Goal: Complete application form: Complete application form

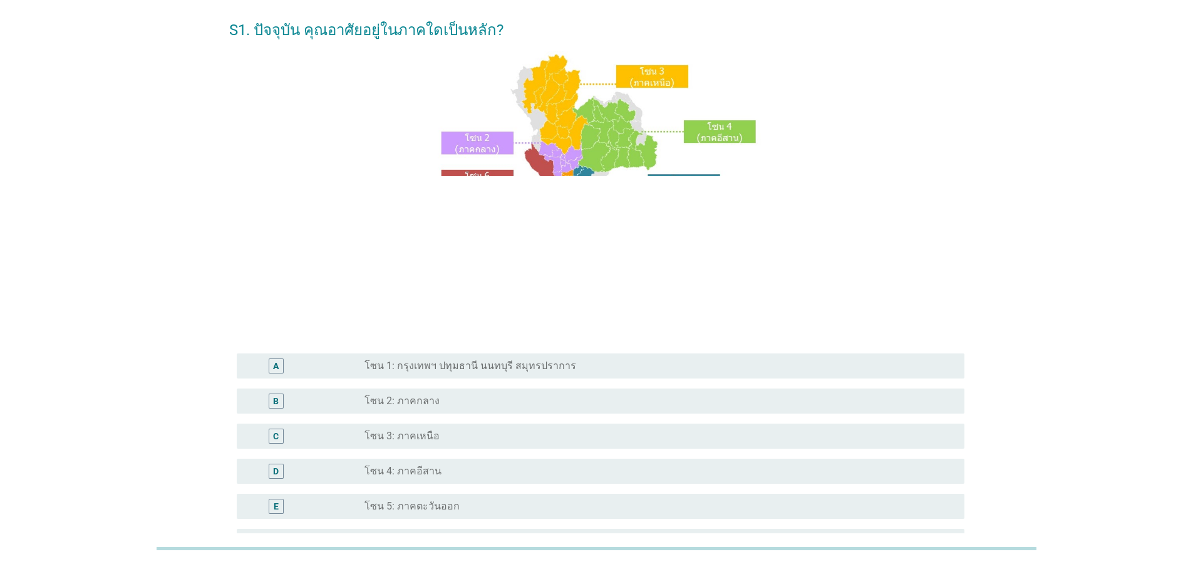
scroll to position [75, 0]
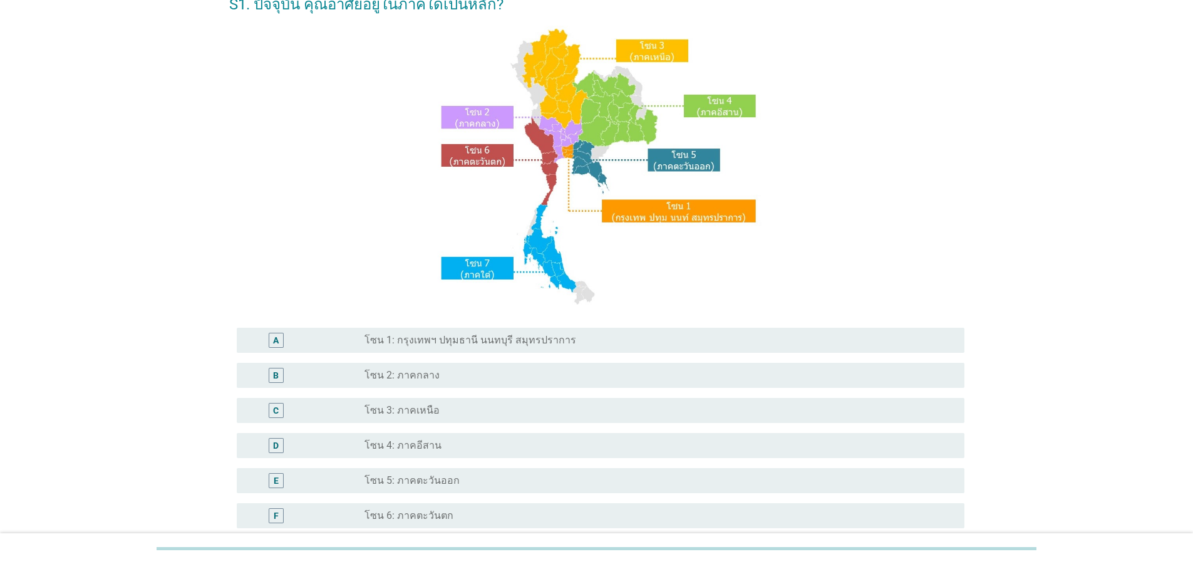
click at [457, 338] on label "โซน 1: กรุงเทพฯ ปทุมธานี นนทบุรี สมุทรปราการ" at bounding box center [470, 340] width 212 height 13
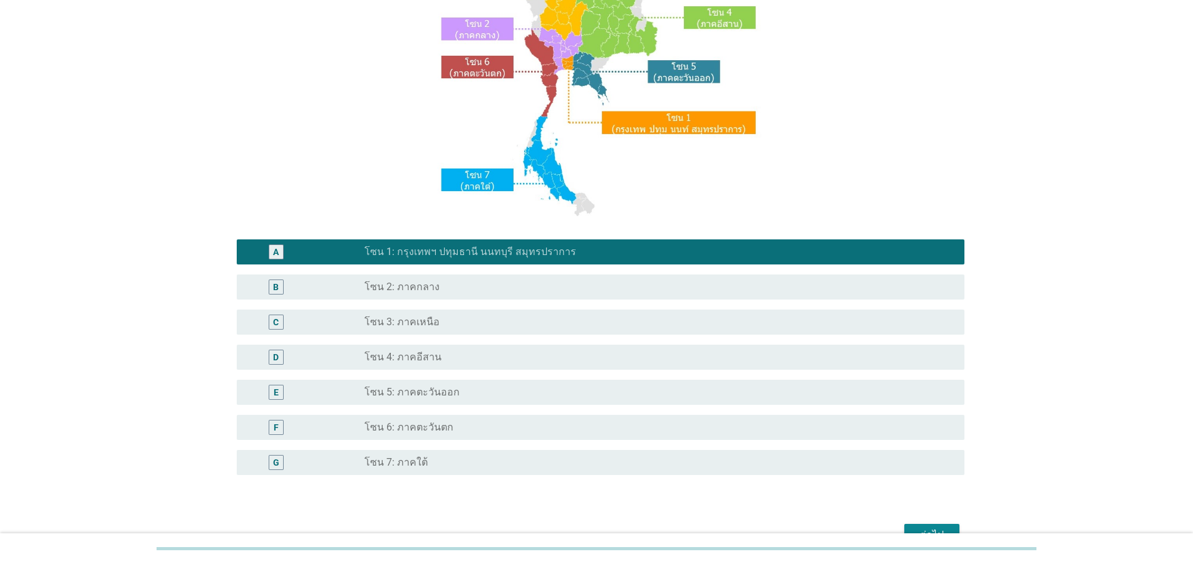
scroll to position [235, 0]
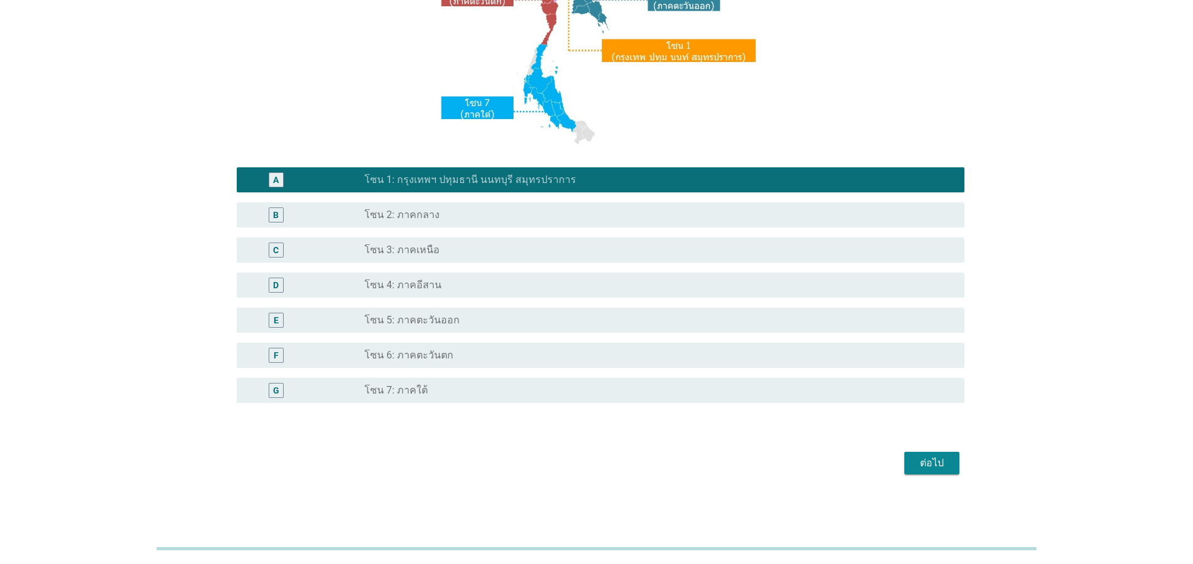
click at [939, 471] on button "ต่อไป" at bounding box center [931, 463] width 55 height 23
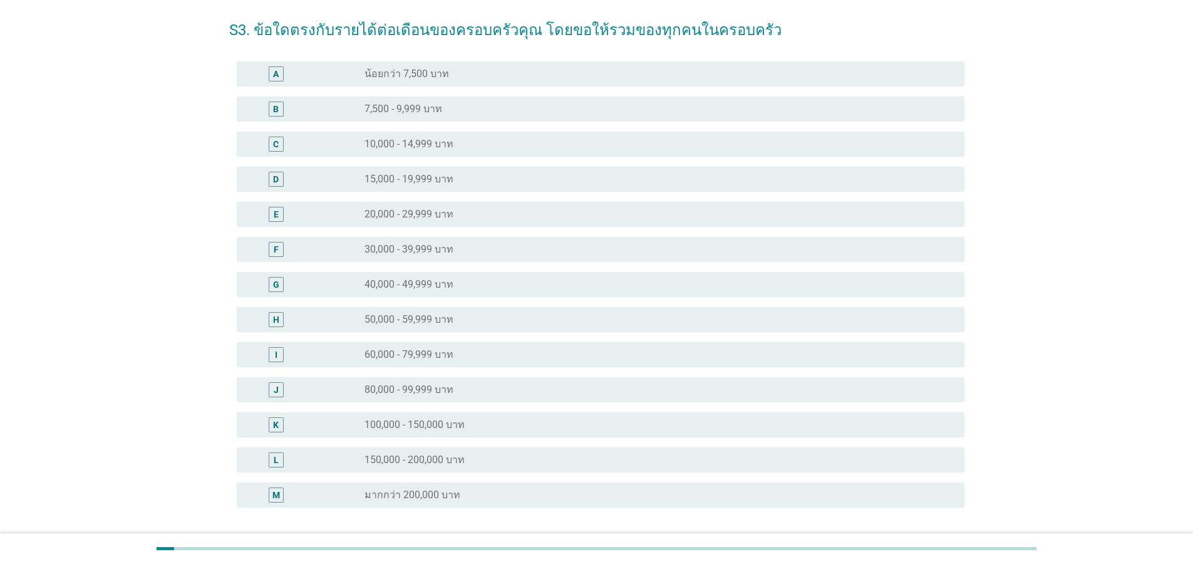
scroll to position [75, 0]
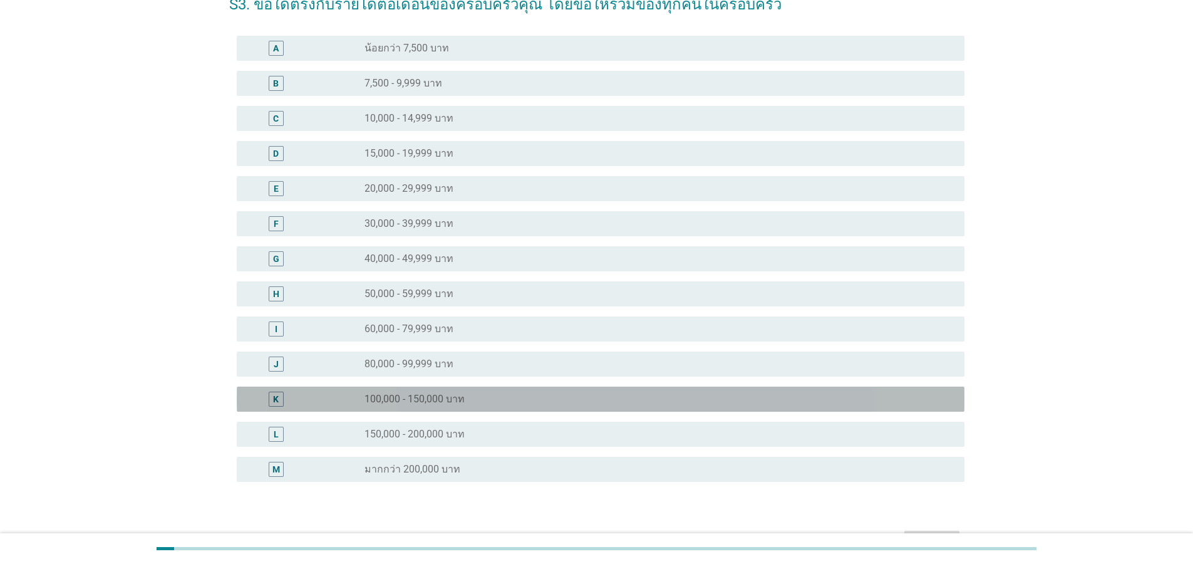
click at [455, 393] on label "100,000 - 150,000 บาท" at bounding box center [414, 399] width 100 height 13
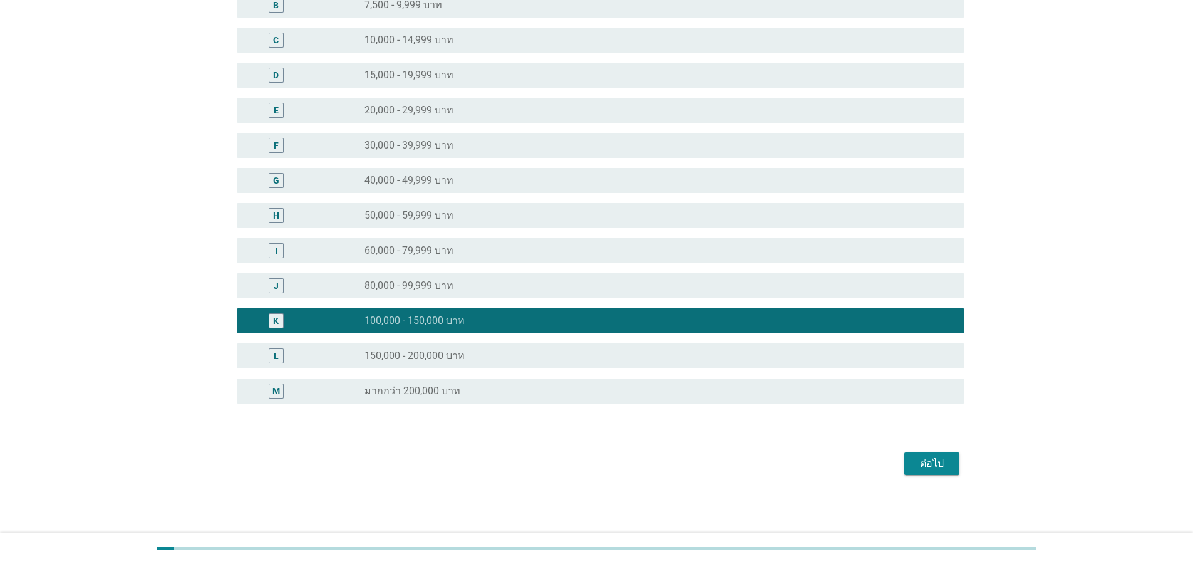
scroll to position [154, 0]
click at [931, 473] on button "ต่อไป" at bounding box center [931, 463] width 55 height 23
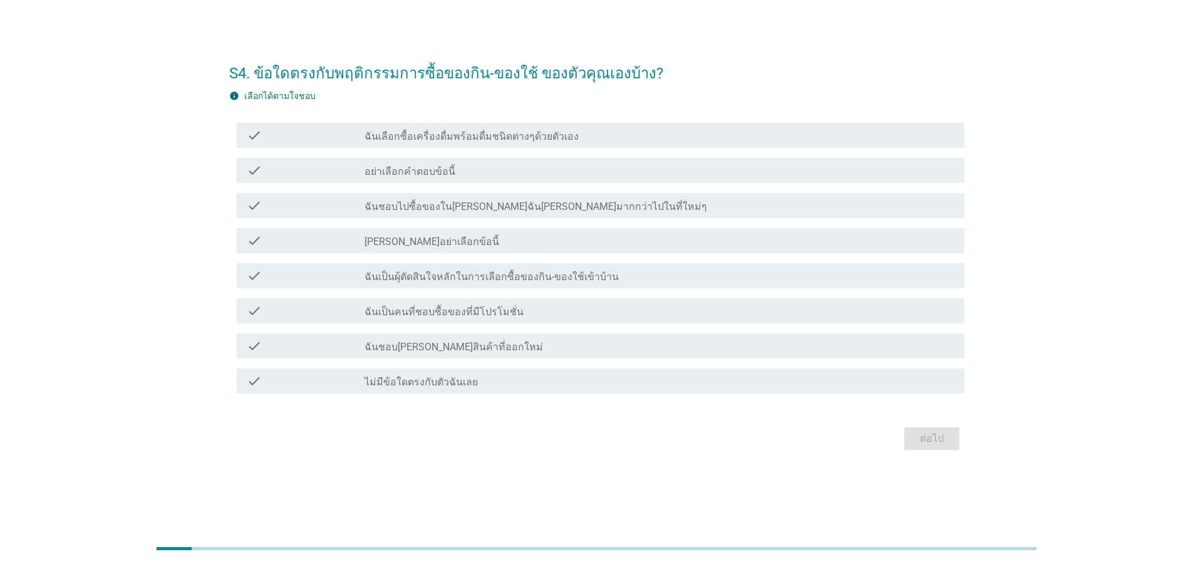
scroll to position [0, 0]
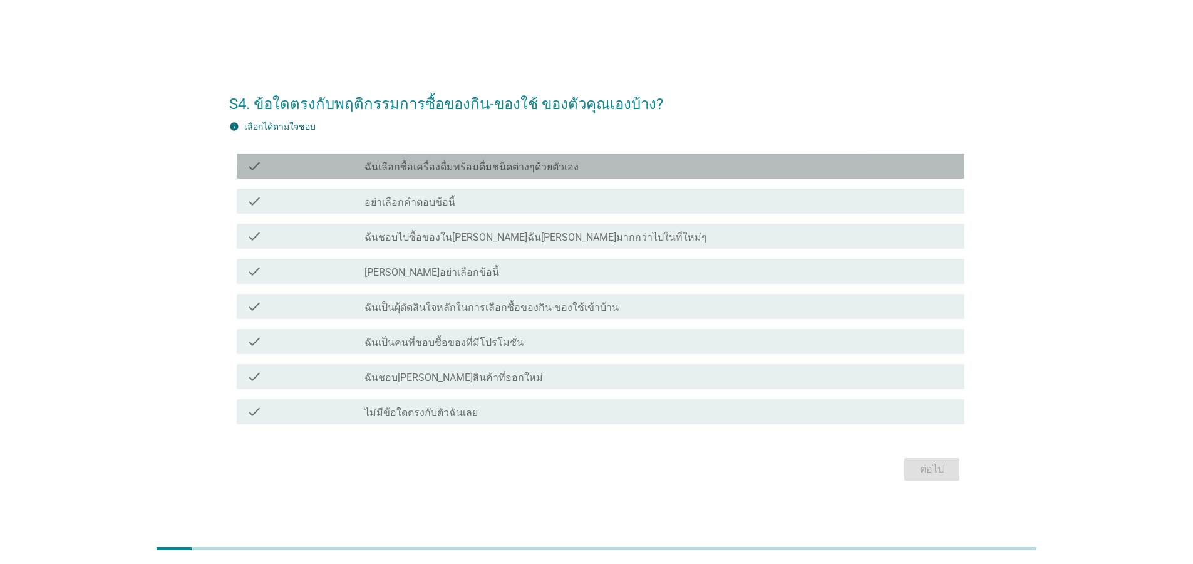
click at [511, 168] on label "ฉันเลือกซื้อเครื่องดื่มพร้อมดื่มชนิดต่างๆด้วยตัวเอง" at bounding box center [471, 167] width 214 height 13
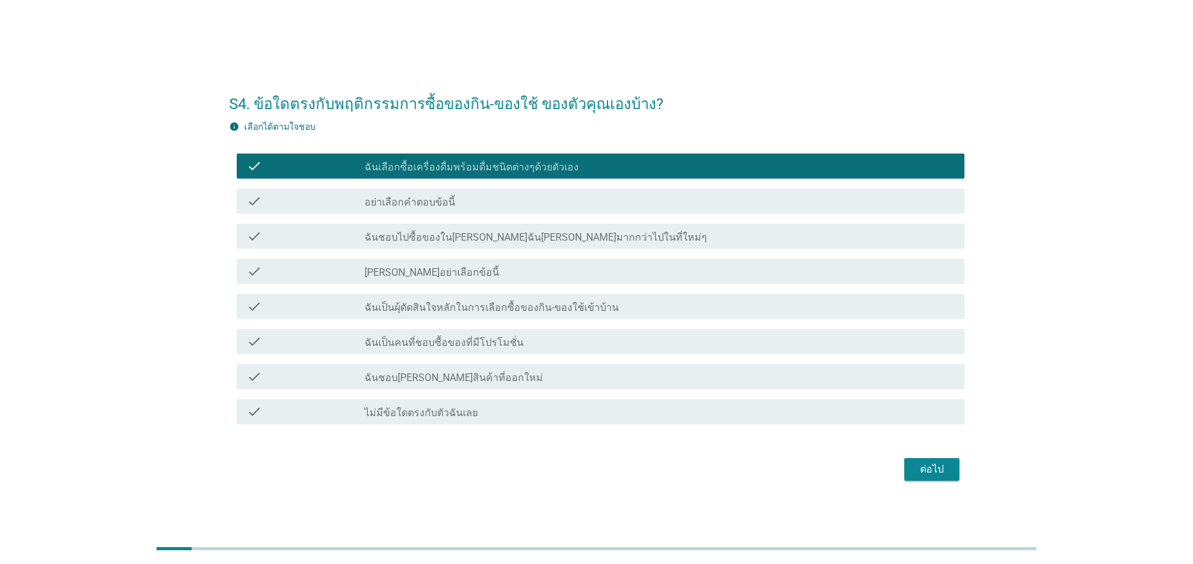
click at [490, 233] on label "ฉันชอบไปซื้อของใน[PERSON_NAME]ฉัน[PERSON_NAME]มากกว่าไปในที่ใหม่ๆ" at bounding box center [535, 237] width 343 height 13
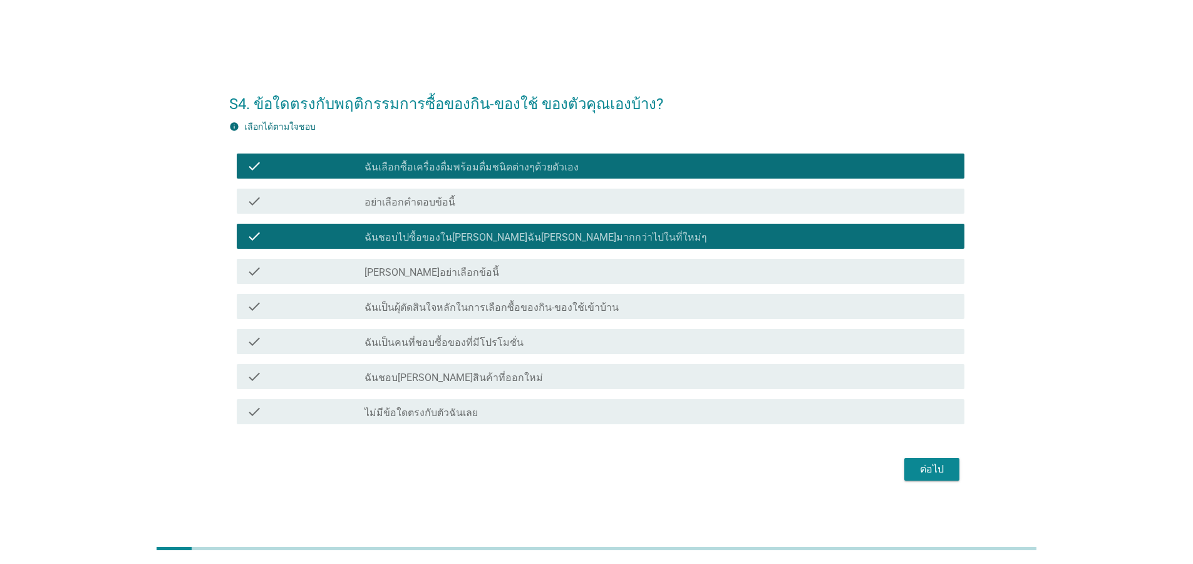
click at [456, 305] on label "ฉันเป็นผุ้ตัดสินใจหลักในการเลือกซื้อของกิน-ของใช้เข้าบ้าน" at bounding box center [491, 307] width 254 height 13
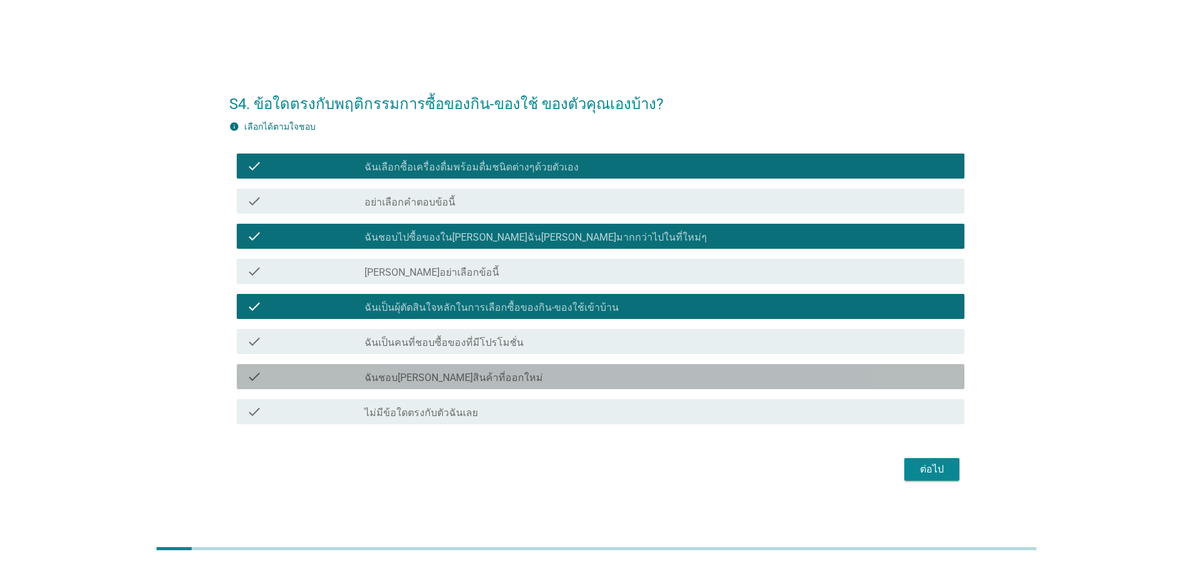
click at [457, 381] on label "ฉันชอบ[PERSON_NAME]สินค้าที่ออกใหม่" at bounding box center [453, 377] width 178 height 13
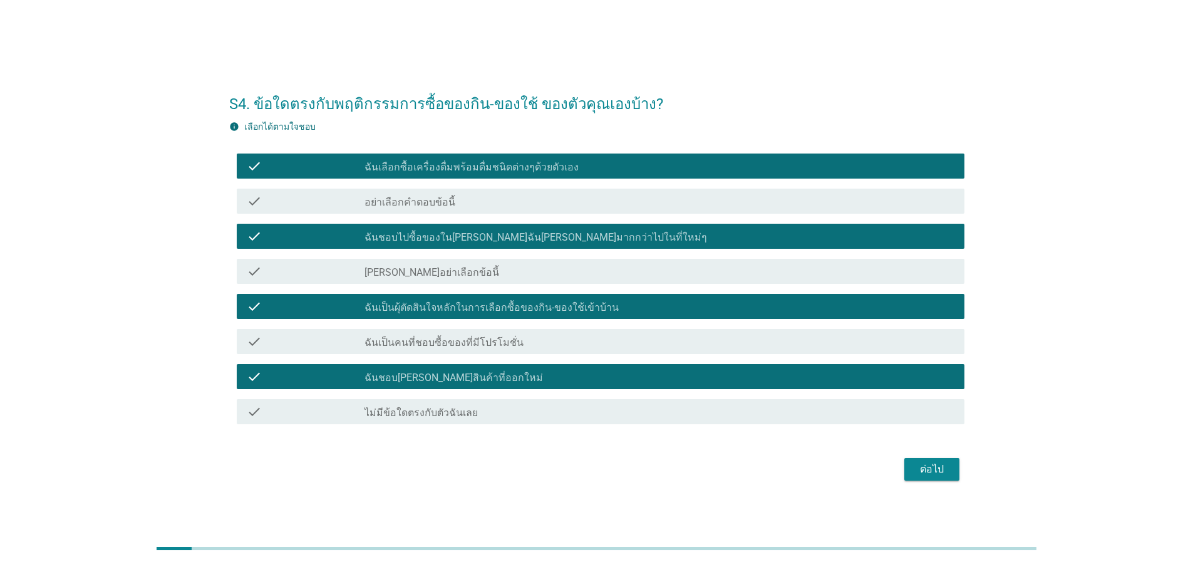
drag, startPoint x: 514, startPoint y: 347, endPoint x: 581, endPoint y: 396, distance: 83.8
click at [514, 348] on div "check_box_outline_blank ฉันเป็นคนที่ชอบซื้อของที่มีโปรโมชั่น" at bounding box center [659, 341] width 590 height 15
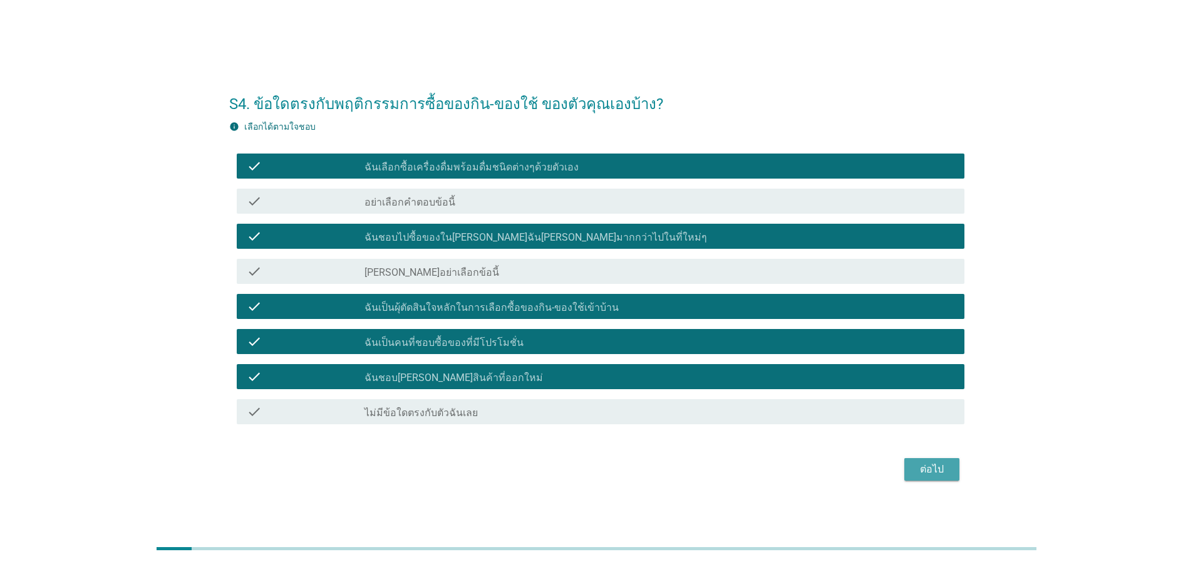
click at [928, 474] on div "ต่อไป" at bounding box center [931, 469] width 35 height 15
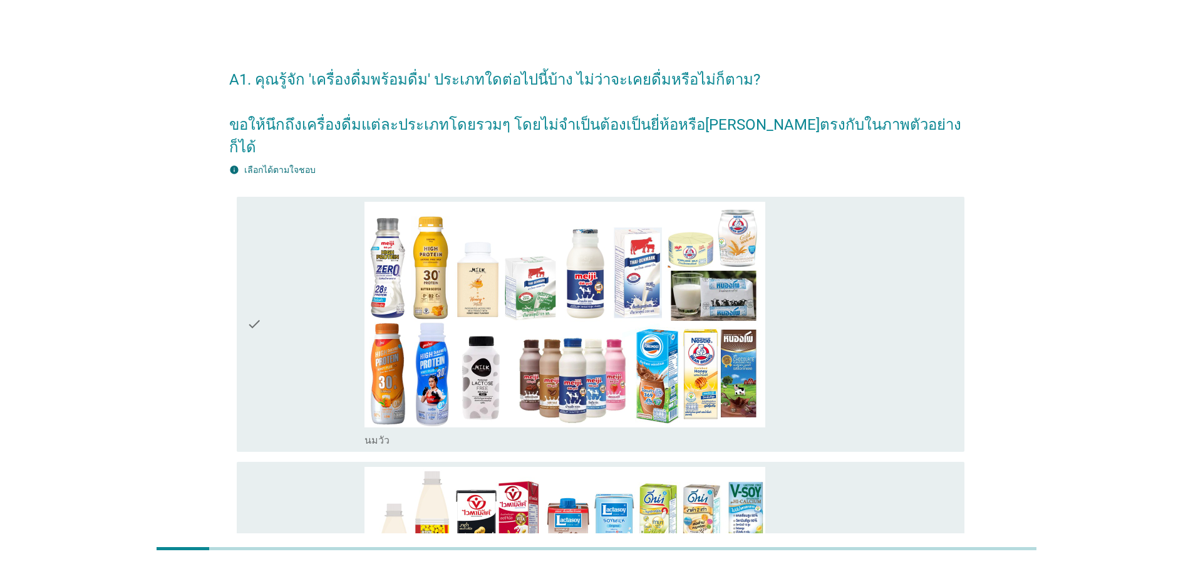
click at [270, 325] on div "check" at bounding box center [306, 324] width 118 height 245
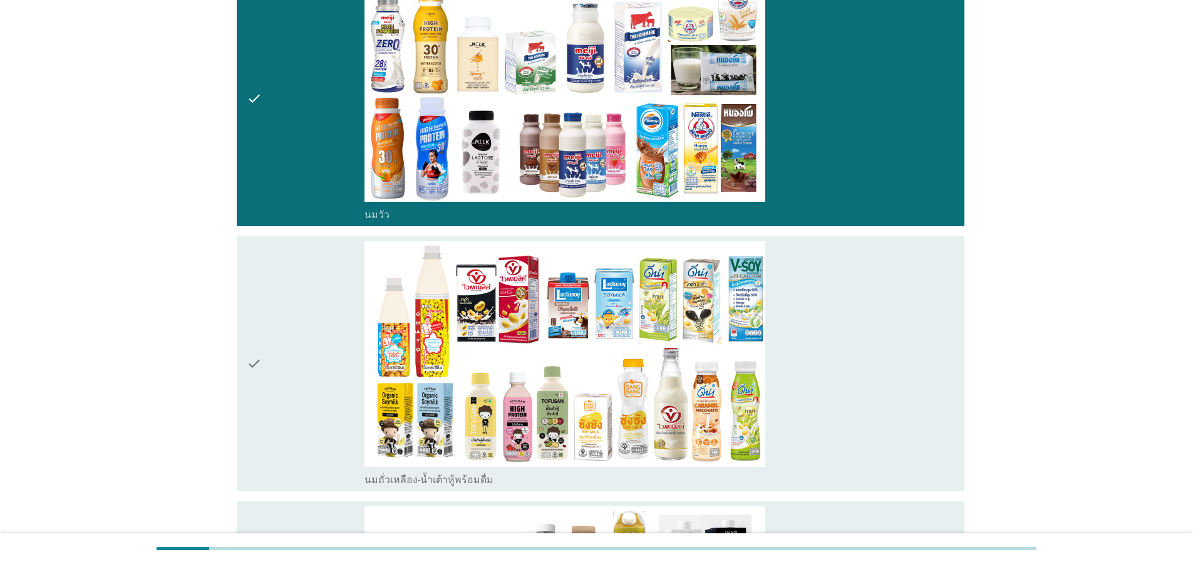
scroll to position [526, 0]
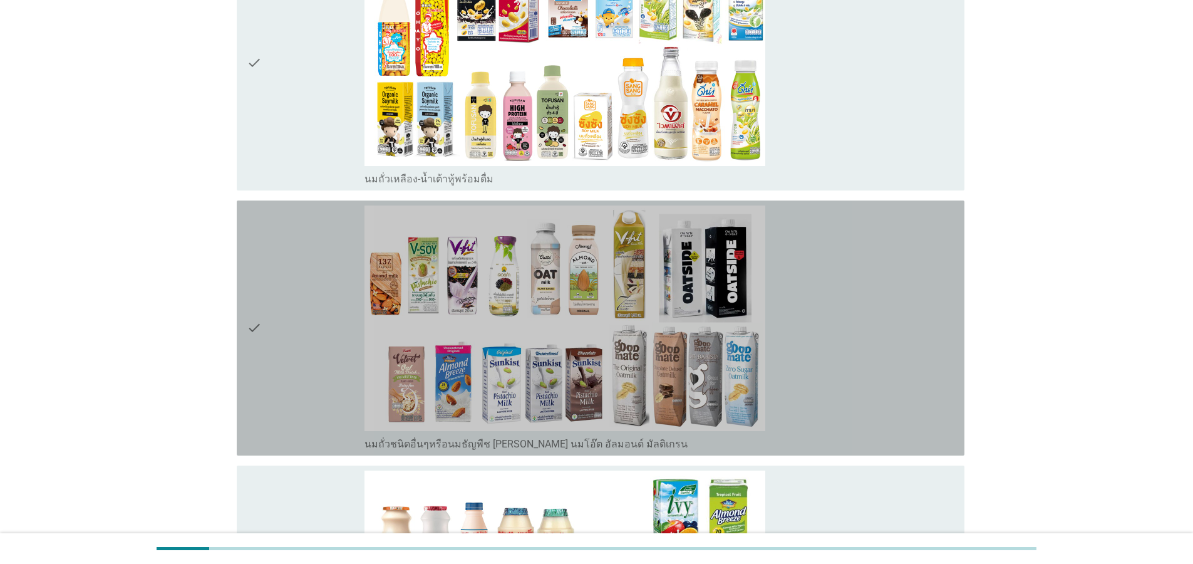
drag, startPoint x: 249, startPoint y: 292, endPoint x: 263, endPoint y: 333, distance: 43.2
click at [249, 292] on icon "check" at bounding box center [254, 327] width 15 height 245
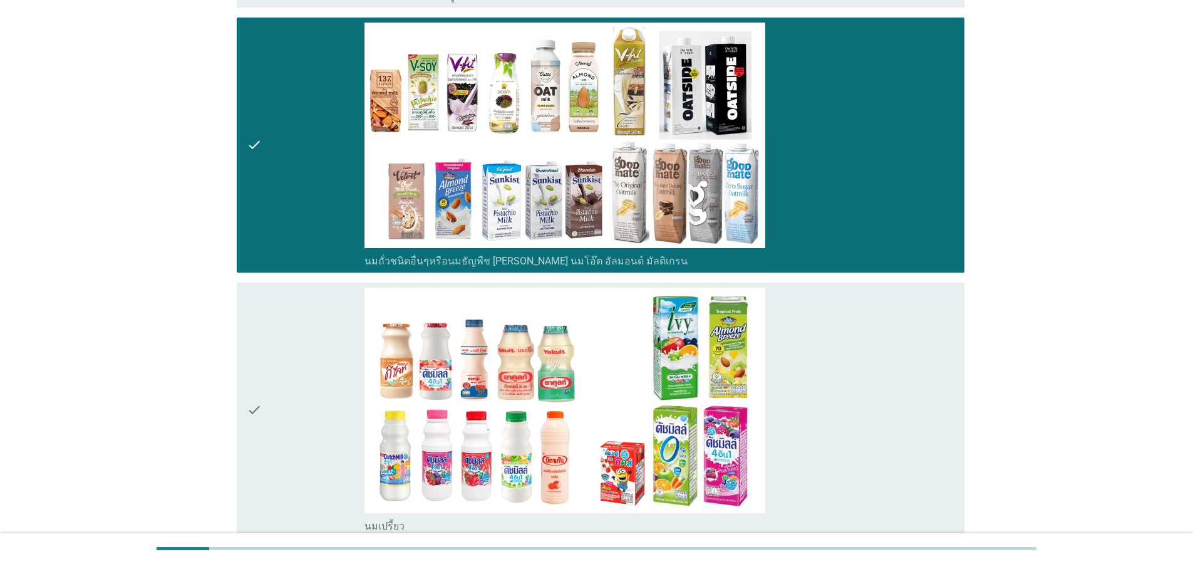
scroll to position [827, 0]
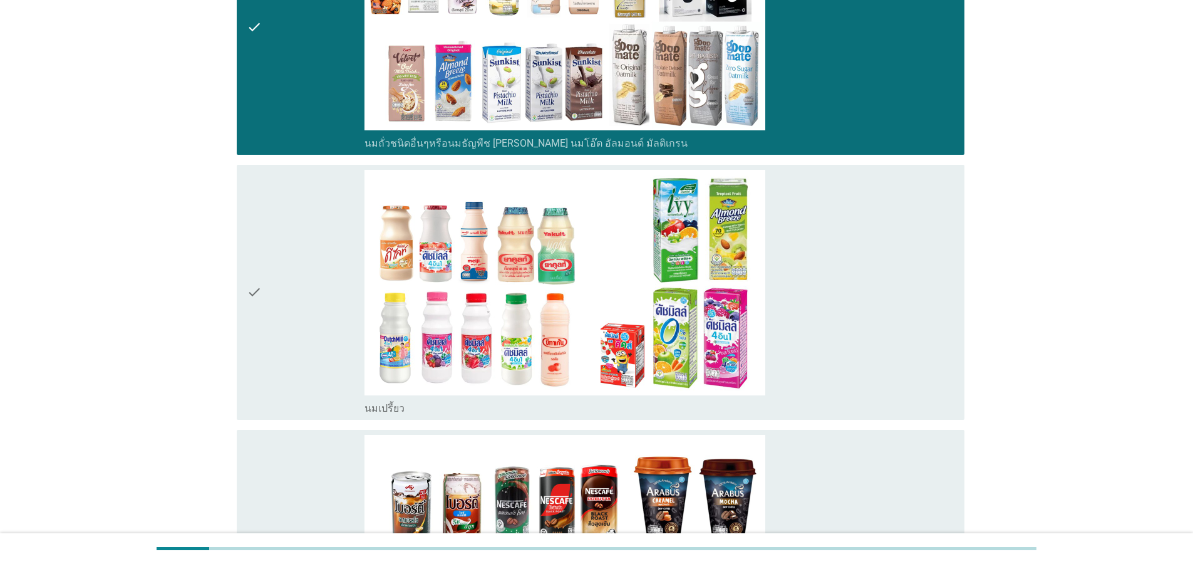
click at [249, 296] on icon "check" at bounding box center [254, 292] width 15 height 245
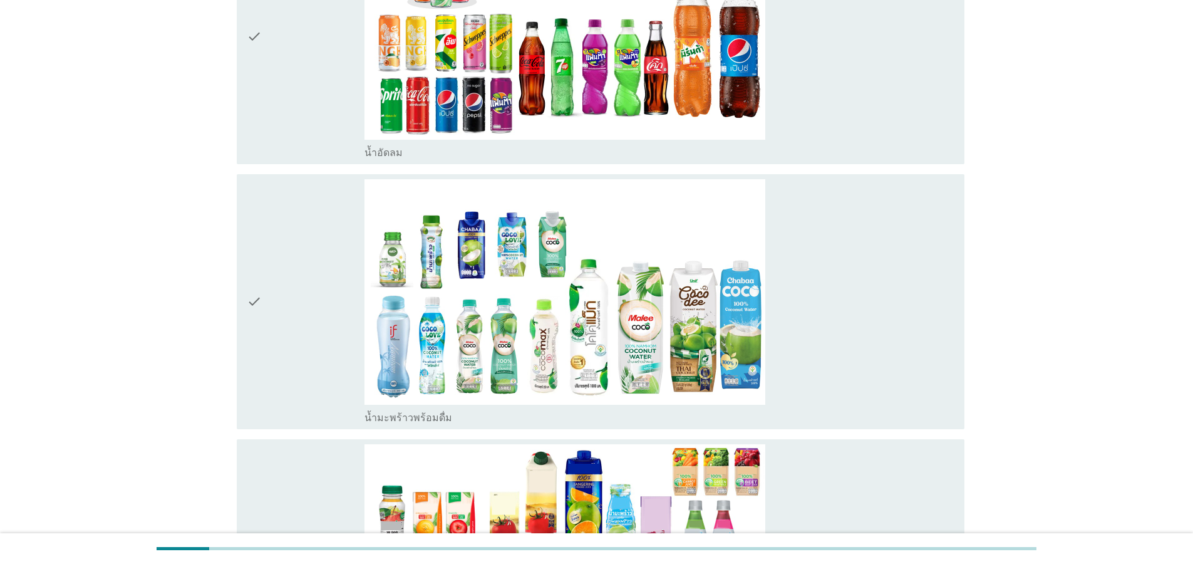
scroll to position [2029, 0]
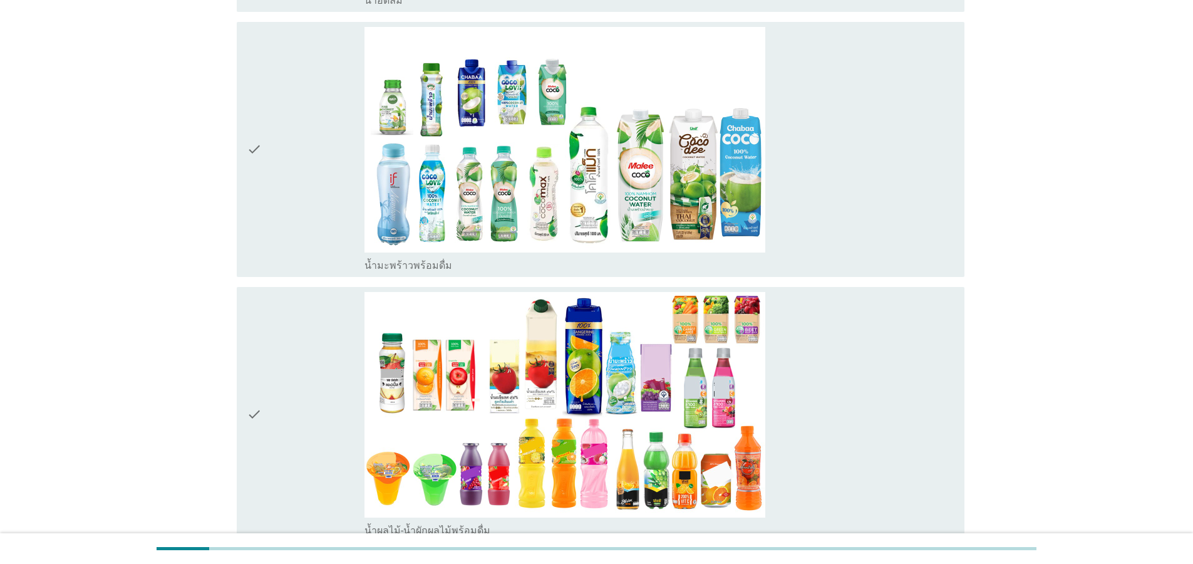
drag, startPoint x: 282, startPoint y: 148, endPoint x: 255, endPoint y: 235, distance: 91.1
click at [282, 148] on div "check" at bounding box center [306, 149] width 118 height 245
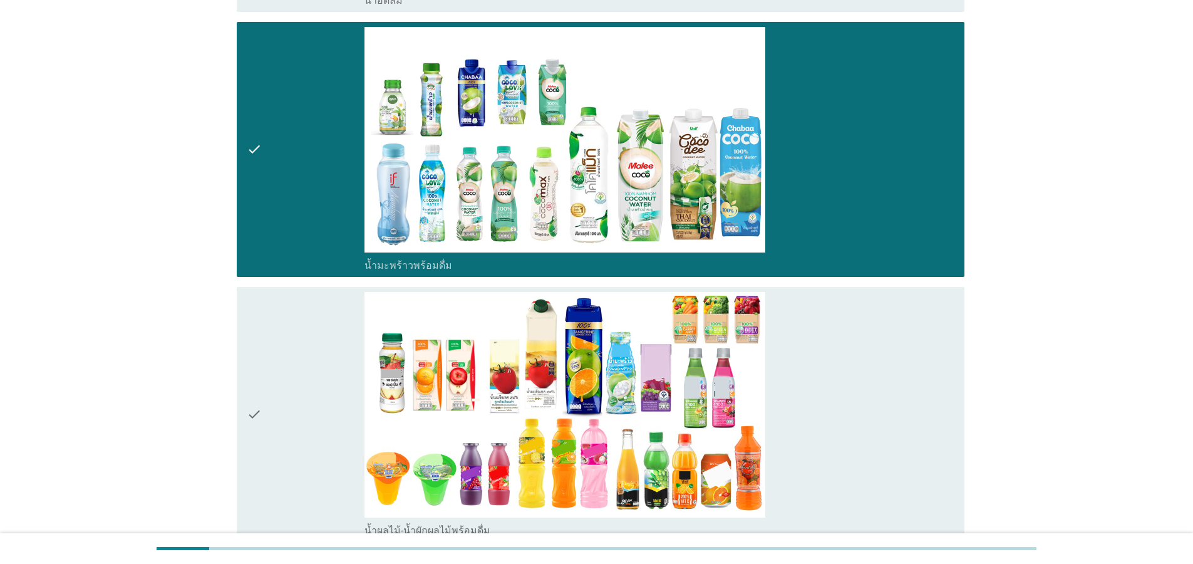
click at [247, 383] on icon "check" at bounding box center [254, 414] width 15 height 245
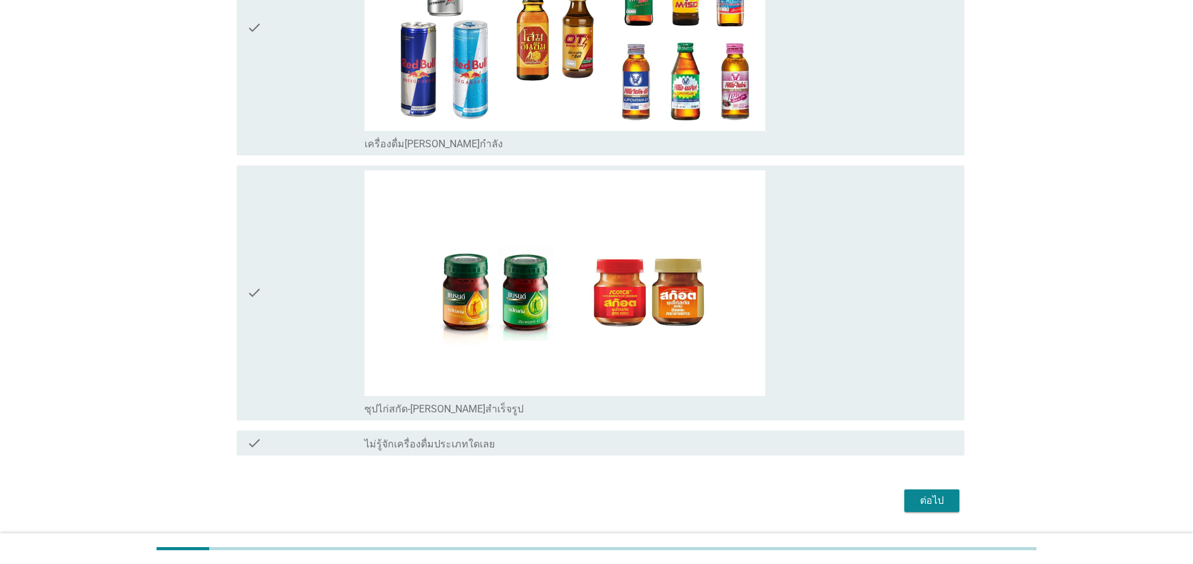
scroll to position [3490, 0]
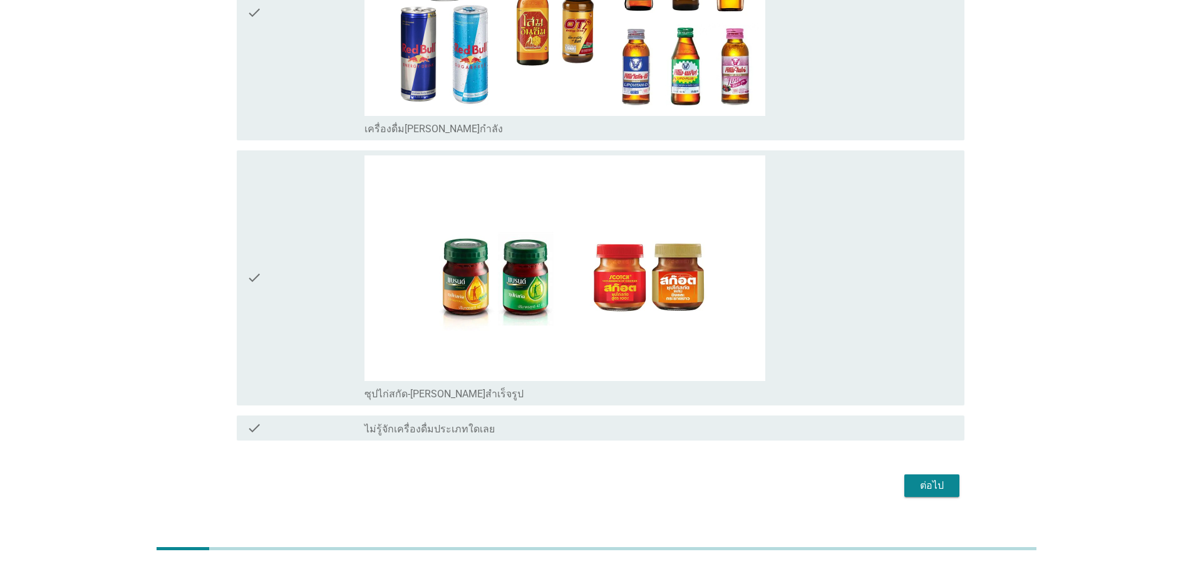
click at [949, 478] on div "ต่อไป" at bounding box center [931, 485] width 35 height 15
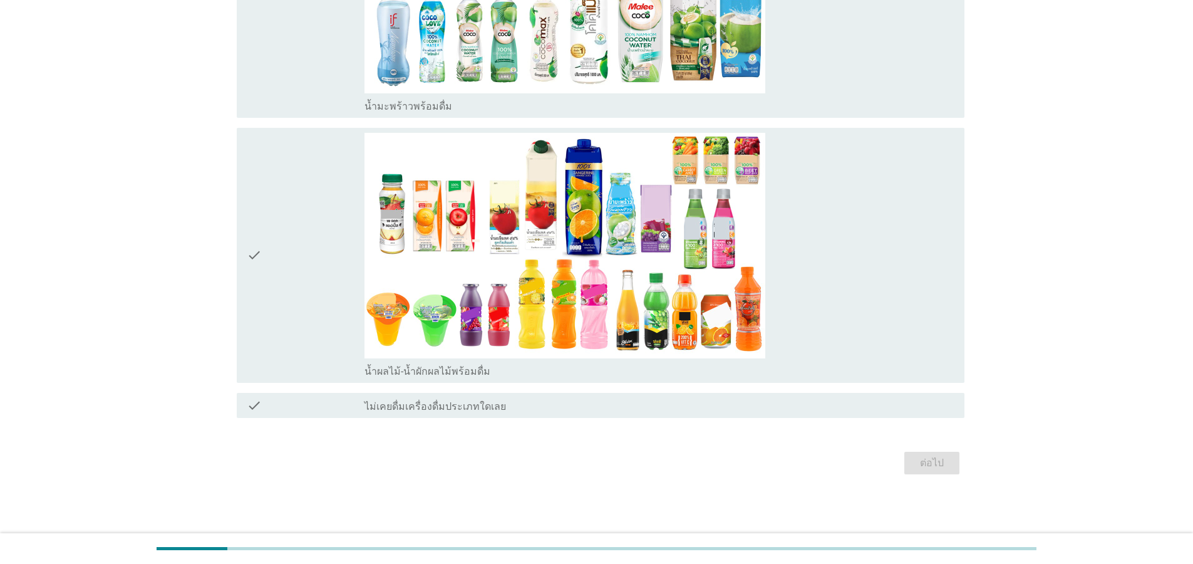
scroll to position [0, 0]
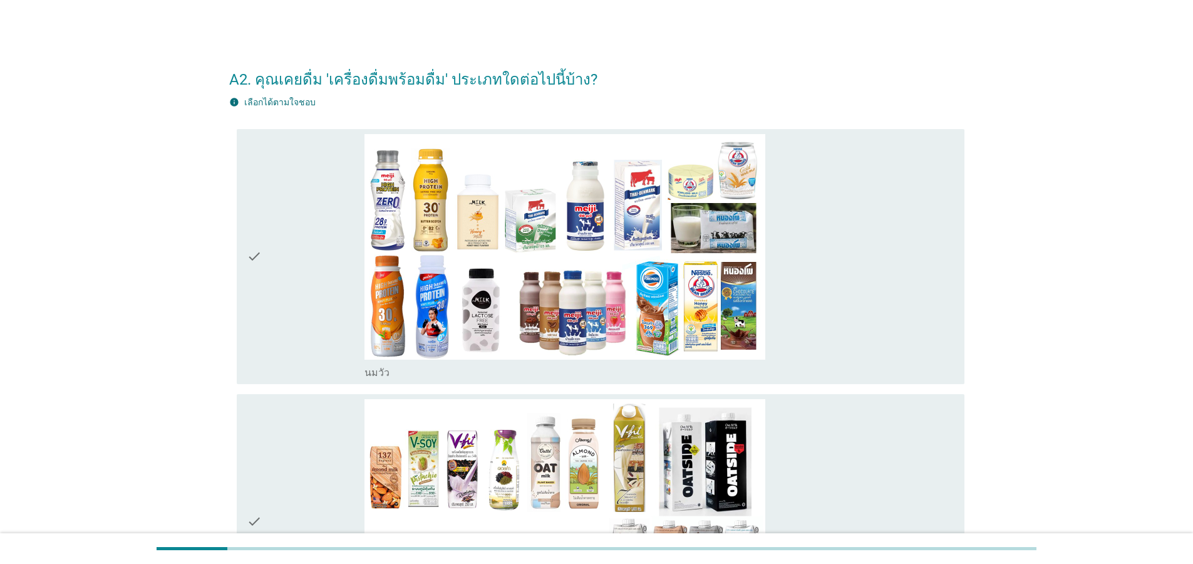
click at [257, 277] on icon "check" at bounding box center [254, 256] width 15 height 245
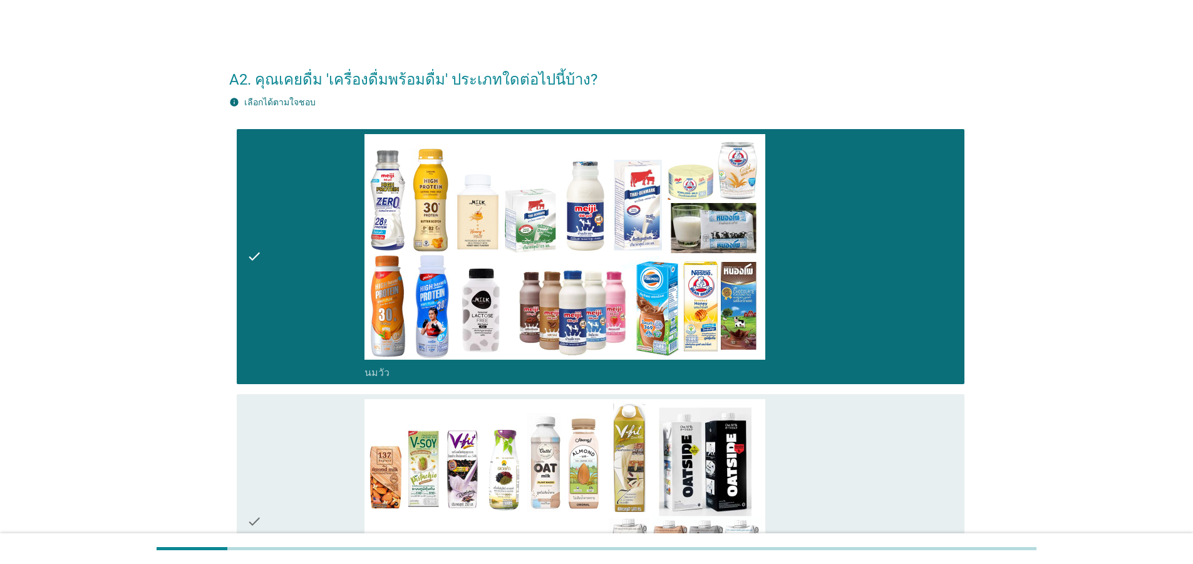
click at [264, 475] on div "check" at bounding box center [306, 521] width 118 height 245
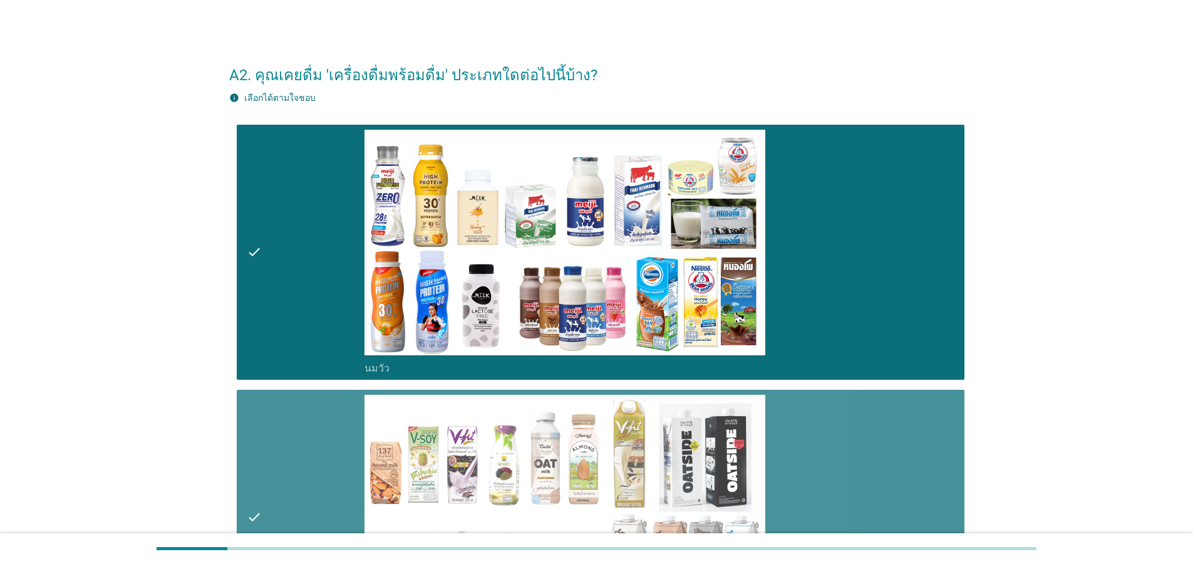
scroll to position [376, 0]
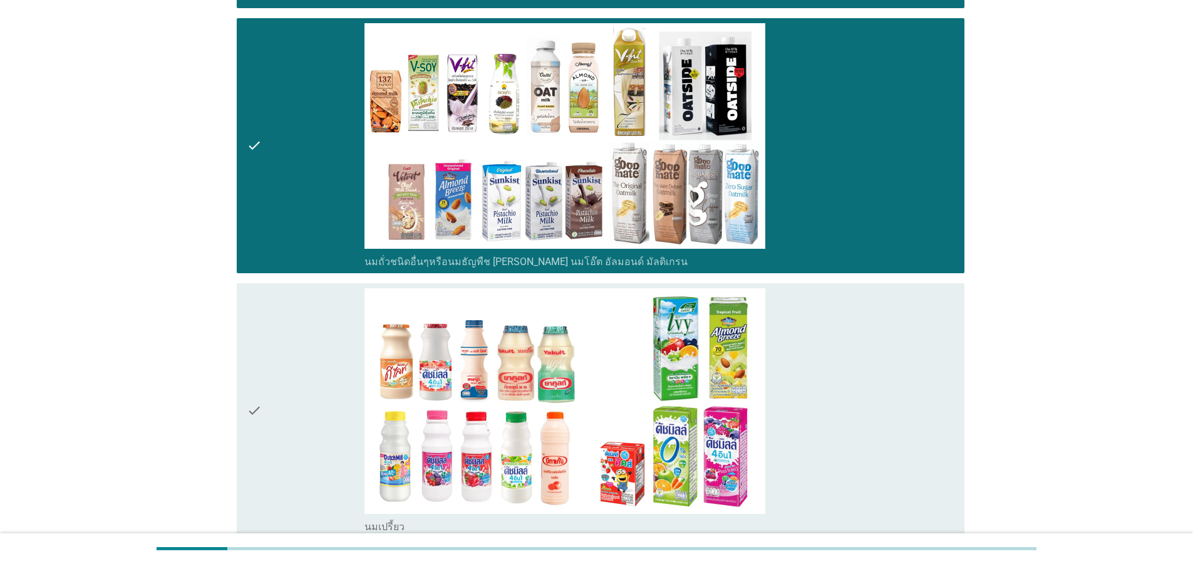
click at [262, 426] on div "check" at bounding box center [306, 410] width 118 height 245
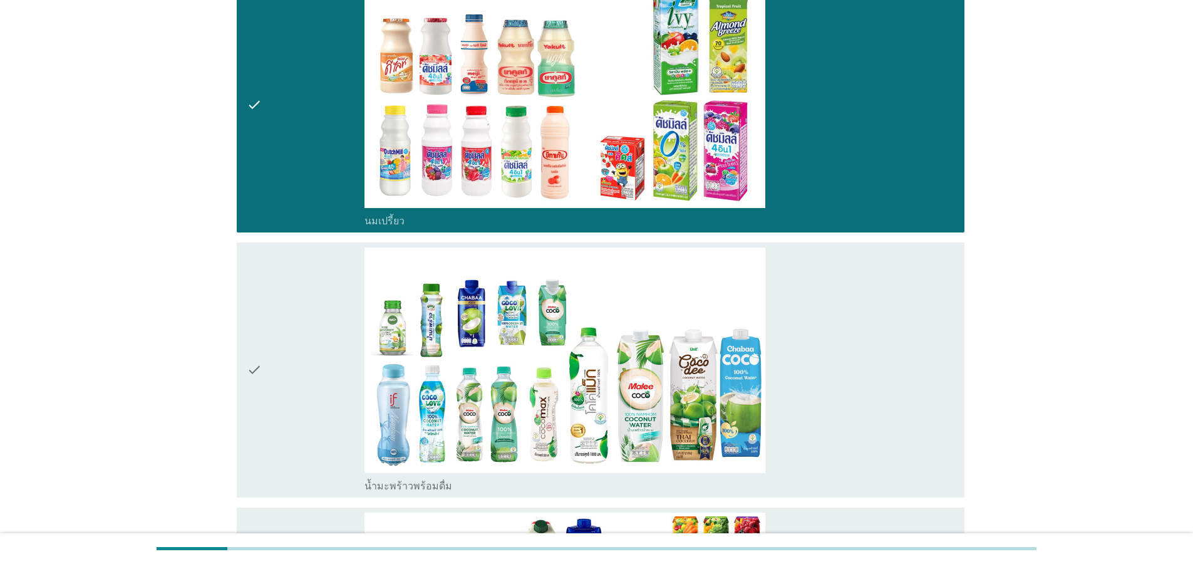
scroll to position [827, 0]
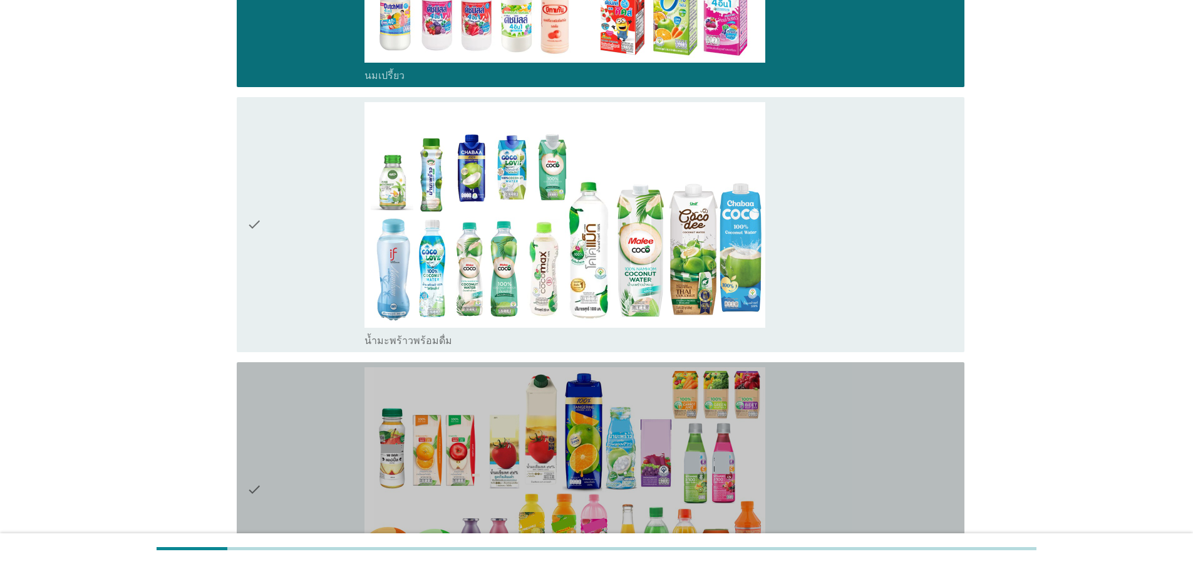
drag, startPoint x: 255, startPoint y: 440, endPoint x: 277, endPoint y: 262, distance: 179.3
click at [256, 440] on icon "check" at bounding box center [254, 489] width 15 height 245
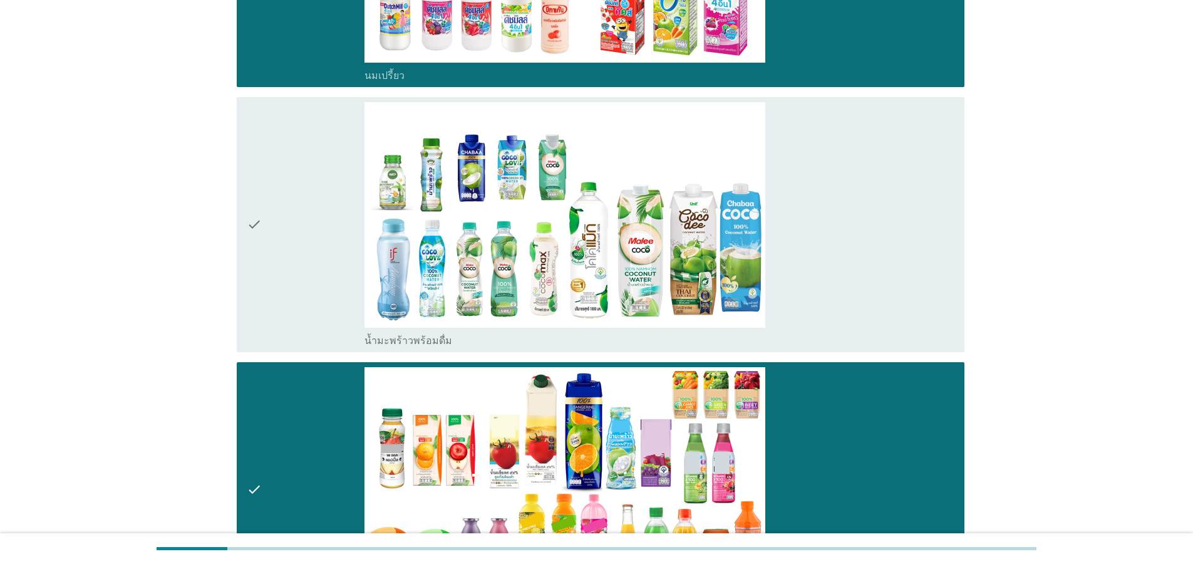
drag, startPoint x: 284, startPoint y: 221, endPoint x: 306, endPoint y: 353, distance: 134.1
click at [284, 220] on div "check" at bounding box center [306, 224] width 118 height 245
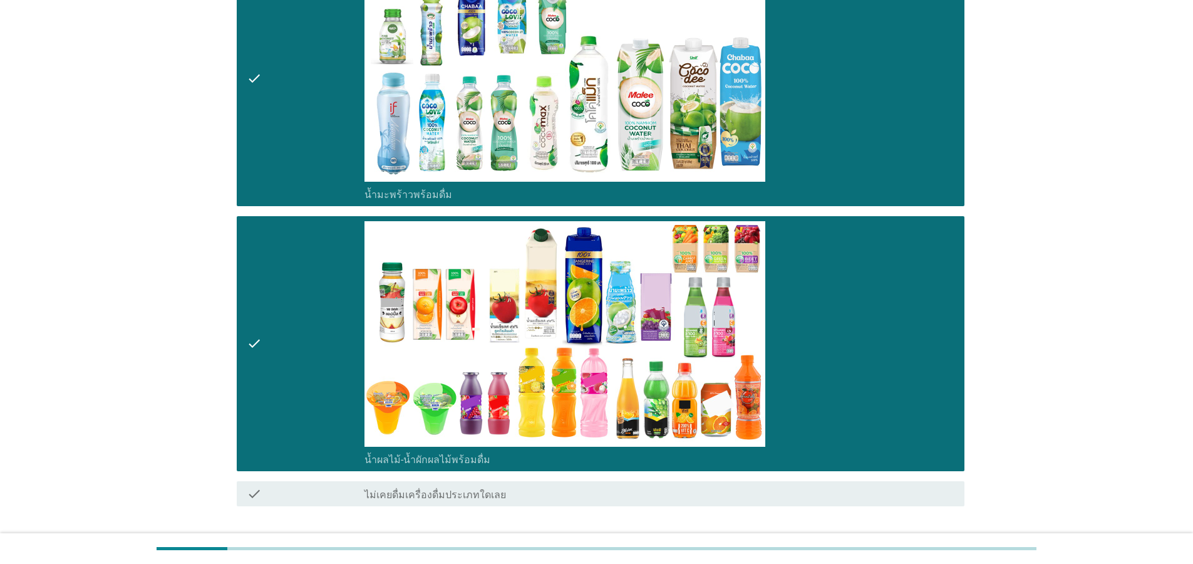
scroll to position [1061, 0]
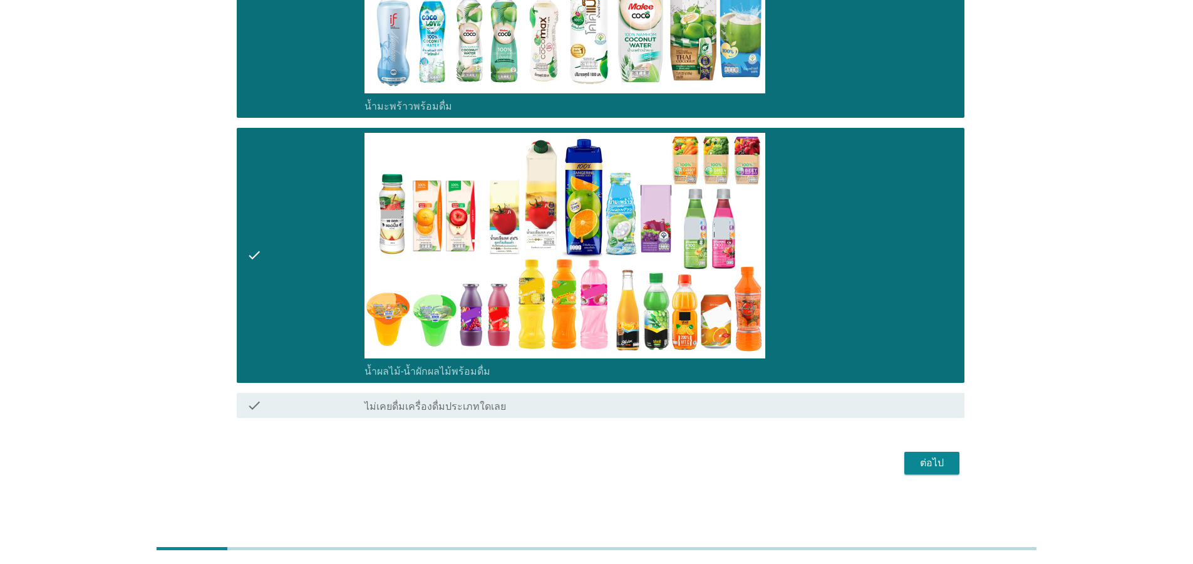
click at [931, 467] on div "ต่อไป" at bounding box center [931, 462] width 35 height 15
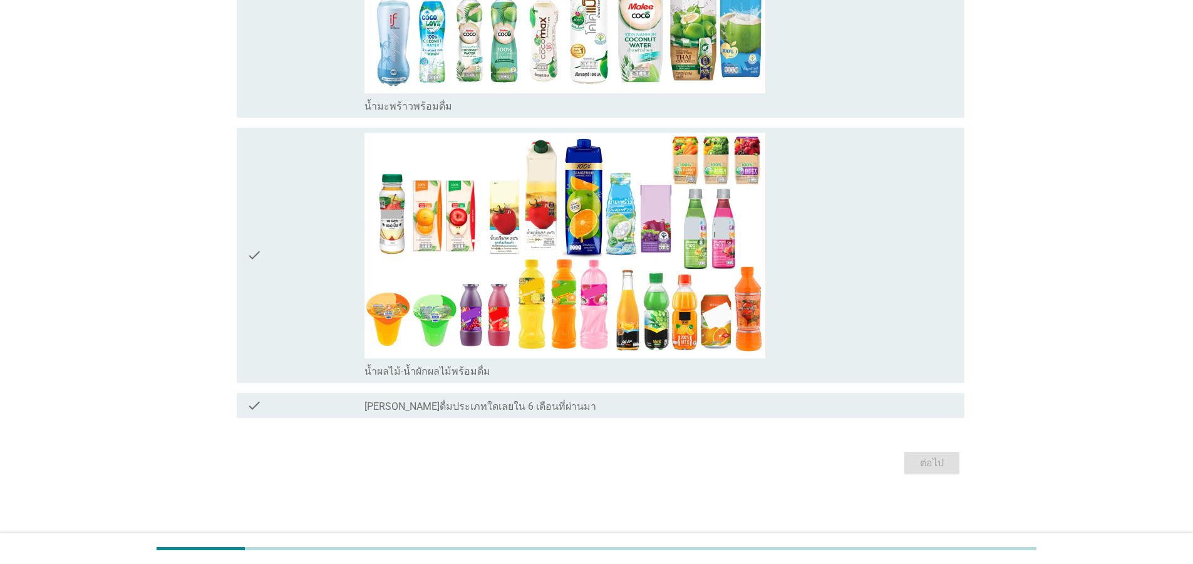
scroll to position [0, 0]
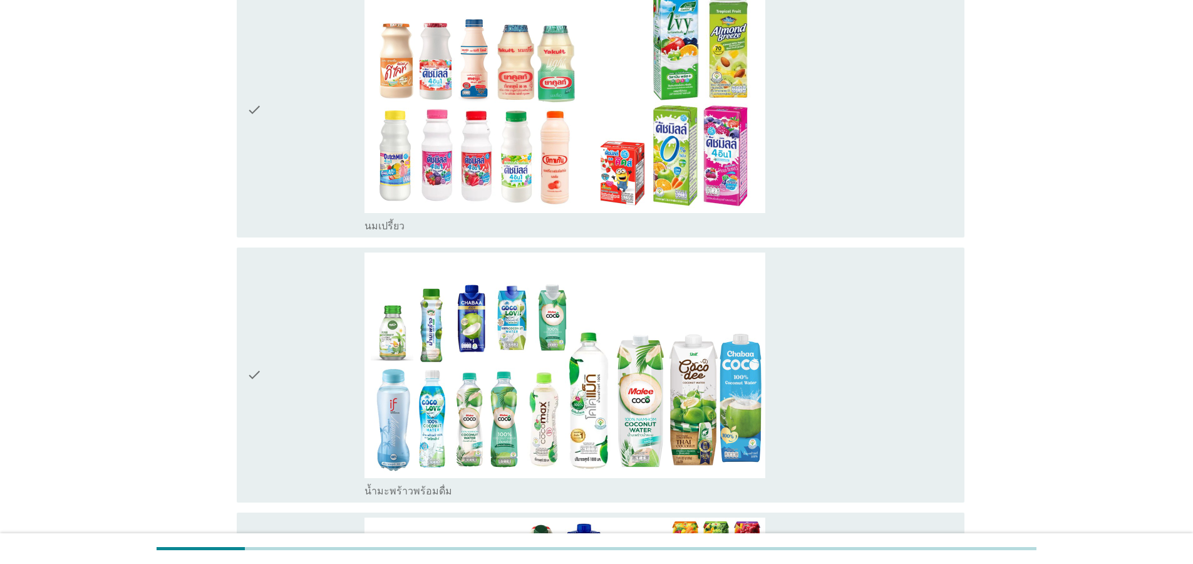
click at [267, 373] on div "check" at bounding box center [306, 374] width 118 height 245
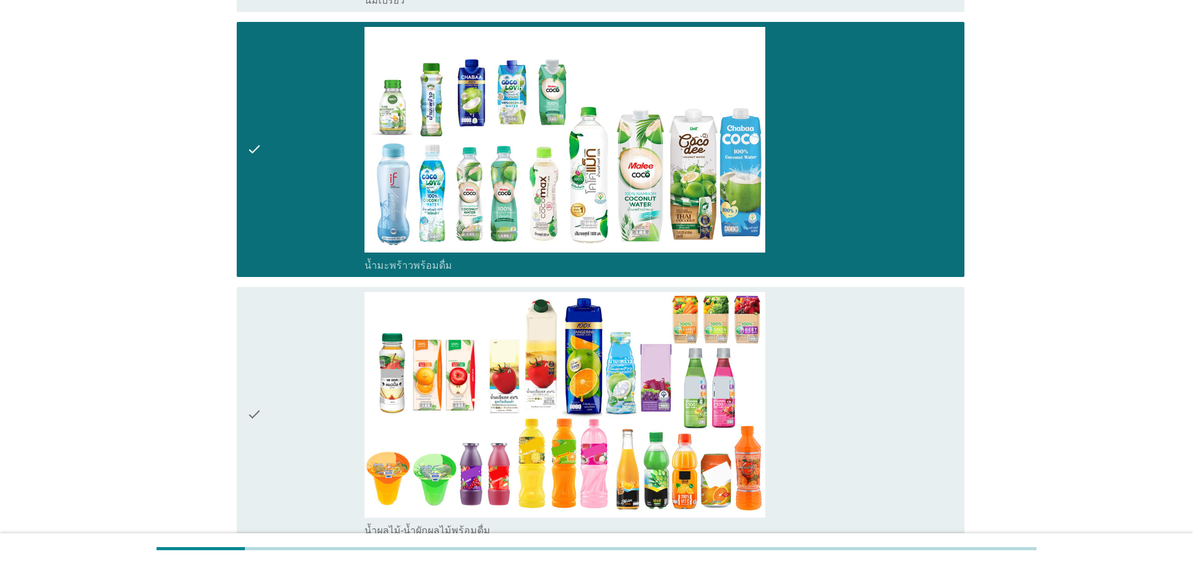
click at [261, 363] on icon "check" at bounding box center [254, 414] width 15 height 245
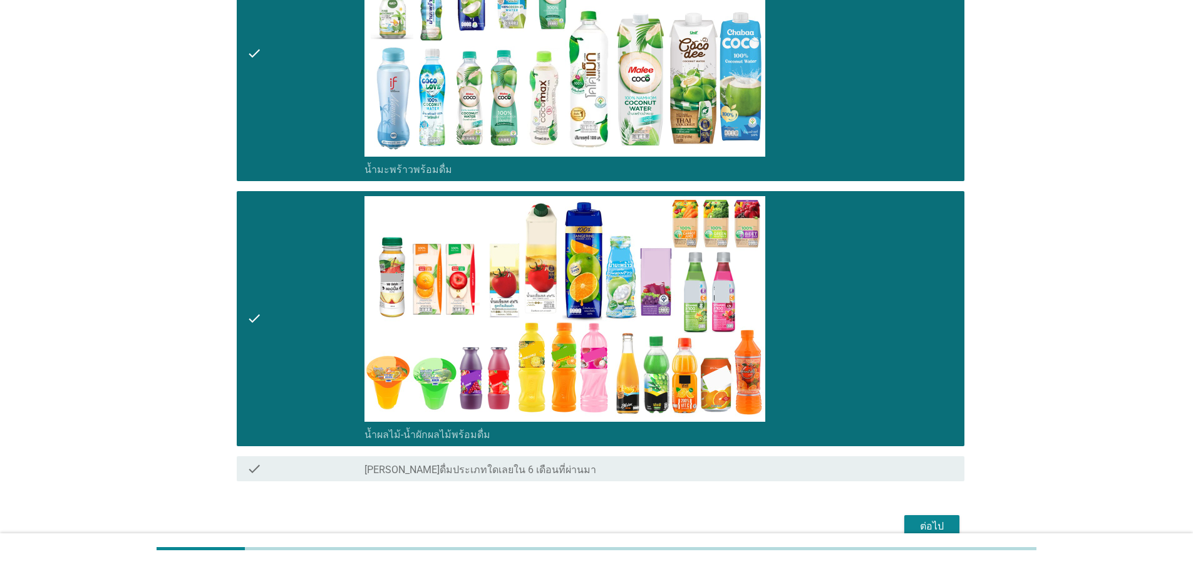
scroll to position [1061, 0]
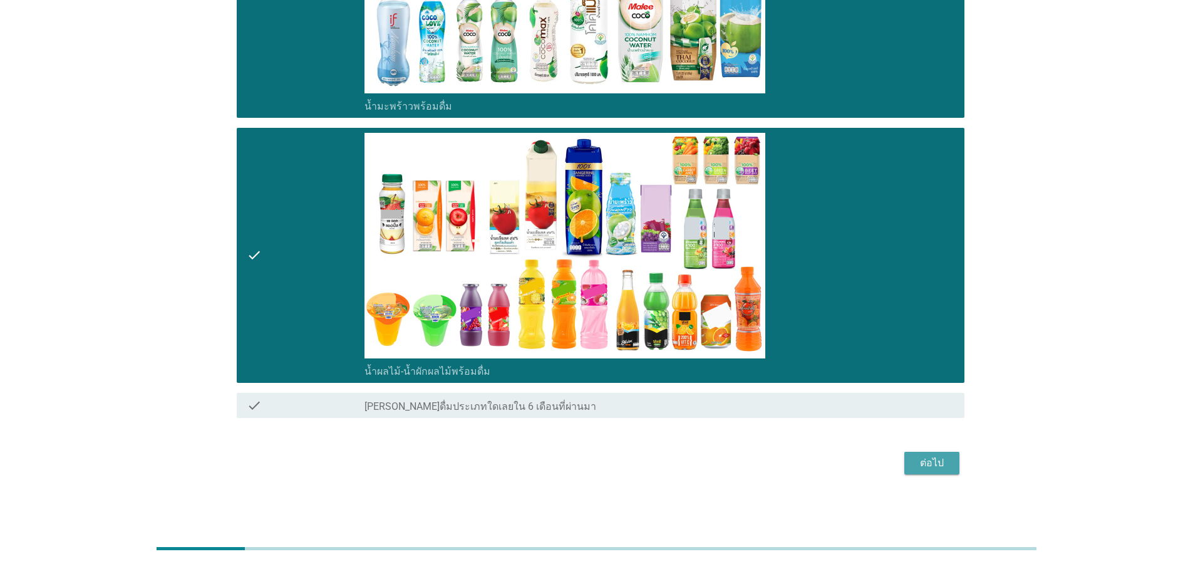
click at [933, 465] on div "ต่อไป" at bounding box center [931, 462] width 35 height 15
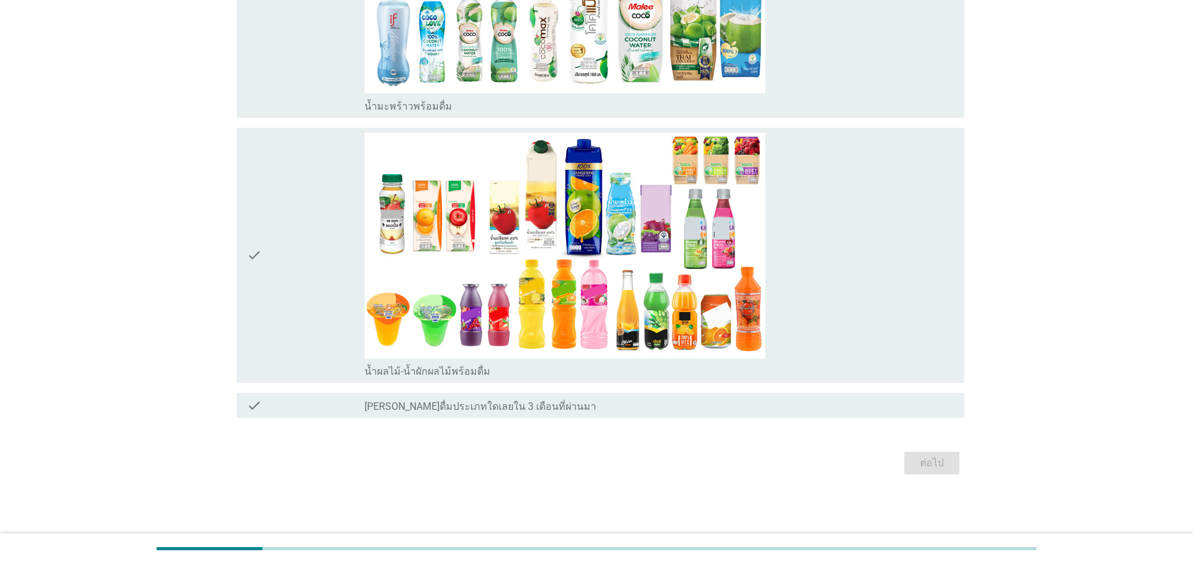
scroll to position [0, 0]
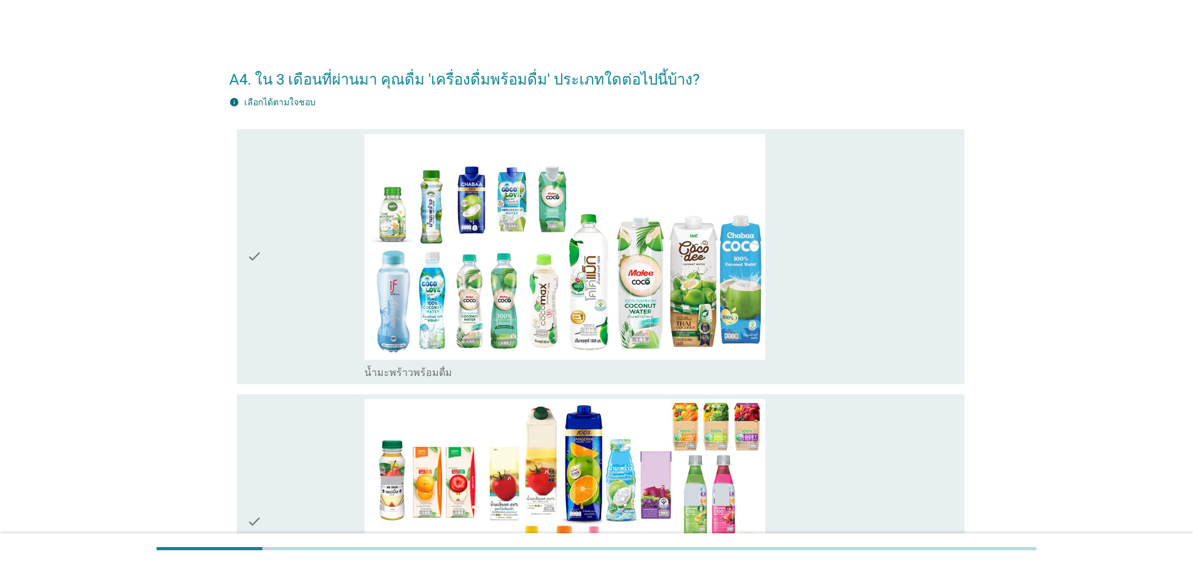
click at [259, 298] on icon "check" at bounding box center [254, 256] width 15 height 245
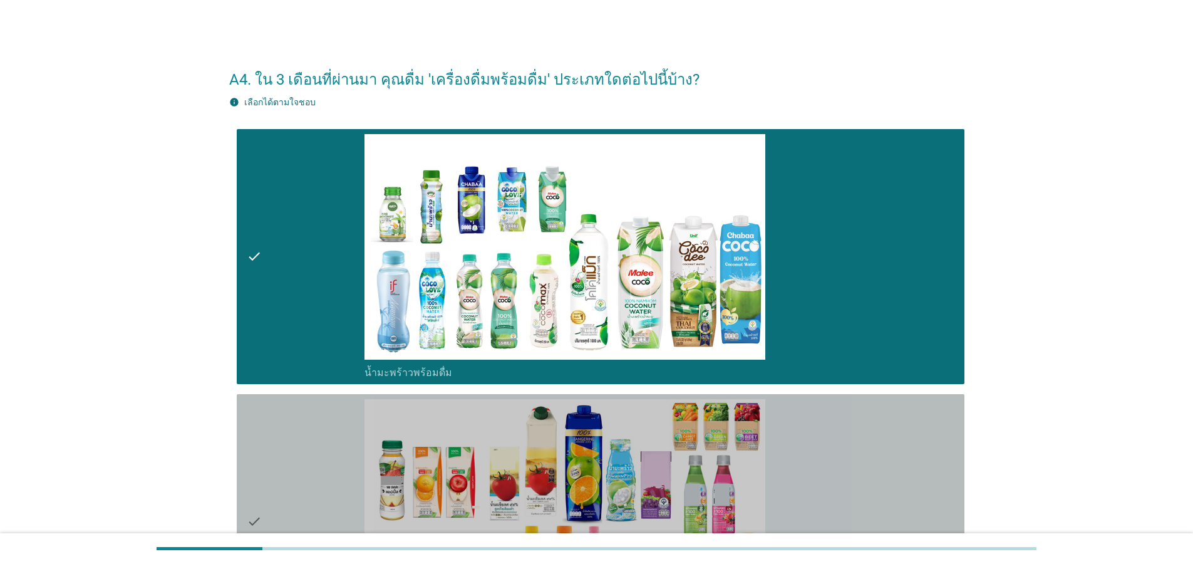
click at [269, 477] on div "check" at bounding box center [306, 521] width 118 height 245
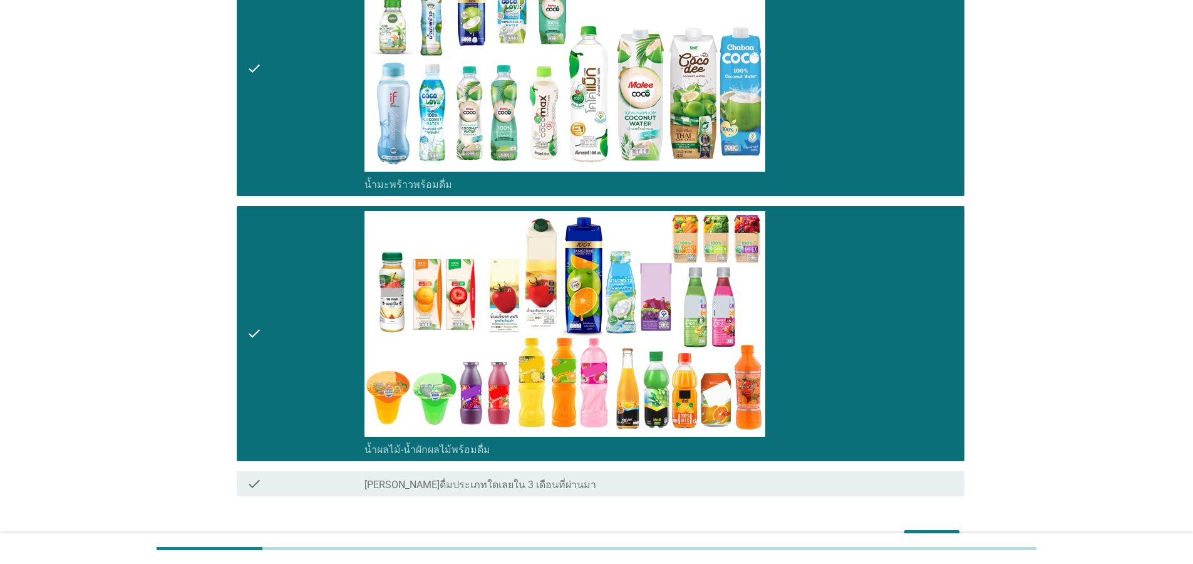
scroll to position [266, 0]
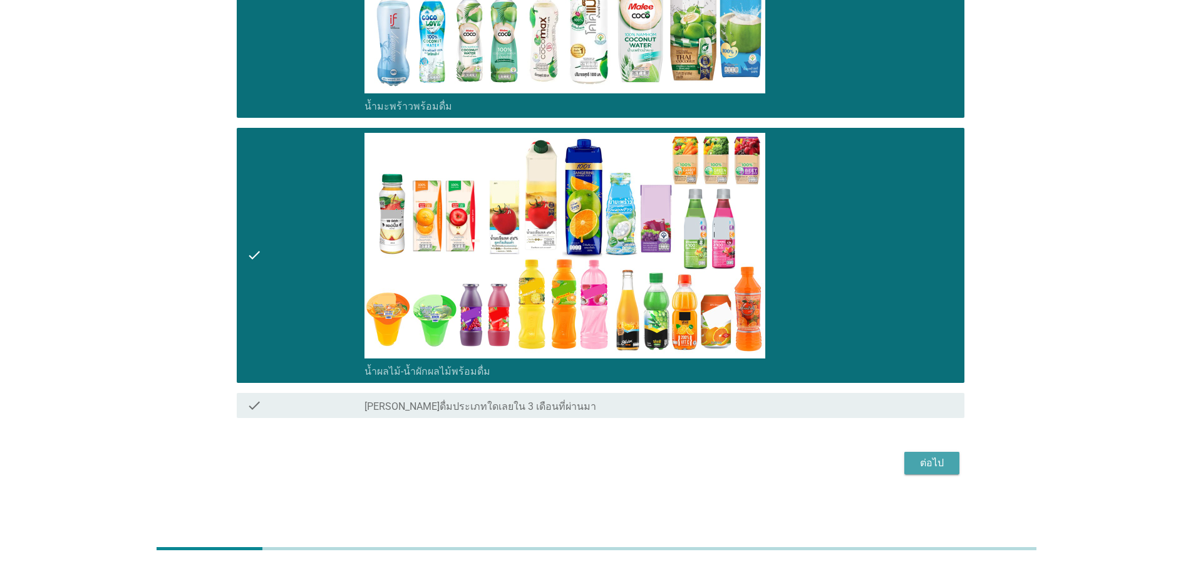
click at [939, 461] on div "ต่อไป" at bounding box center [931, 462] width 35 height 15
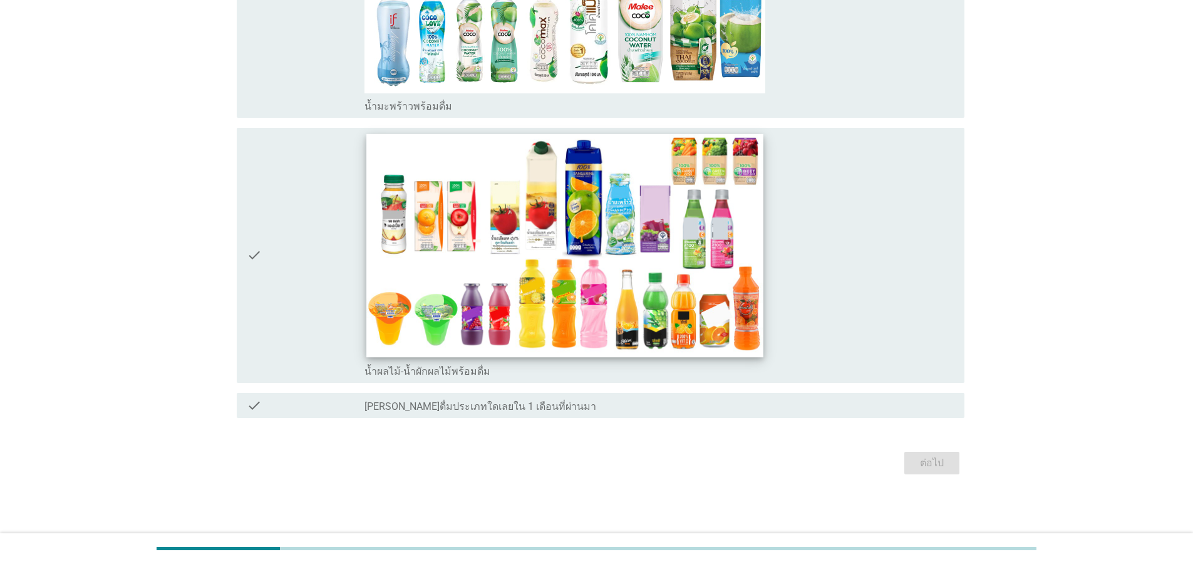
scroll to position [0, 0]
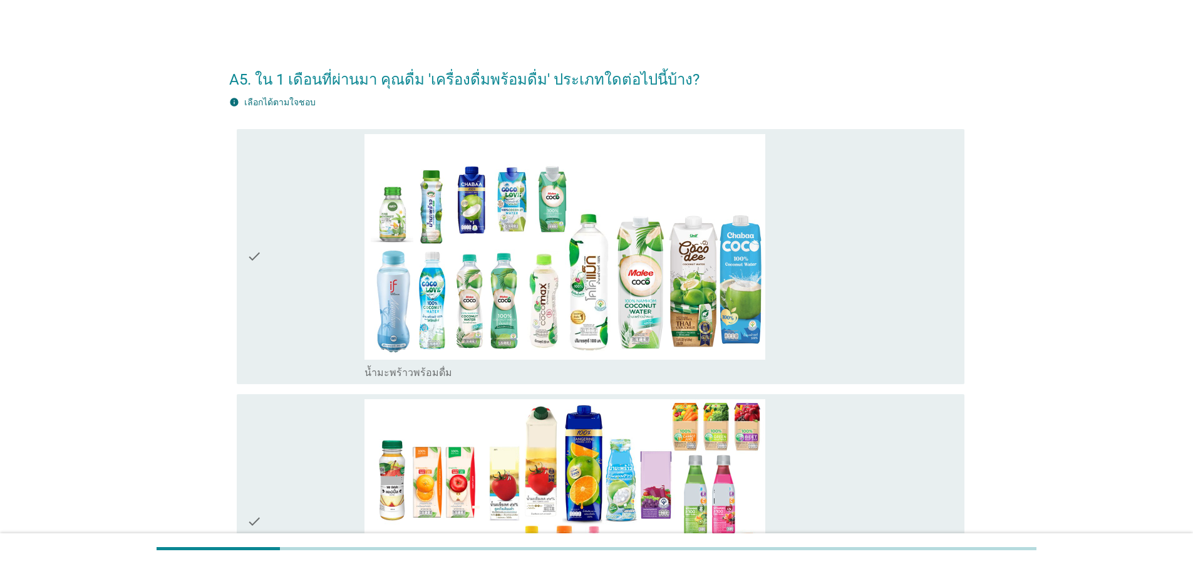
click at [284, 267] on div "check" at bounding box center [306, 256] width 118 height 245
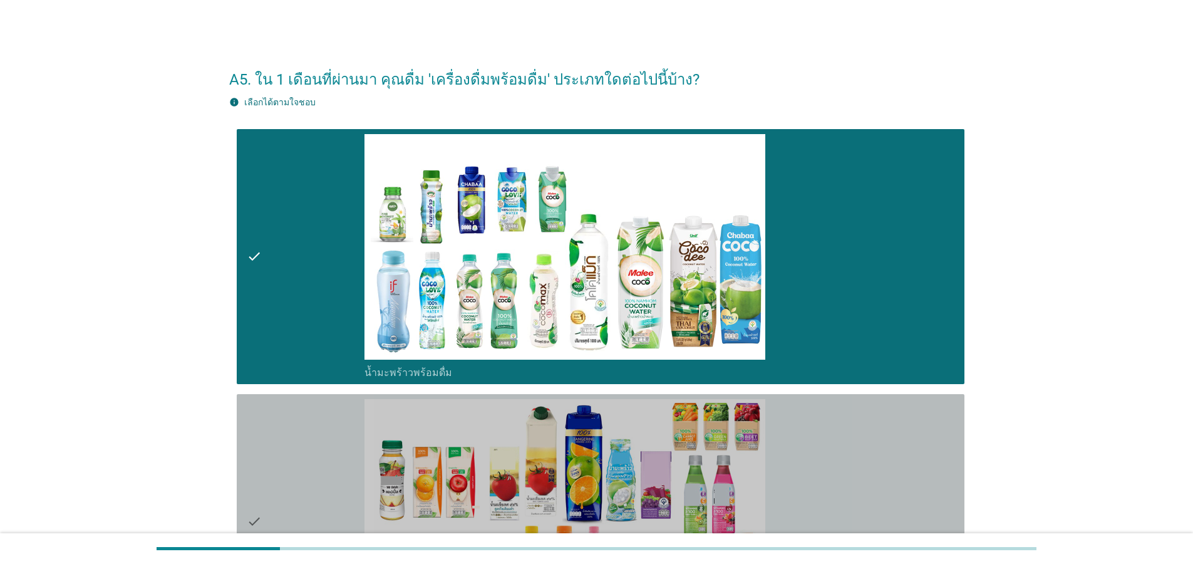
click at [259, 458] on icon "check" at bounding box center [254, 521] width 15 height 245
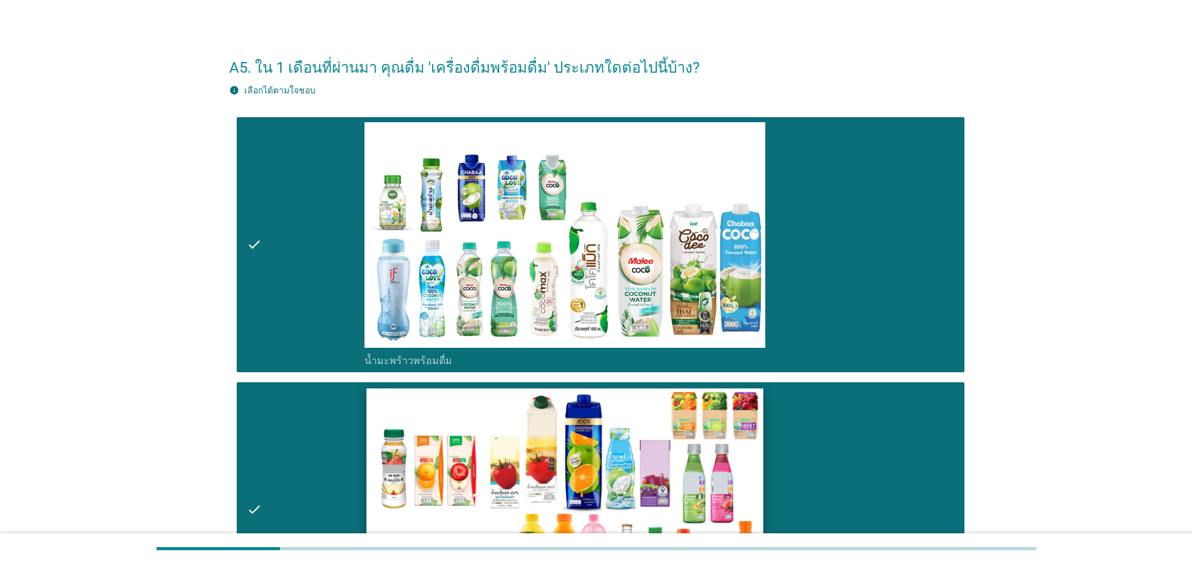
scroll to position [266, 0]
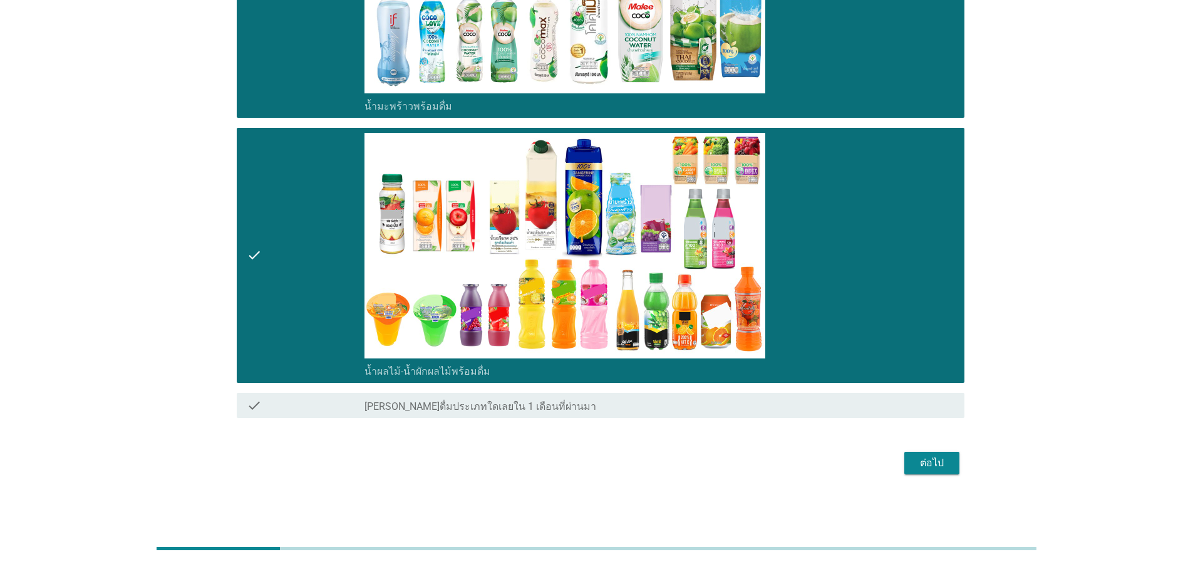
click at [914, 467] on div "ต่อไป" at bounding box center [931, 462] width 35 height 15
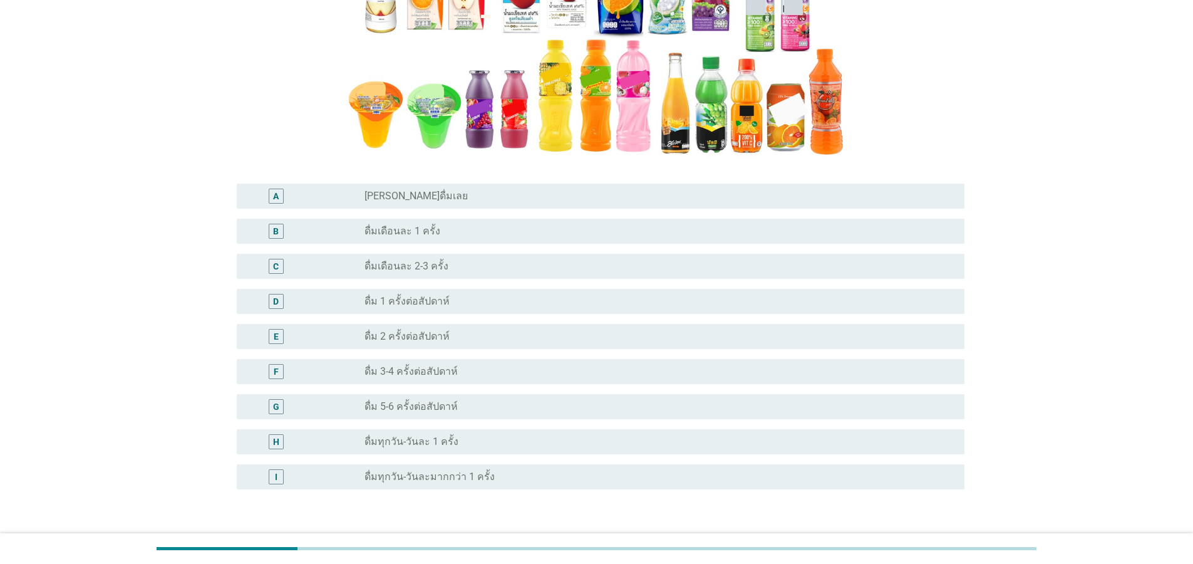
scroll to position [351, 0]
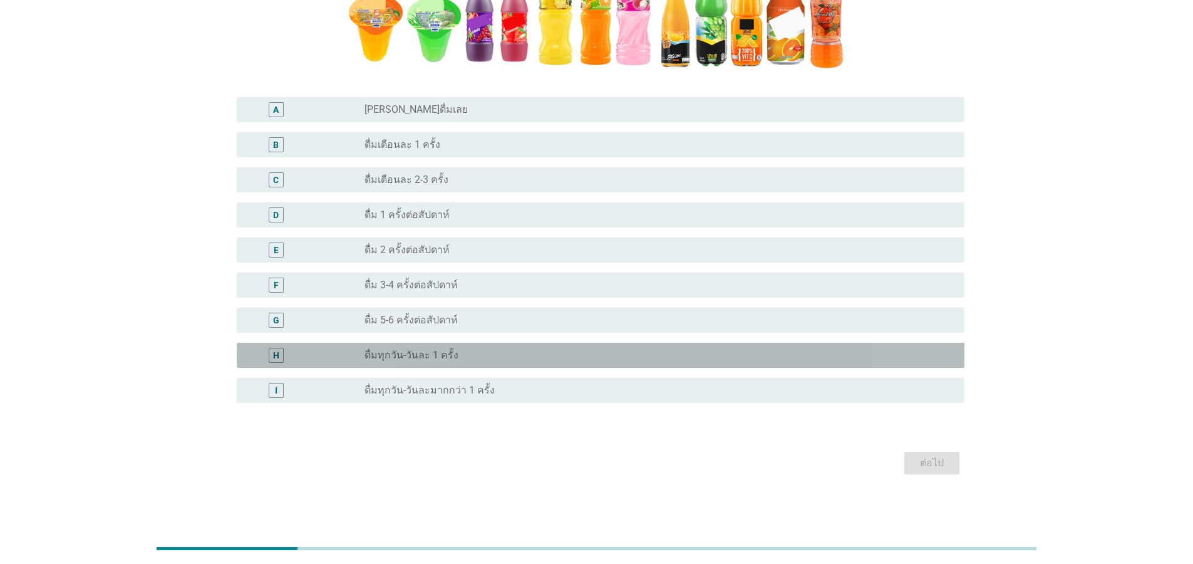
click at [458, 355] on div "radio_button_unchecked ดื่มทุกวัน-วันละ 1 ครั้ง" at bounding box center [654, 355] width 580 height 13
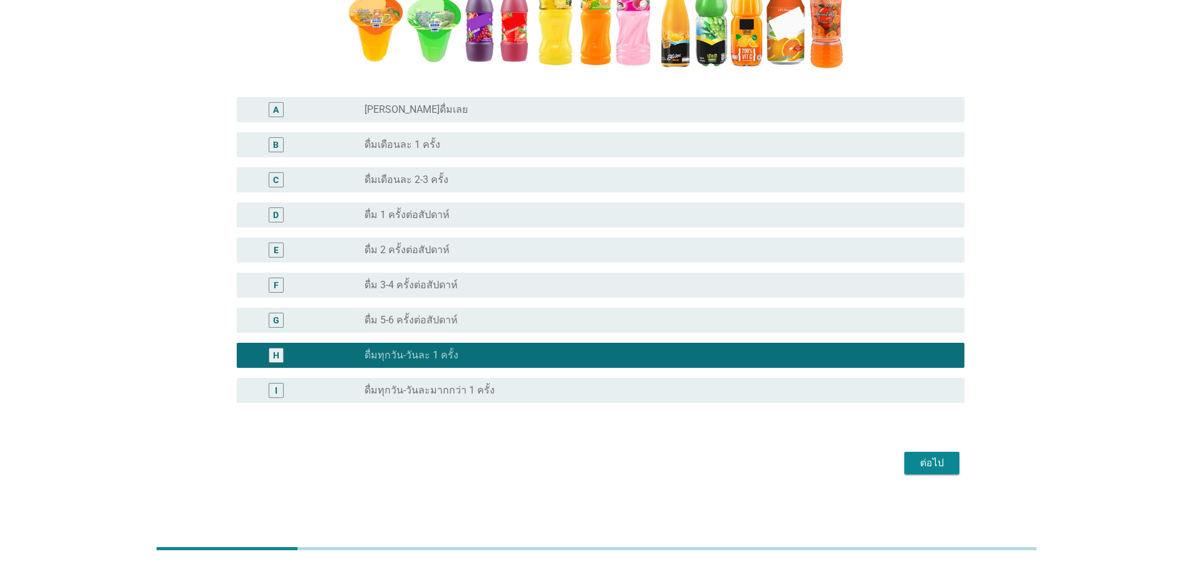
click at [944, 457] on div "ต่อไป" at bounding box center [931, 462] width 35 height 15
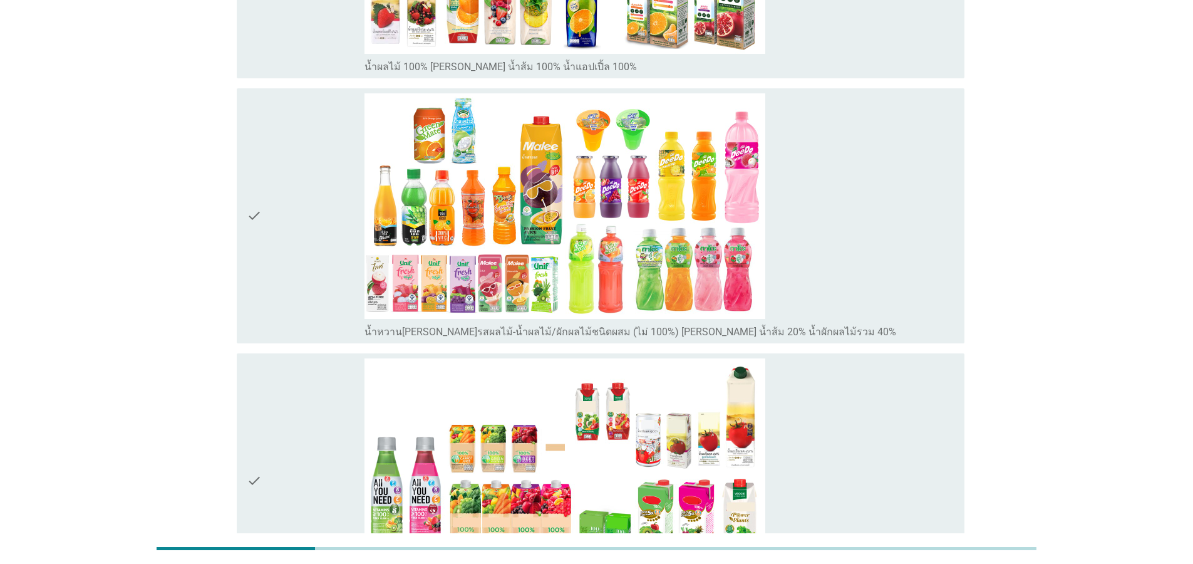
scroll to position [0, 0]
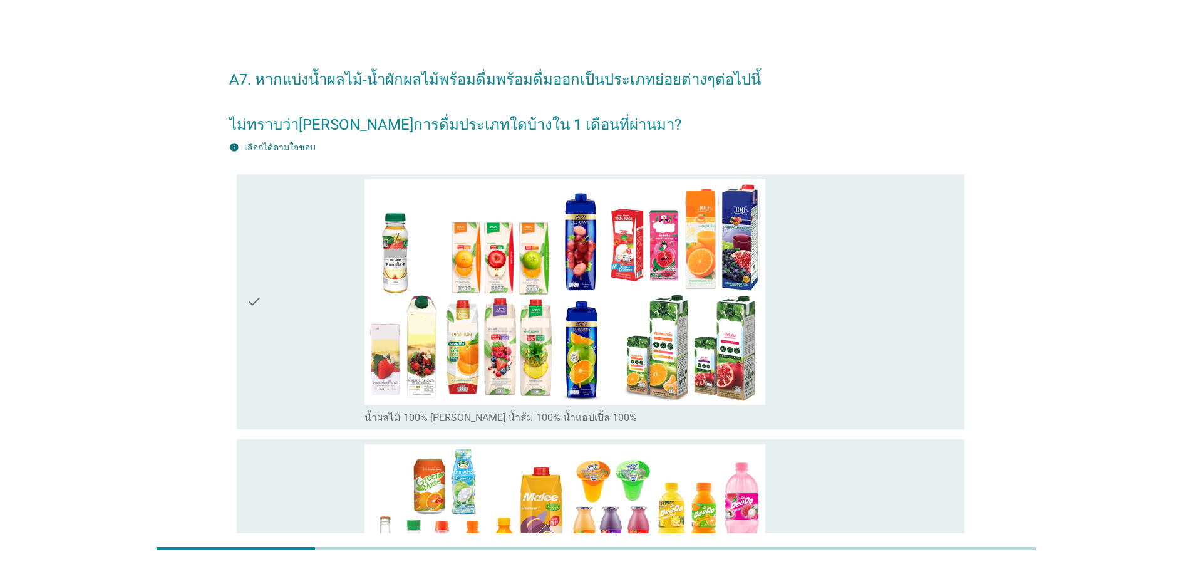
click at [256, 306] on icon "check" at bounding box center [254, 301] width 15 height 245
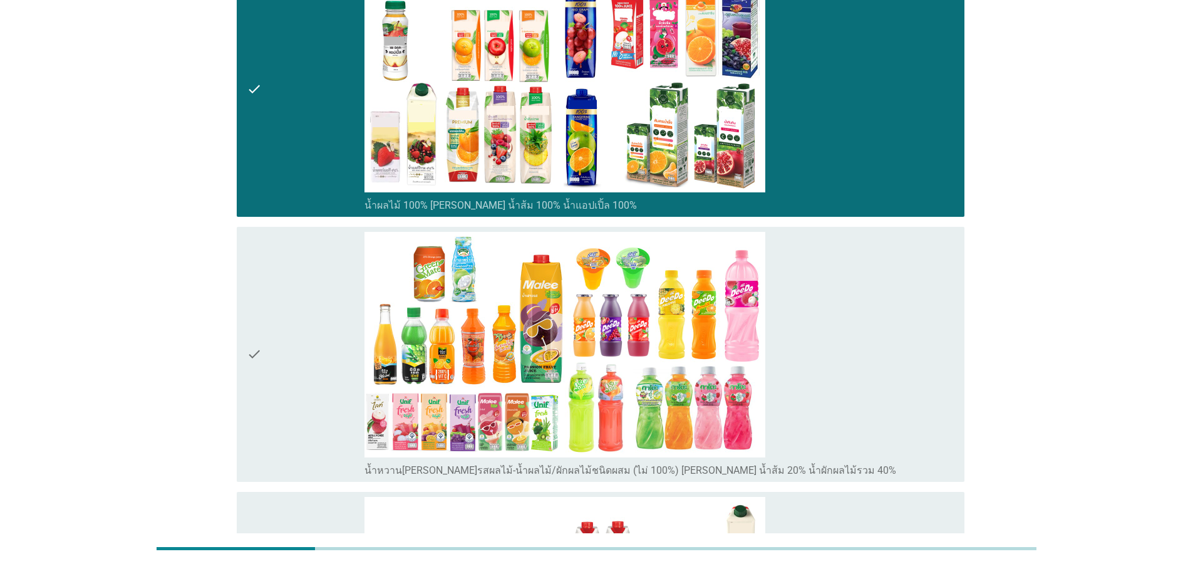
scroll to position [376, 0]
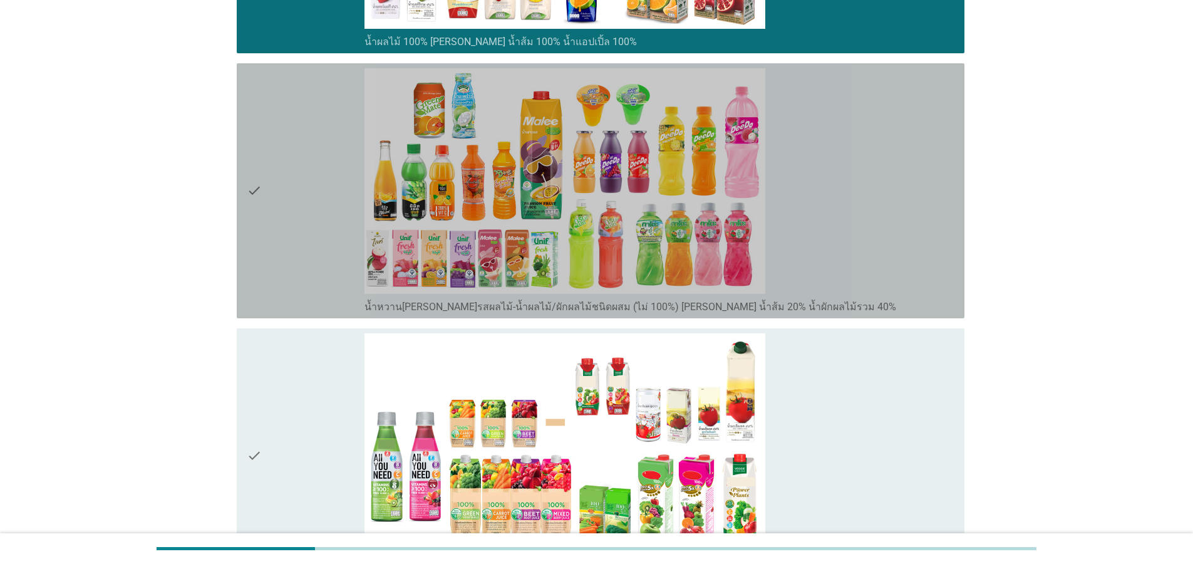
click at [267, 219] on div "check" at bounding box center [306, 190] width 118 height 245
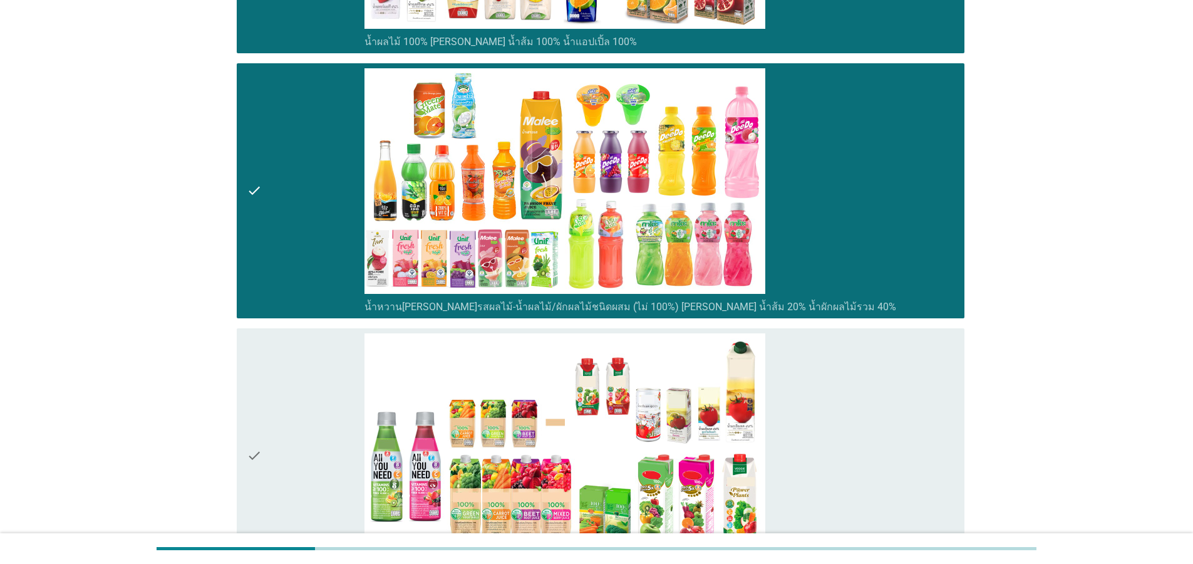
click at [247, 443] on icon "check" at bounding box center [254, 455] width 15 height 245
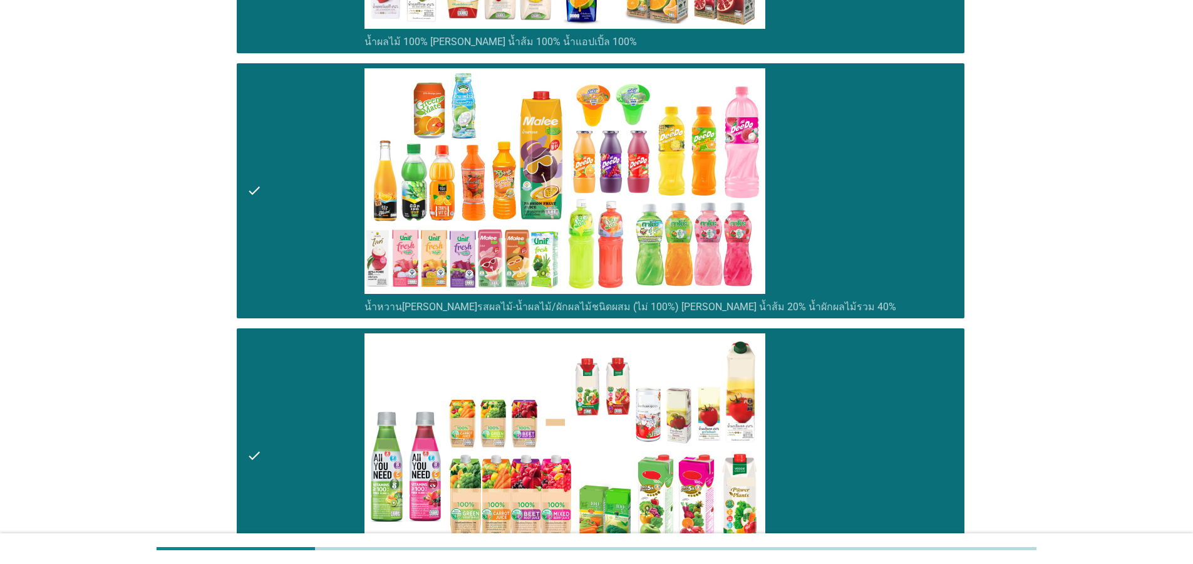
scroll to position [752, 0]
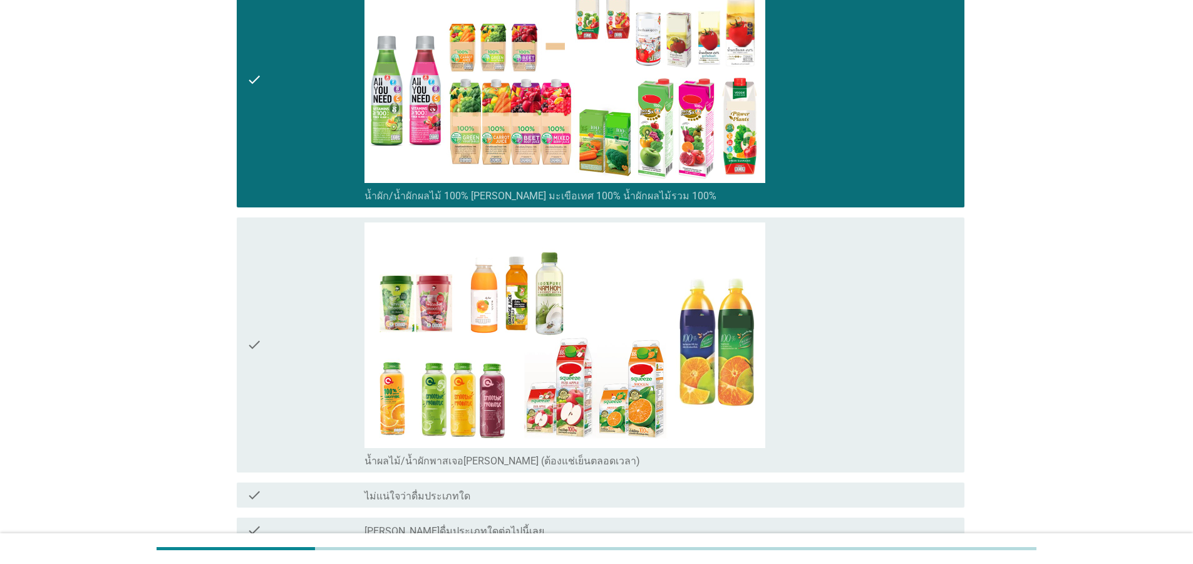
click at [252, 347] on icon "check" at bounding box center [254, 344] width 15 height 245
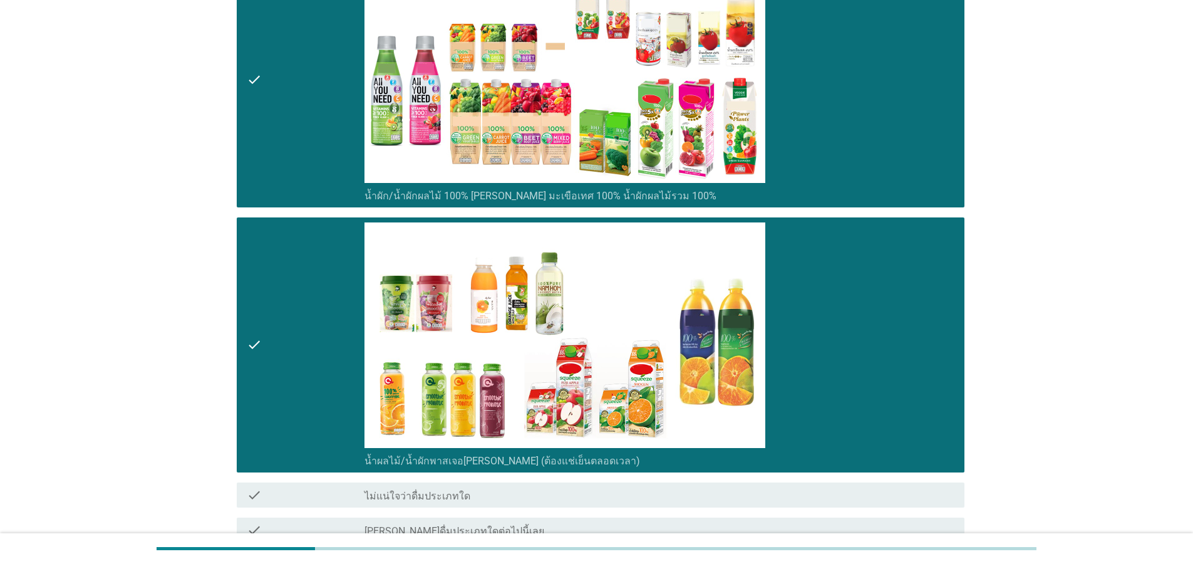
scroll to position [876, 0]
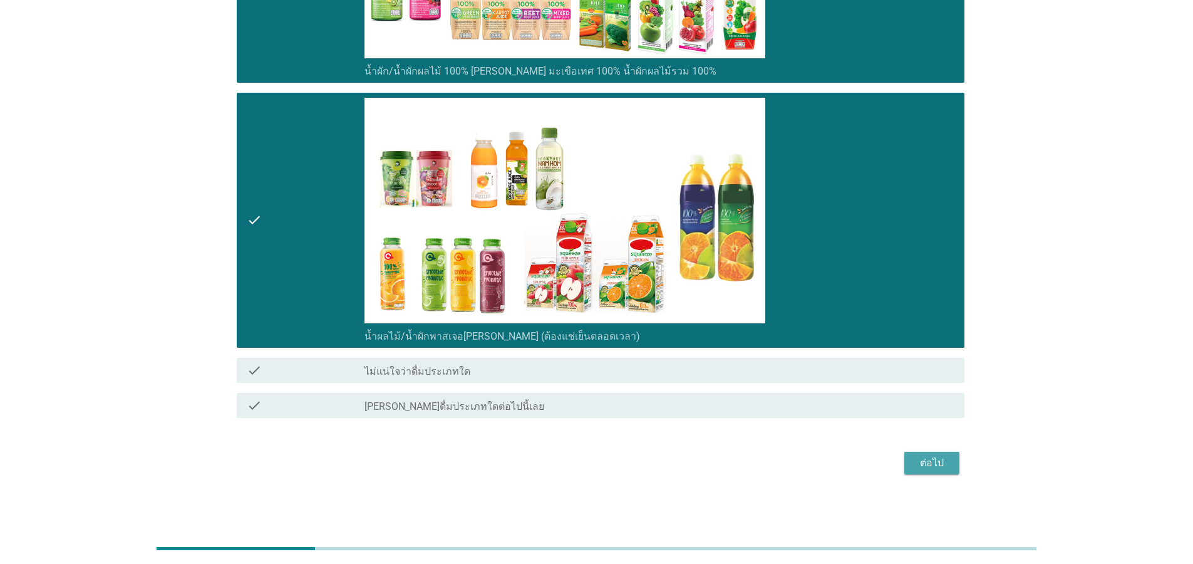
click at [935, 462] on div "ต่อไป" at bounding box center [931, 462] width 35 height 15
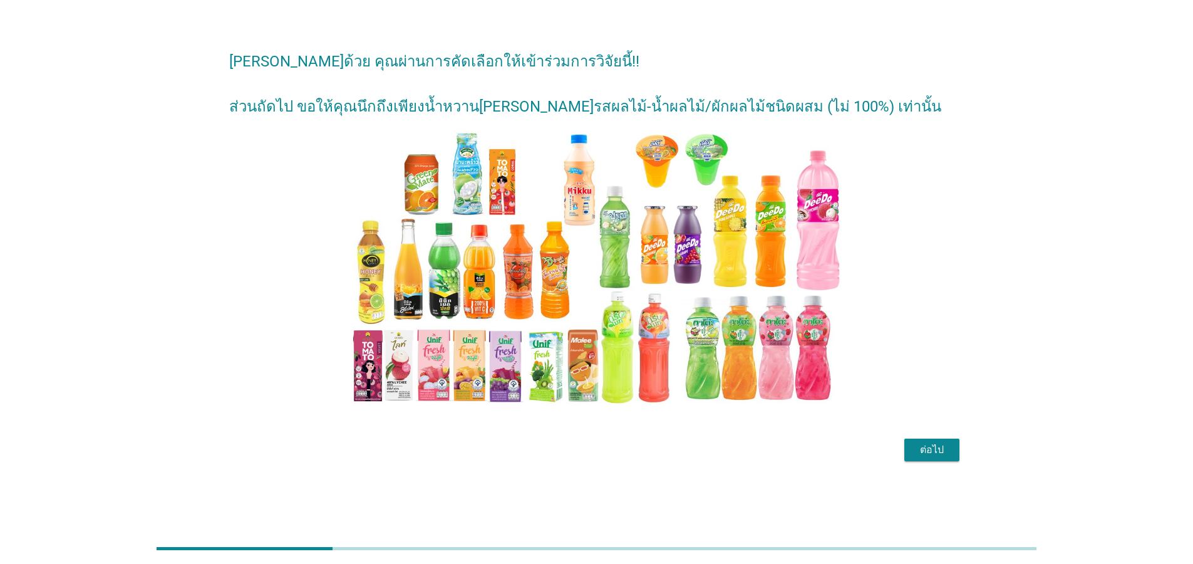
scroll to position [0, 0]
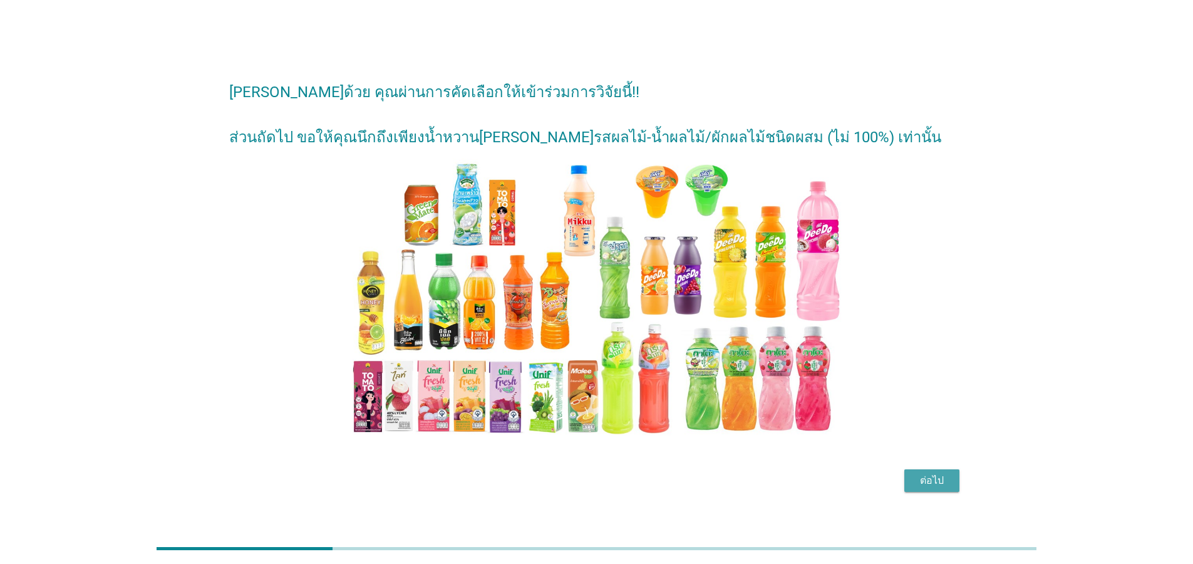
click at [946, 488] on button "ต่อไป" at bounding box center [931, 480] width 55 height 23
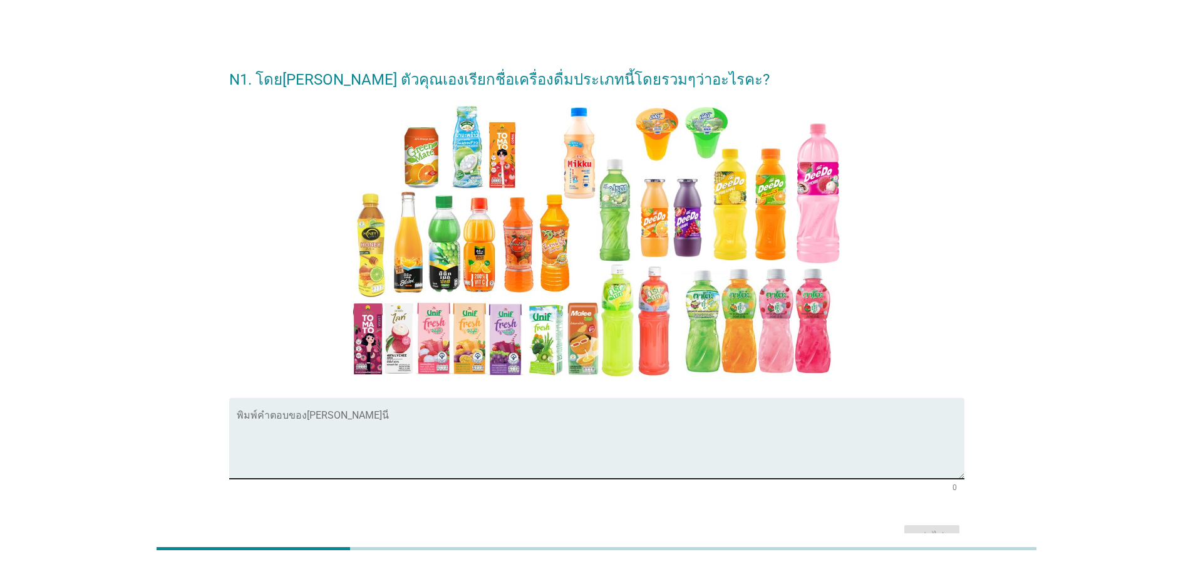
click at [531, 432] on textarea "พิมพ์คำตอบของคุณ ที่นี่" at bounding box center [601, 446] width 728 height 66
type textarea "o"
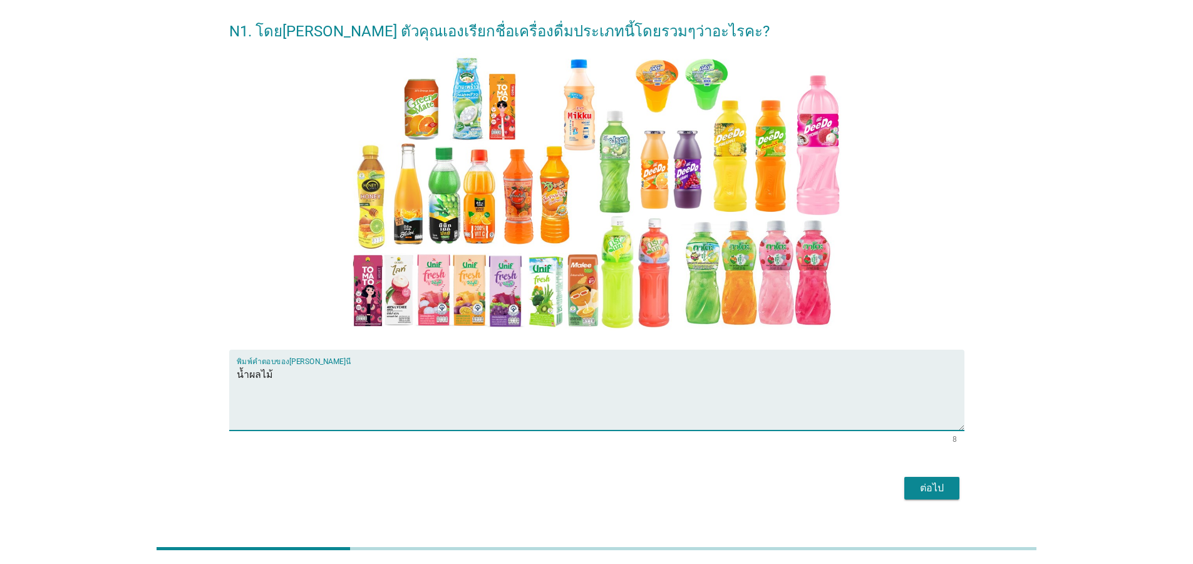
scroll to position [73, 0]
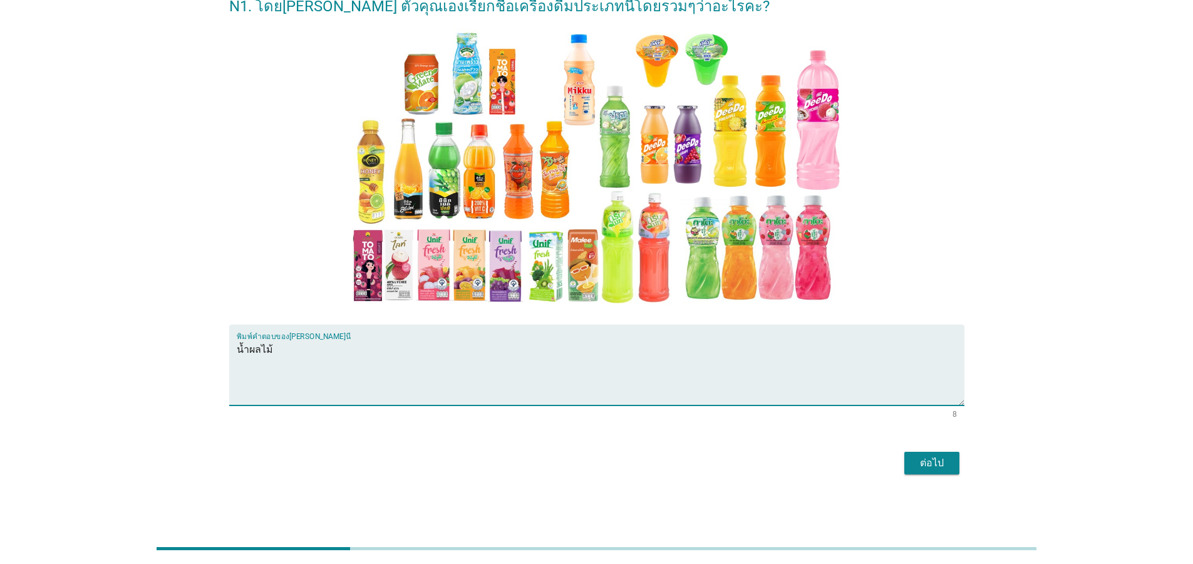
type textarea "น้ำผลไม้"
click at [931, 468] on div "ต่อไป" at bounding box center [931, 462] width 35 height 15
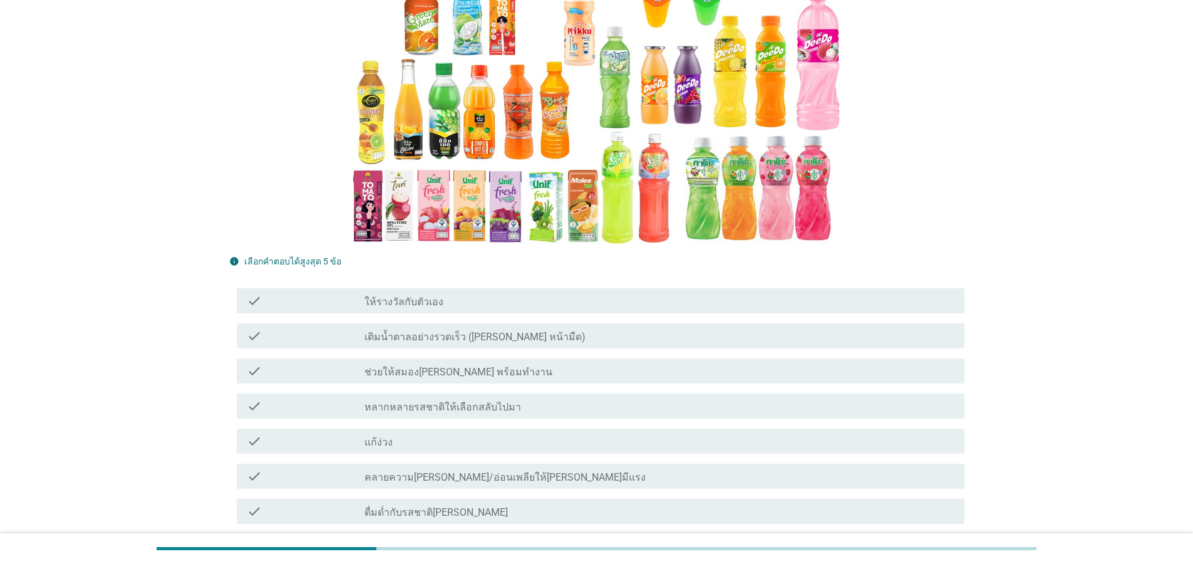
scroll to position [225, 0]
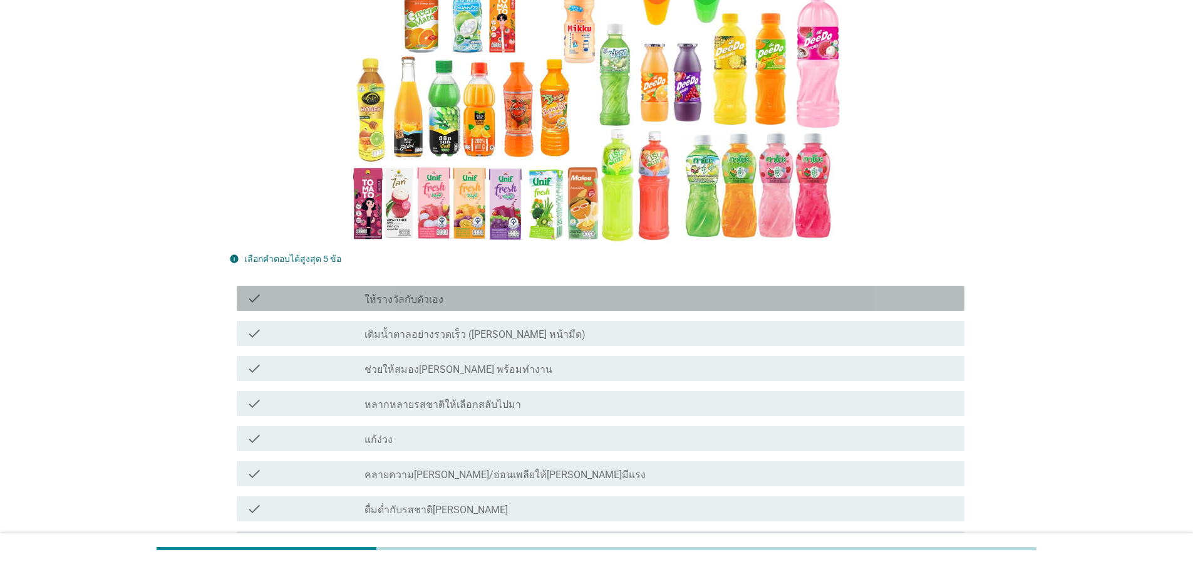
click at [463, 291] on div "check_box_outline_blank ให้รางวัลกับตัวเอง" at bounding box center [659, 298] width 590 height 15
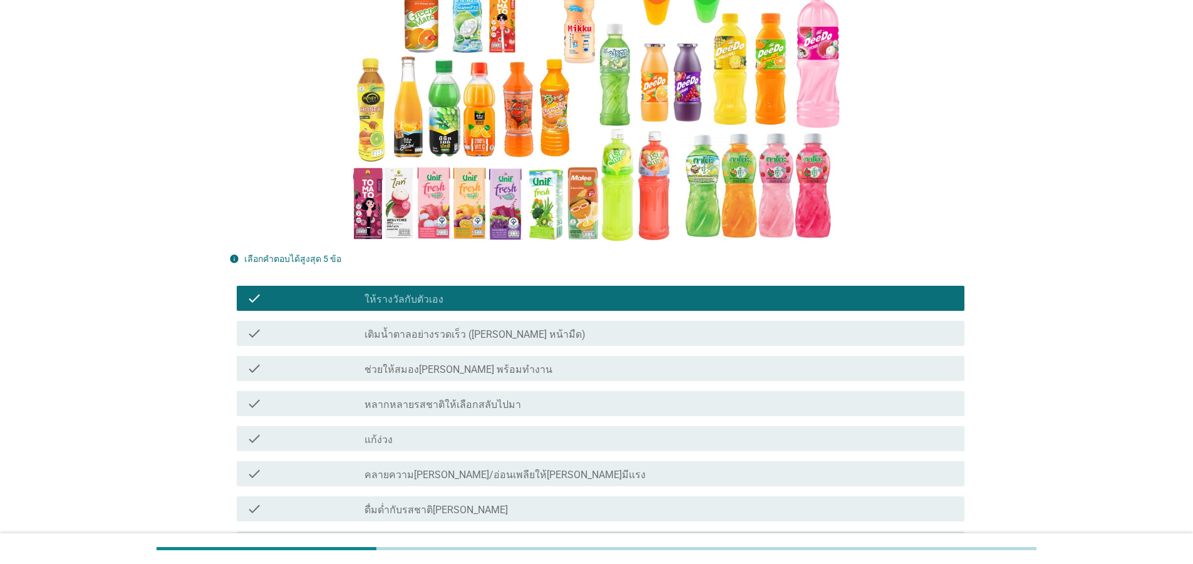
drag, startPoint x: 443, startPoint y: 359, endPoint x: 422, endPoint y: 440, distance: 83.5
click at [445, 361] on div "check check_box_outline_blank ช่วยให้สมอง[PERSON_NAME] พร้อมทำงาน" at bounding box center [596, 368] width 735 height 35
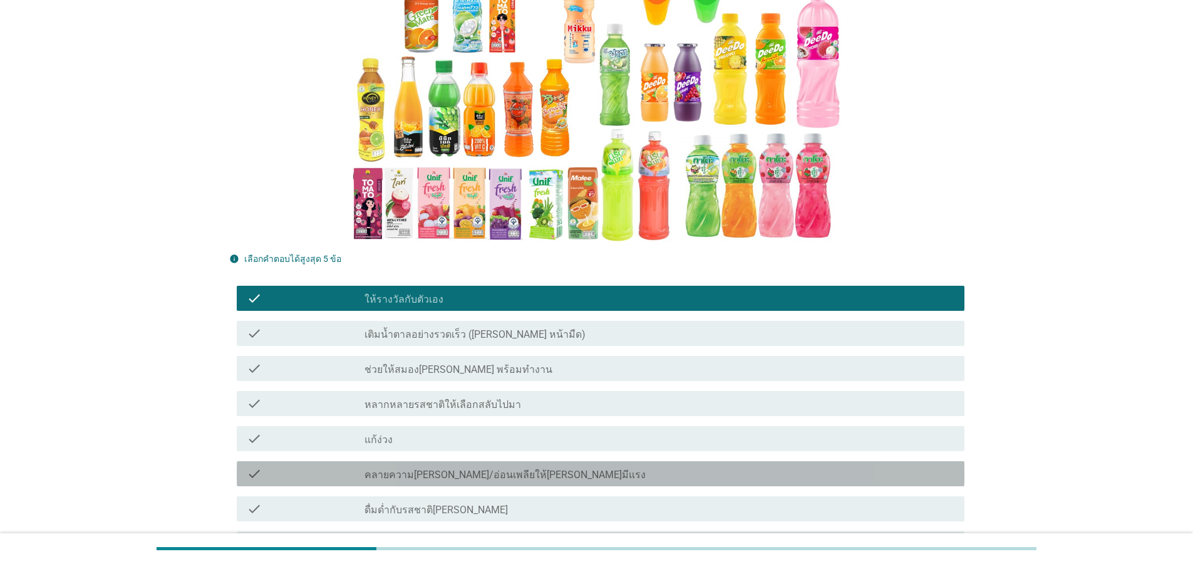
click at [420, 468] on label "คลายความ[PERSON_NAME]/อ่อนเพลียให้[PERSON_NAME]มีแรง" at bounding box center [504, 474] width 281 height 13
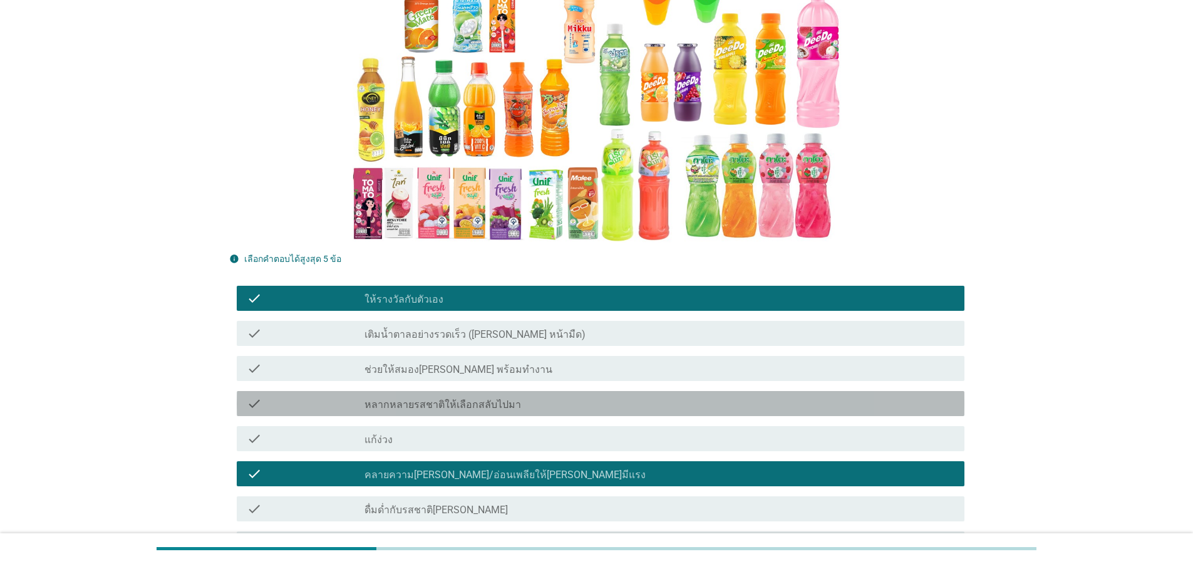
click at [431, 398] on label "หลากหลายรสชาติให้เลือกสลับไปมา" at bounding box center [442, 404] width 157 height 13
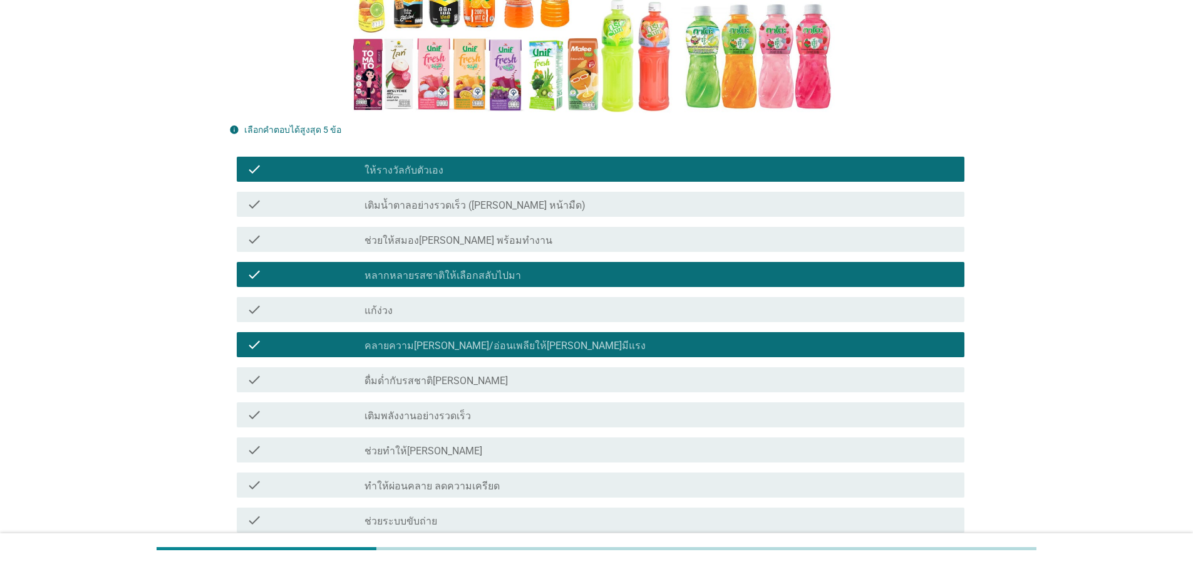
scroll to position [451, 0]
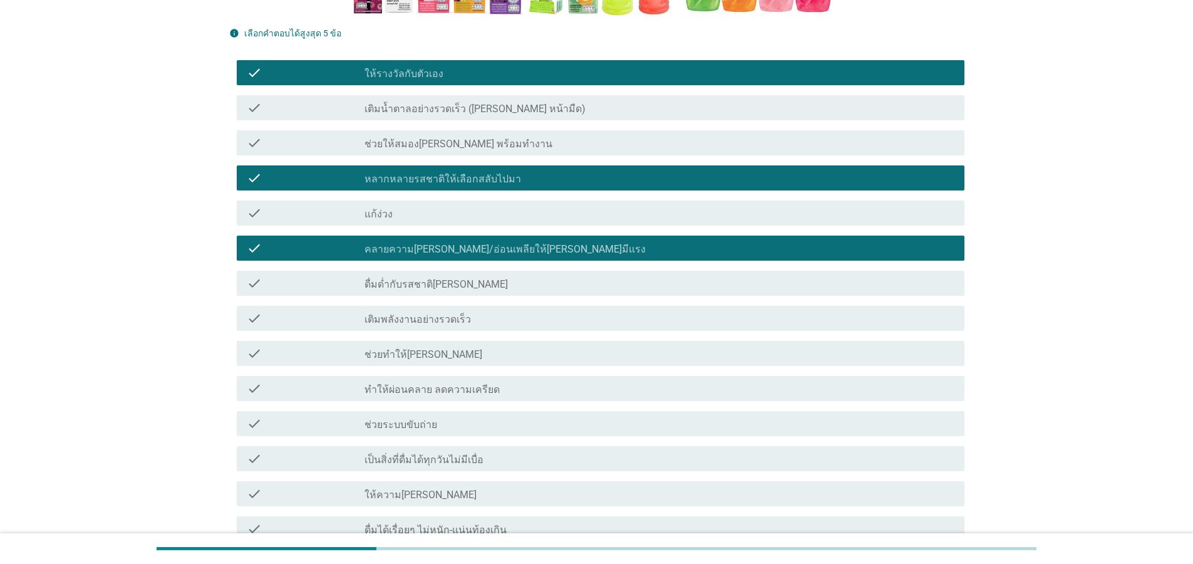
click at [422, 344] on div "check check_box_outline_blank ช่วยทำให้[PERSON_NAME]" at bounding box center [596, 353] width 735 height 35
click at [410, 348] on label "ช่วยทำให้[PERSON_NAME]" at bounding box center [423, 354] width 118 height 13
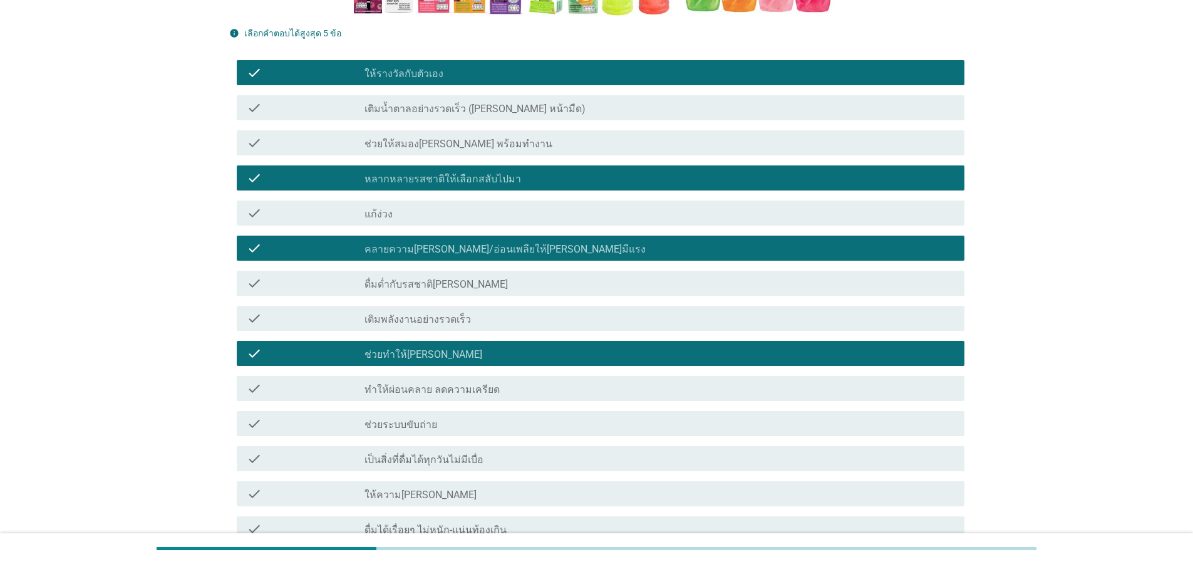
click at [403, 382] on div "check check_box_outline_blank ทำให้ผ่อนคลาย ลดความเครียด" at bounding box center [596, 388] width 735 height 35
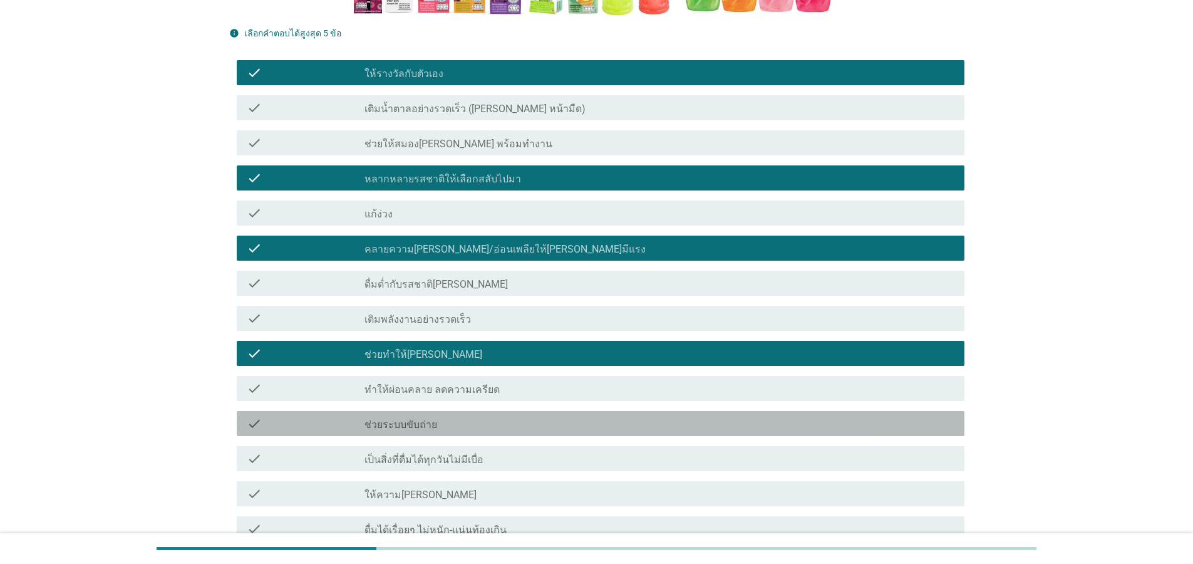
drag, startPoint x: 399, startPoint y: 401, endPoint x: 552, endPoint y: 435, distance: 157.3
click at [399, 418] on label "ช่วยระบบขับถ่าย" at bounding box center [400, 424] width 73 height 13
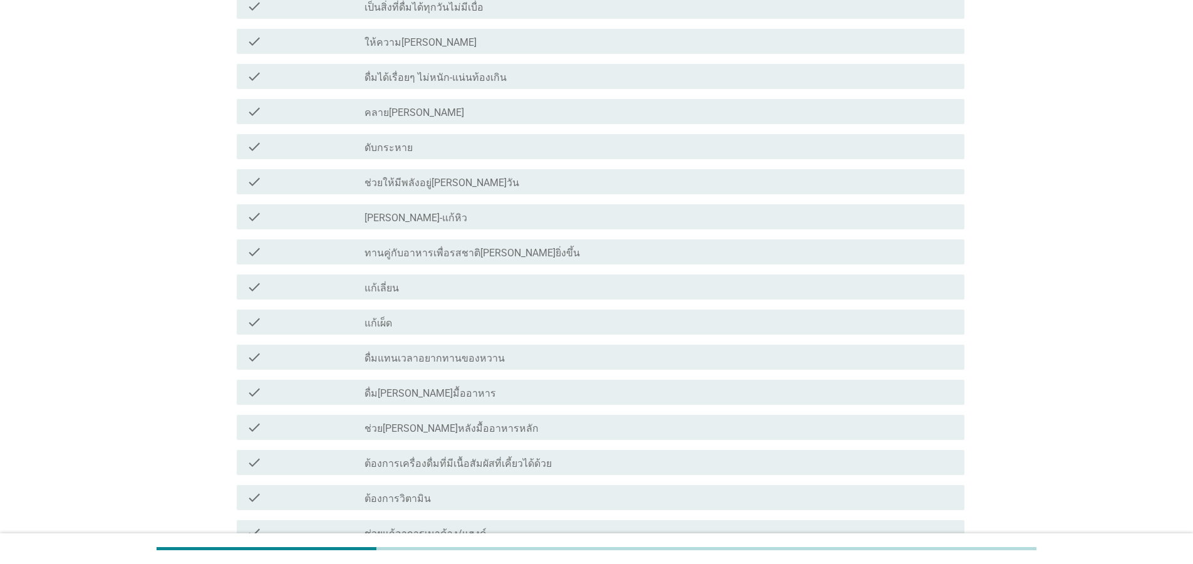
scroll to position [1166, 0]
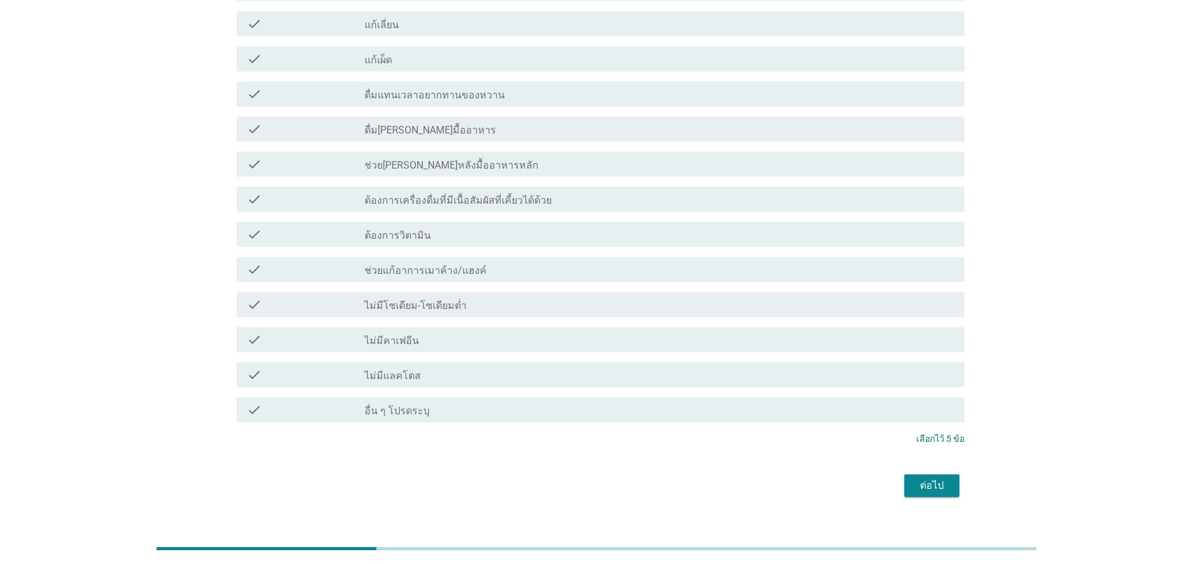
click at [928, 478] on div "ต่อไป" at bounding box center [931, 485] width 35 height 15
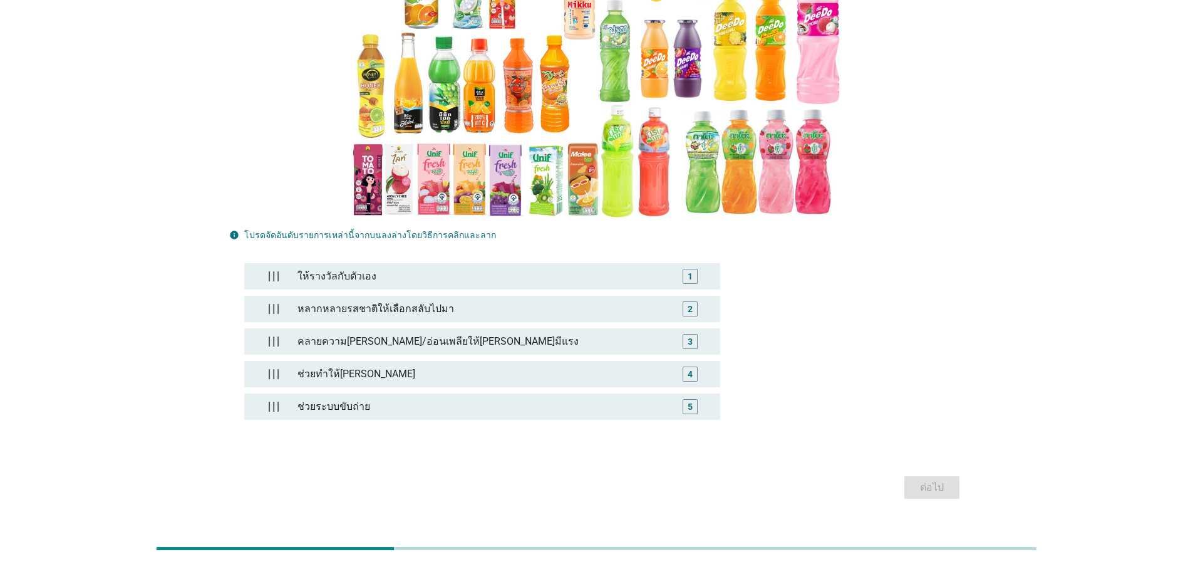
scroll to position [206, 0]
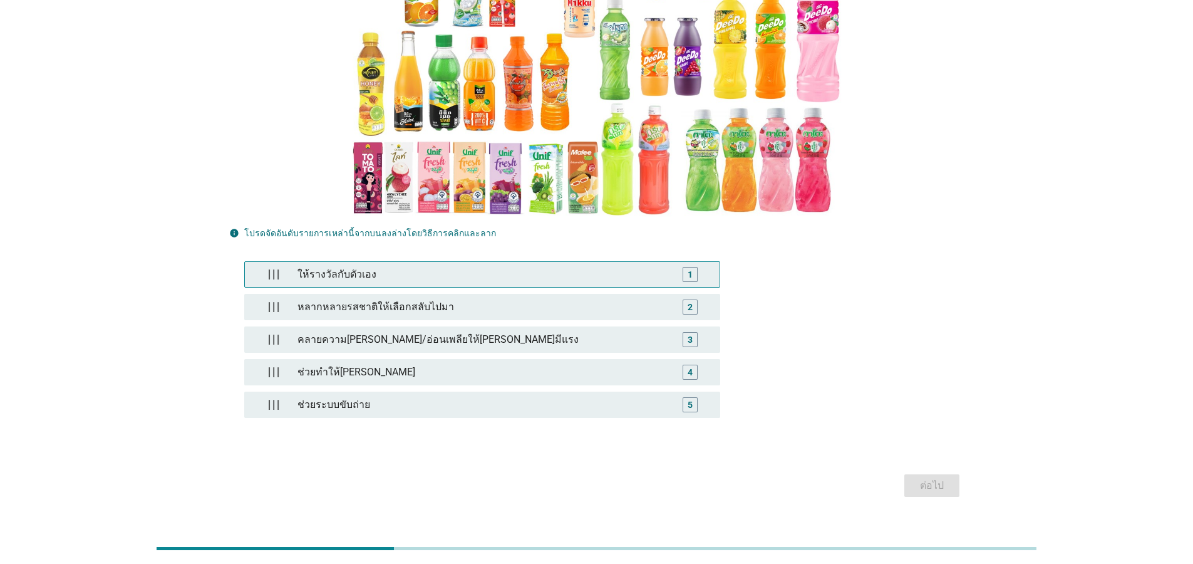
click at [378, 262] on div "ให้รางวัลกับตัวเอง" at bounding box center [481, 274] width 379 height 25
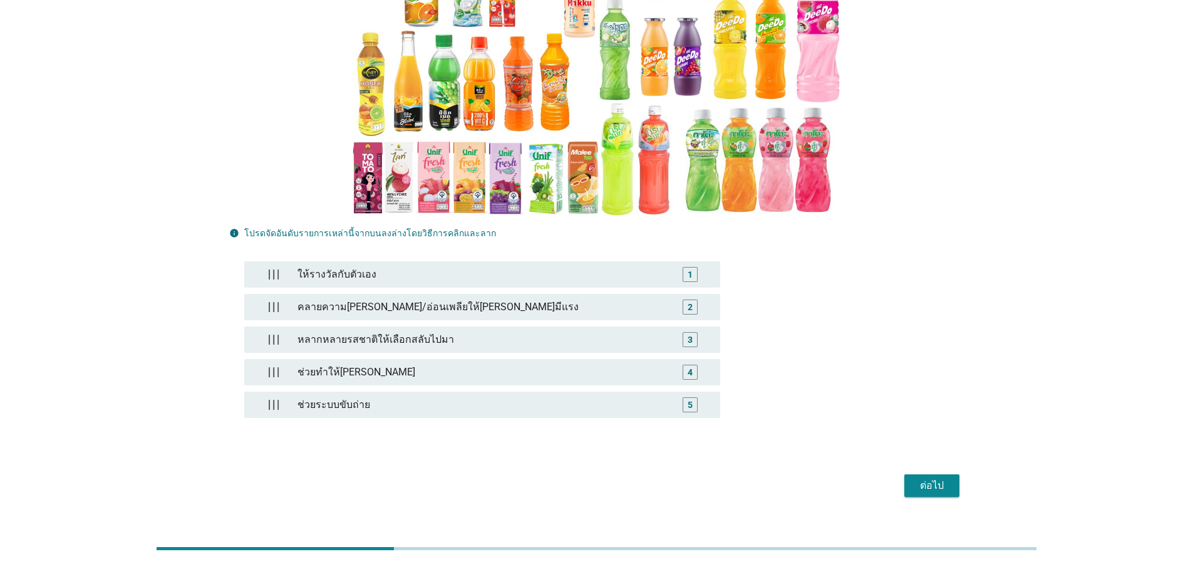
click at [942, 478] on div "ต่อไป" at bounding box center [931, 485] width 35 height 15
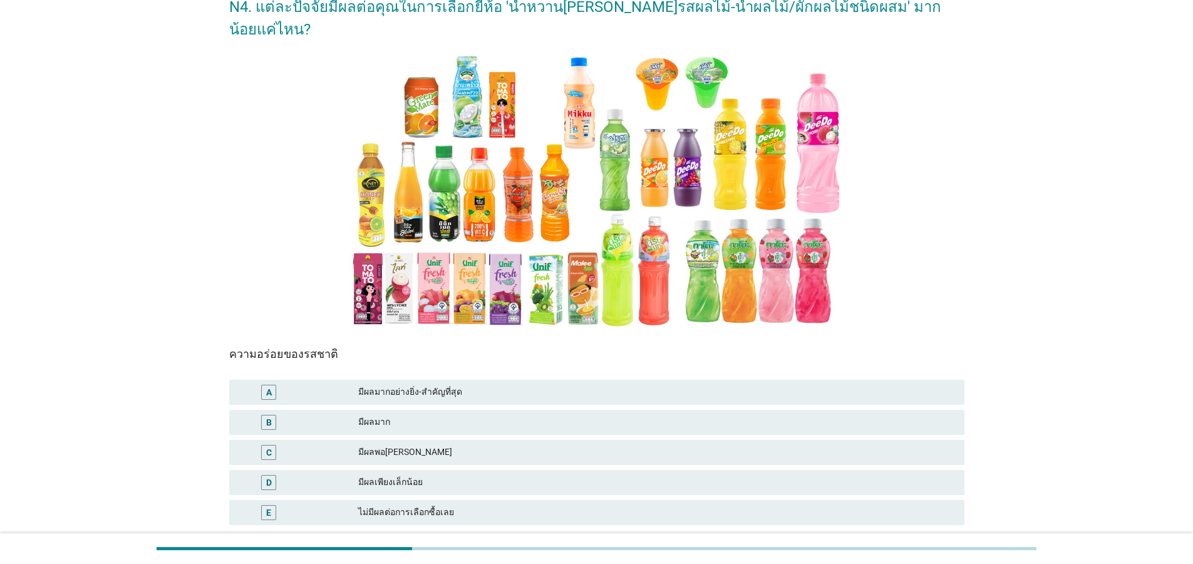
scroll to position [147, 0]
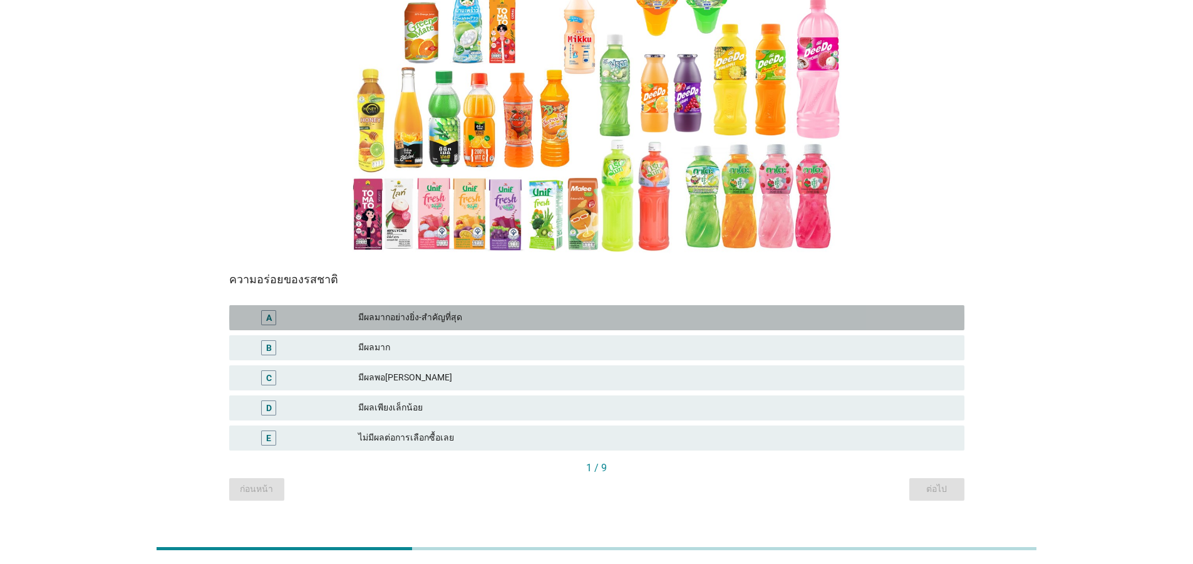
click at [399, 310] on div "มีผลมากอย่างยิ่ง-สำคัญที่สุด" at bounding box center [656, 317] width 596 height 15
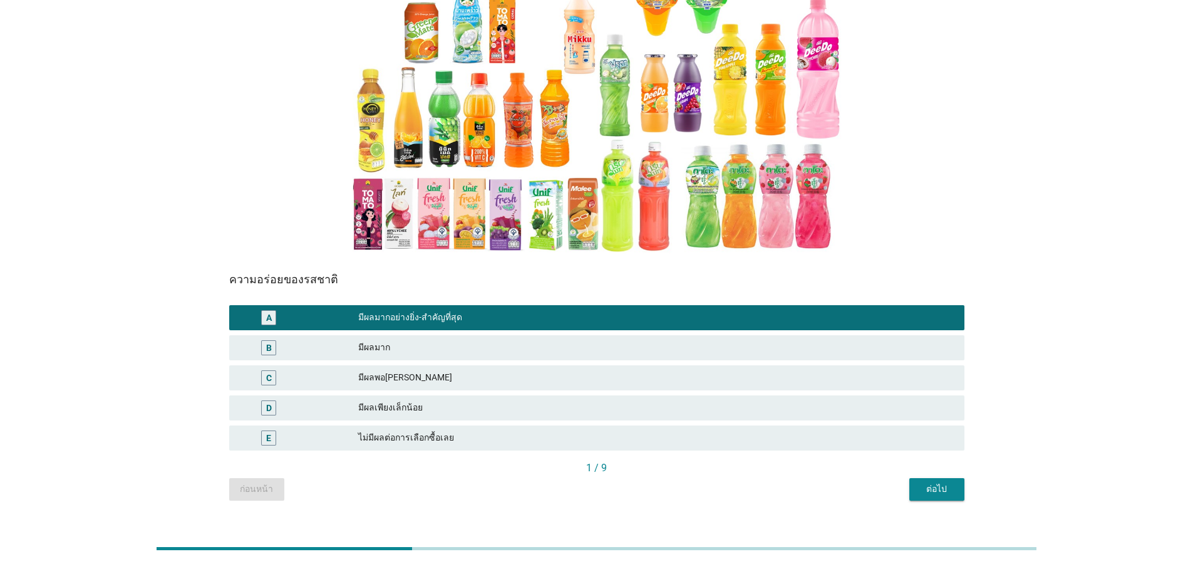
click at [929, 482] on div "ต่อไป" at bounding box center [936, 488] width 35 height 13
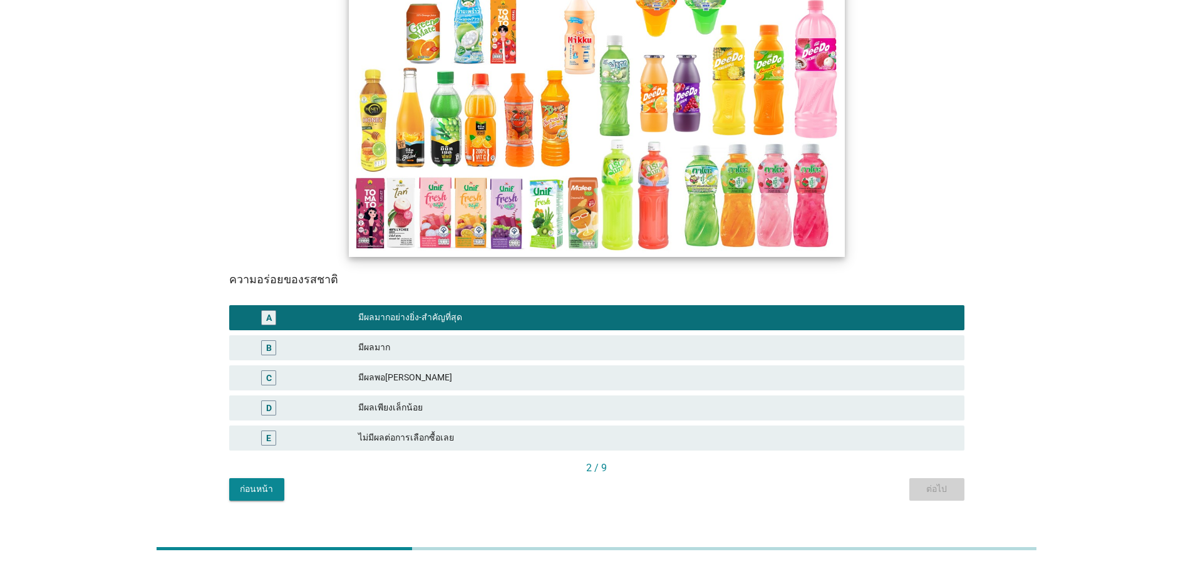
scroll to position [0, 0]
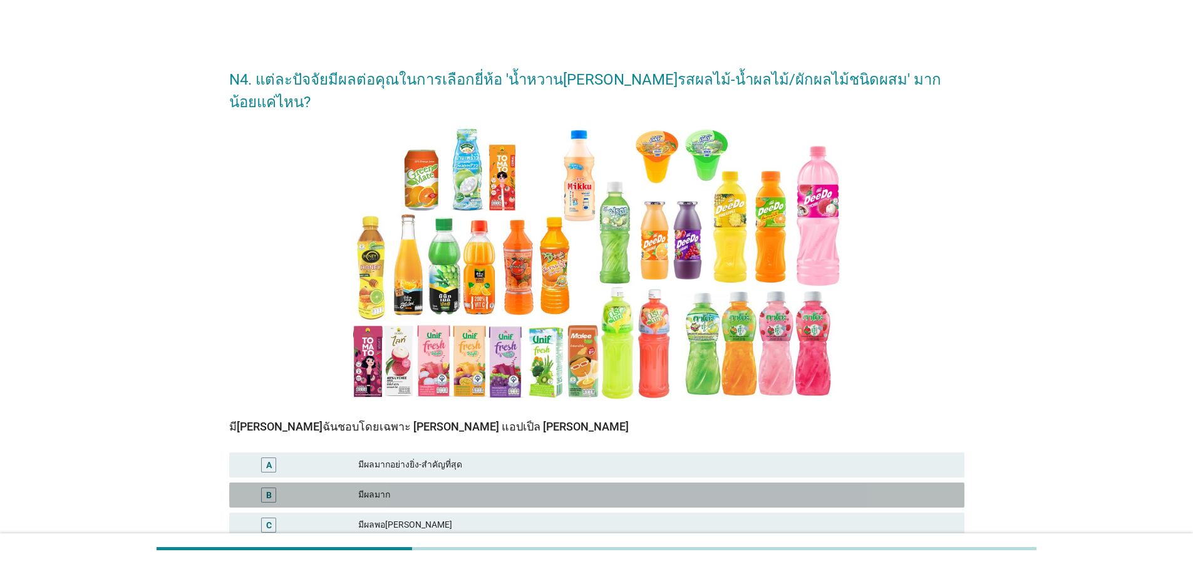
click at [389, 487] on div "มีผลมาก" at bounding box center [656, 494] width 596 height 15
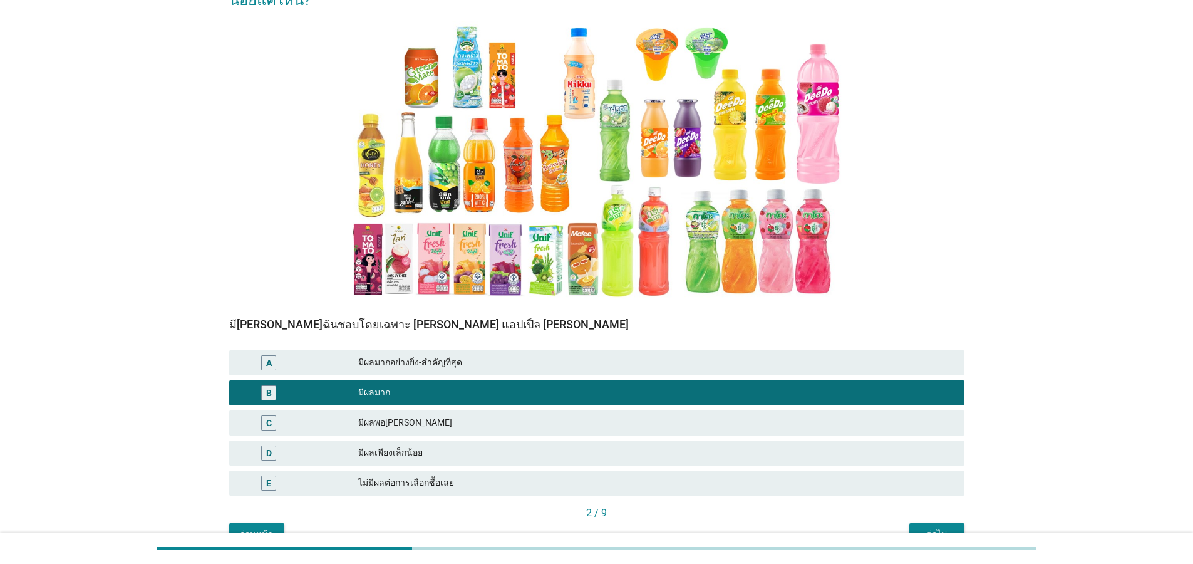
scroll to position [147, 0]
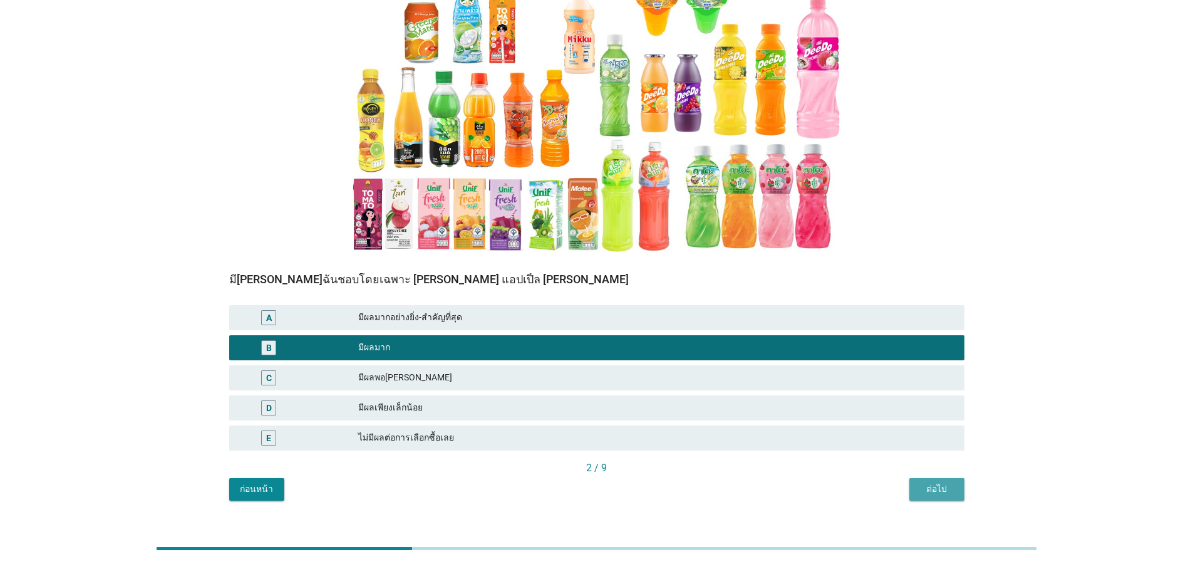
click at [949, 482] on div "ต่อไป" at bounding box center [936, 488] width 35 height 13
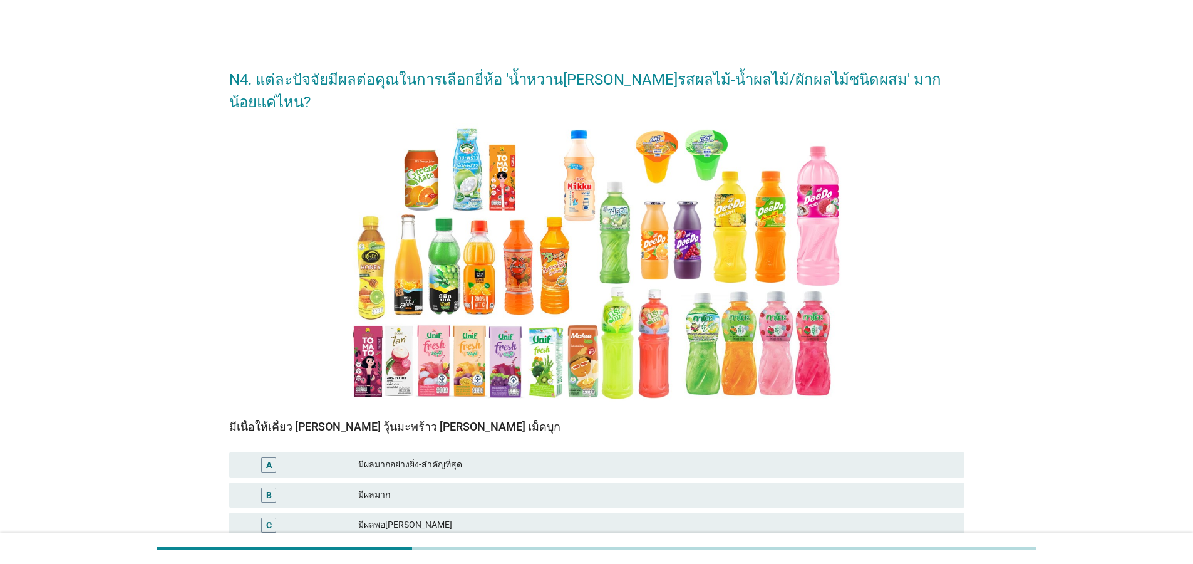
drag, startPoint x: 470, startPoint y: 443, endPoint x: 480, endPoint y: 441, distance: 10.3
click at [471, 457] on div "มีผลมากอย่างยิ่ง-สำคัญที่สุด" at bounding box center [656, 464] width 596 height 15
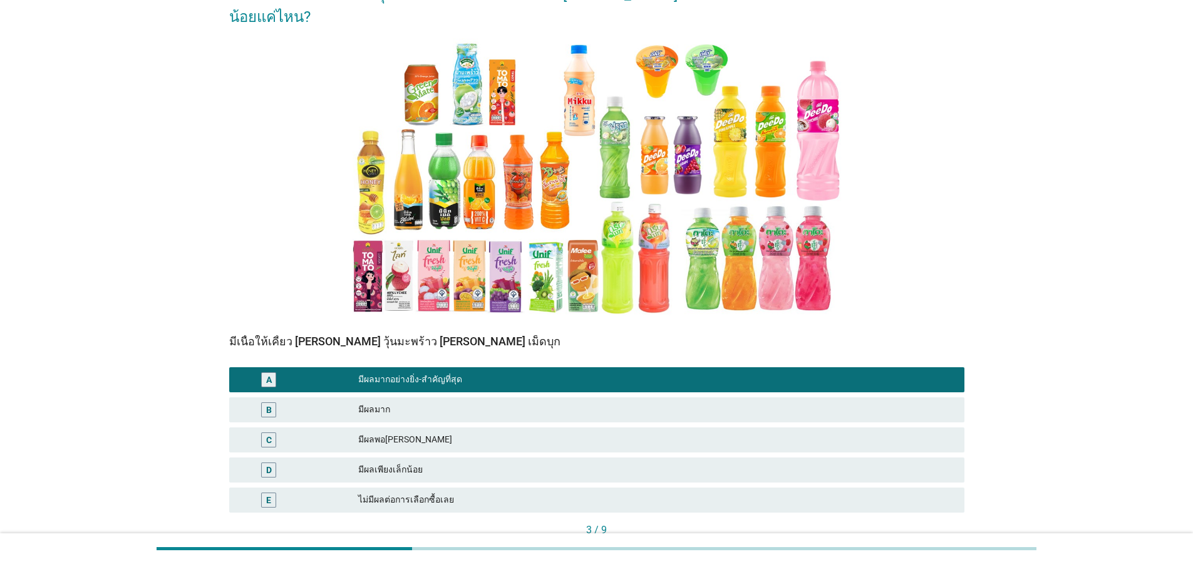
scroll to position [147, 0]
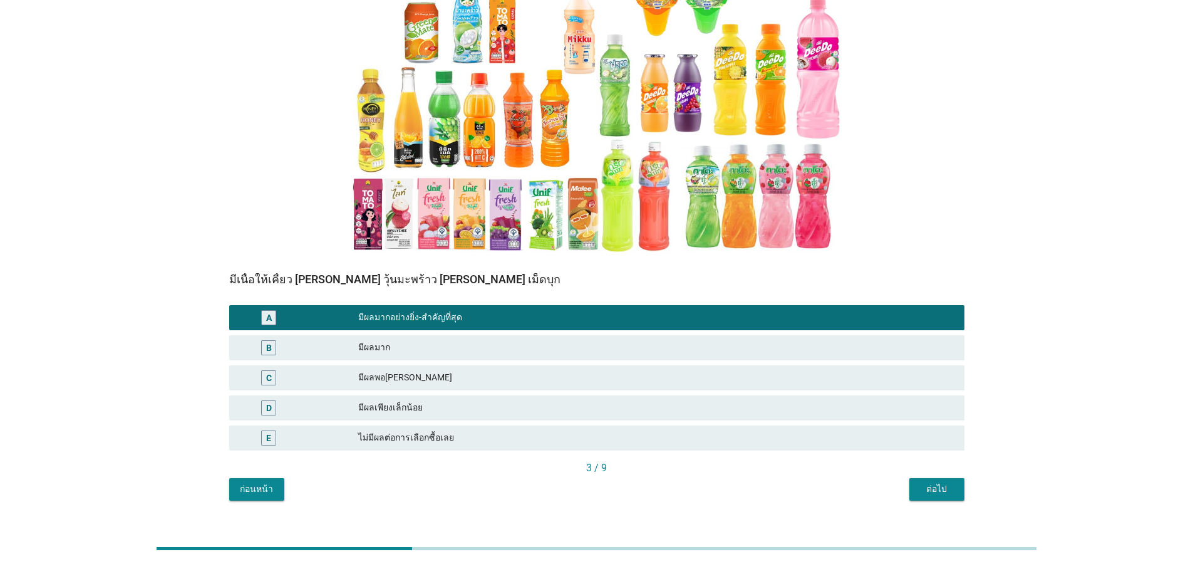
click at [944, 482] on div "ต่อไป" at bounding box center [936, 488] width 35 height 13
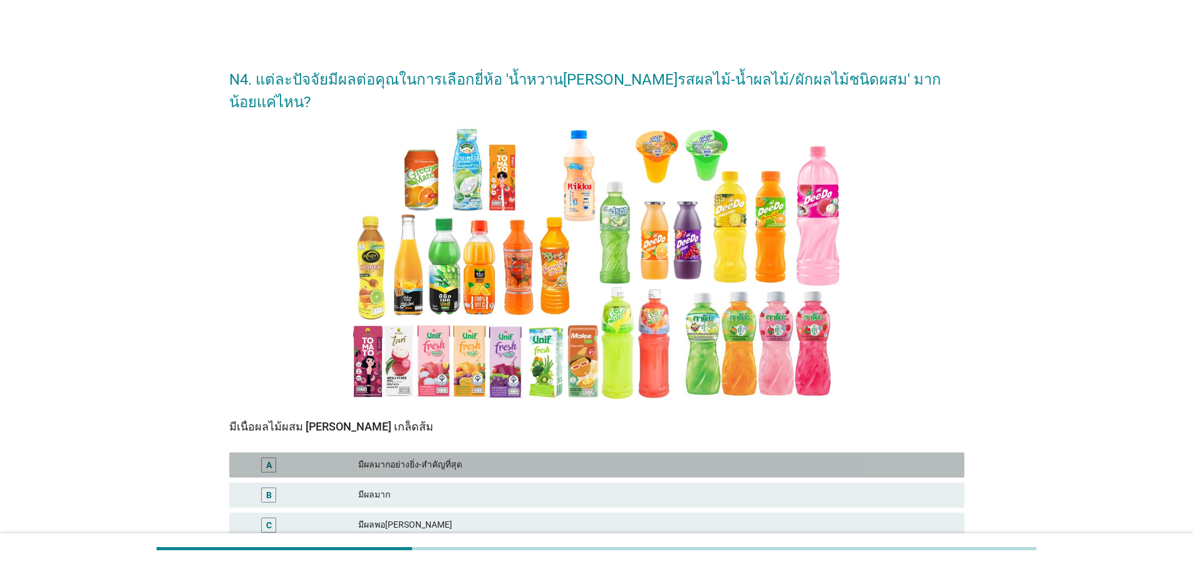
click at [487, 457] on div "มีผลมากอย่างยิ่ง-สำคัญที่สุด" at bounding box center [656, 464] width 596 height 15
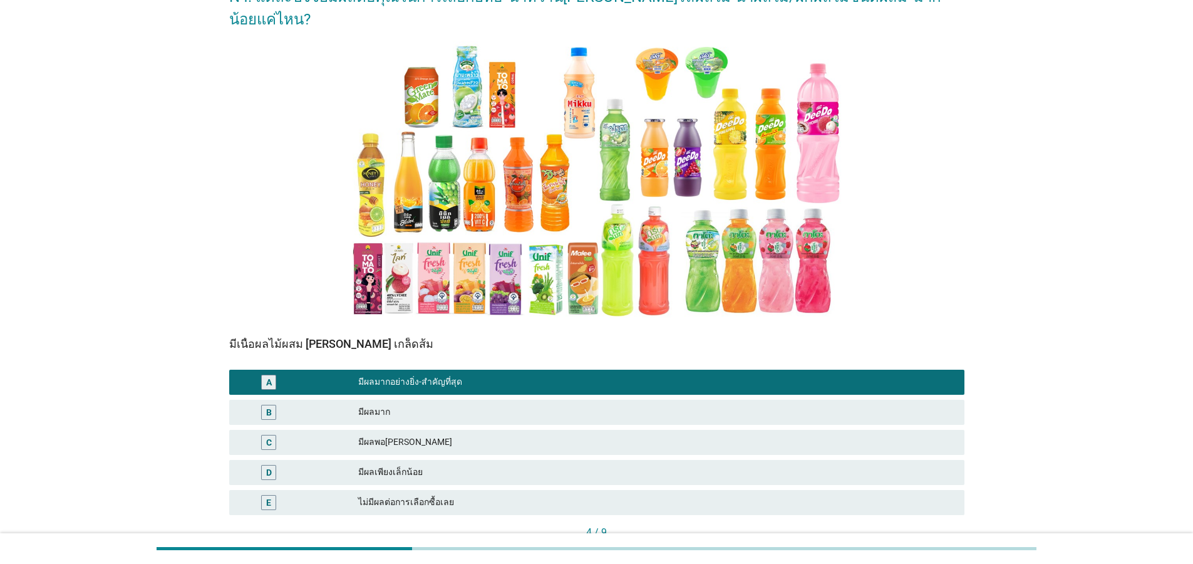
scroll to position [147, 0]
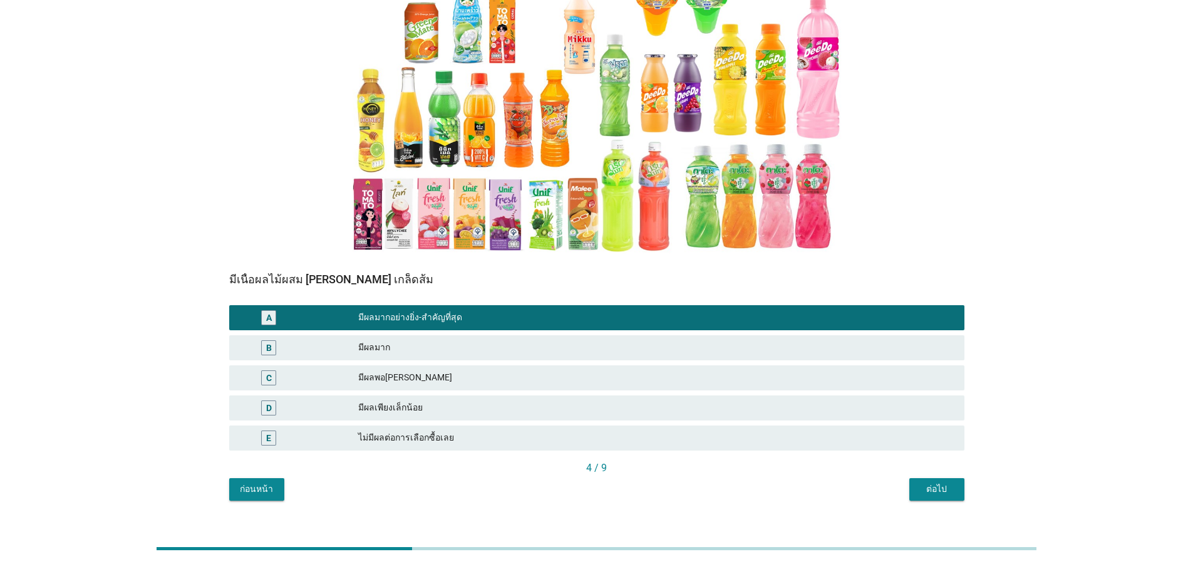
click at [932, 482] on div "ต่อไป" at bounding box center [936, 488] width 35 height 13
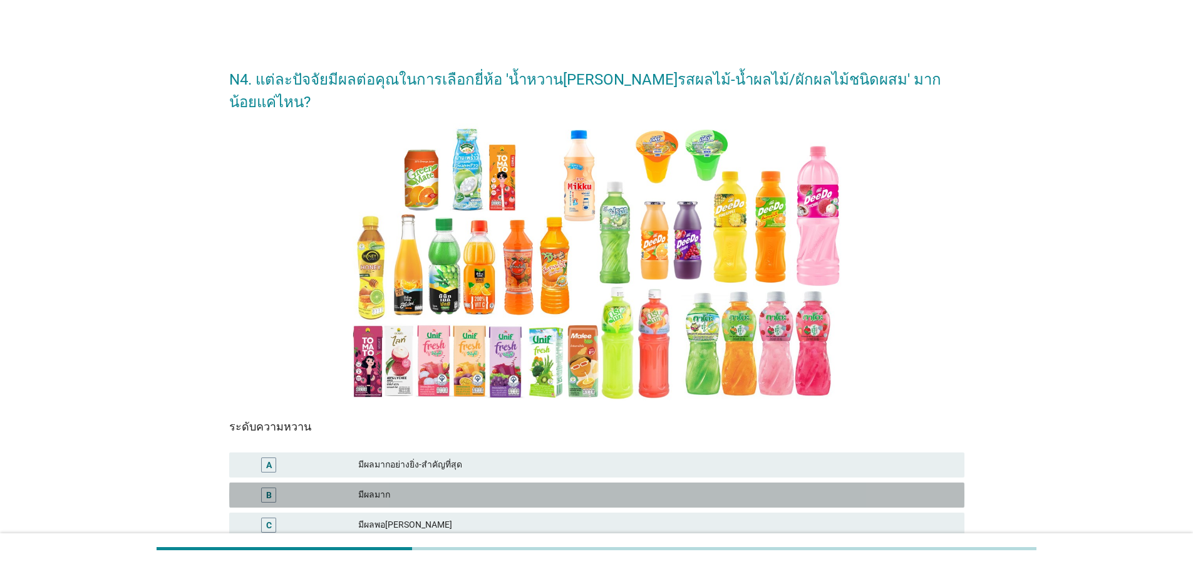
click at [465, 487] on div "มีผลมาก" at bounding box center [656, 494] width 596 height 15
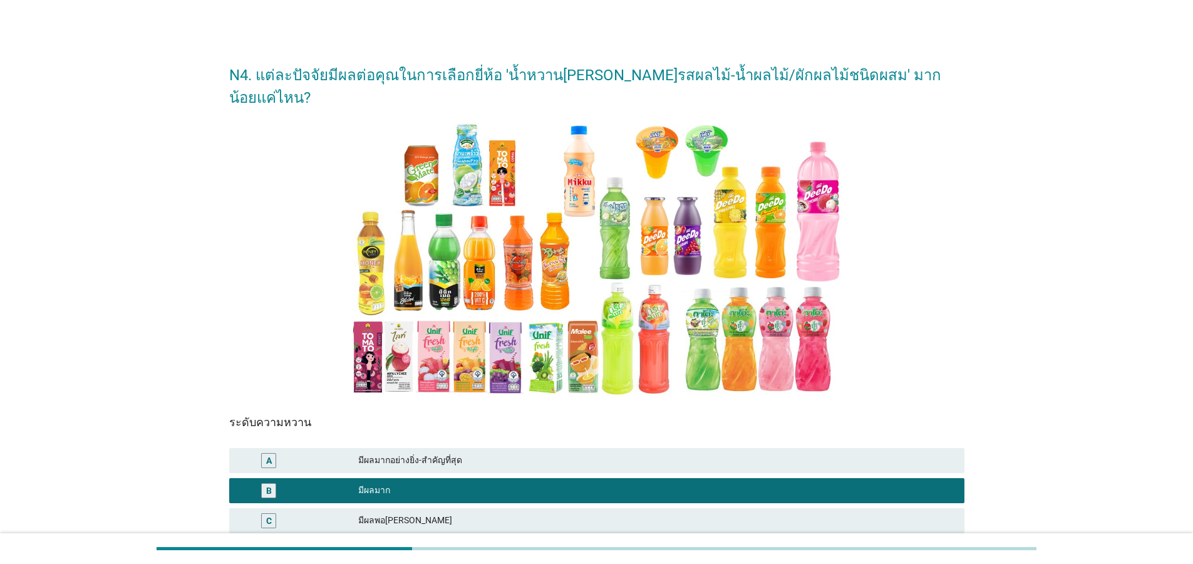
scroll to position [147, 0]
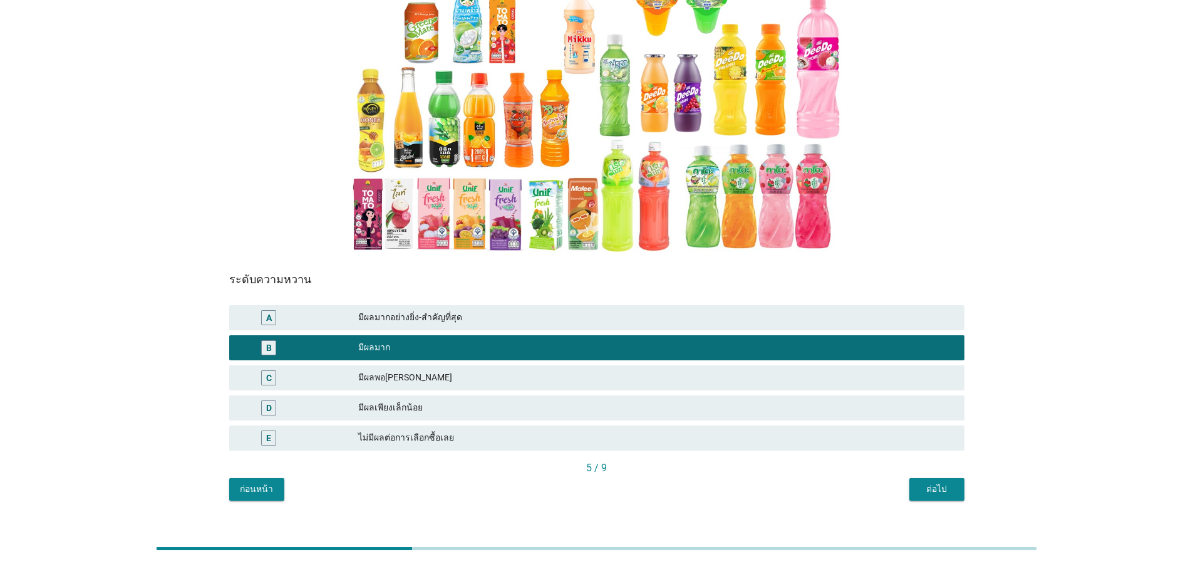
click at [945, 482] on div "ต่อไป" at bounding box center [936, 488] width 35 height 13
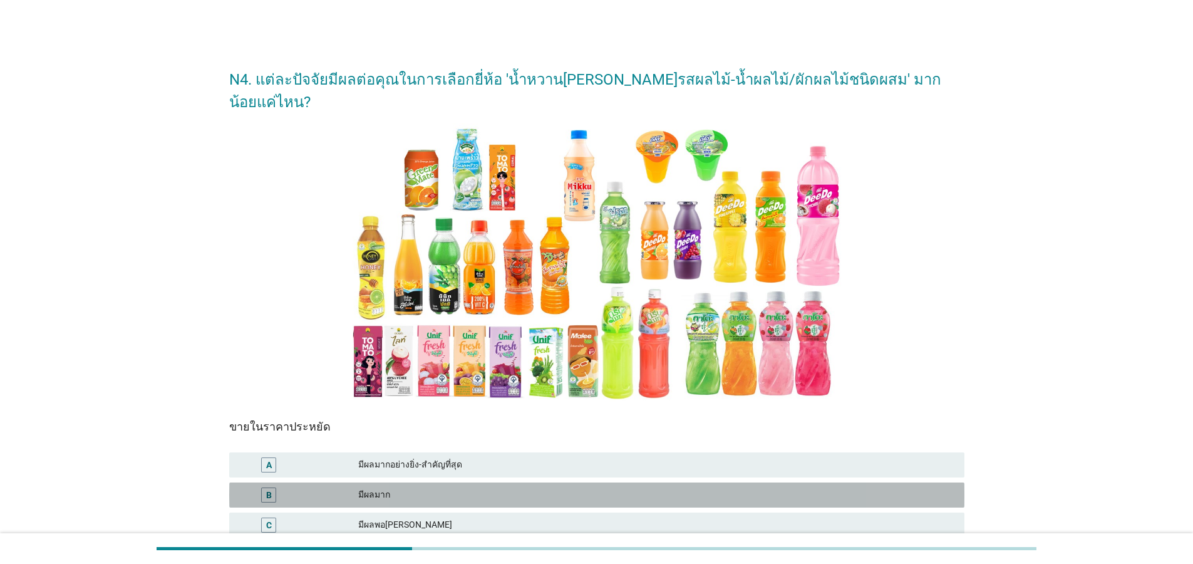
click at [431, 482] on div "B มีผลมาก" at bounding box center [596, 494] width 735 height 25
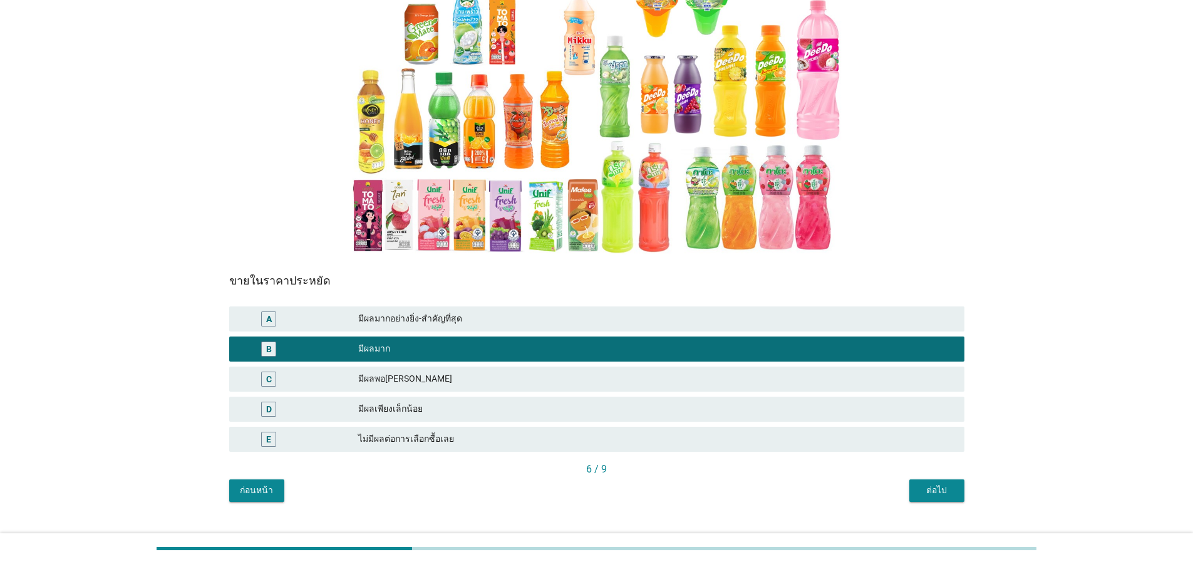
scroll to position [147, 0]
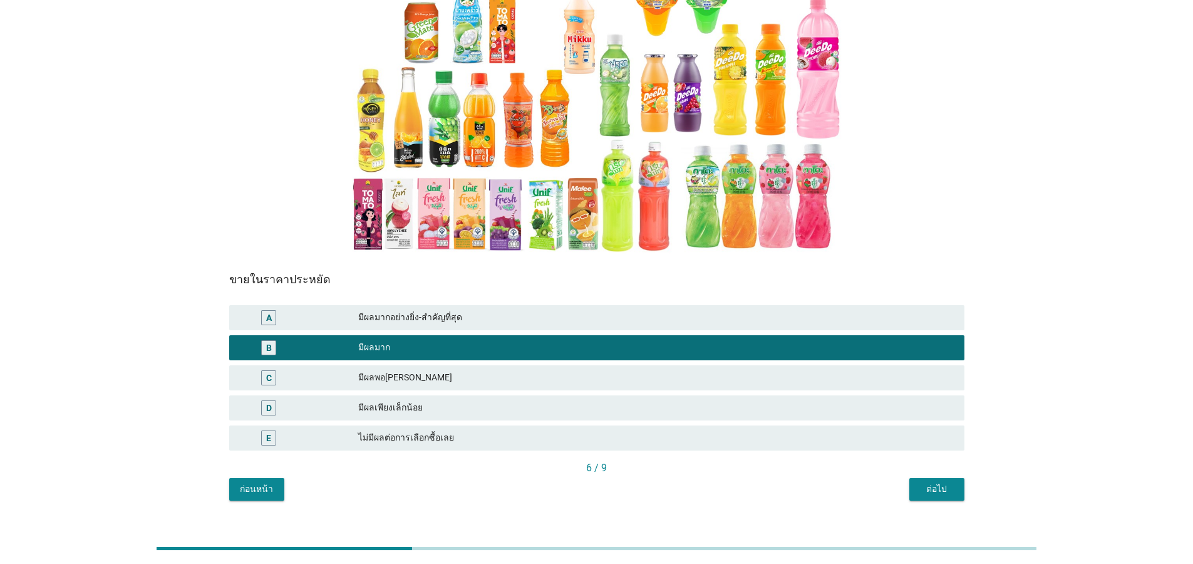
click at [940, 480] on div "N4. แต่ละปัจจัยมีผลต่อคุณในการเลือกยี่ห้อ 'น้ำหวาน[PERSON_NAME]รสผลไม้-น้ำผลไม้…" at bounding box center [596, 205] width 755 height 612
drag, startPoint x: 939, startPoint y: 470, endPoint x: 798, endPoint y: 450, distance: 142.3
click at [937, 482] on div "ต่อไป" at bounding box center [936, 488] width 35 height 13
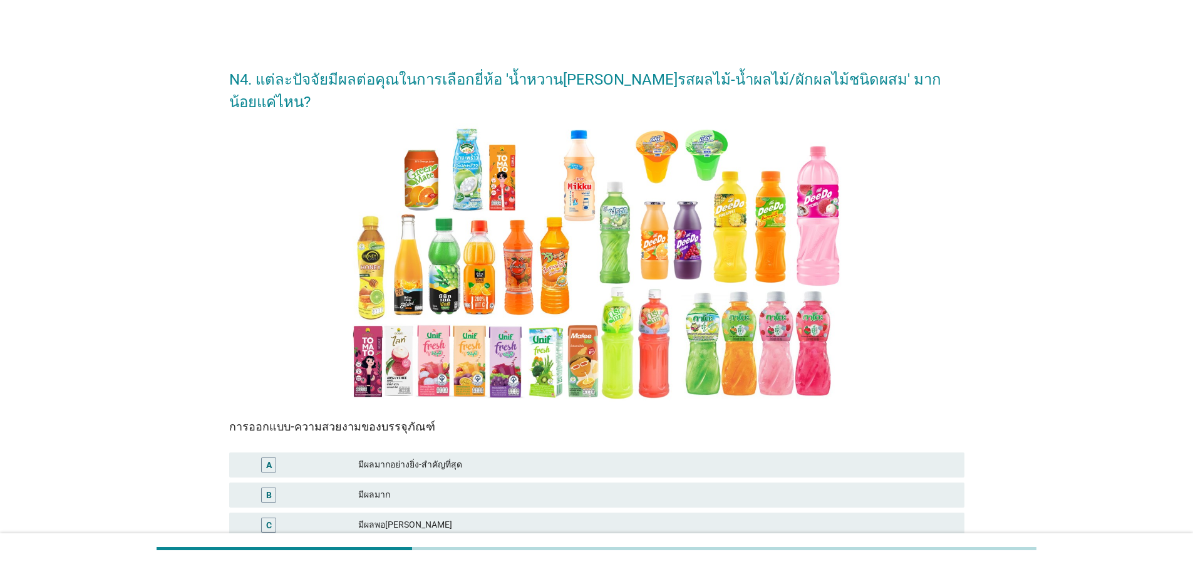
click at [463, 517] on div "มีผลพอ[PERSON_NAME]" at bounding box center [656, 524] width 596 height 15
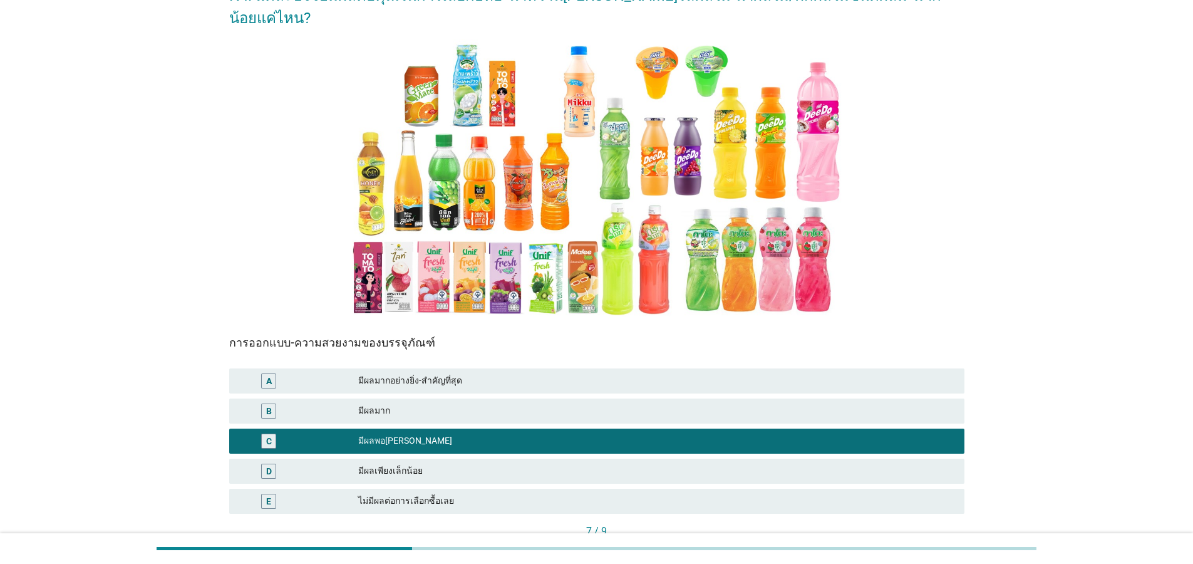
scroll to position [147, 0]
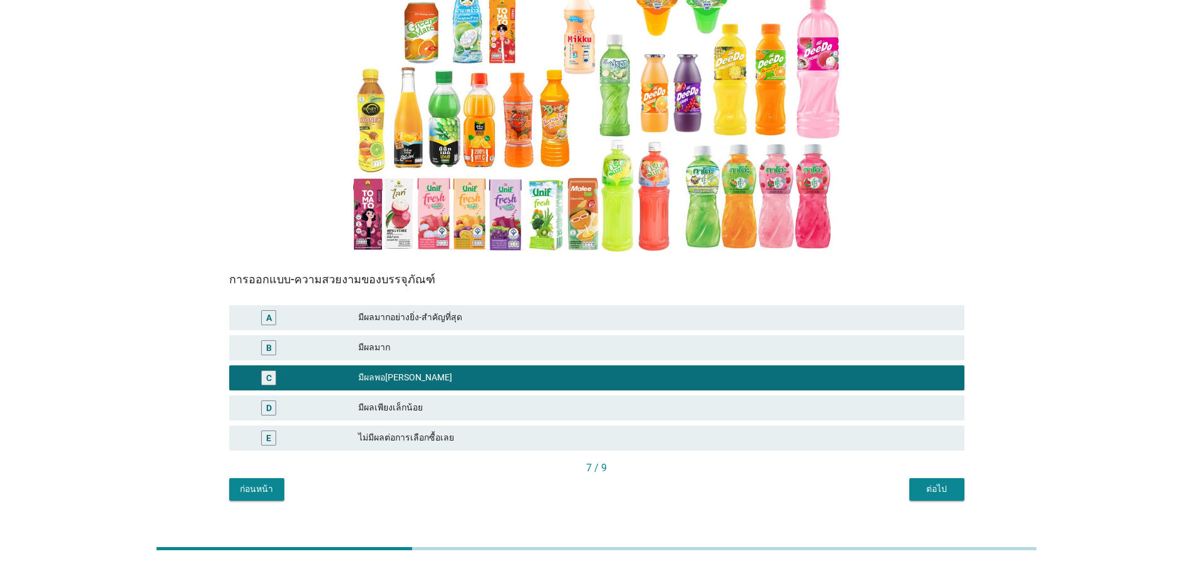
click at [945, 482] on div "ต่อไป" at bounding box center [936, 488] width 35 height 13
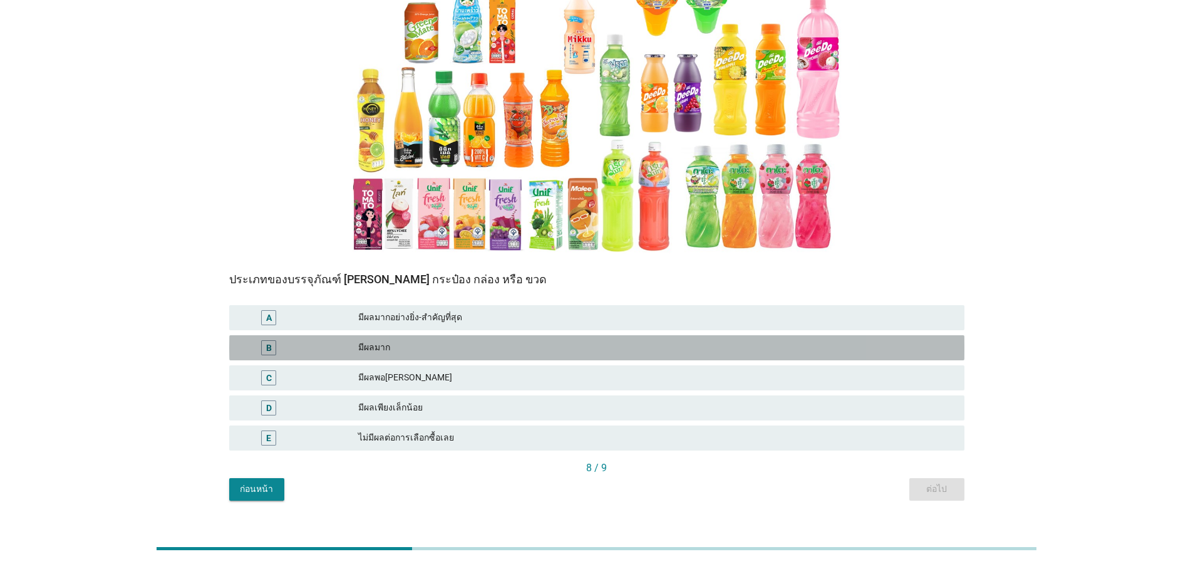
click at [403, 340] on div "มีผลมาก" at bounding box center [656, 347] width 596 height 15
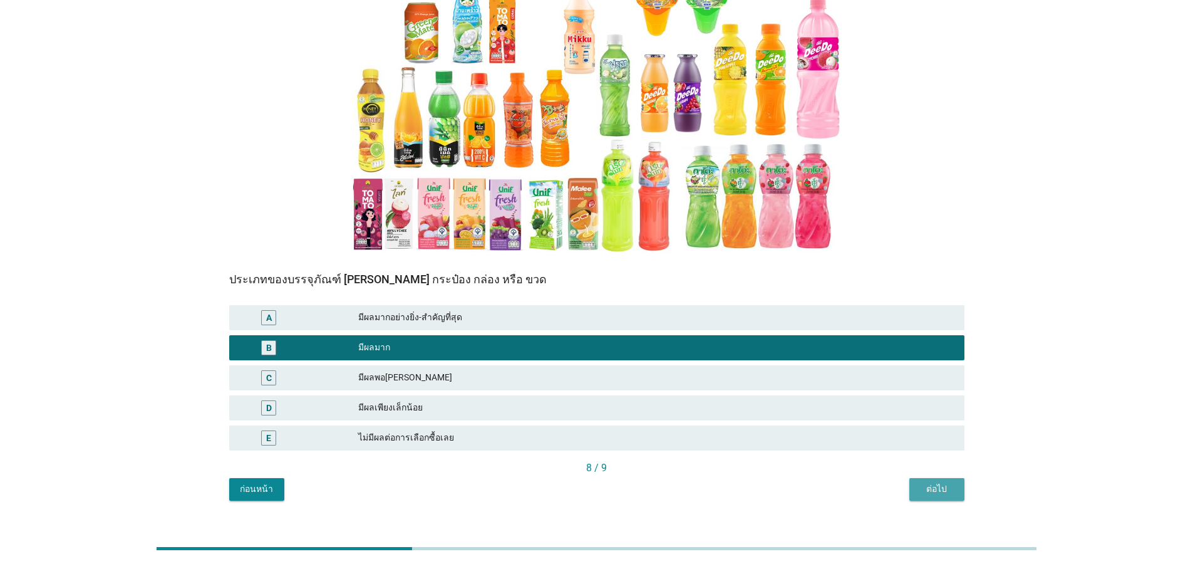
click at [936, 482] on div "ต่อไป" at bounding box center [936, 488] width 35 height 13
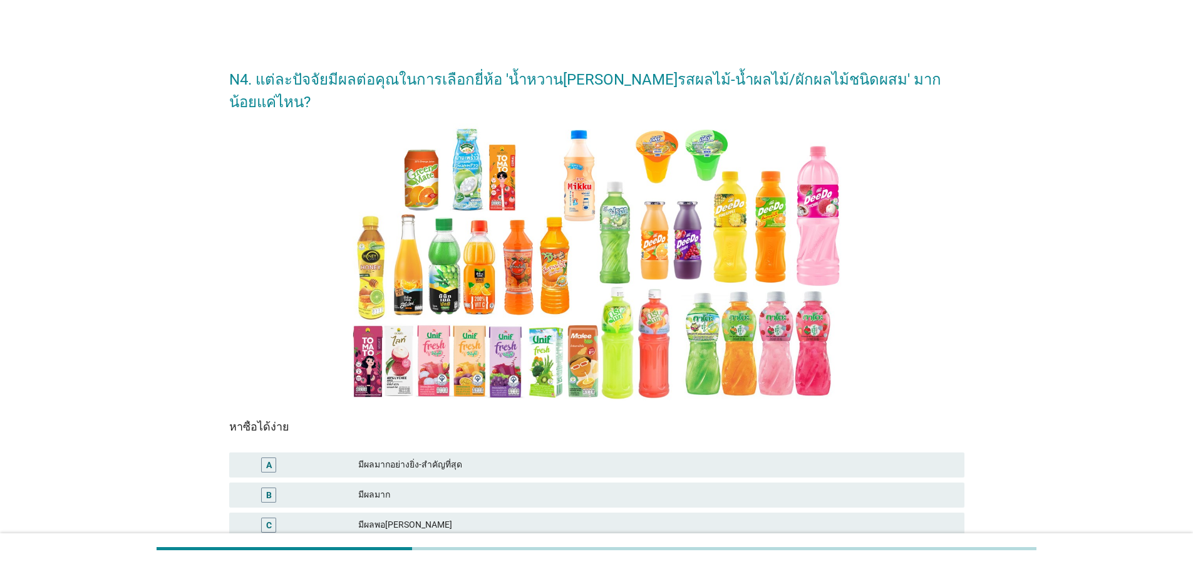
click at [471, 487] on div "มีผลมาก" at bounding box center [656, 494] width 596 height 15
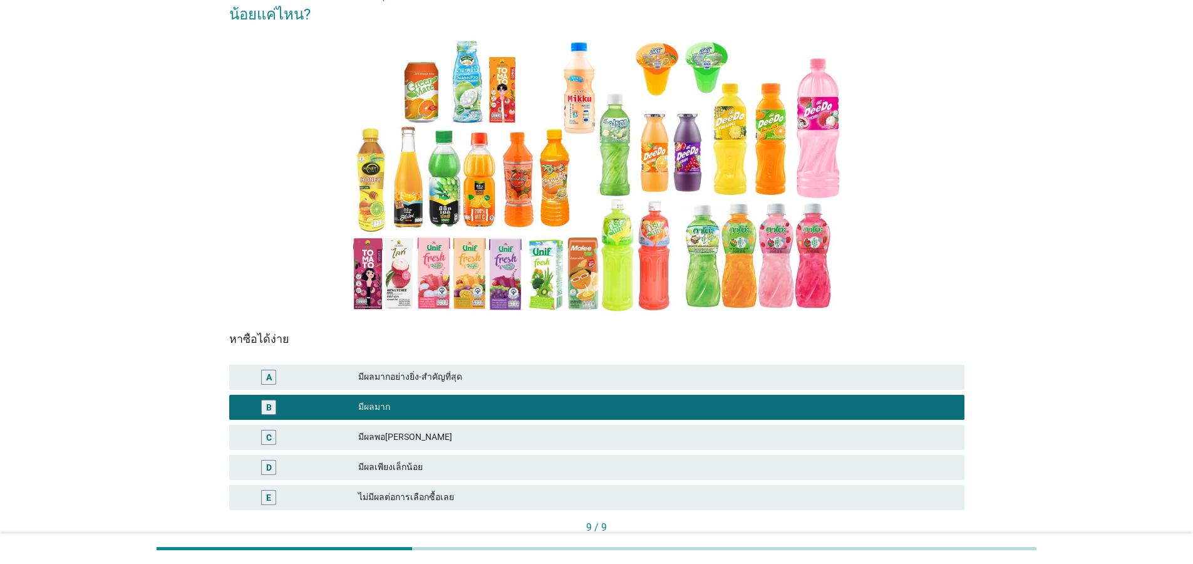
scroll to position [147, 0]
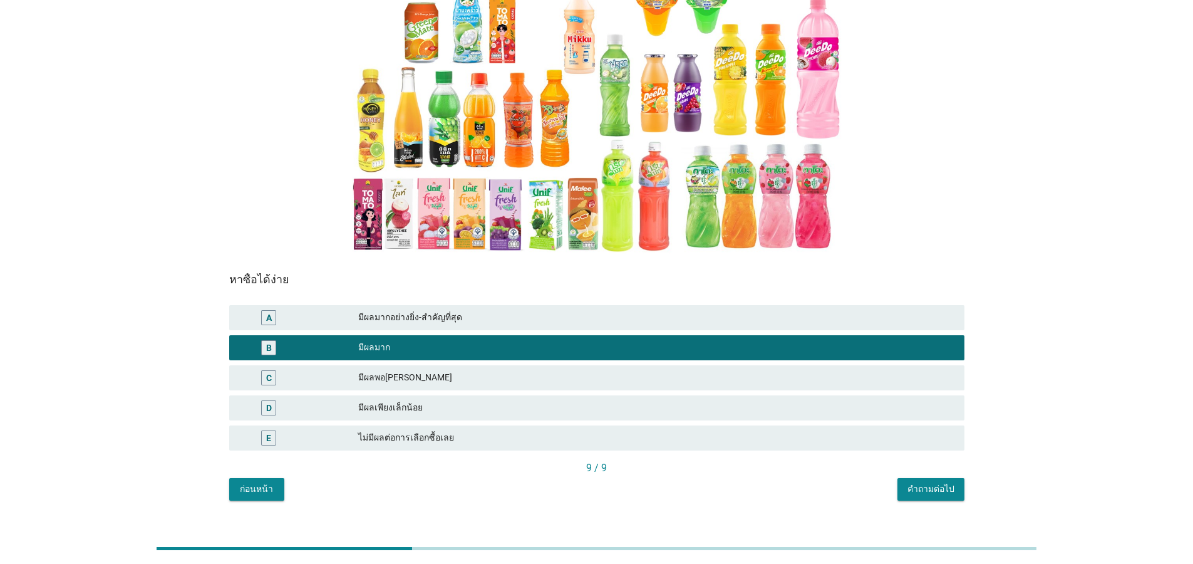
click at [929, 478] on button "คำถามต่อไป" at bounding box center [930, 489] width 67 height 23
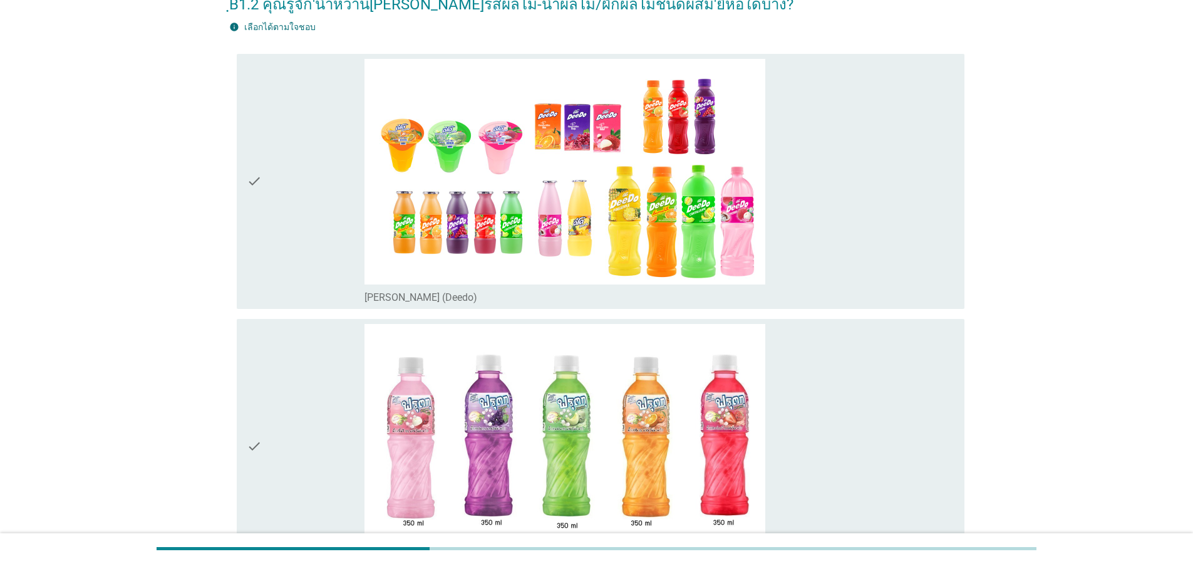
scroll to position [0, 0]
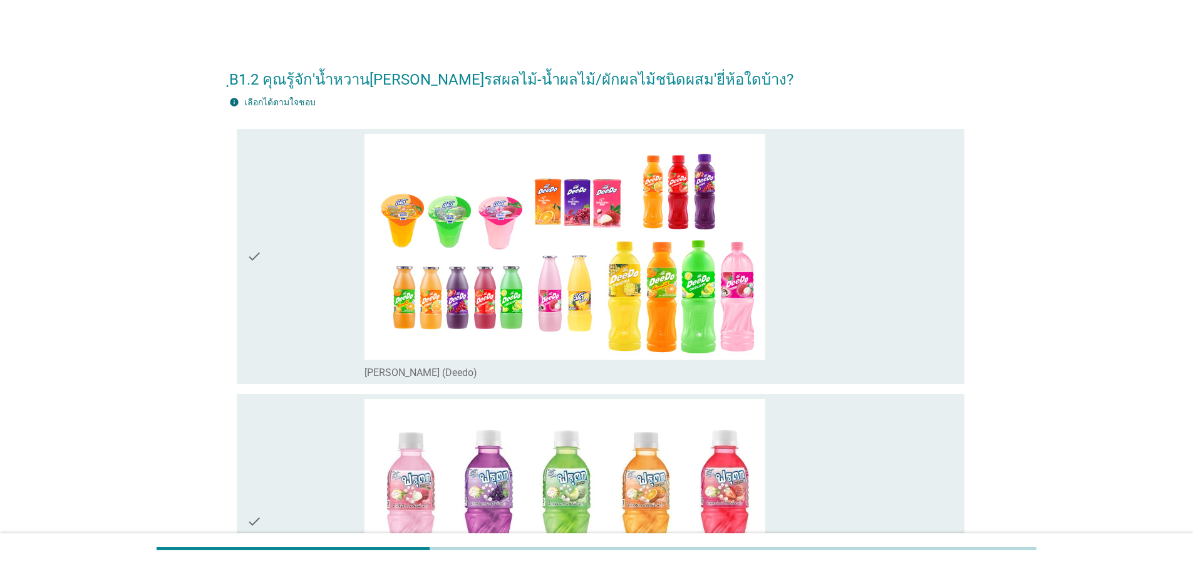
click at [249, 263] on icon "check" at bounding box center [254, 256] width 15 height 245
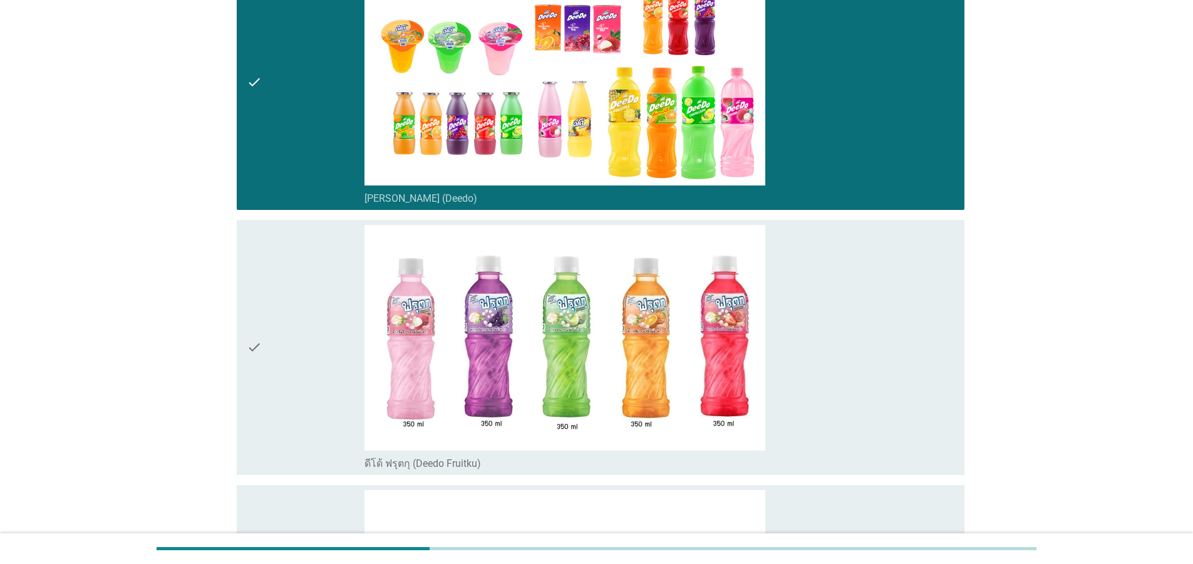
scroll to position [301, 0]
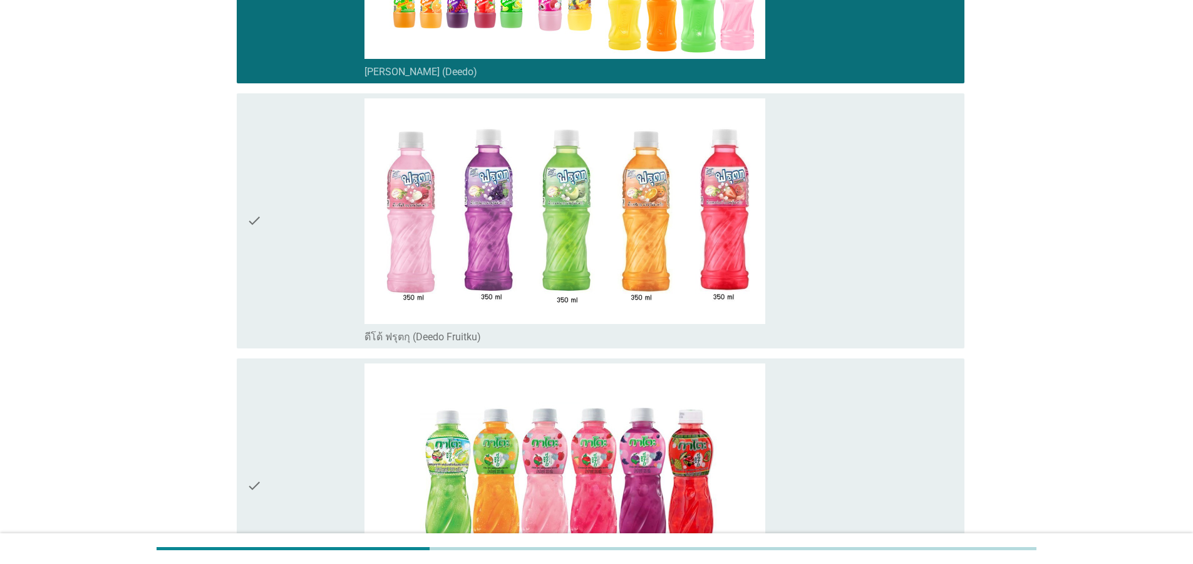
click at [230, 234] on div "check check_box_outline_blank ดีโด้ ฟรุตกุ (Deedo Fruitku)" at bounding box center [596, 220] width 735 height 265
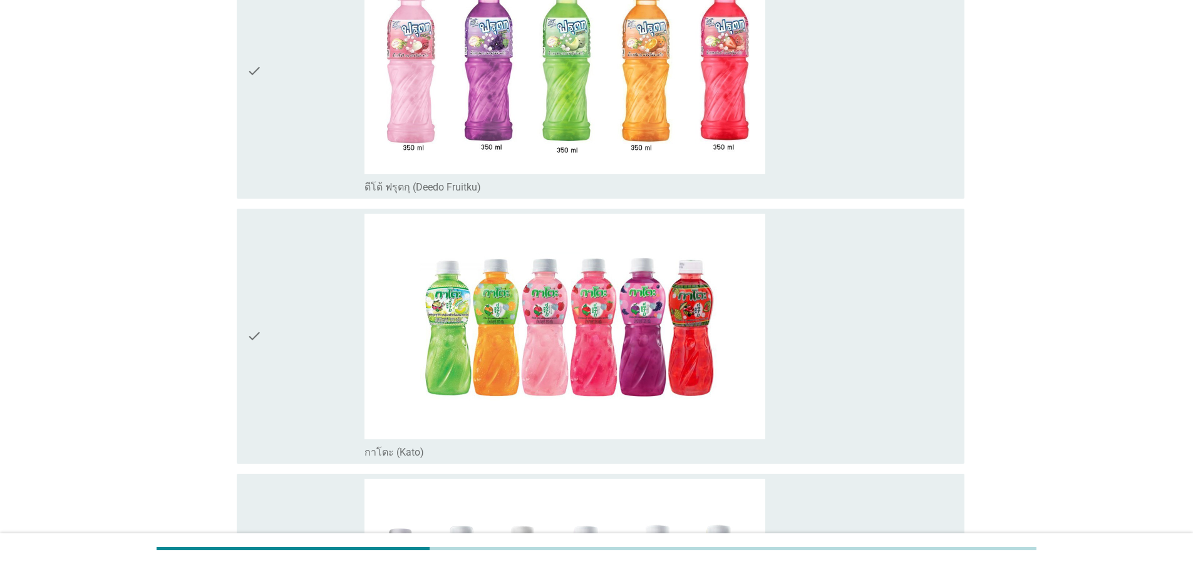
scroll to position [376, 0]
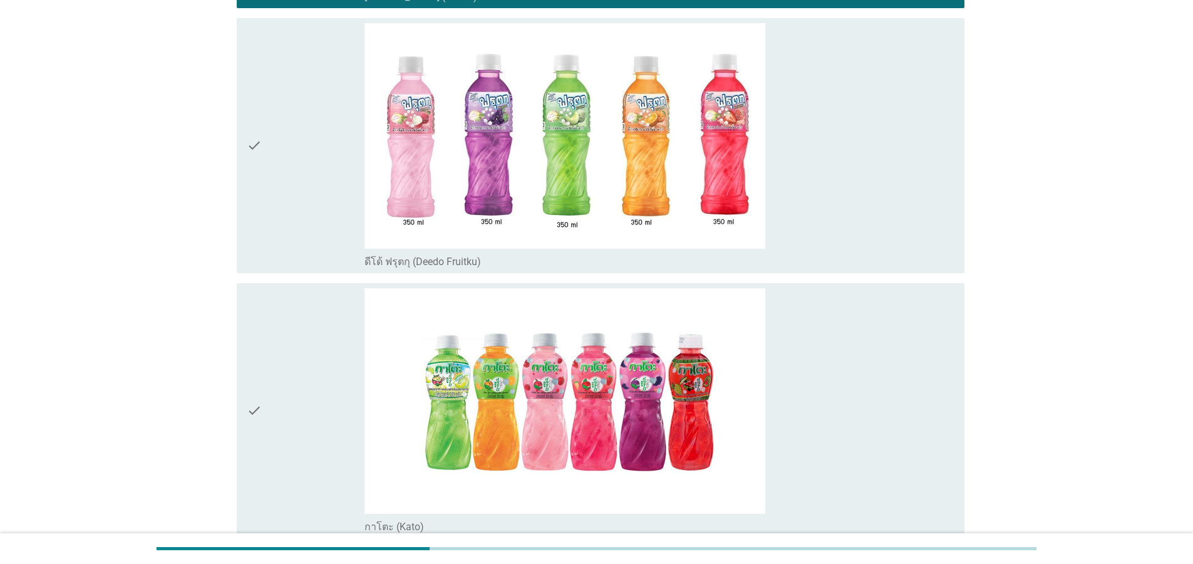
click at [256, 142] on icon "check" at bounding box center [254, 145] width 15 height 245
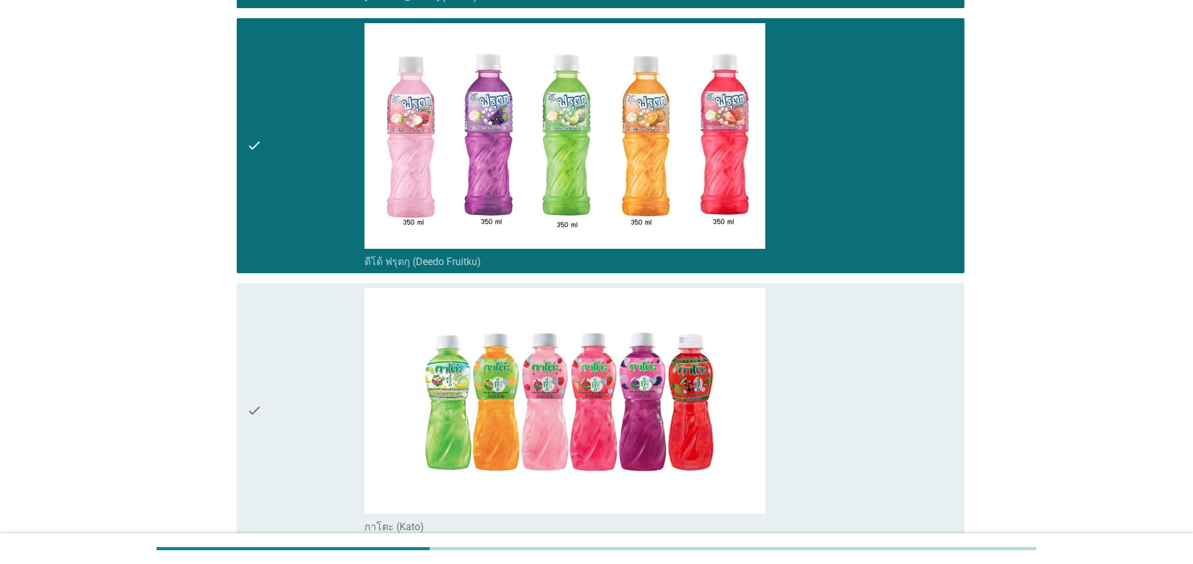
drag, startPoint x: 240, startPoint y: 409, endPoint x: 249, endPoint y: 411, distance: 8.5
click at [242, 410] on div "check check_box_outline_blank กาโตะ (Kato)" at bounding box center [601, 410] width 728 height 255
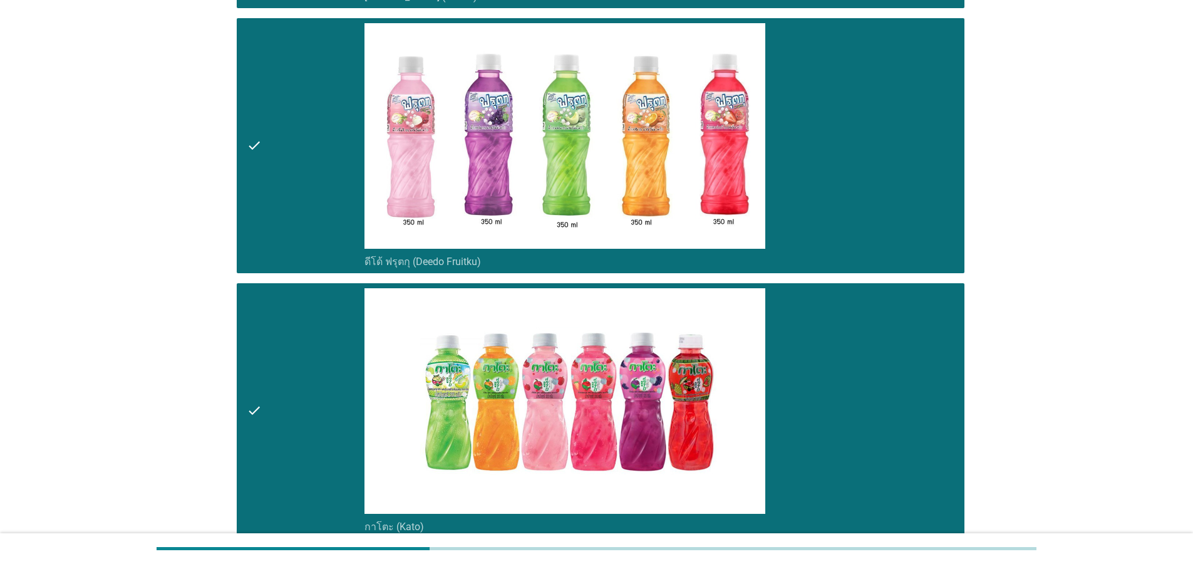
scroll to position [0, 0]
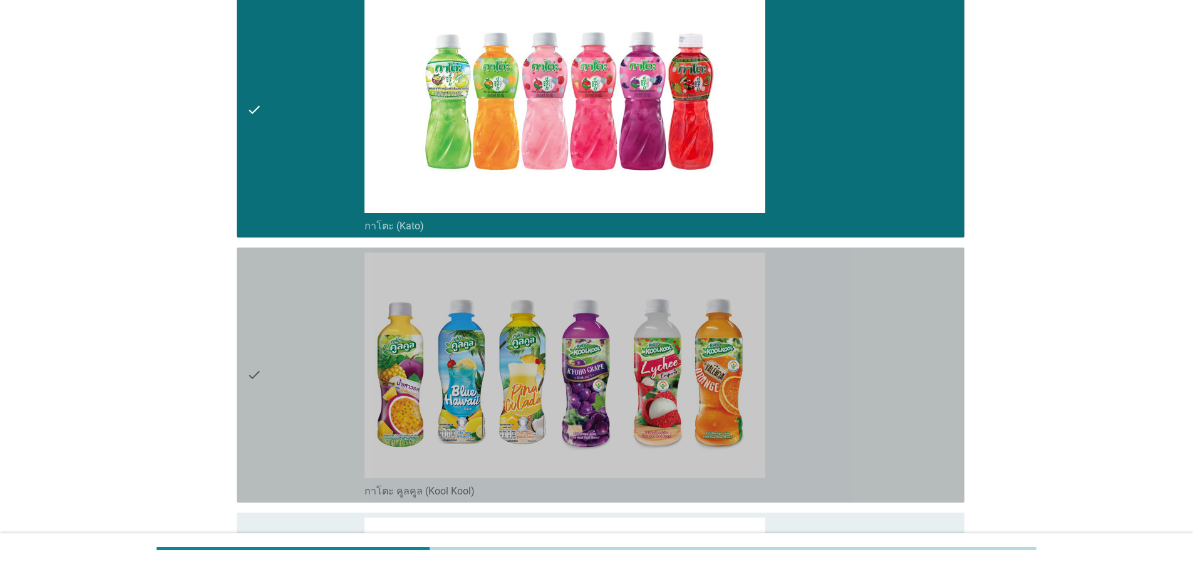
click at [259, 380] on icon "check" at bounding box center [254, 374] width 15 height 245
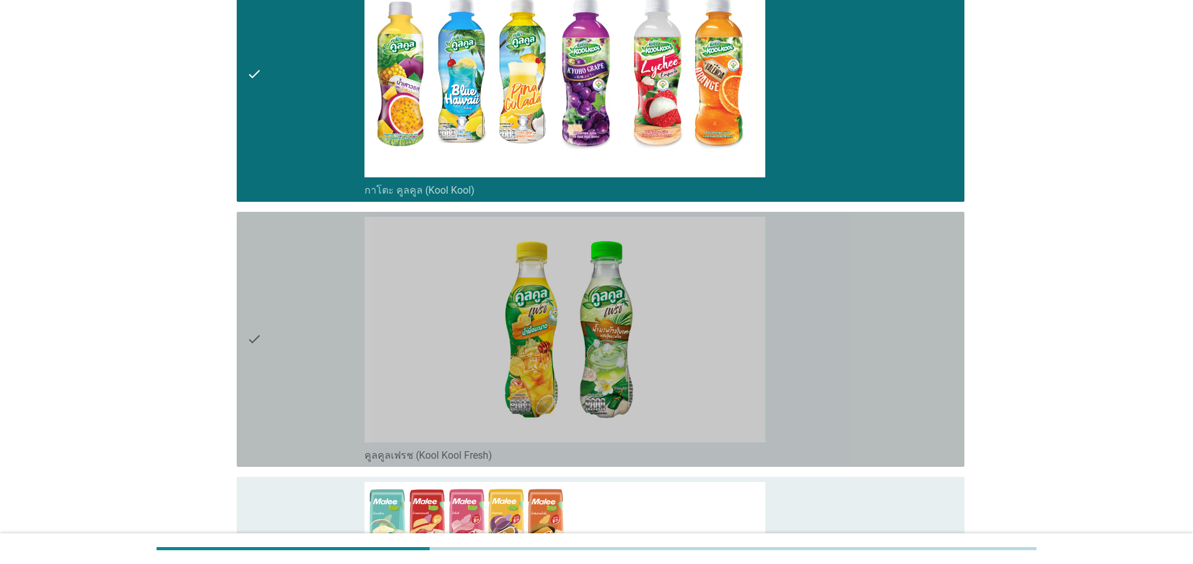
click at [261, 350] on icon "check" at bounding box center [254, 339] width 15 height 245
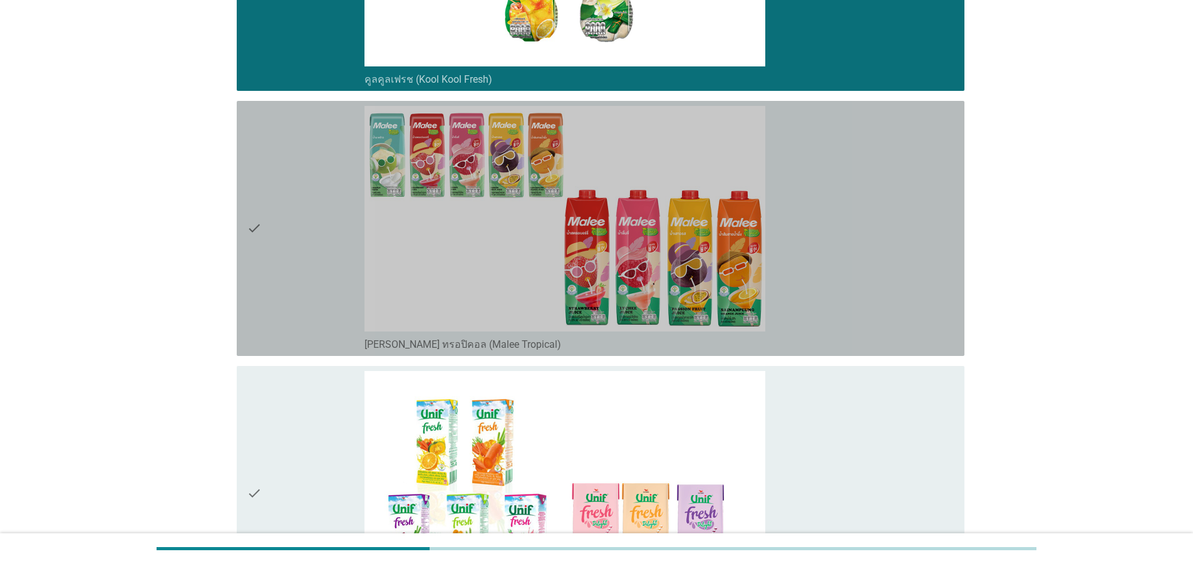
drag, startPoint x: 242, startPoint y: 237, endPoint x: 244, endPoint y: 247, distance: 10.3
click at [242, 237] on div "check check_box_outline_blank [PERSON_NAME] ทรอปิคอล (Malee Tropical)" at bounding box center [601, 228] width 728 height 255
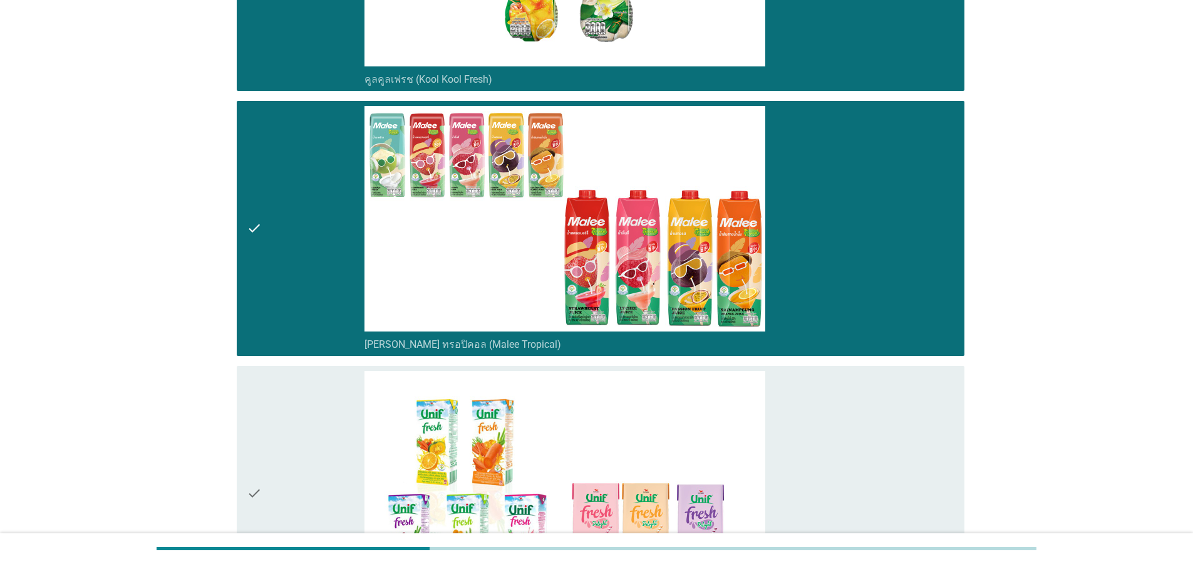
click at [229, 443] on div "check check_box_outline_blank [PERSON_NAME]นิฟ เฟรช / [PERSON_NAME]นิฟ เฟรช [PE…" at bounding box center [596, 493] width 735 height 265
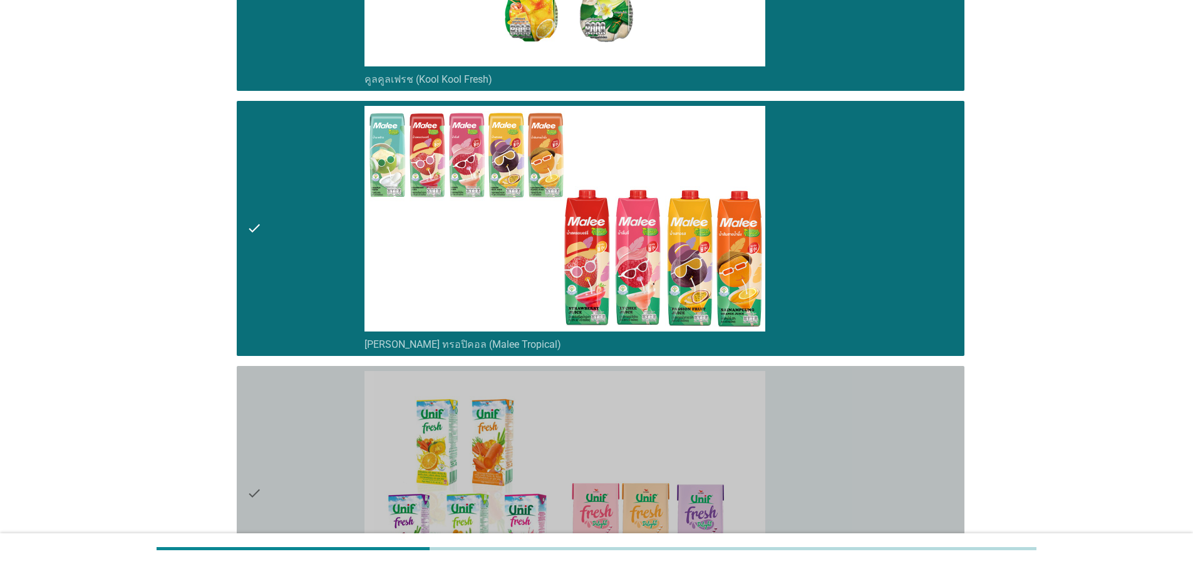
click at [257, 458] on icon "check" at bounding box center [254, 493] width 15 height 245
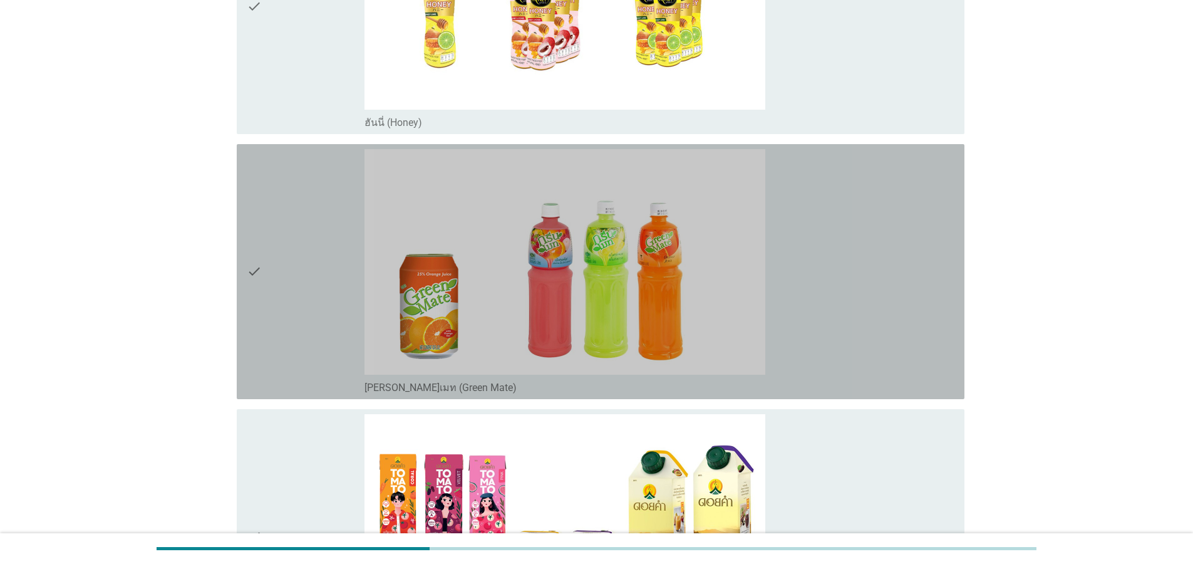
click at [264, 297] on div "check" at bounding box center [306, 271] width 118 height 245
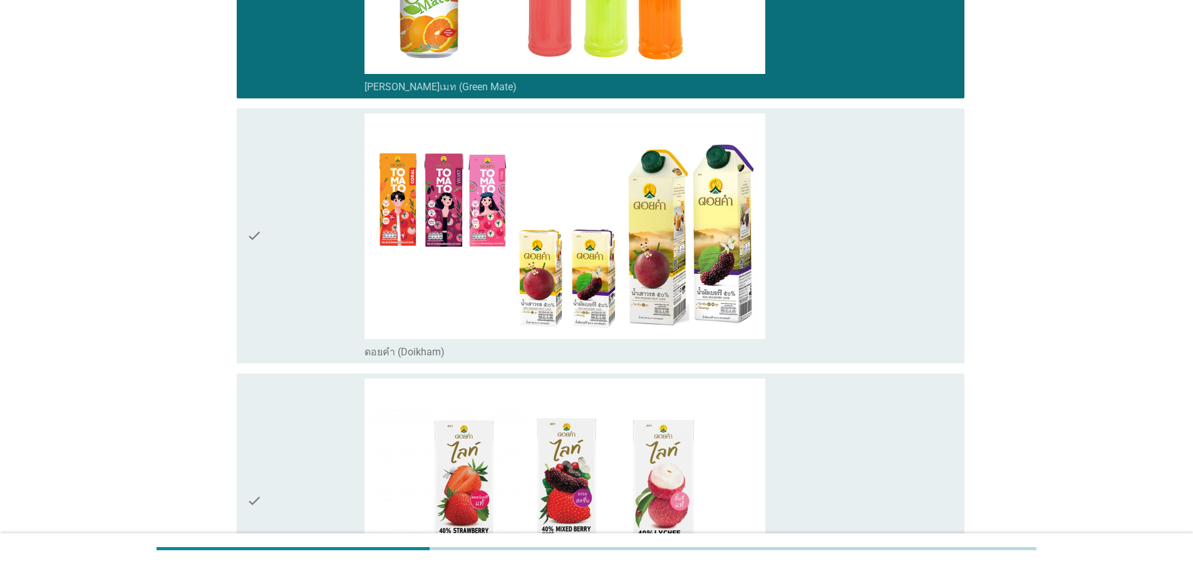
drag, startPoint x: 261, startPoint y: 271, endPoint x: 266, endPoint y: 281, distance: 10.4
click at [262, 271] on div "check" at bounding box center [306, 235] width 118 height 245
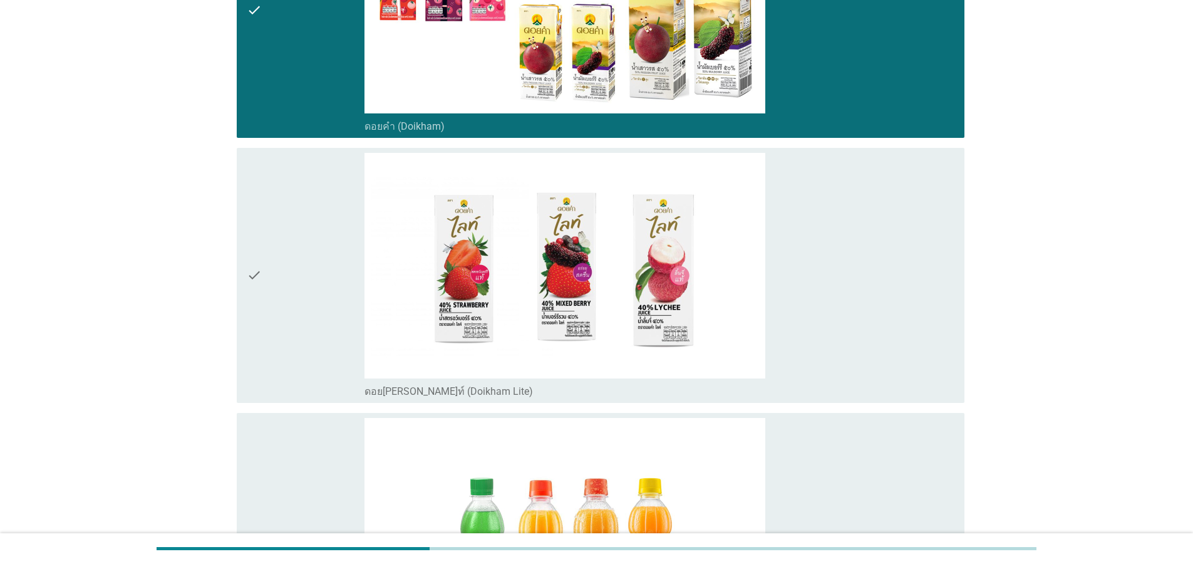
click at [257, 300] on icon "check" at bounding box center [254, 275] width 15 height 245
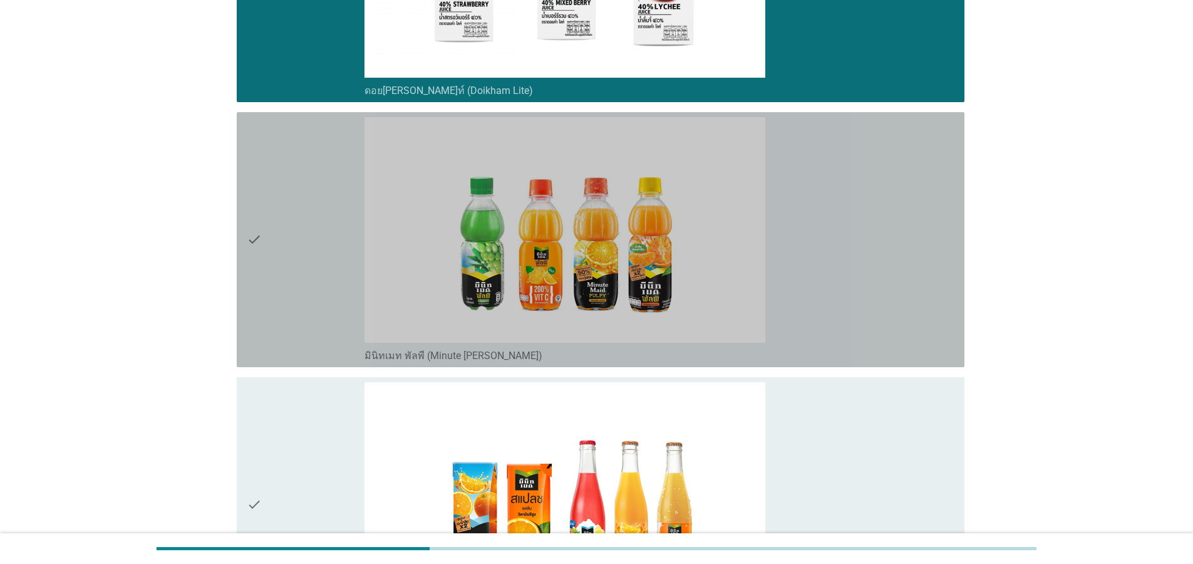
drag, startPoint x: 257, startPoint y: 279, endPoint x: 251, endPoint y: 390, distance: 111.6
click at [257, 279] on icon "check" at bounding box center [254, 239] width 15 height 245
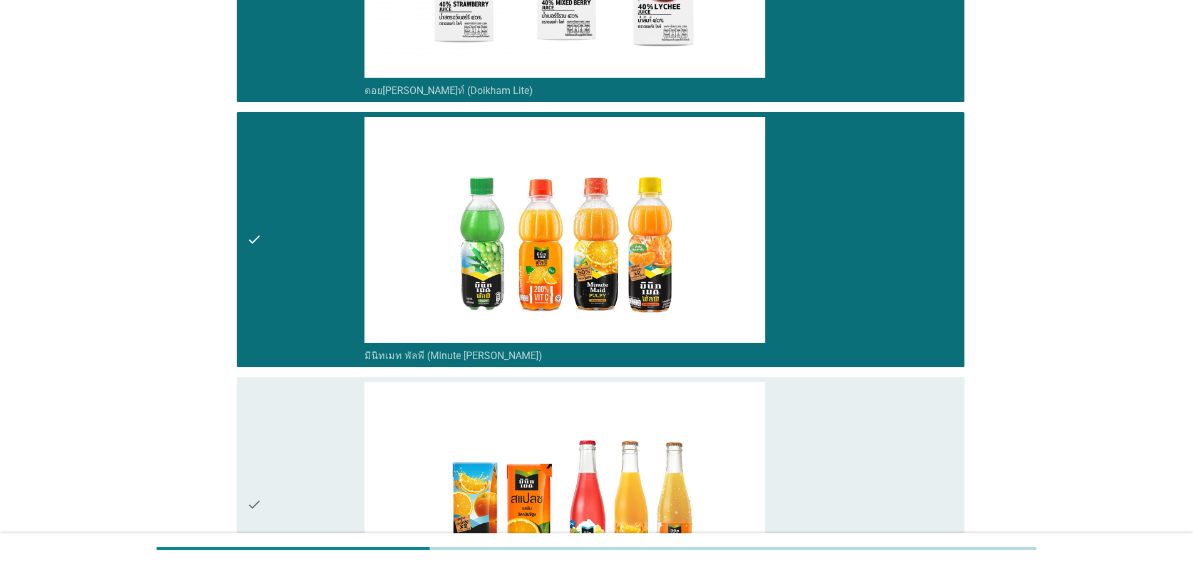
click at [257, 456] on icon "check" at bounding box center [254, 504] width 15 height 245
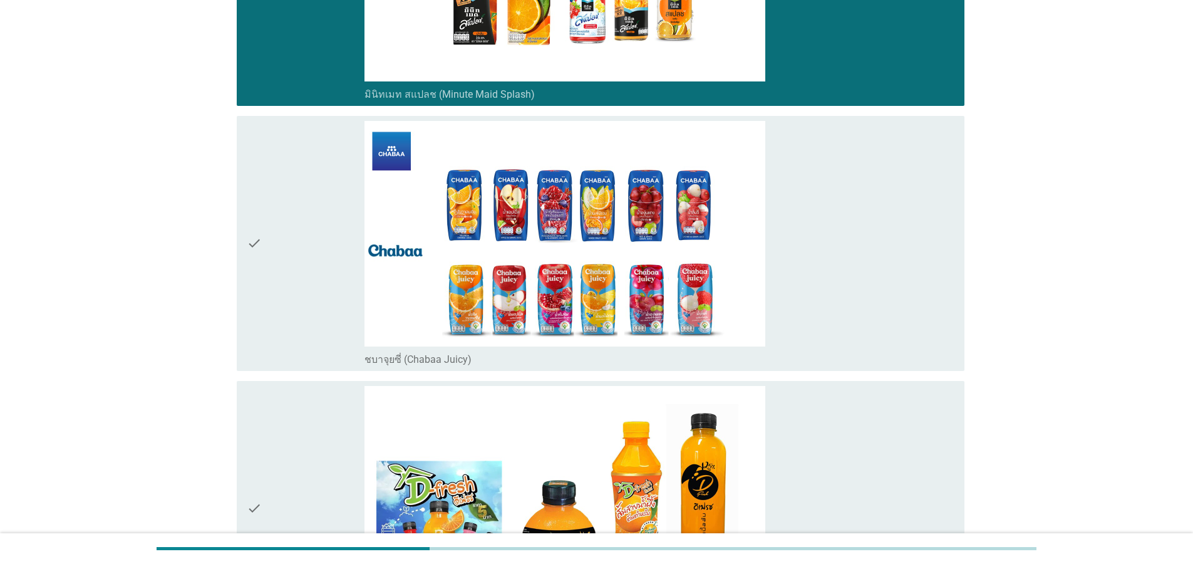
click at [257, 253] on icon "check" at bounding box center [254, 243] width 15 height 245
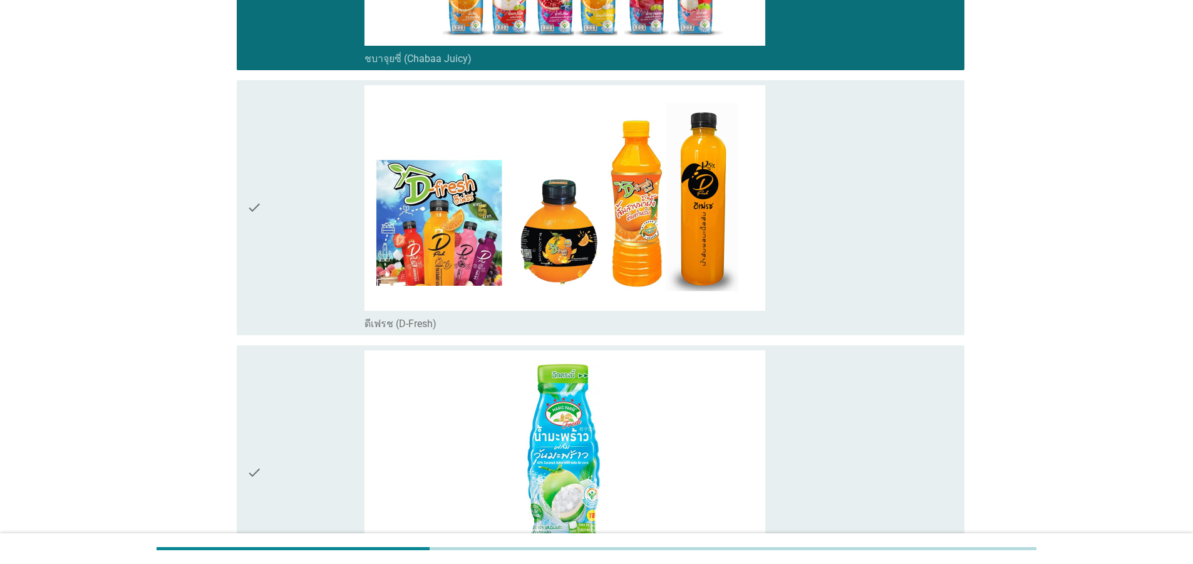
click at [254, 443] on icon "check" at bounding box center [254, 472] width 15 height 245
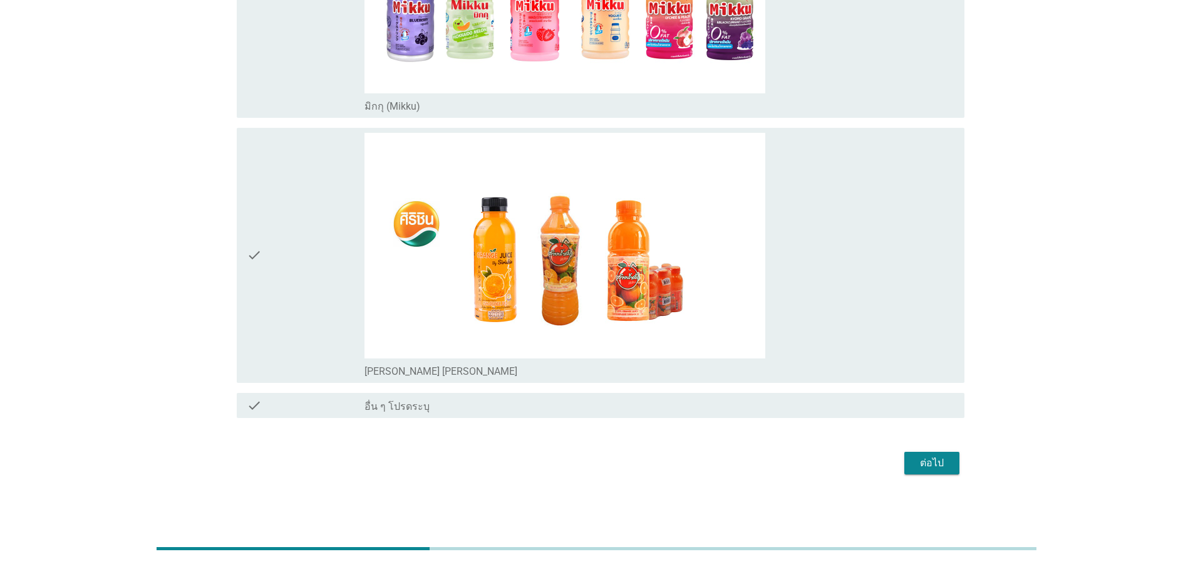
click at [933, 460] on div "ต่อไป" at bounding box center [931, 462] width 35 height 15
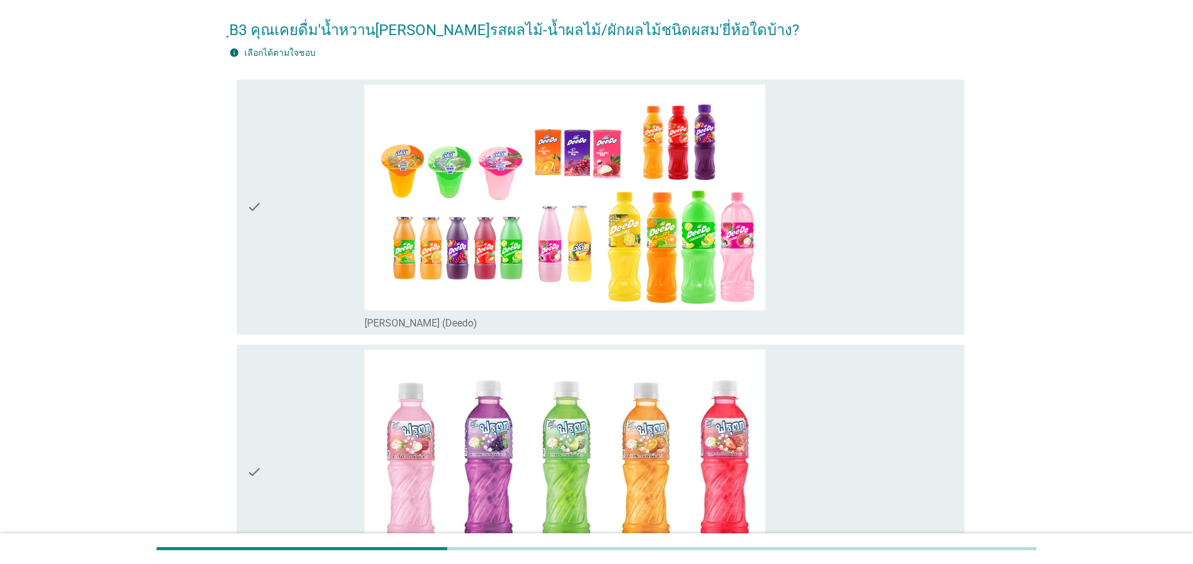
scroll to position [150, 0]
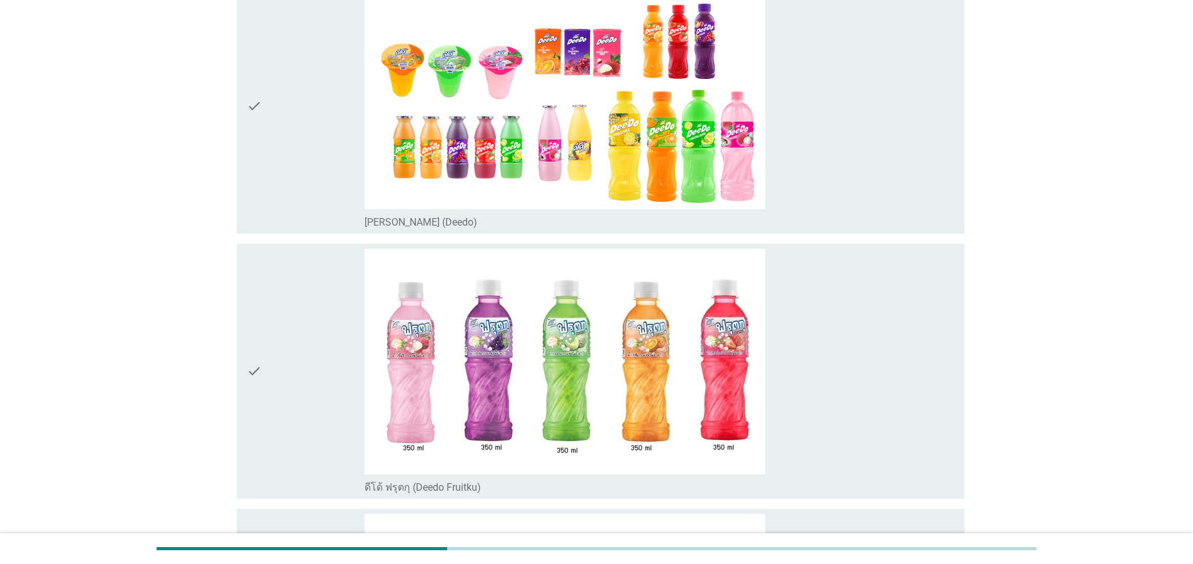
click at [261, 379] on icon "check" at bounding box center [254, 371] width 15 height 245
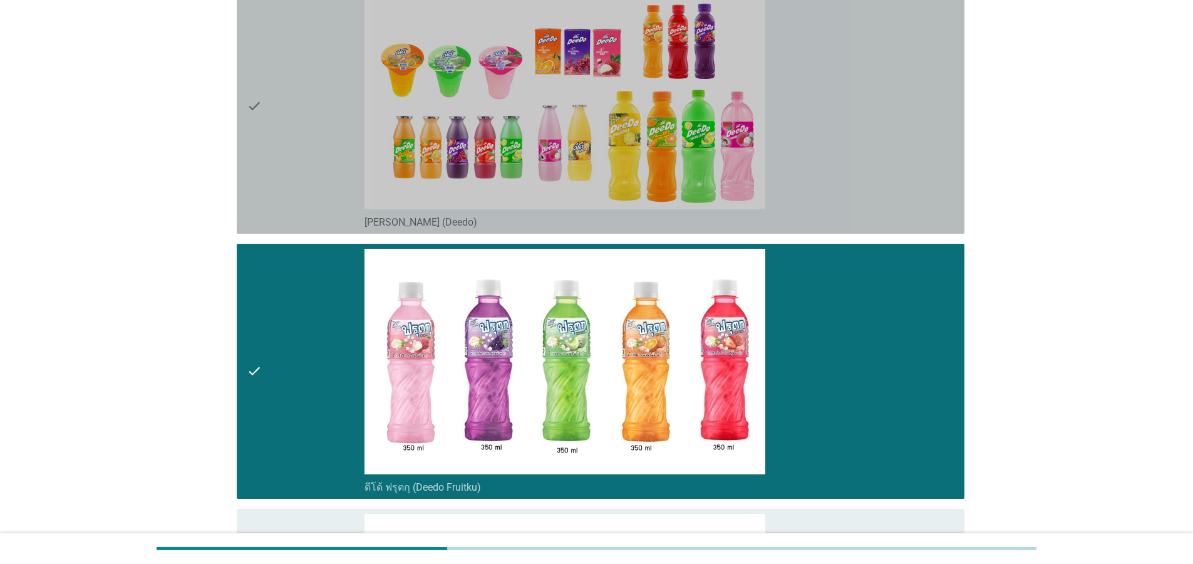
click at [263, 122] on div "check" at bounding box center [306, 106] width 118 height 245
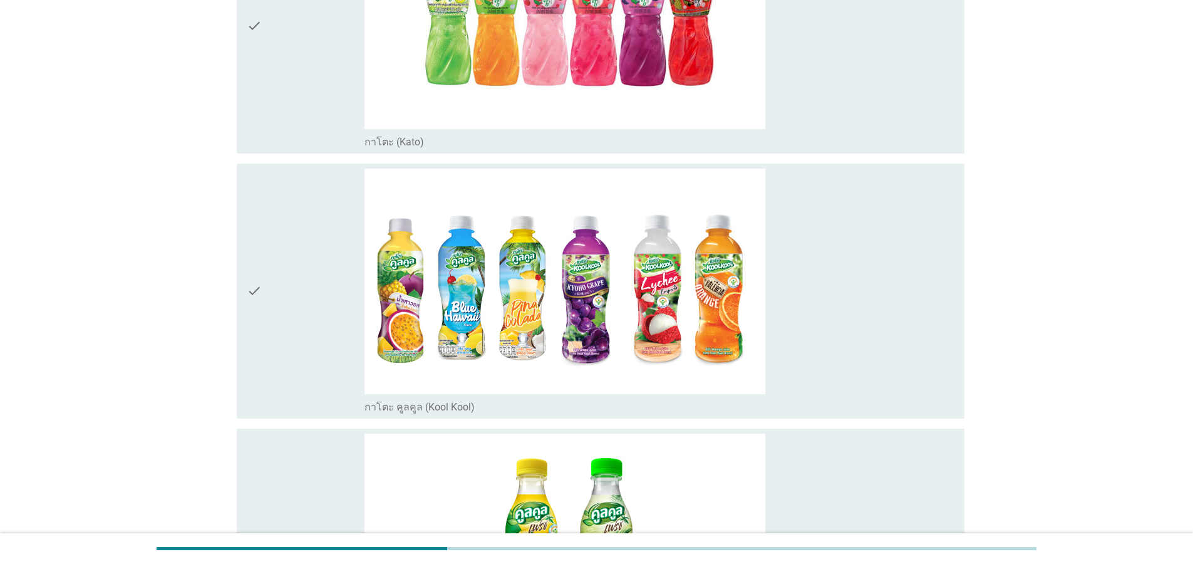
scroll to position [827, 0]
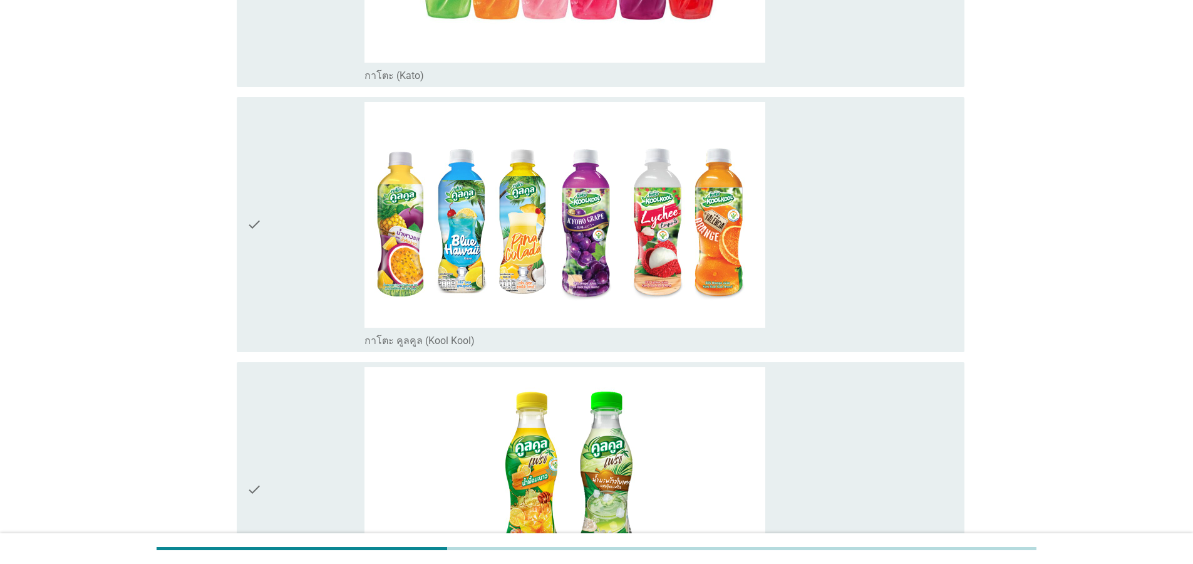
click at [251, 457] on icon "check" at bounding box center [254, 489] width 15 height 245
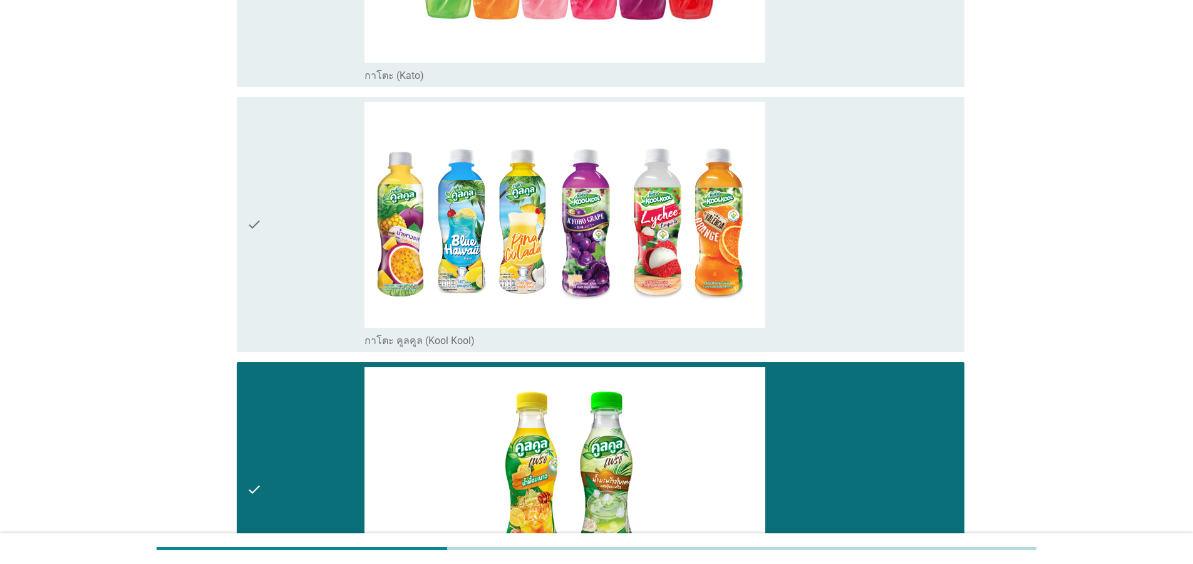
scroll to position [1278, 0]
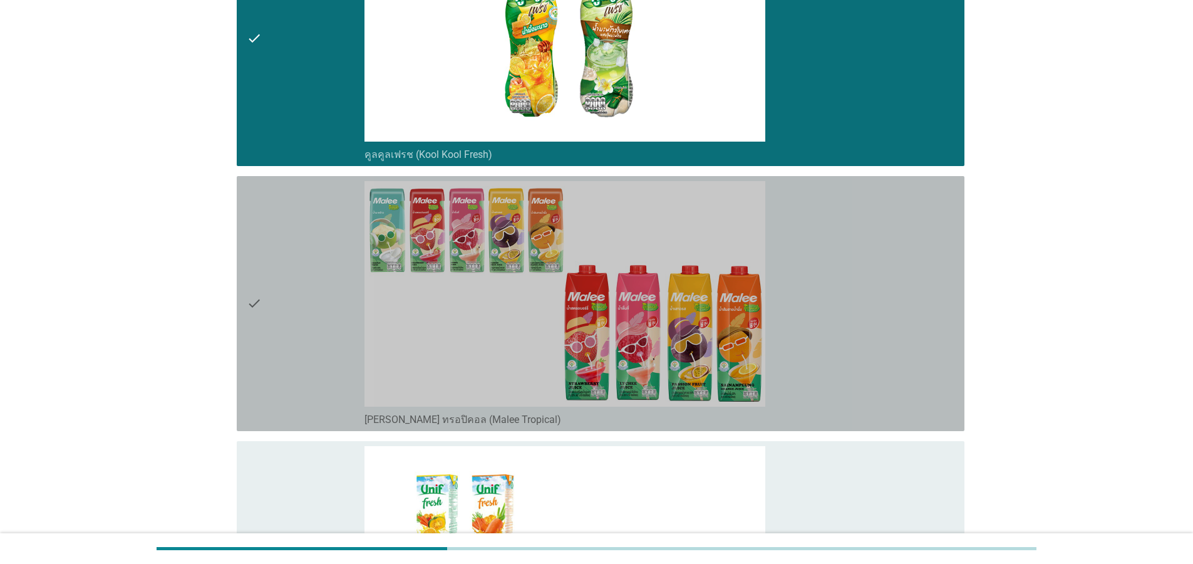
click at [245, 292] on div "check check_box_outline_blank [PERSON_NAME] ทรอปิคอล (Malee Tropical)" at bounding box center [601, 303] width 728 height 255
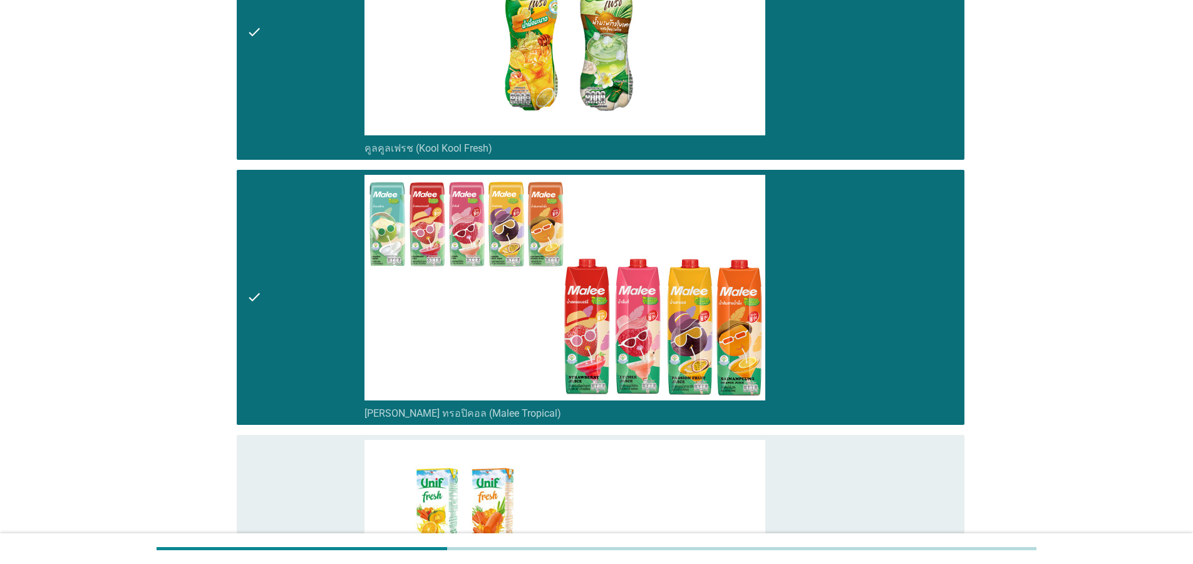
scroll to position [1653, 0]
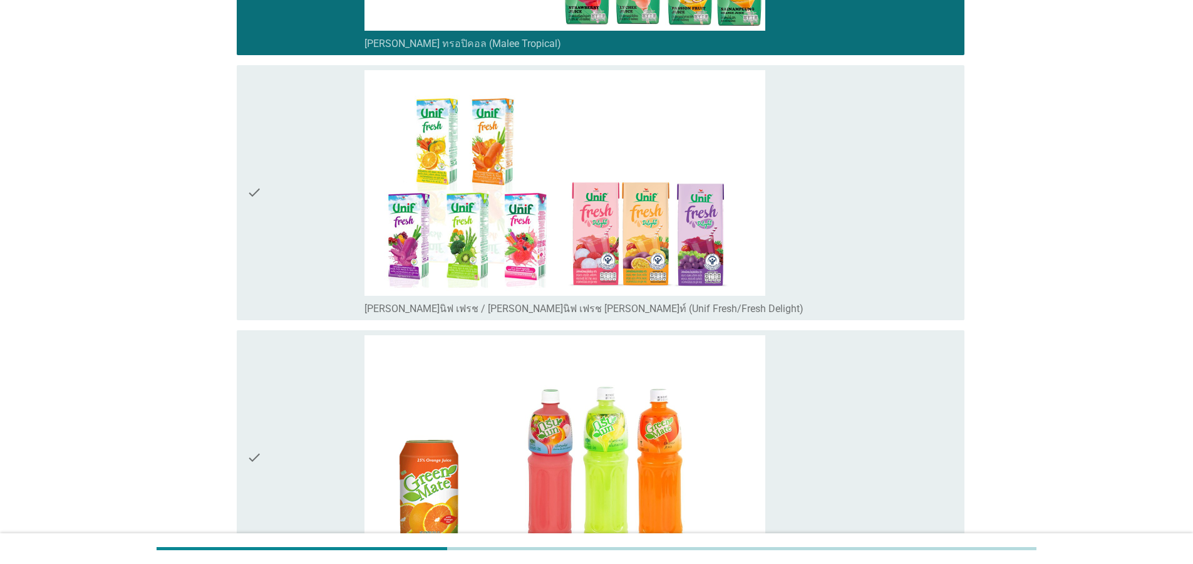
click at [258, 219] on icon "check" at bounding box center [254, 192] width 15 height 245
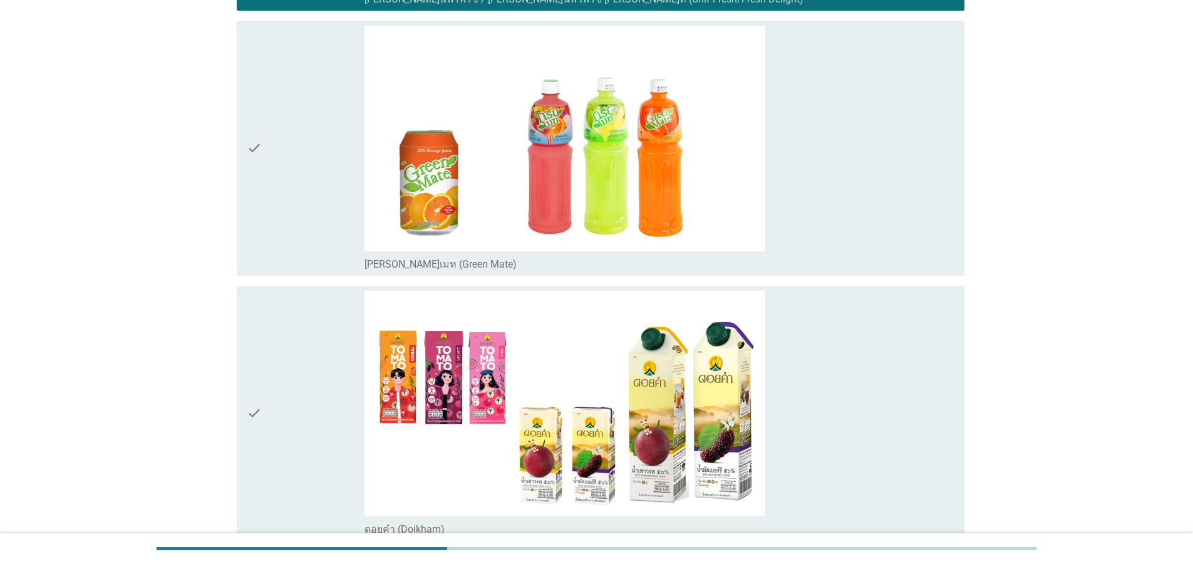
scroll to position [2029, 0]
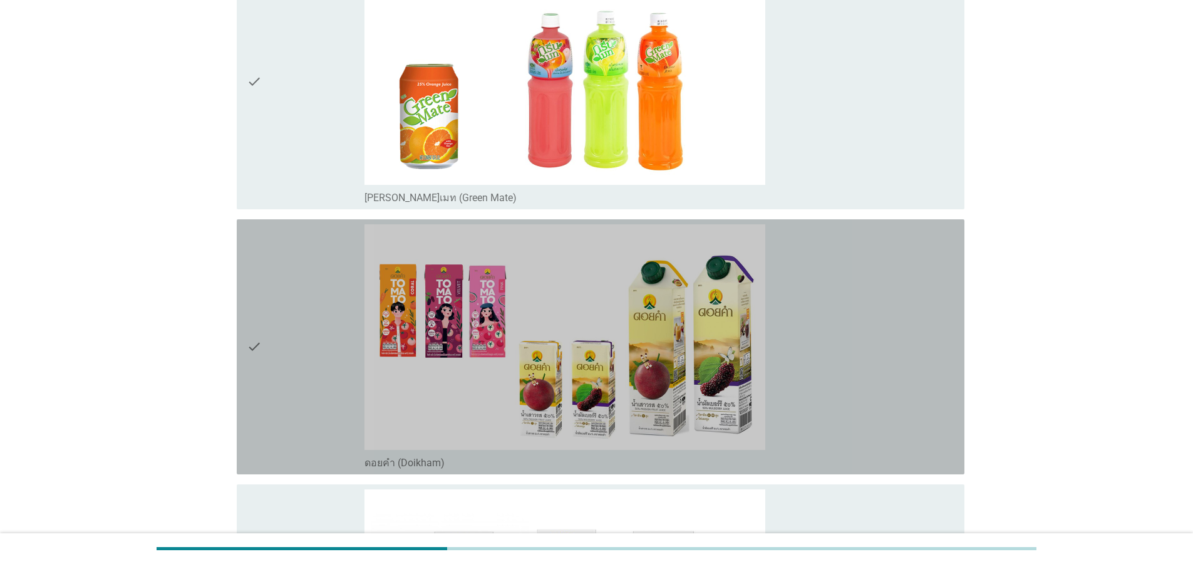
click at [263, 312] on div "check" at bounding box center [306, 346] width 118 height 245
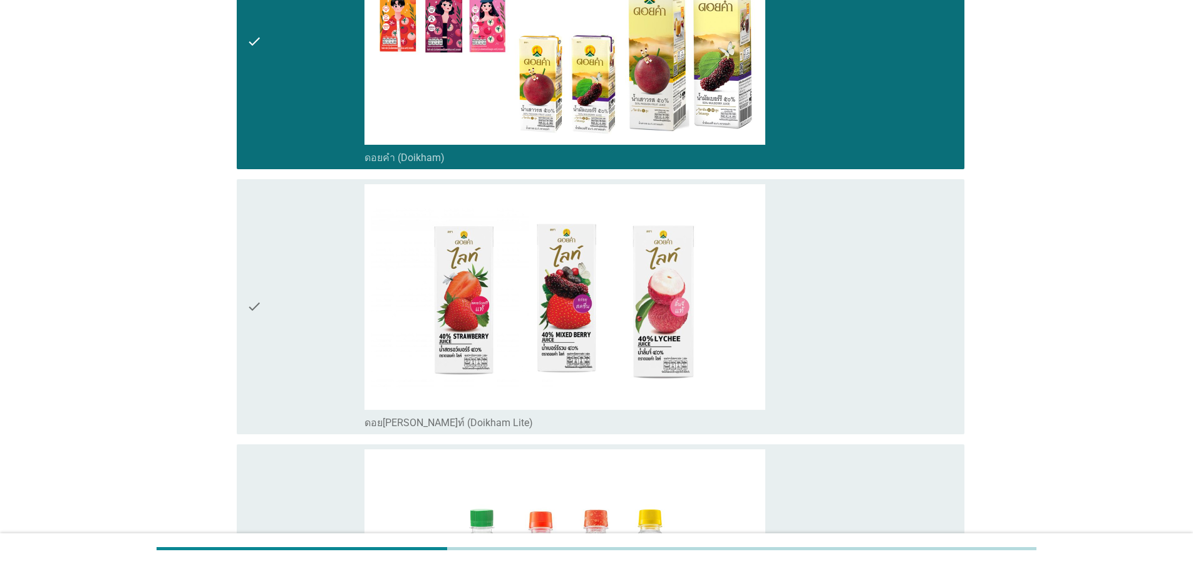
scroll to position [2480, 0]
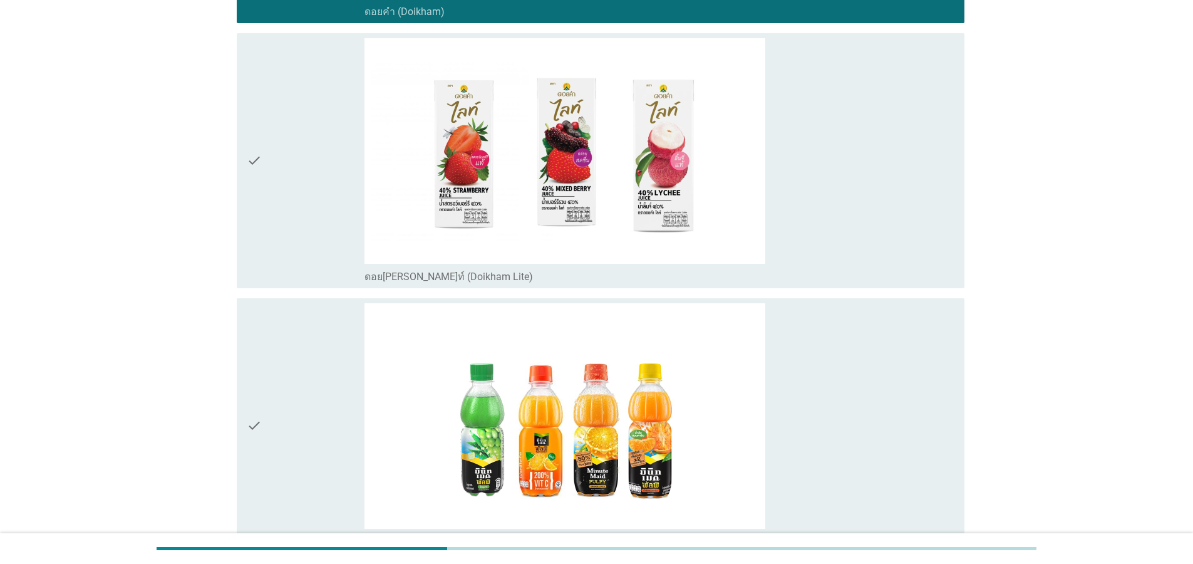
click at [247, 177] on icon "check" at bounding box center [254, 160] width 15 height 245
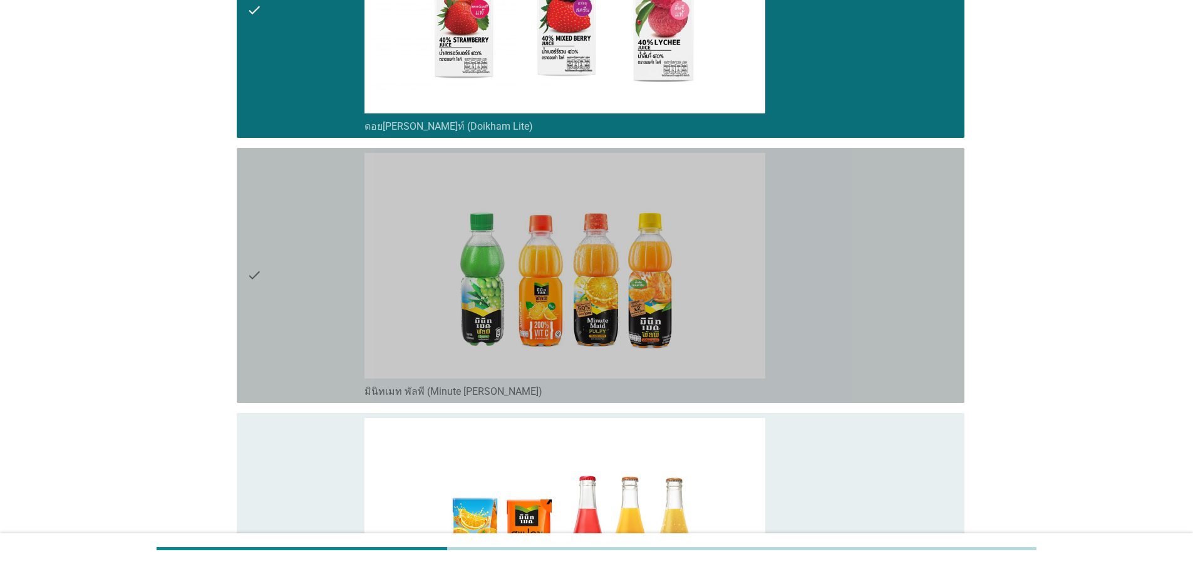
click at [242, 308] on div "check check_box_outline_blank มินิทเมท พัลพี (Minute [PERSON_NAME])" at bounding box center [601, 275] width 728 height 255
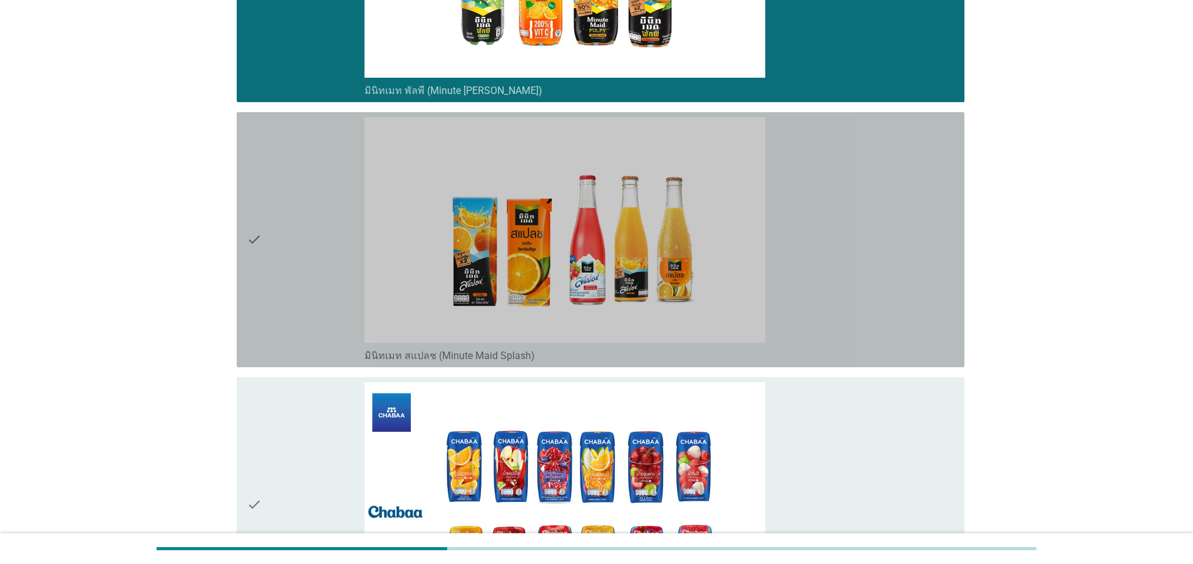
click at [274, 294] on div "check" at bounding box center [306, 239] width 118 height 245
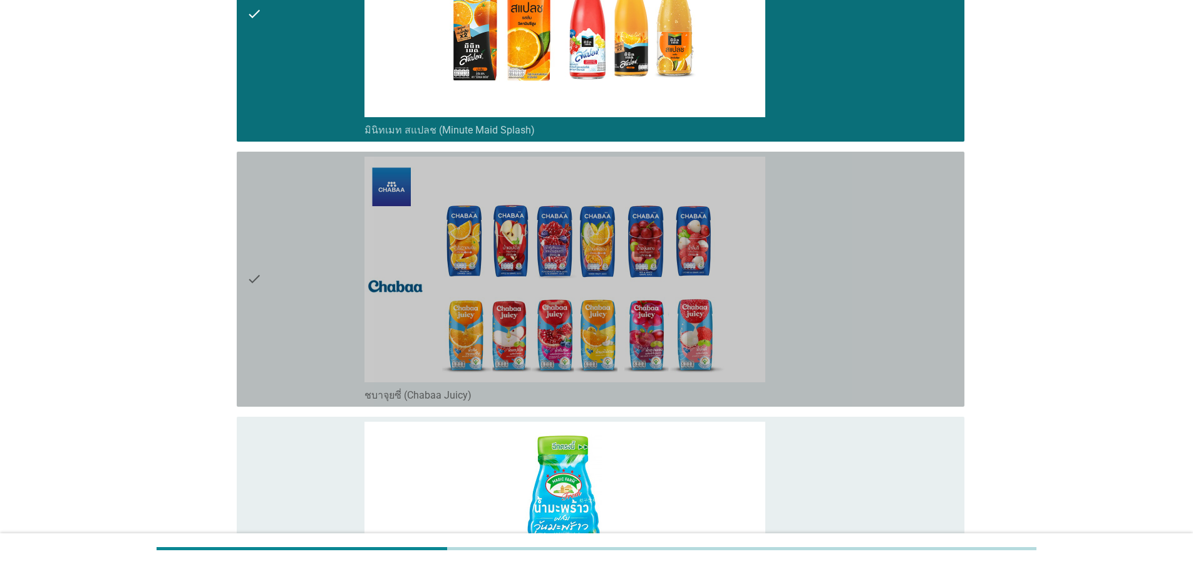
click at [267, 295] on div "check" at bounding box center [306, 279] width 118 height 245
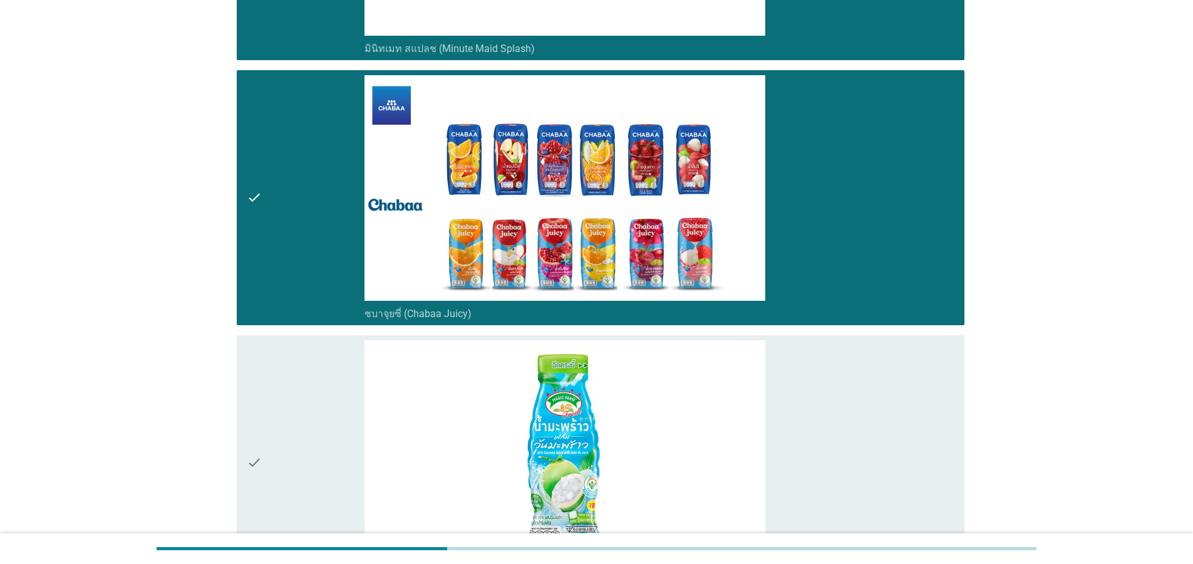
scroll to position [3445, 0]
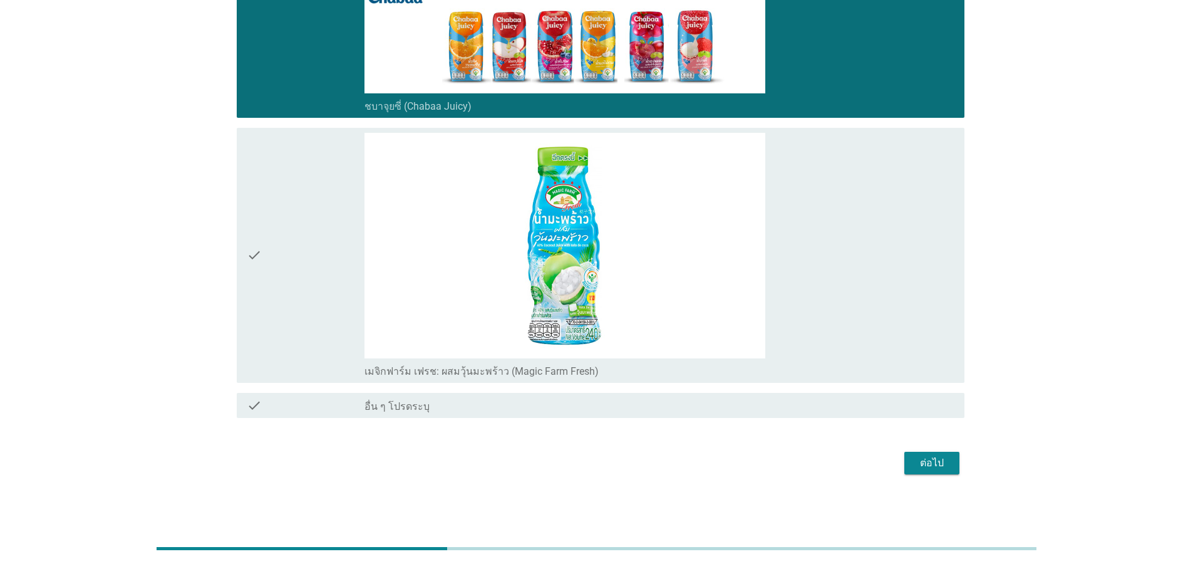
drag, startPoint x: 929, startPoint y: 462, endPoint x: 924, endPoint y: 468, distance: 8.2
click at [929, 462] on div "ต่อไป" at bounding box center [931, 462] width 35 height 15
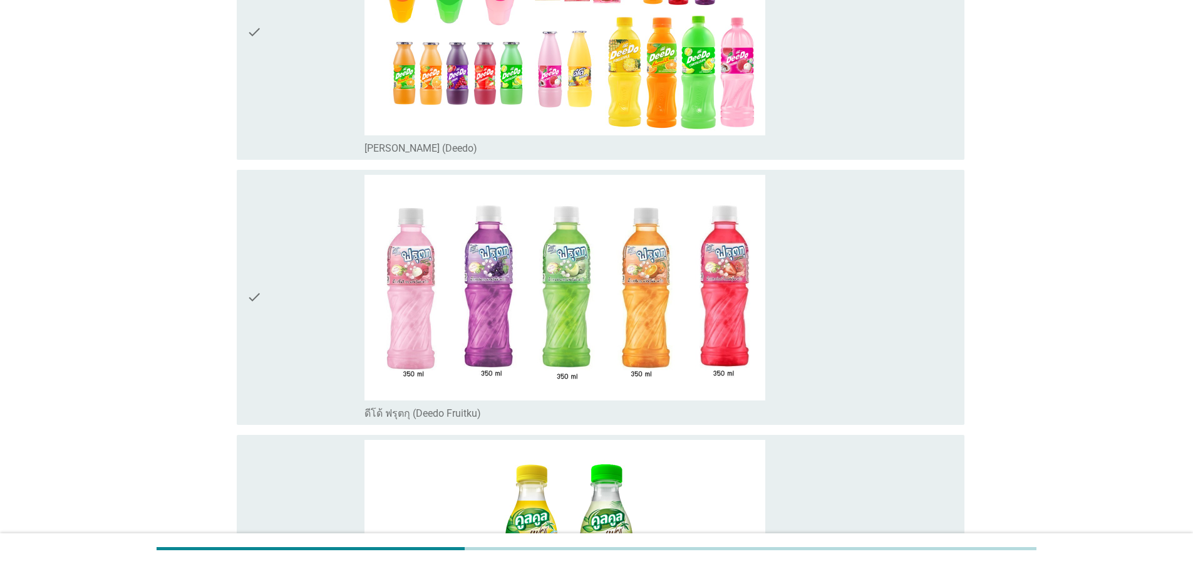
scroll to position [225, 0]
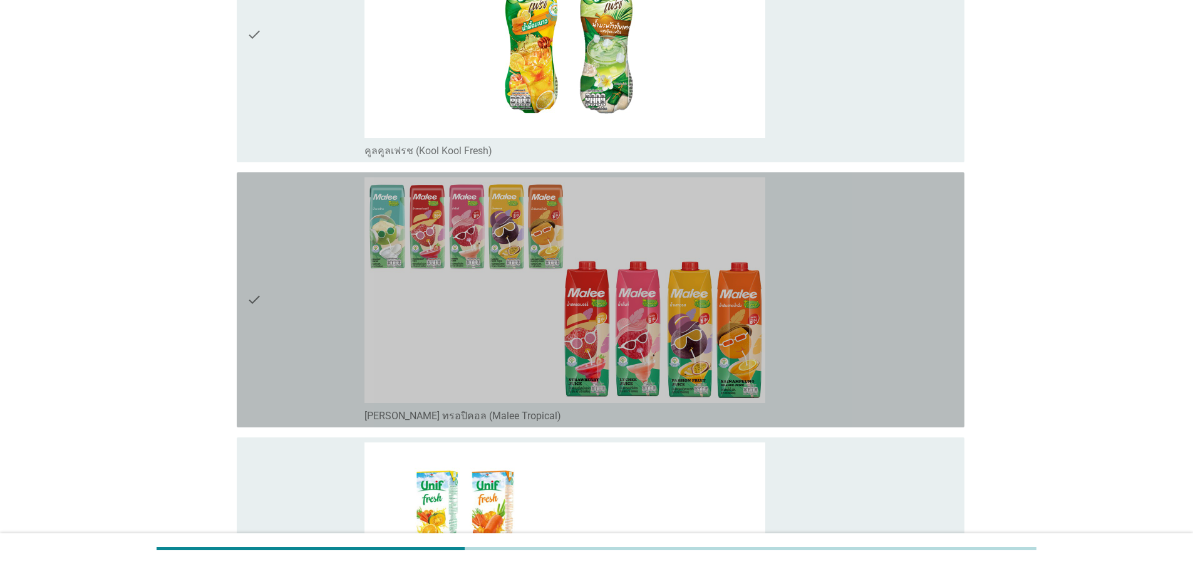
click at [286, 274] on div "check" at bounding box center [306, 299] width 118 height 245
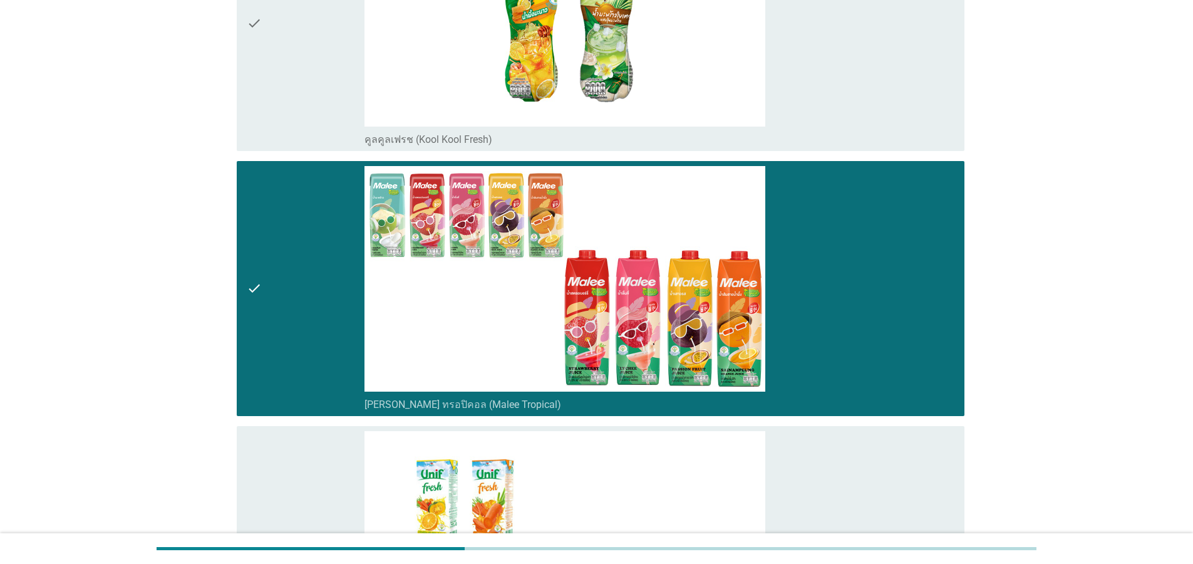
scroll to position [977, 0]
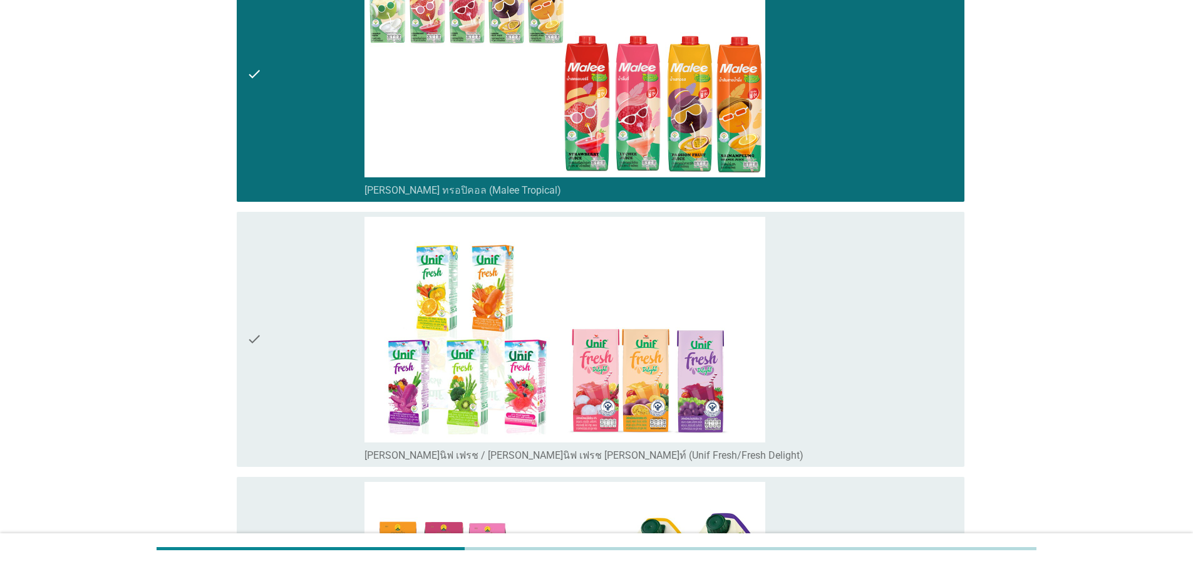
click at [267, 348] on div "check" at bounding box center [306, 339] width 118 height 245
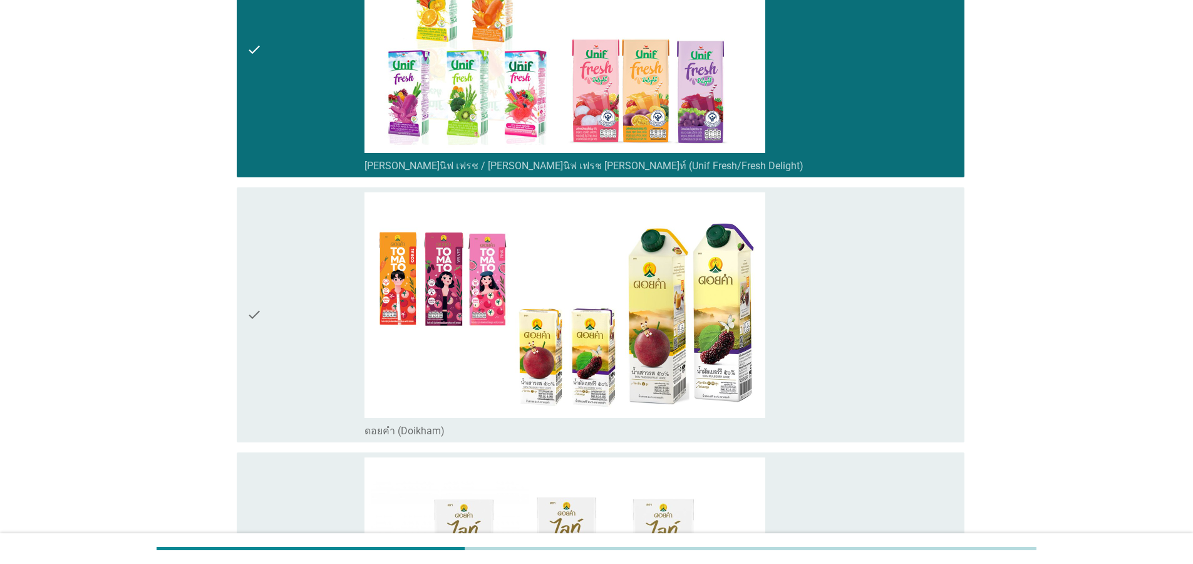
scroll to position [1353, 0]
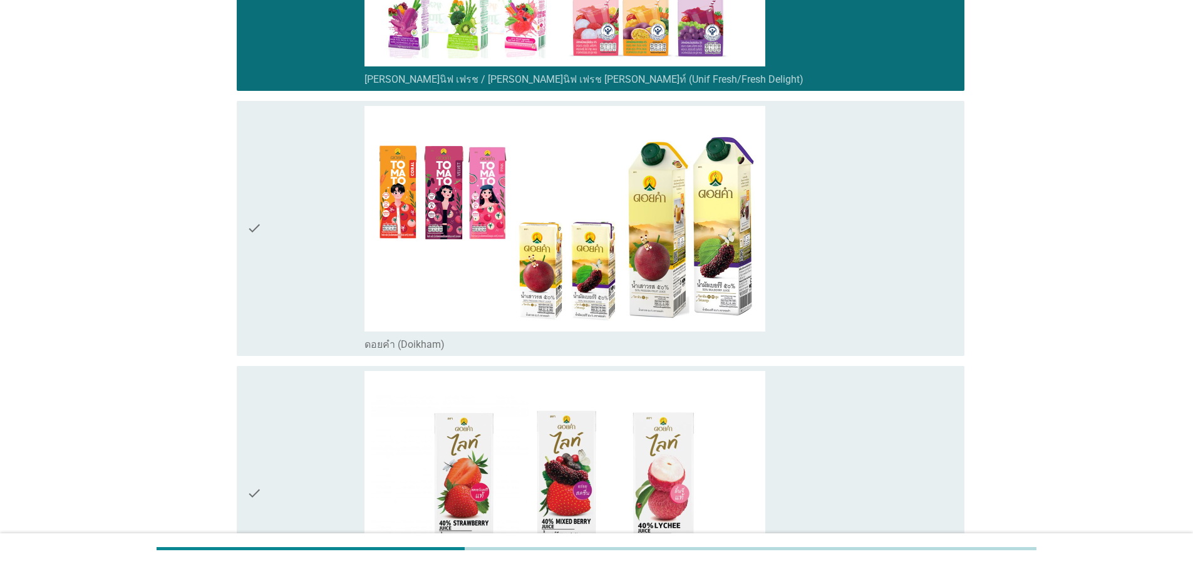
drag, startPoint x: 269, startPoint y: 240, endPoint x: 272, endPoint y: 254, distance: 14.3
click at [270, 240] on div "check" at bounding box center [306, 228] width 118 height 245
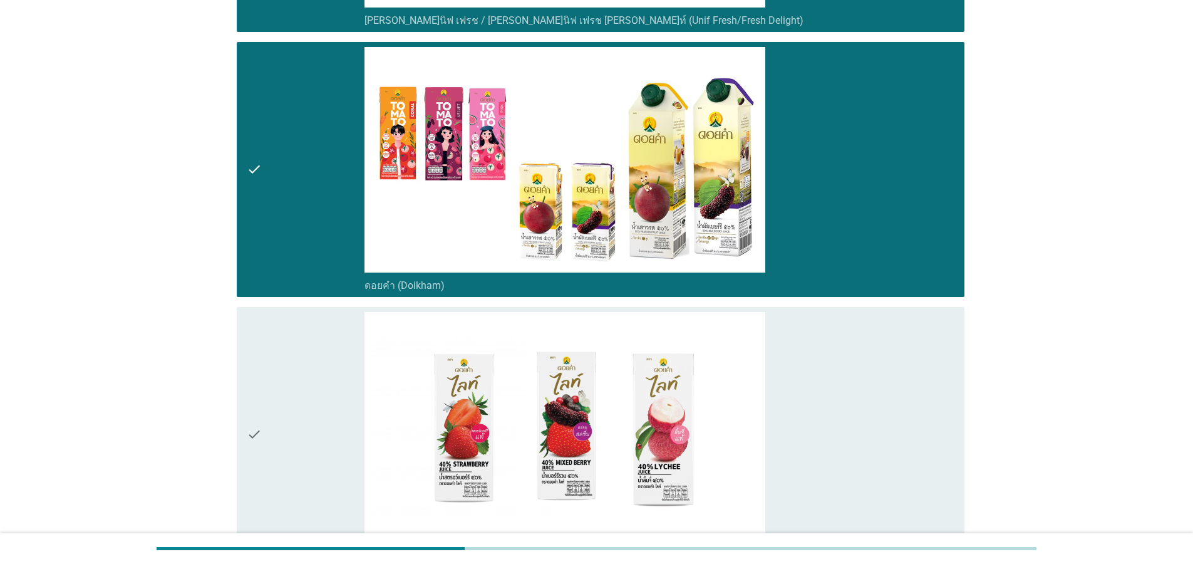
scroll to position [1503, 0]
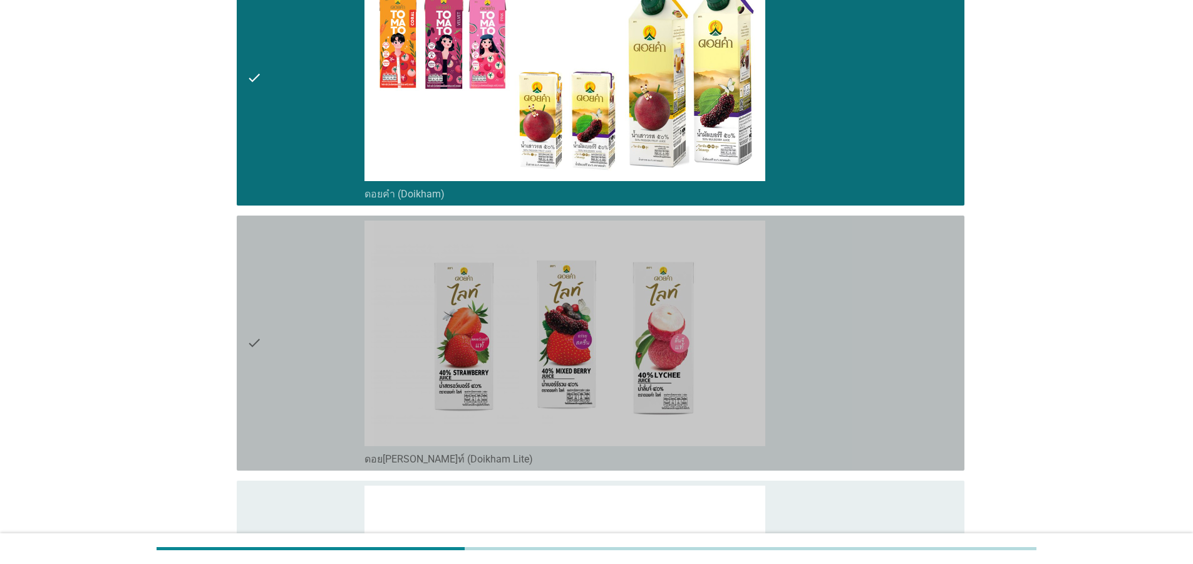
click at [264, 339] on div "check" at bounding box center [306, 342] width 118 height 245
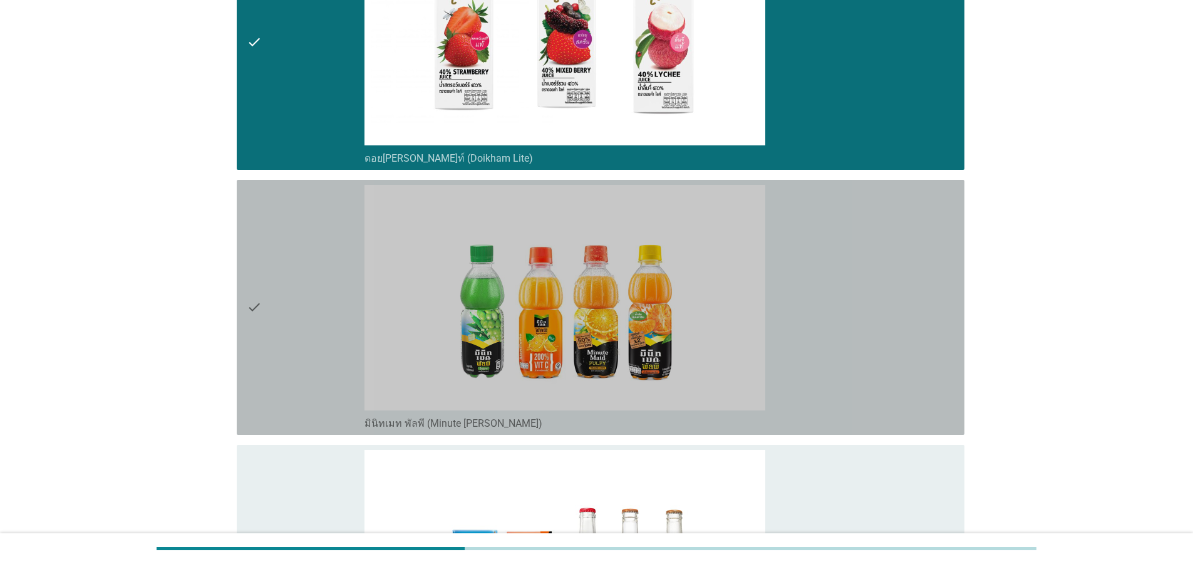
click at [264, 337] on div "check" at bounding box center [306, 307] width 118 height 245
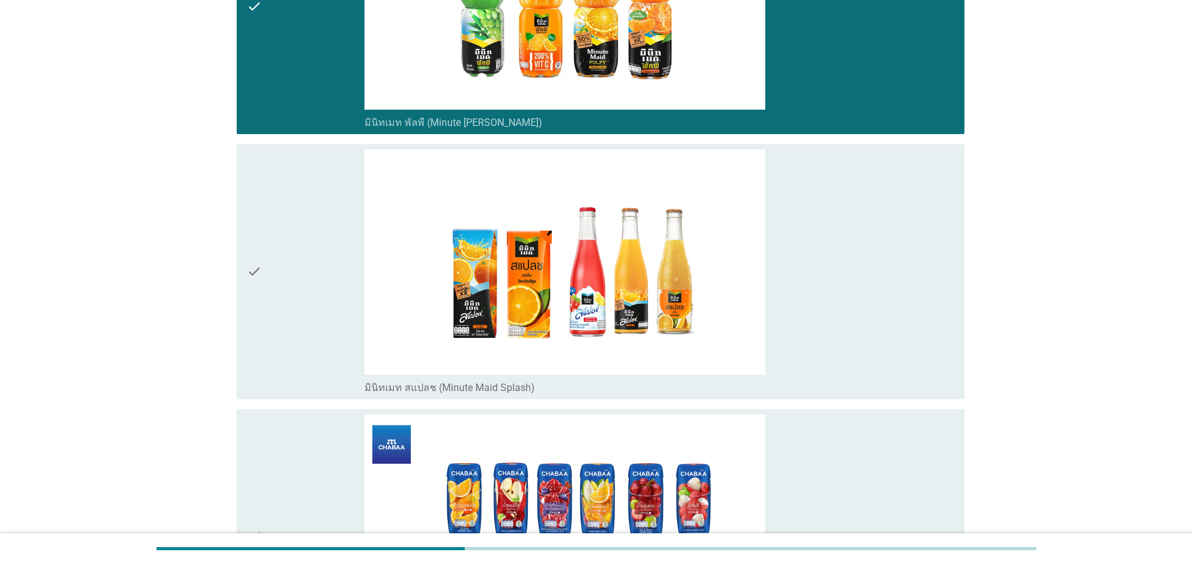
click at [262, 311] on div "check" at bounding box center [306, 271] width 118 height 245
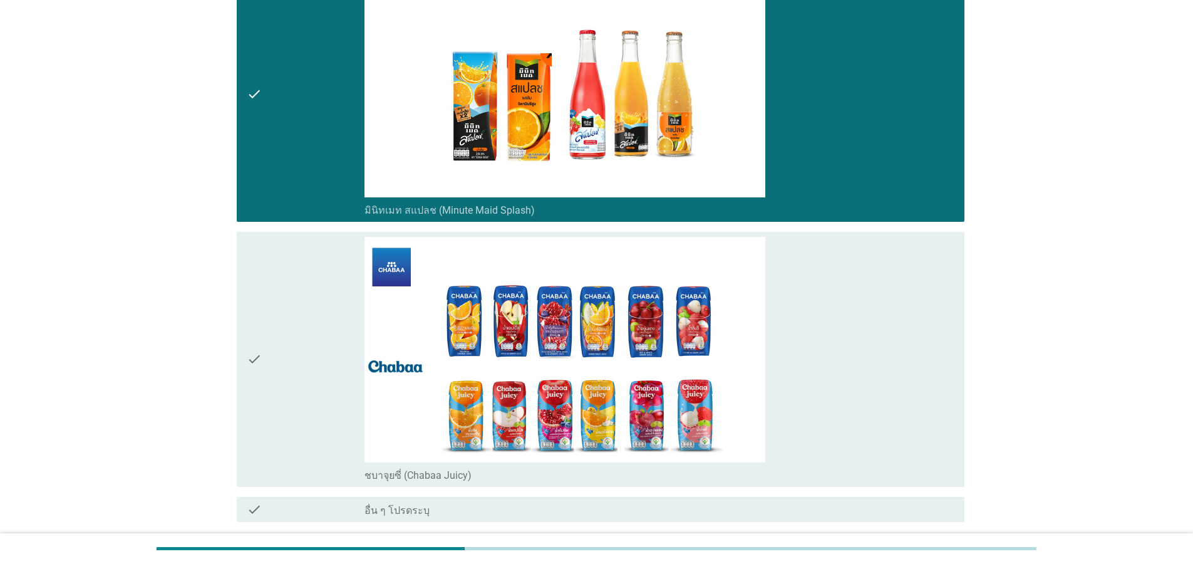
scroll to position [2386, 0]
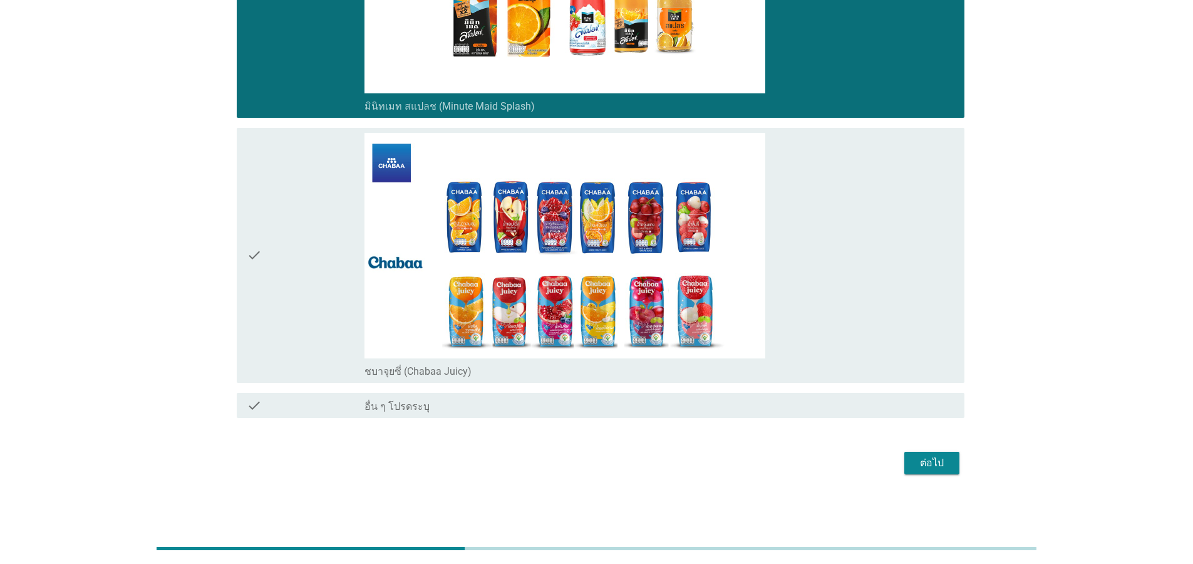
drag, startPoint x: 253, startPoint y: 266, endPoint x: 534, endPoint y: 356, distance: 294.7
click at [254, 266] on icon "check" at bounding box center [254, 255] width 15 height 245
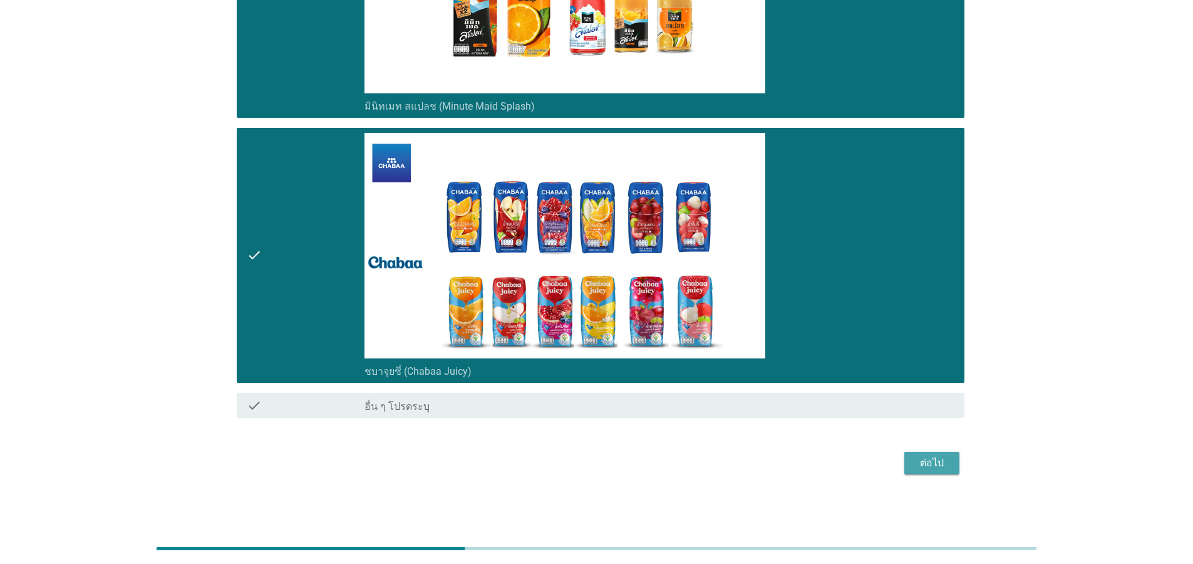
click at [925, 470] on div "ต่อไป" at bounding box center [931, 462] width 35 height 15
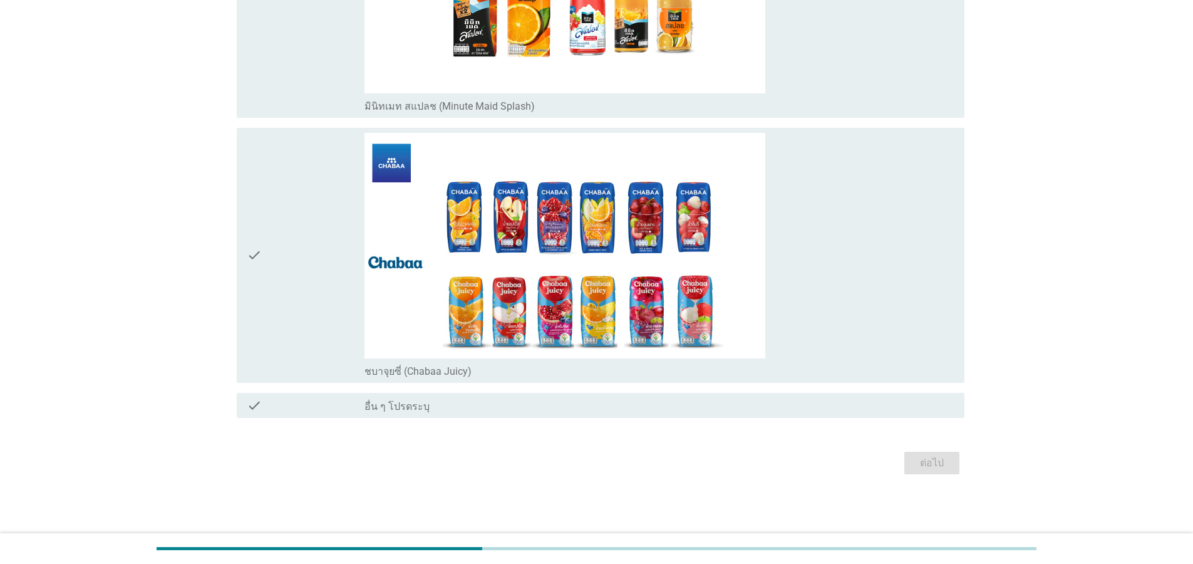
scroll to position [0, 0]
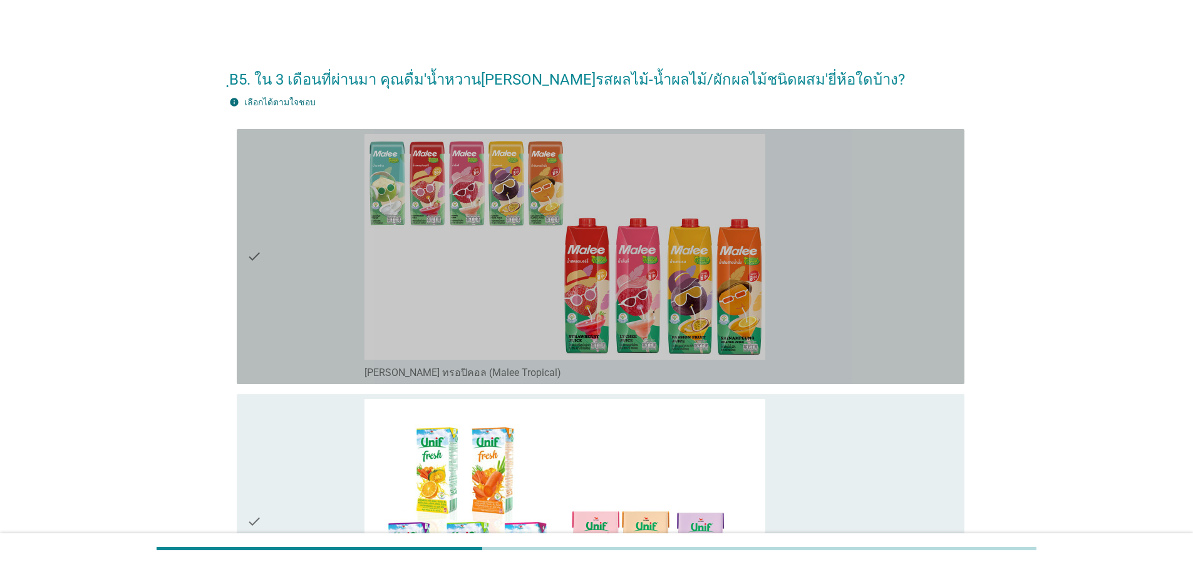
click at [276, 287] on div "check" at bounding box center [306, 256] width 118 height 245
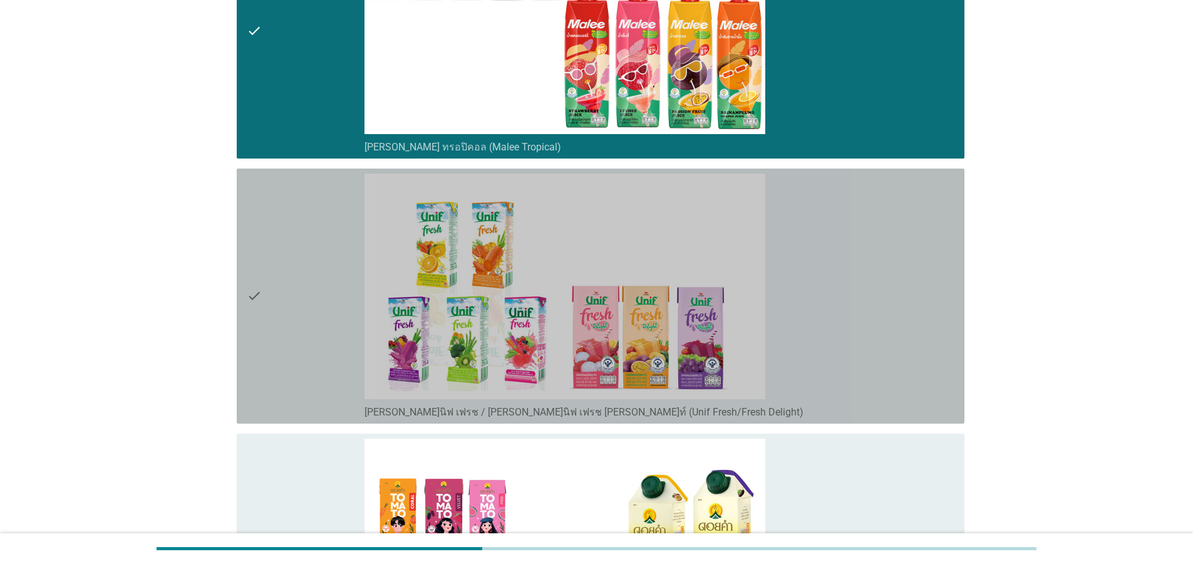
click at [269, 306] on div "check" at bounding box center [306, 295] width 118 height 245
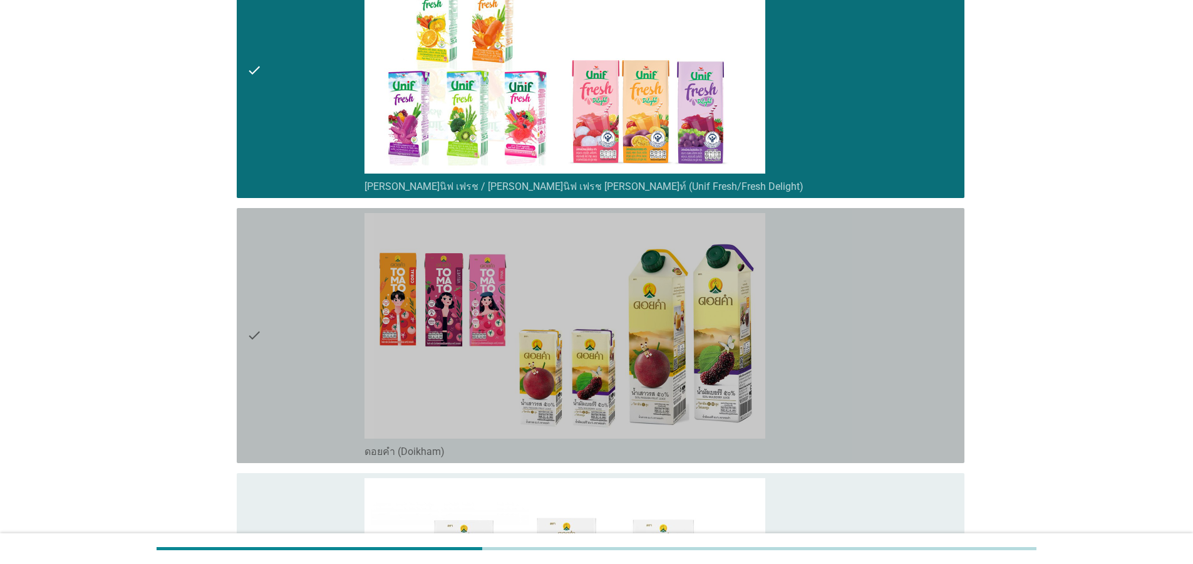
drag, startPoint x: 253, startPoint y: 335, endPoint x: 370, endPoint y: 358, distance: 118.8
click at [254, 335] on icon "check" at bounding box center [254, 335] width 15 height 245
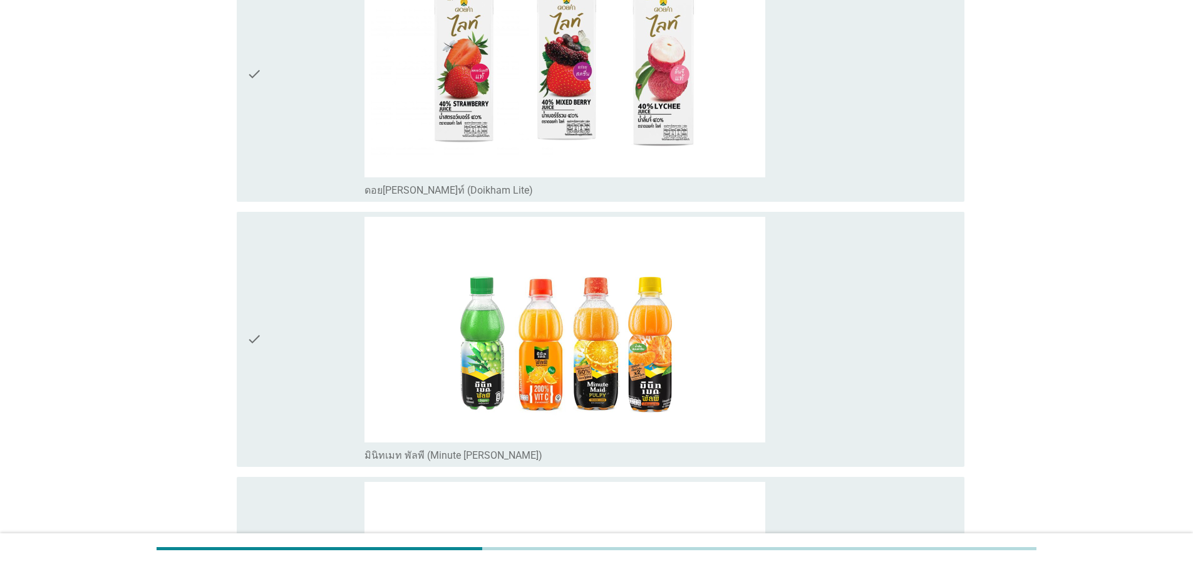
click at [287, 341] on div "check" at bounding box center [306, 339] width 118 height 245
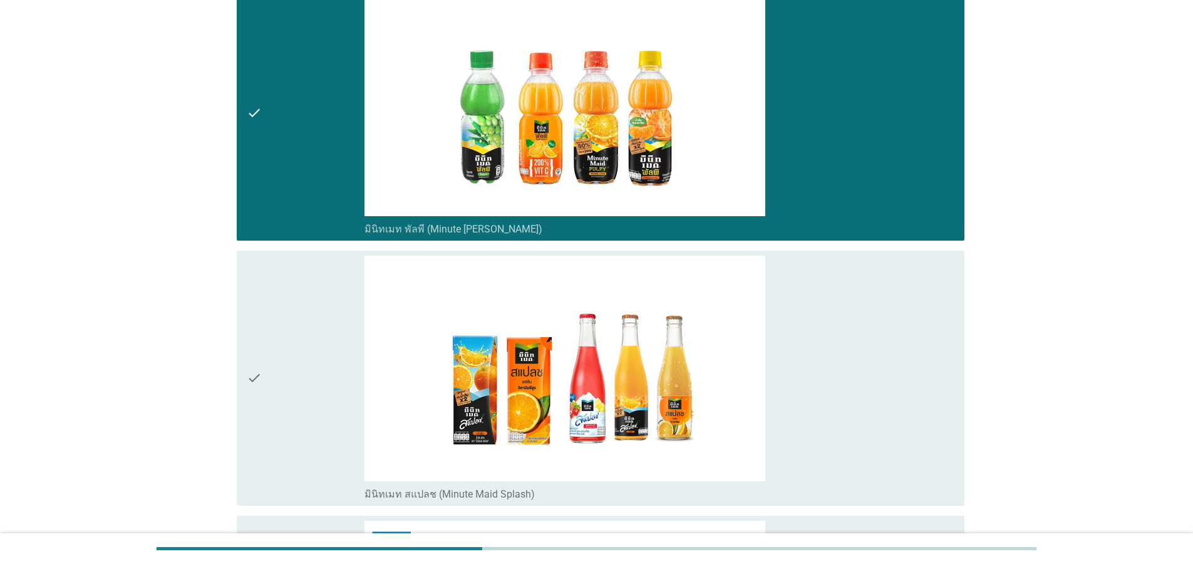
scroll to position [1428, 0]
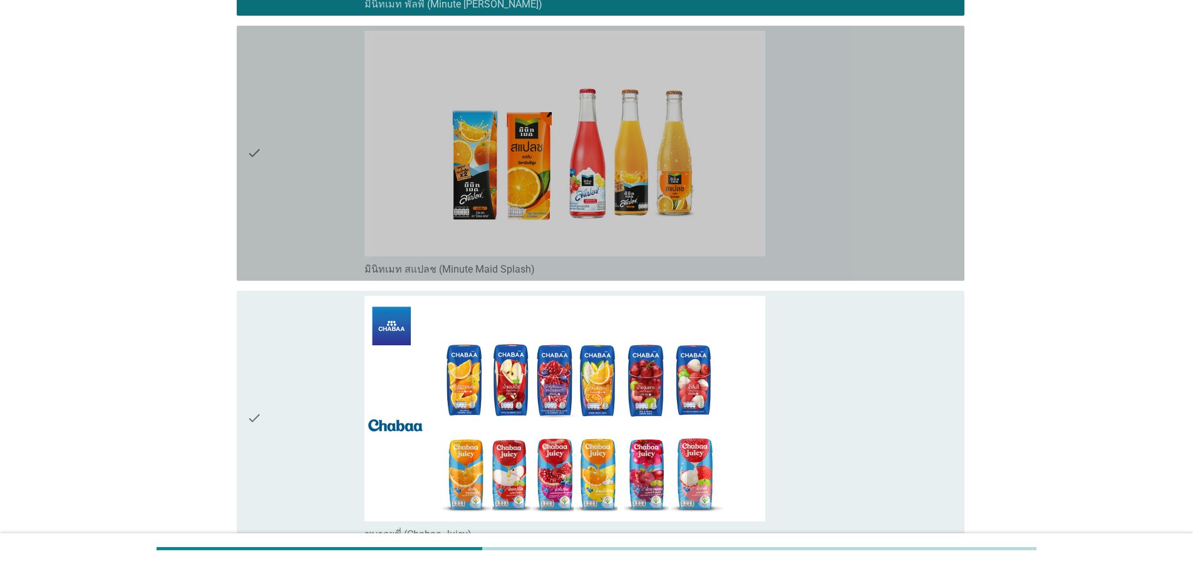
click at [242, 194] on div "check check_box มินิทเมท สแปลช (Minute Maid Splash)" at bounding box center [601, 153] width 728 height 255
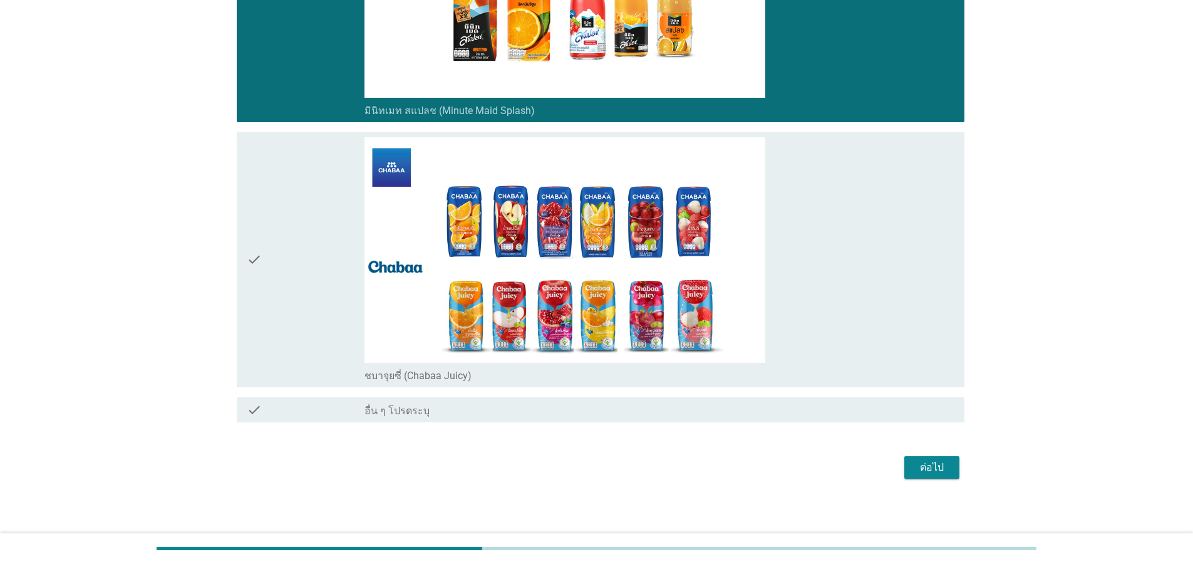
scroll to position [1591, 0]
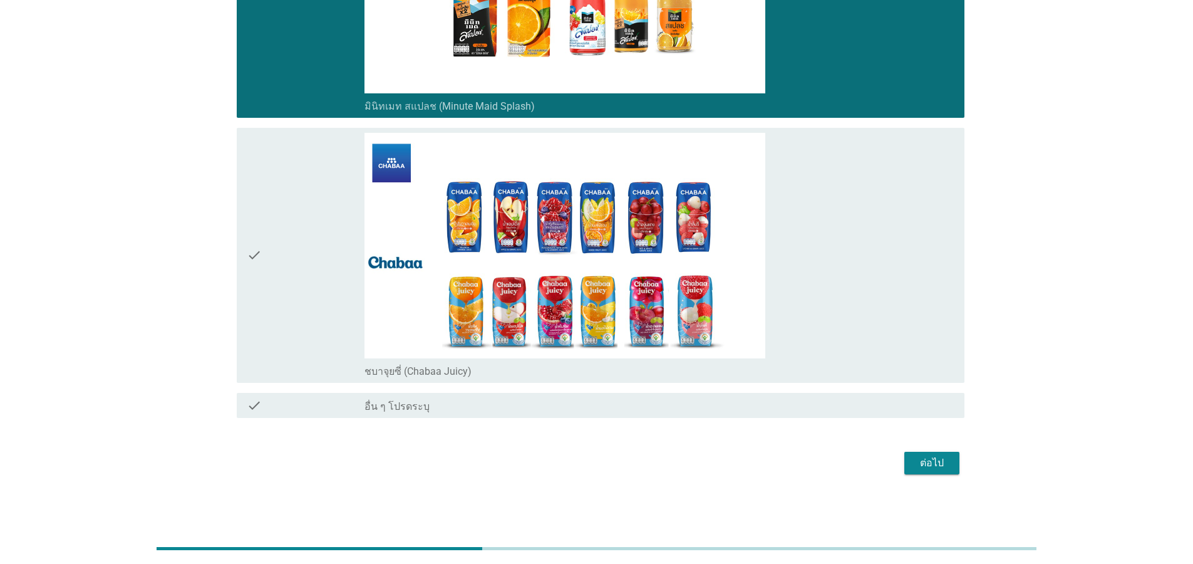
click at [944, 473] on button "ต่อไป" at bounding box center [931, 463] width 55 height 23
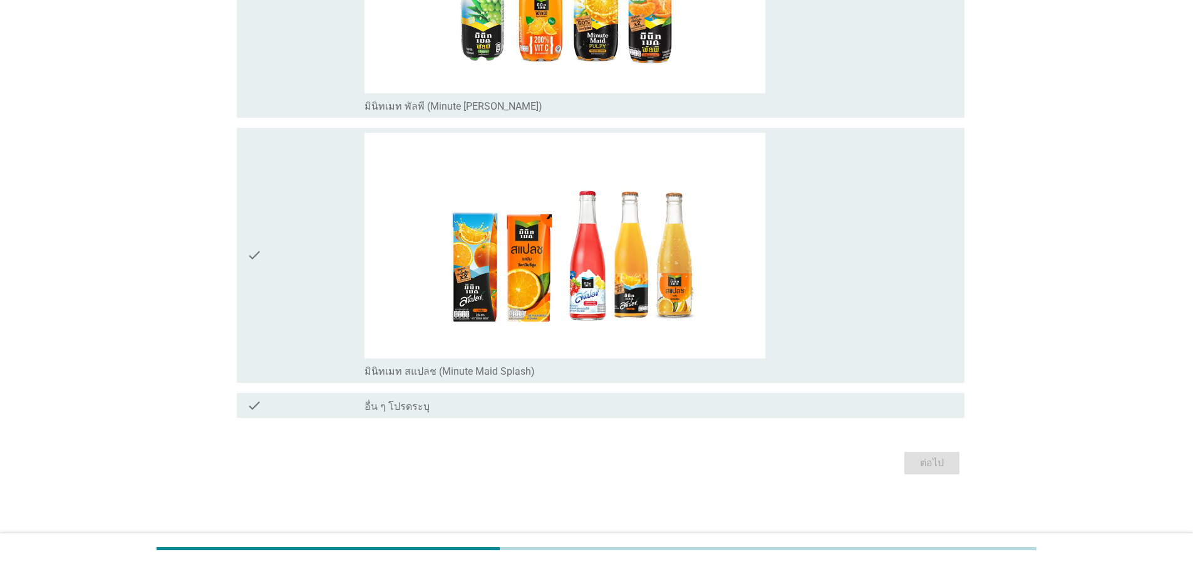
scroll to position [0, 0]
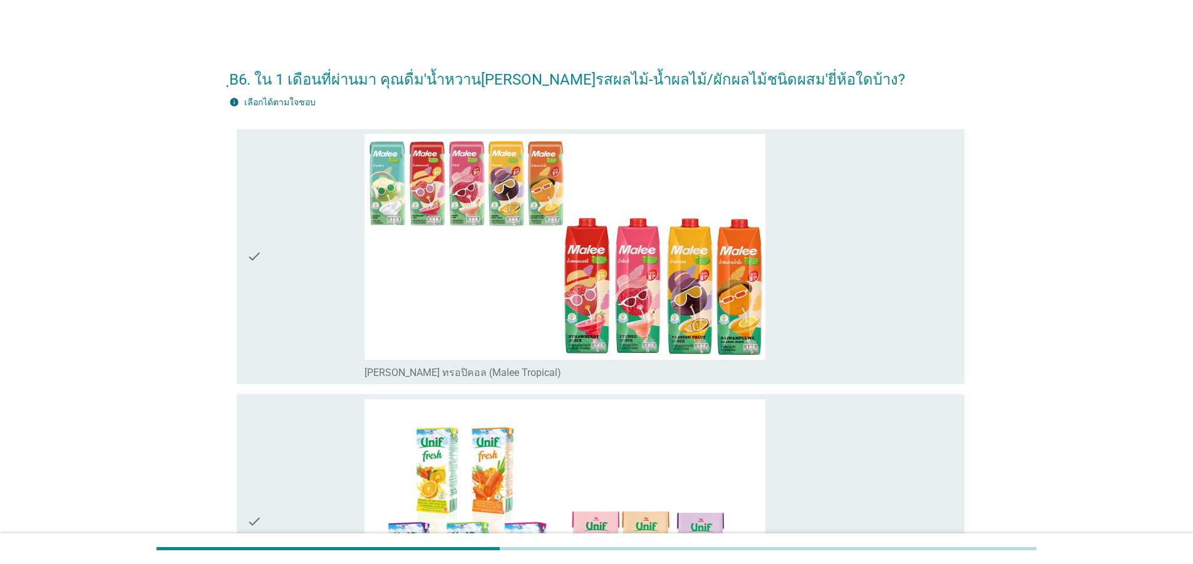
click at [291, 254] on div "check" at bounding box center [306, 256] width 118 height 245
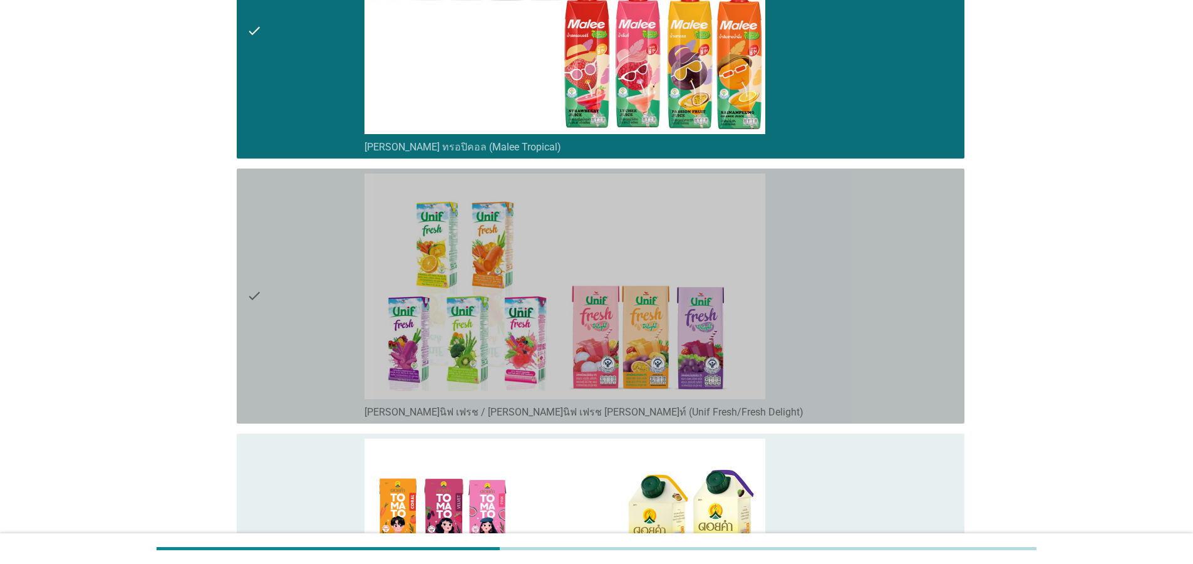
click at [289, 317] on div "check" at bounding box center [306, 295] width 118 height 245
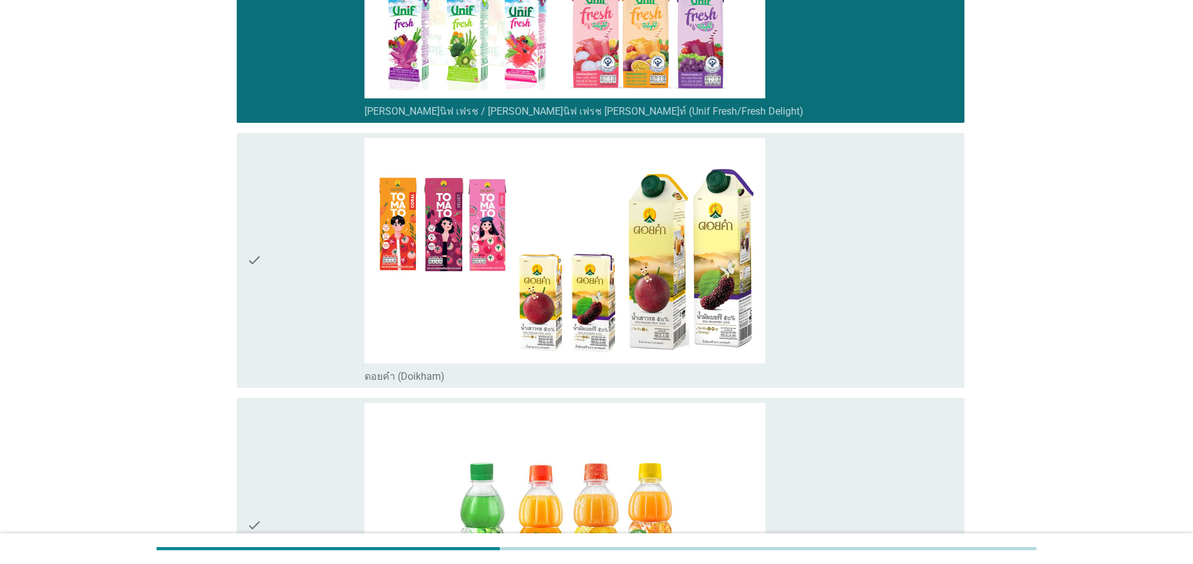
click at [288, 320] on div "check" at bounding box center [306, 260] width 118 height 245
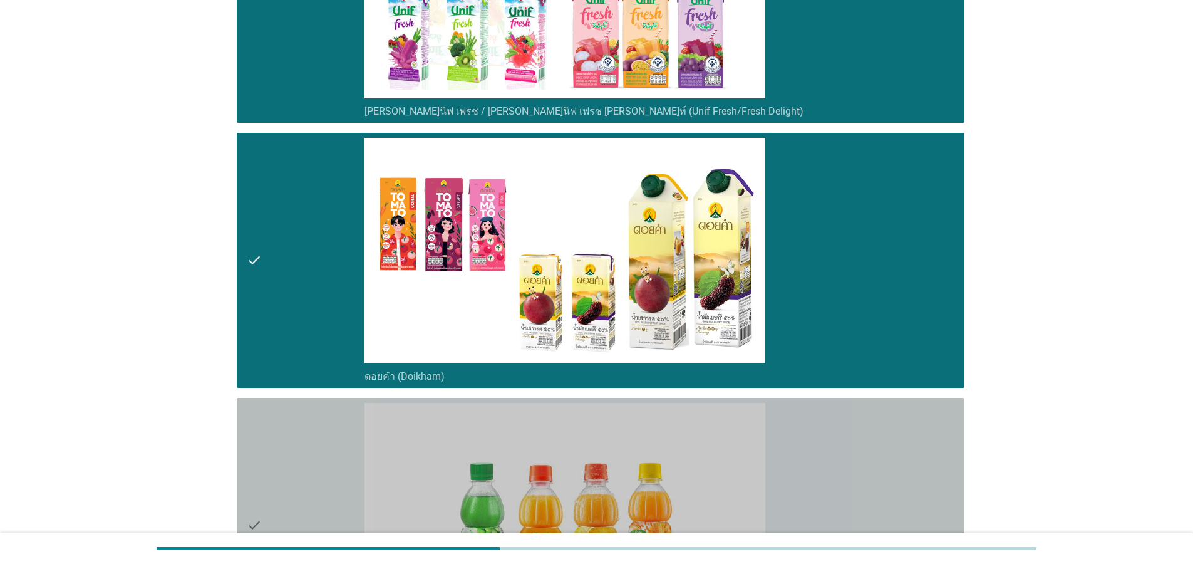
click at [256, 432] on icon "check" at bounding box center [254, 525] width 15 height 245
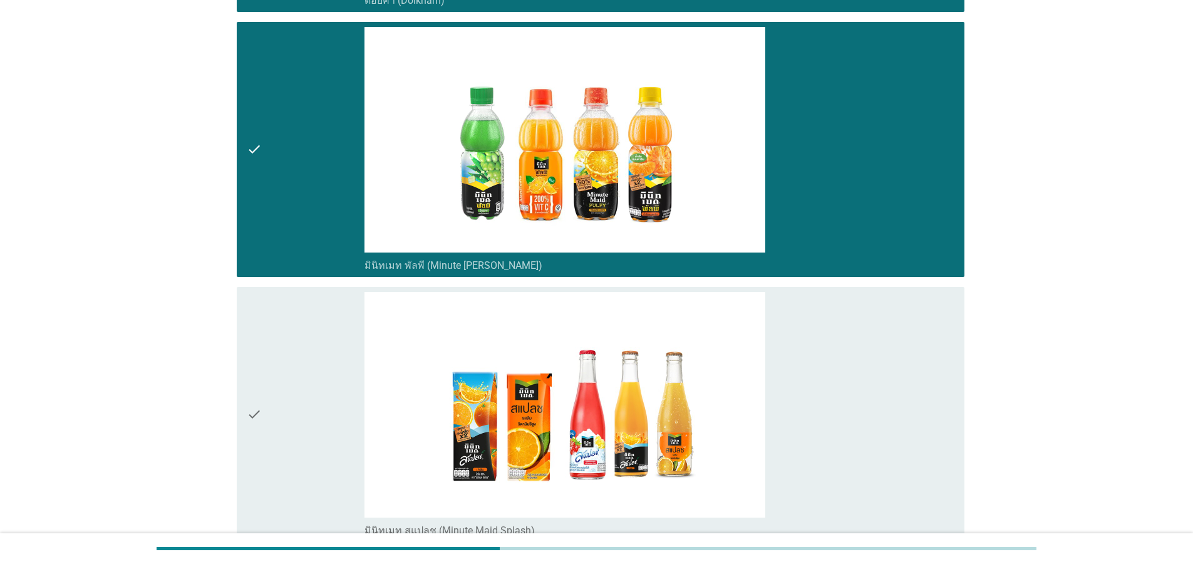
click at [260, 395] on icon "check" at bounding box center [254, 414] width 15 height 245
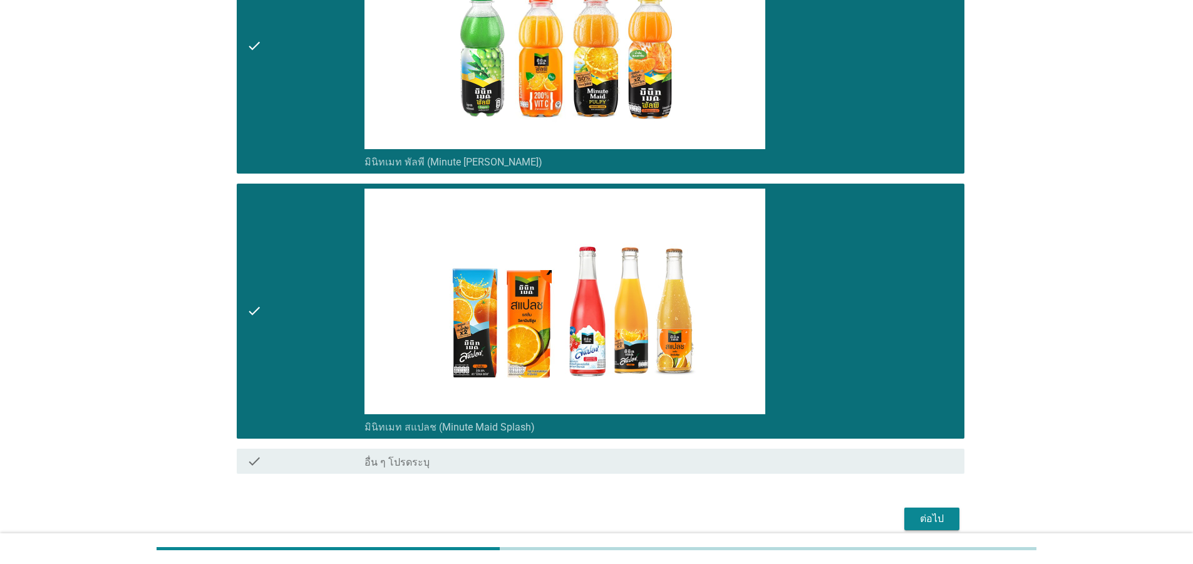
scroll to position [1061, 0]
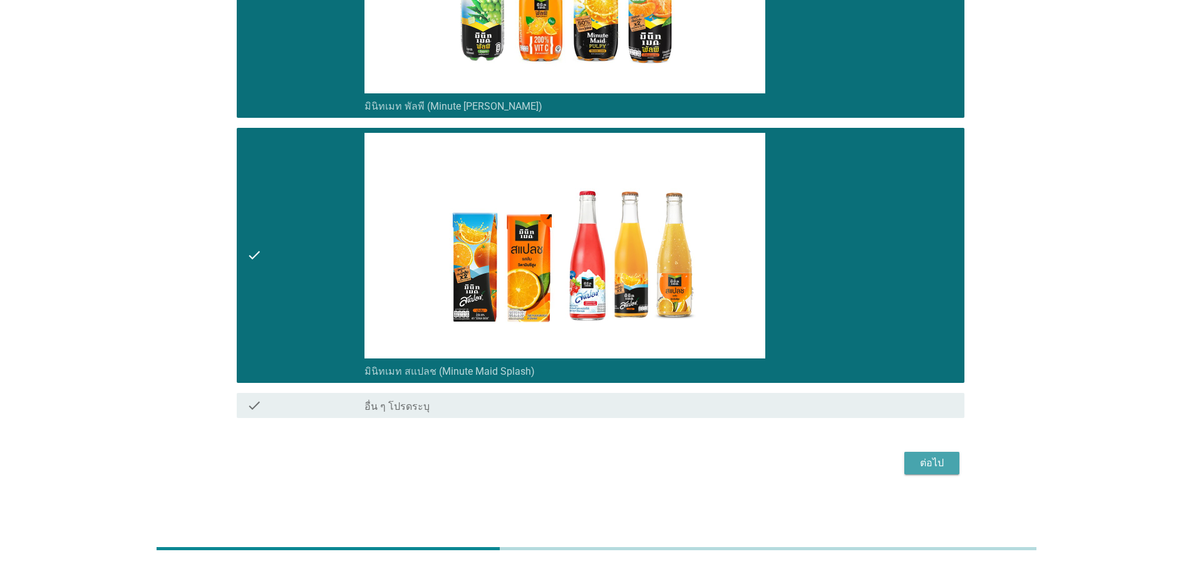
click at [928, 461] on div "ต่อไป" at bounding box center [931, 462] width 35 height 15
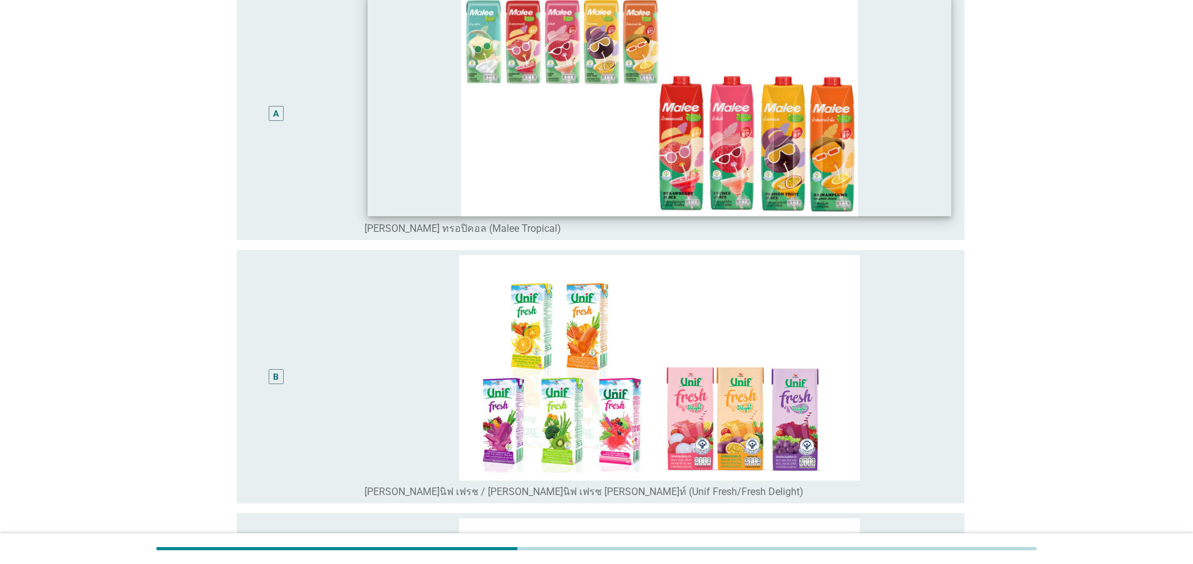
scroll to position [150, 0]
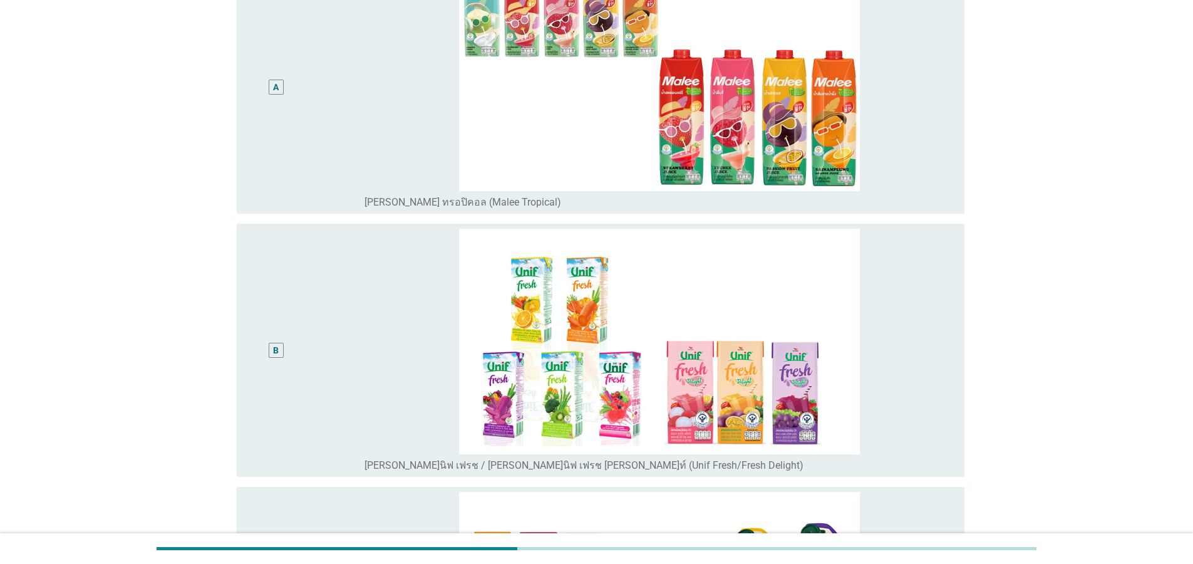
drag, startPoint x: 282, startPoint y: 83, endPoint x: 361, endPoint y: 135, distance: 93.6
click at [282, 83] on div "A" at bounding box center [276, 87] width 15 height 15
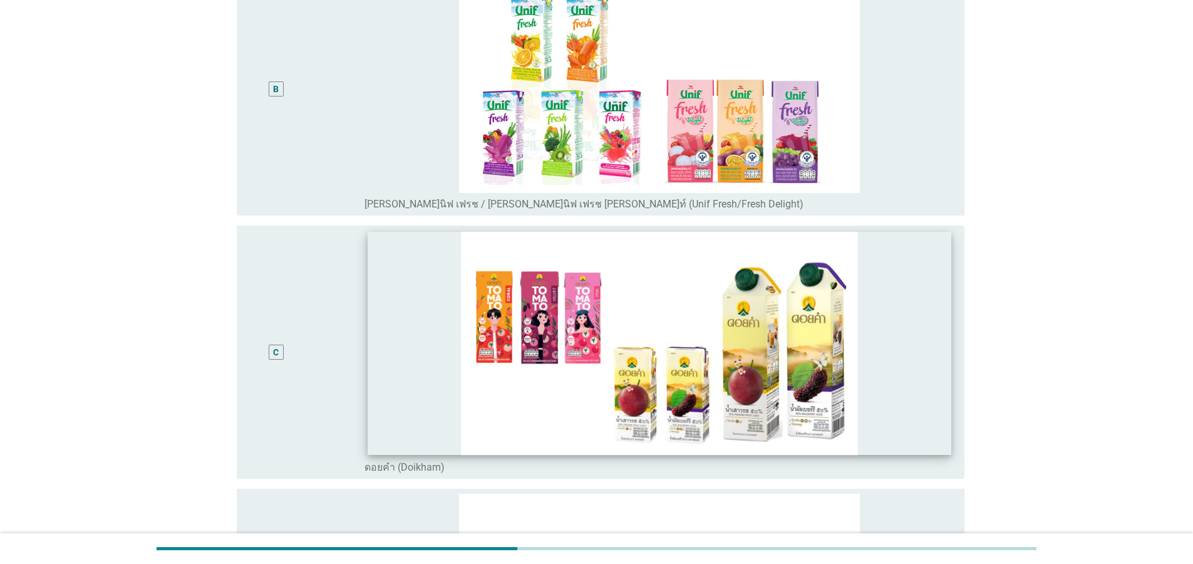
scroll to position [526, 0]
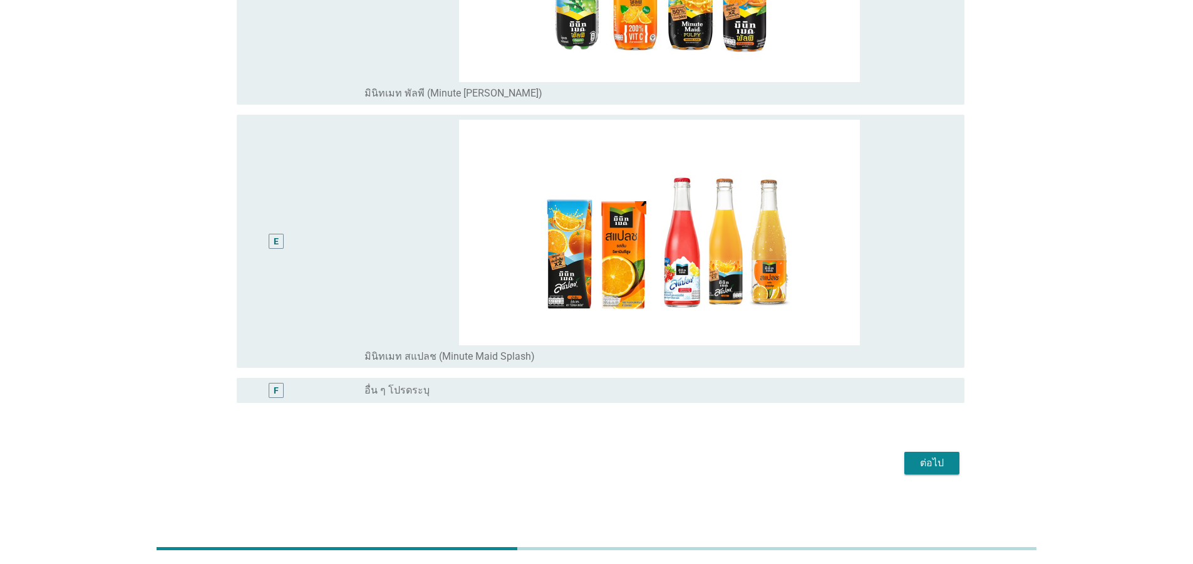
click at [307, 269] on div "E" at bounding box center [306, 241] width 118 height 243
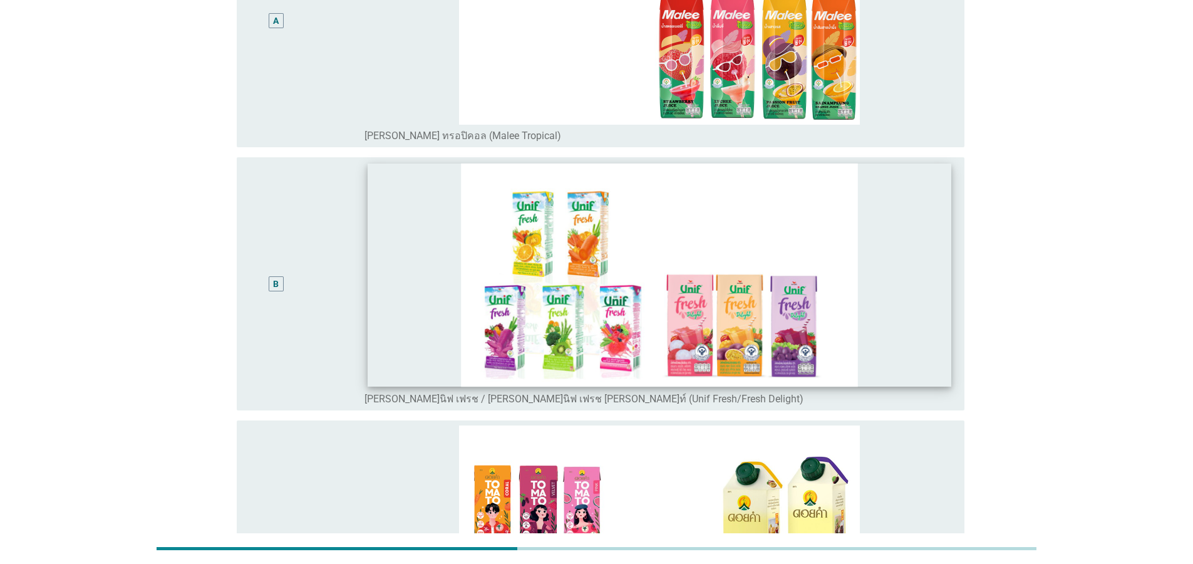
scroll to position [0, 0]
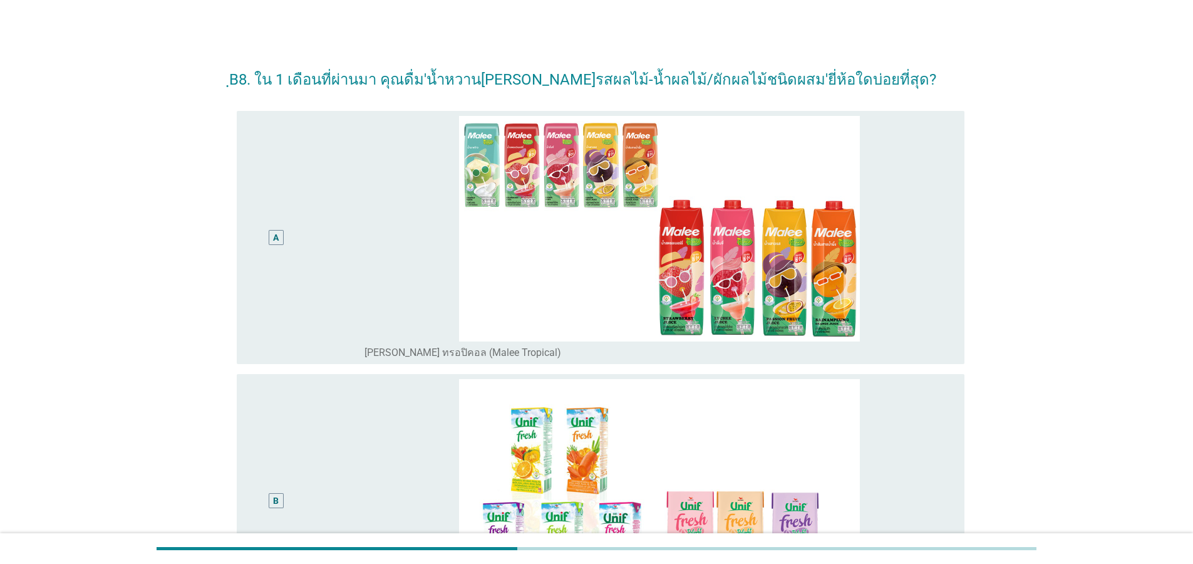
click at [229, 257] on div "A radio_button_unchecked [PERSON_NAME] ทรอปิคอล (Malee Tropical)" at bounding box center [596, 237] width 735 height 263
drag, startPoint x: 285, startPoint y: 256, endPoint x: 618, endPoint y: 330, distance: 340.7
click at [286, 256] on div "A" at bounding box center [276, 237] width 59 height 243
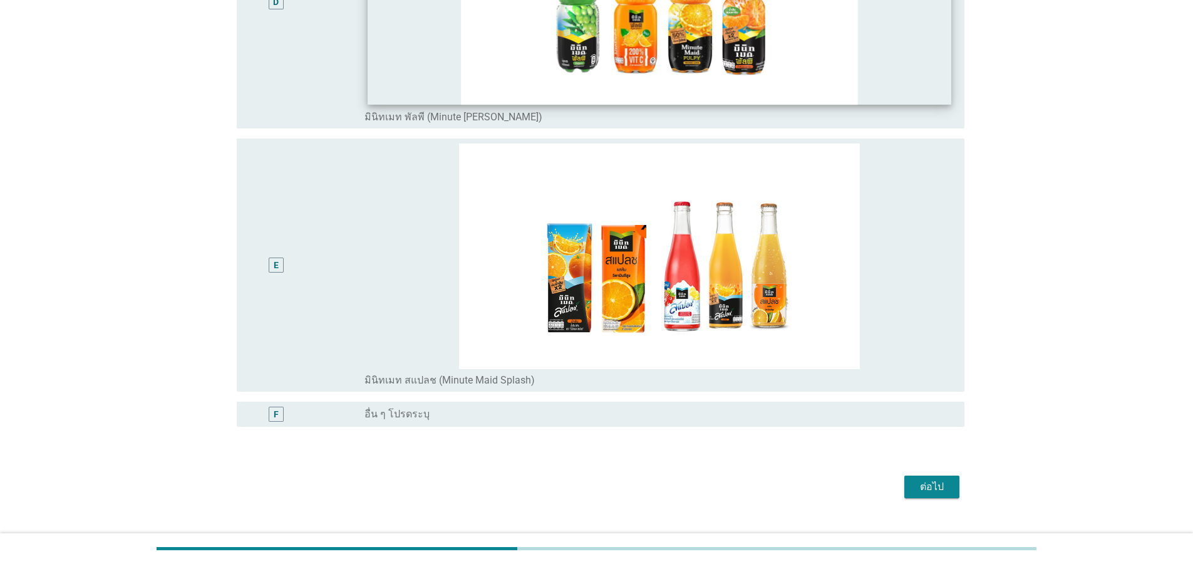
scroll to position [1048, 0]
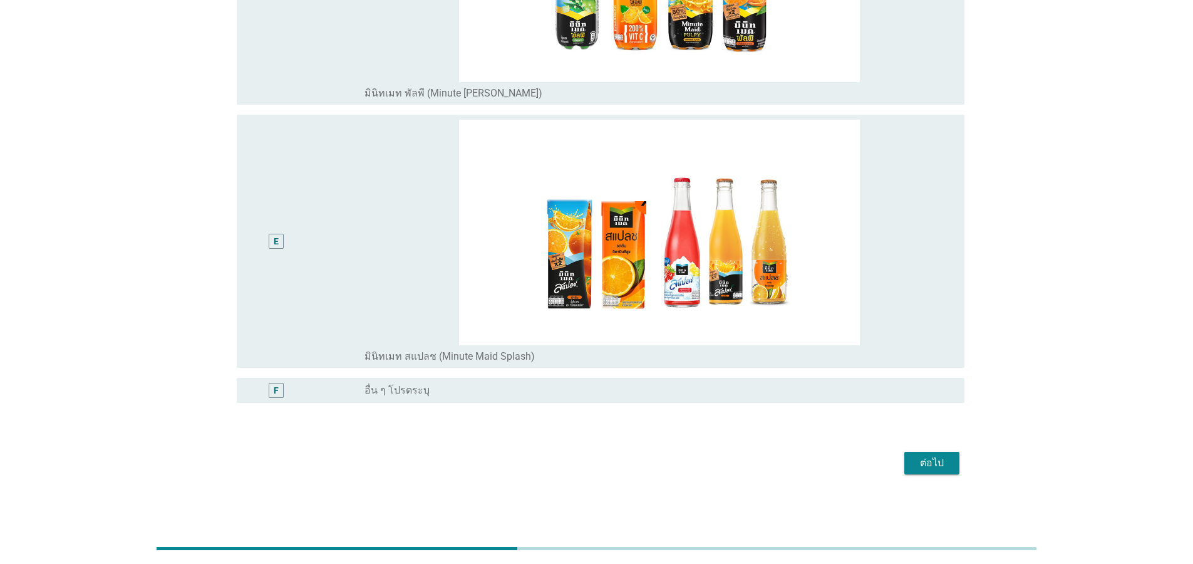
click at [954, 465] on button "ต่อไป" at bounding box center [931, 463] width 55 height 23
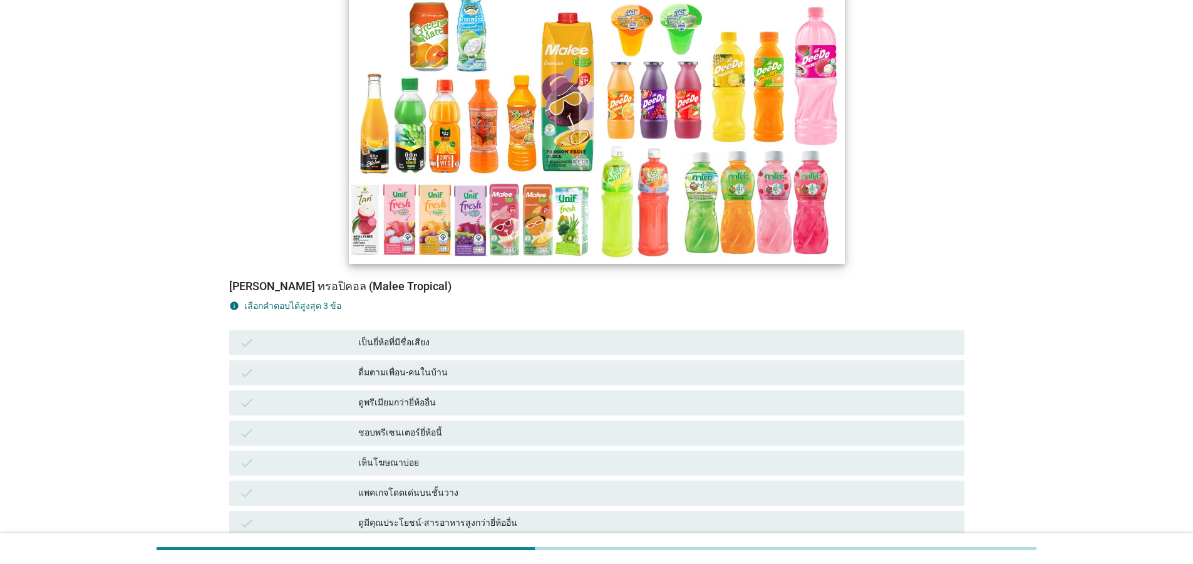
scroll to position [150, 0]
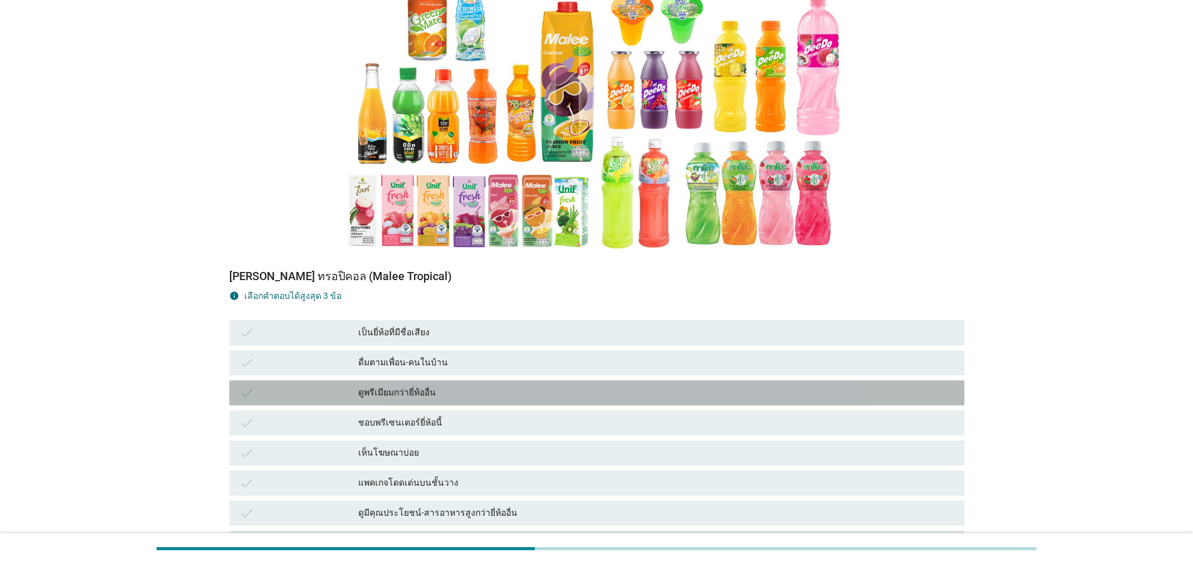
click at [495, 381] on div "check ดูพรีเมียมกว่ายี่ห้ออื่น" at bounding box center [596, 392] width 735 height 25
drag, startPoint x: 473, startPoint y: 452, endPoint x: 470, endPoint y: 463, distance: 12.2
click at [472, 458] on div "เห็นโฆษณาบ่อย" at bounding box center [656, 452] width 596 height 15
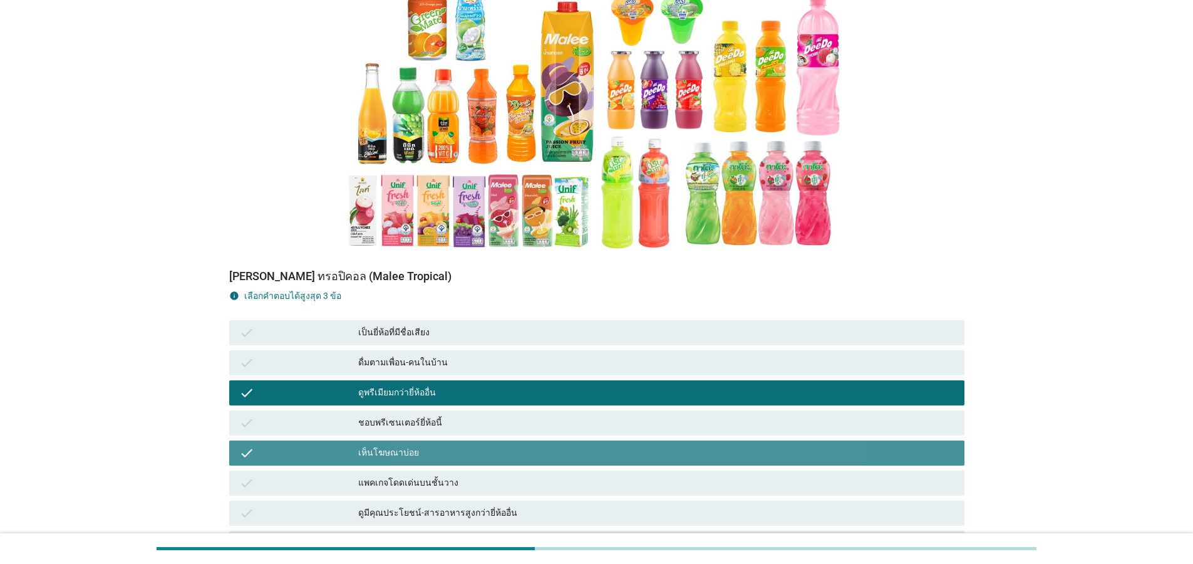
drag, startPoint x: 445, startPoint y: 542, endPoint x: 450, endPoint y: 530, distance: 13.5
click at [446, 541] on div at bounding box center [597, 548] width 880 height 21
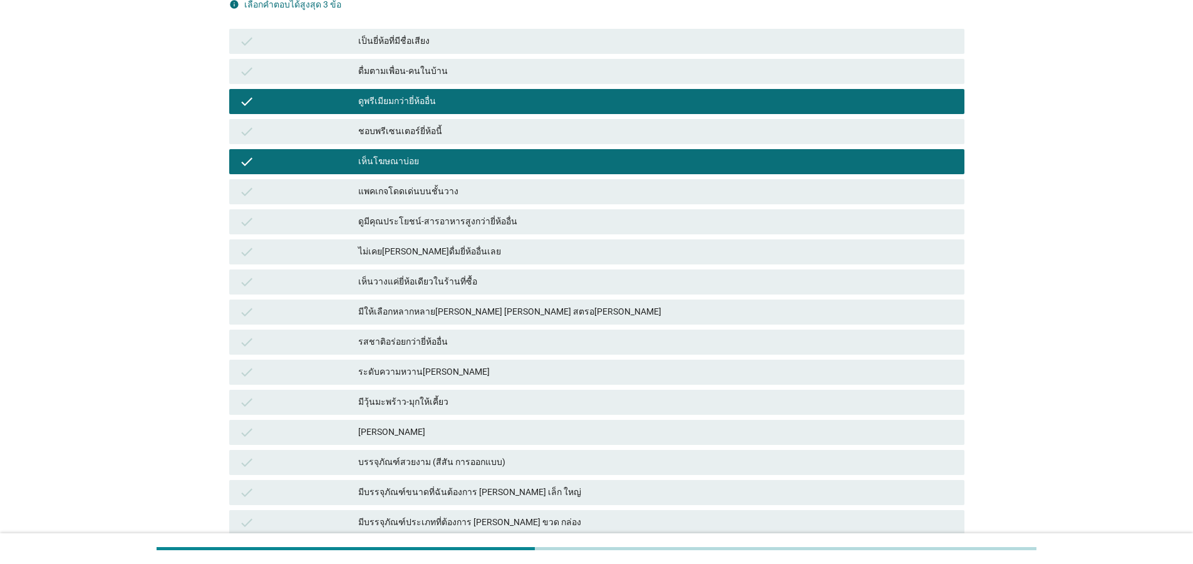
scroll to position [451, 0]
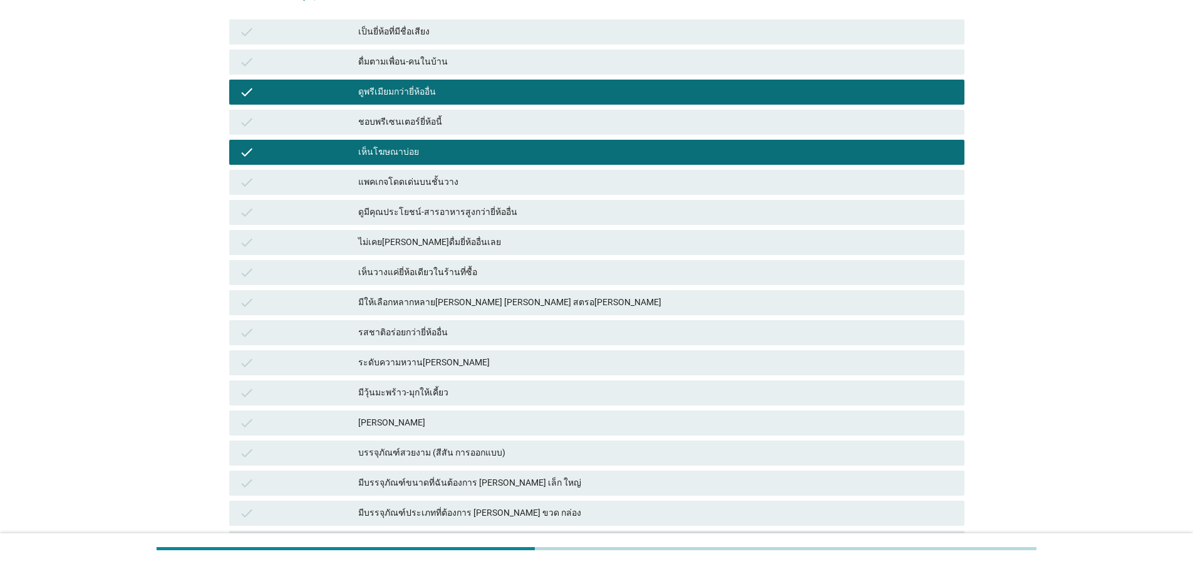
click at [547, 373] on div "check ระดับความหวาน[PERSON_NAME]" at bounding box center [596, 362] width 735 height 25
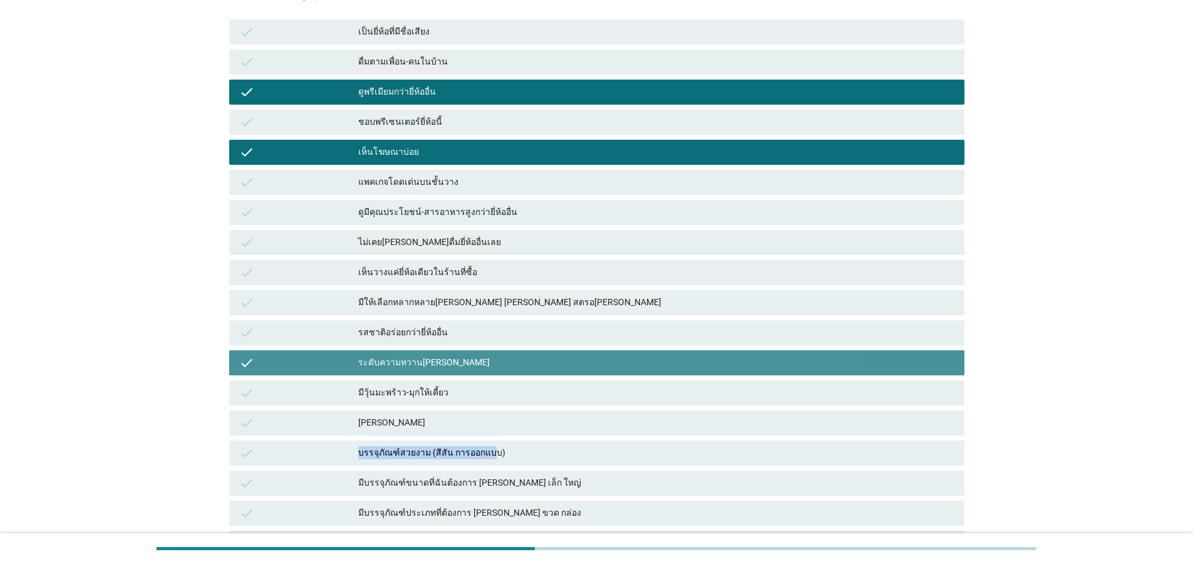
drag, startPoint x: 473, startPoint y: 447, endPoint x: 470, endPoint y: 460, distance: 12.9
click at [473, 451] on div "บรรจุภัณฑ์สวยงาม (สีสัน การออกแบบ)" at bounding box center [656, 452] width 596 height 15
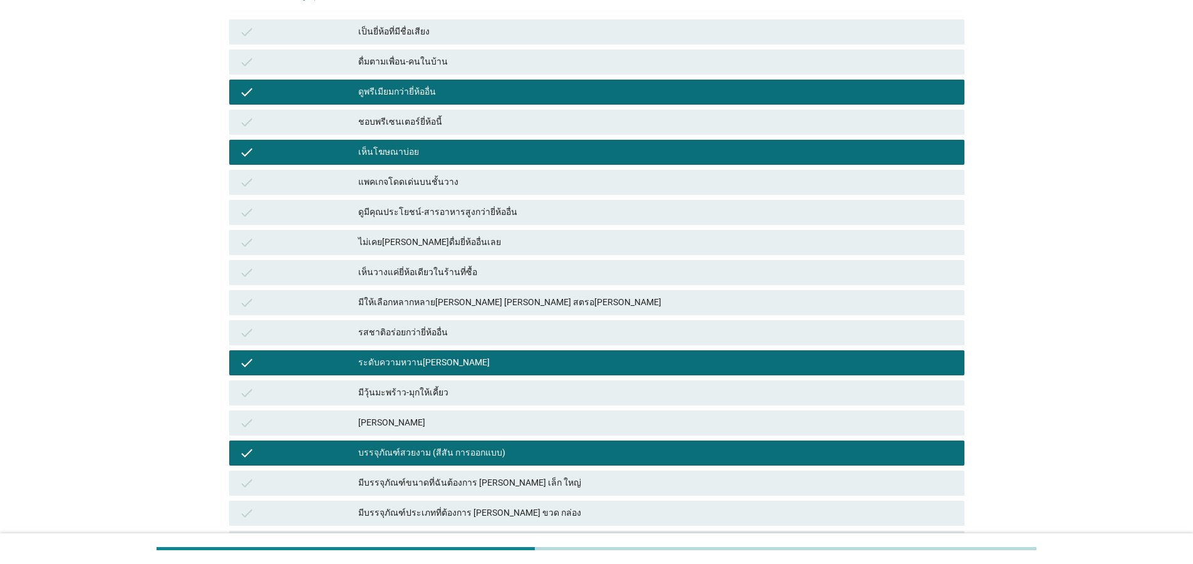
click at [476, 496] on div "check มีบรรจุภัณฑ์ขนาดที่ฉันต้องการ [PERSON_NAME] เล็ก ใหญ่" at bounding box center [597, 483] width 740 height 30
click at [491, 249] on div "ไม่เคย[PERSON_NAME]ดื่มยี่ห้ออื่นเลย" at bounding box center [656, 242] width 596 height 15
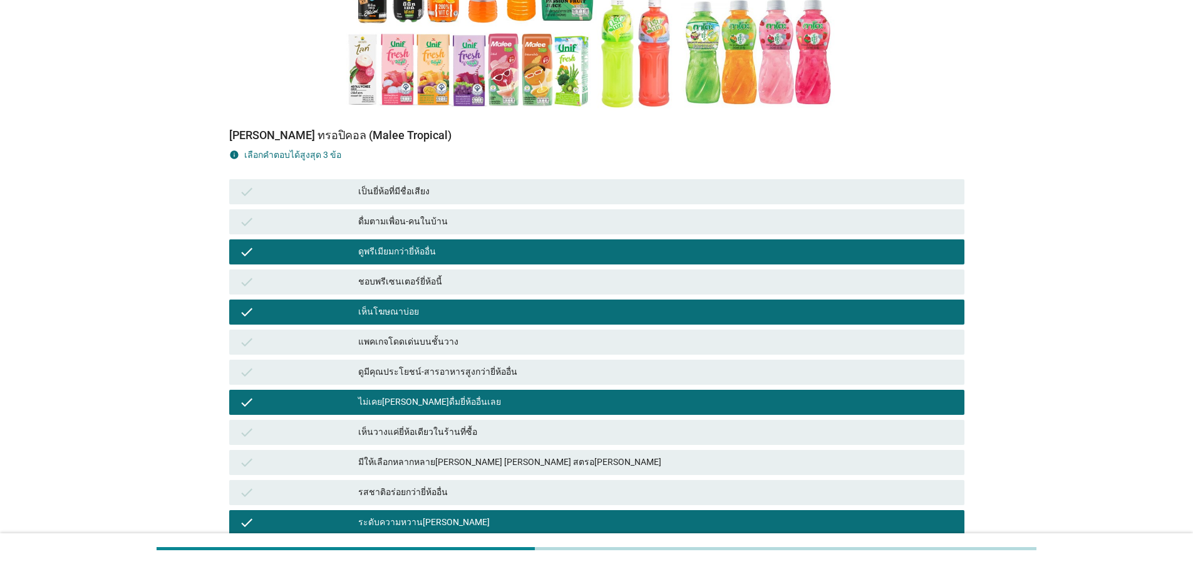
scroll to position [601, 0]
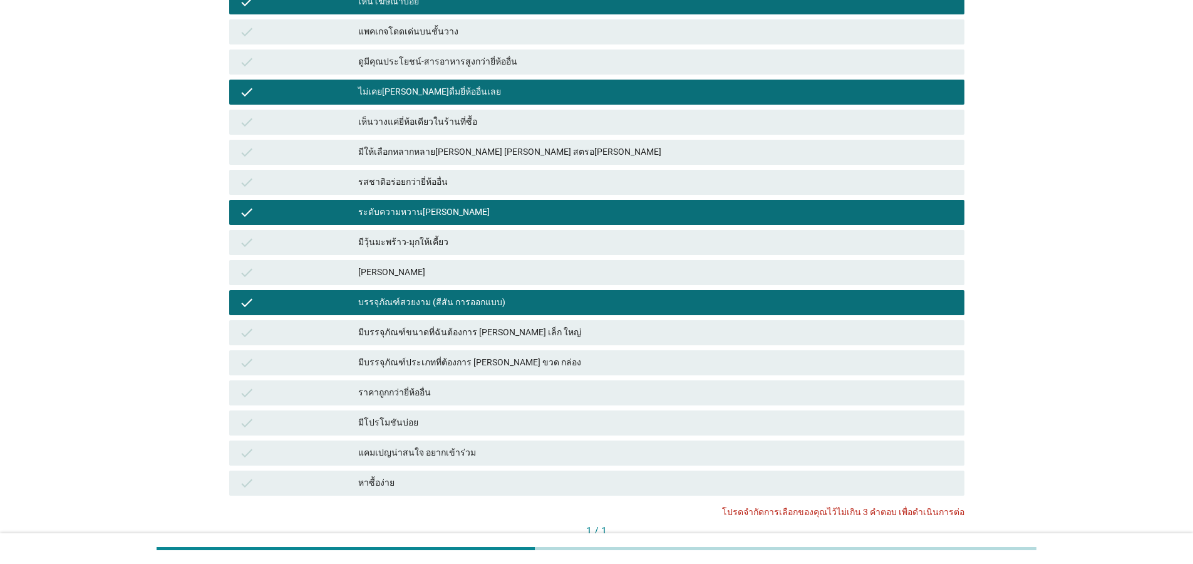
drag, startPoint x: 448, startPoint y: 303, endPoint x: 455, endPoint y: 304, distance: 7.0
click at [451, 303] on div "บรรจุภัณฑ์สวยงาม (สีสัน การออกแบบ)" at bounding box center [656, 302] width 596 height 15
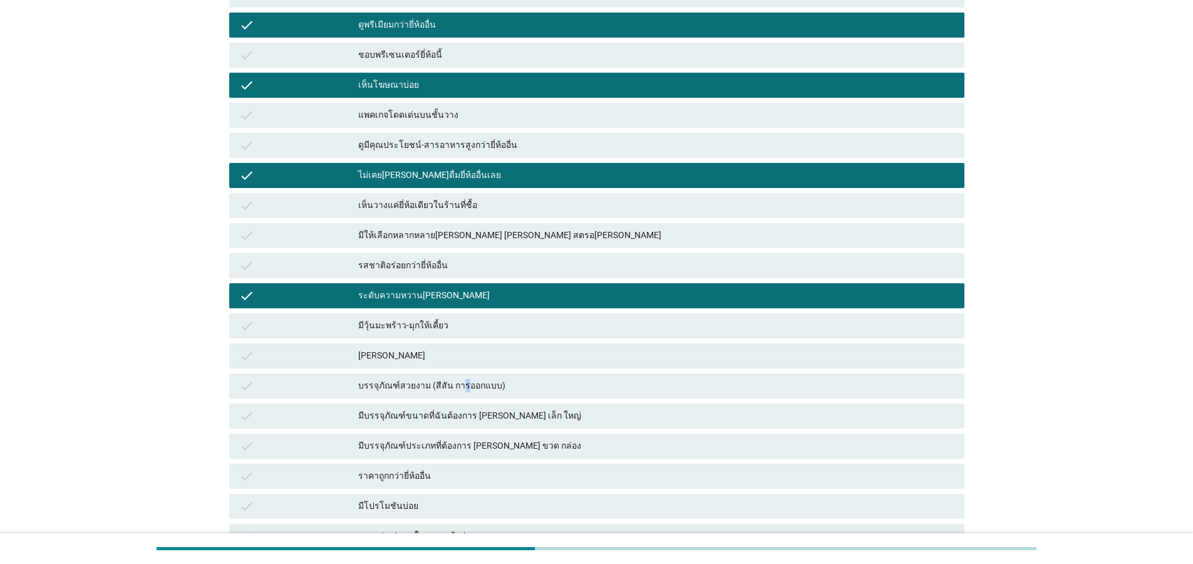
scroll to position [451, 0]
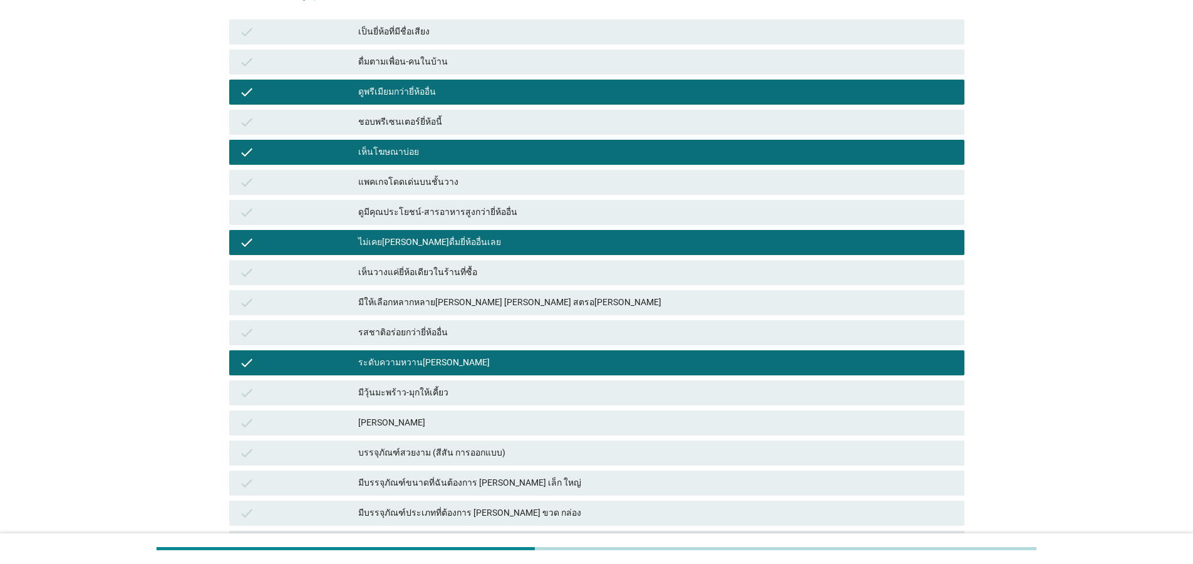
click at [606, 355] on div "ระดับความหวาน[PERSON_NAME]" at bounding box center [656, 362] width 596 height 15
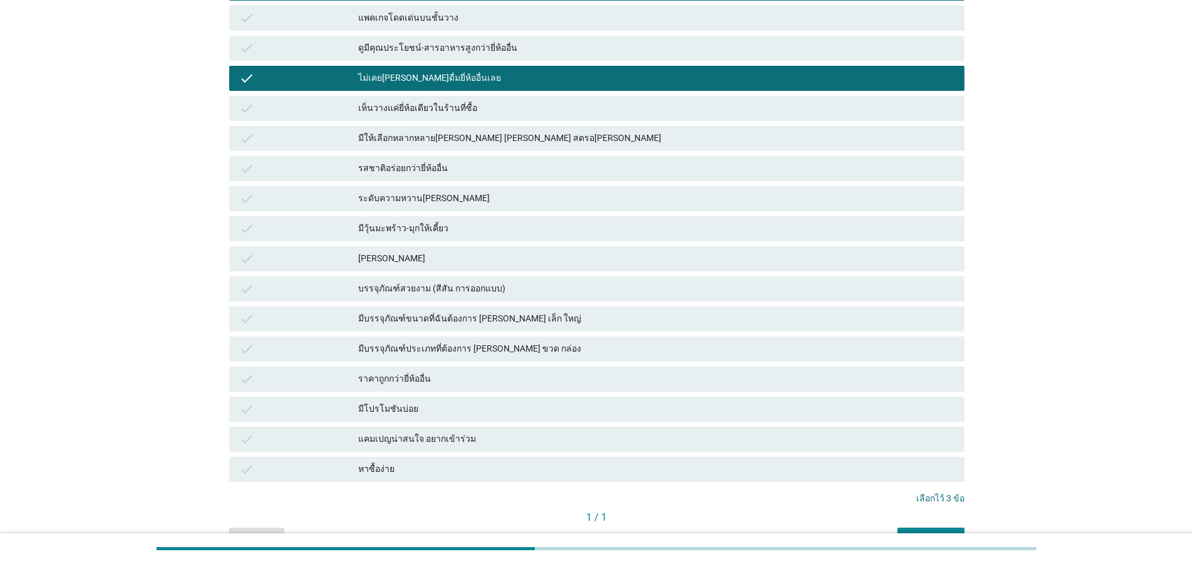
scroll to position [687, 0]
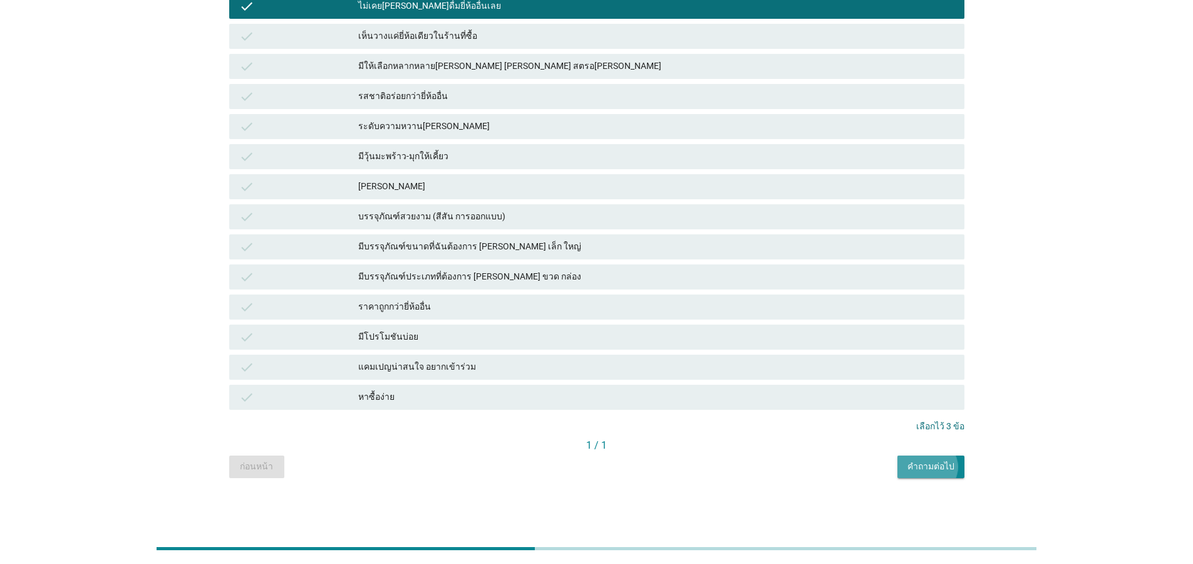
click at [948, 467] on div "คำถามต่อไป" at bounding box center [930, 466] width 47 height 13
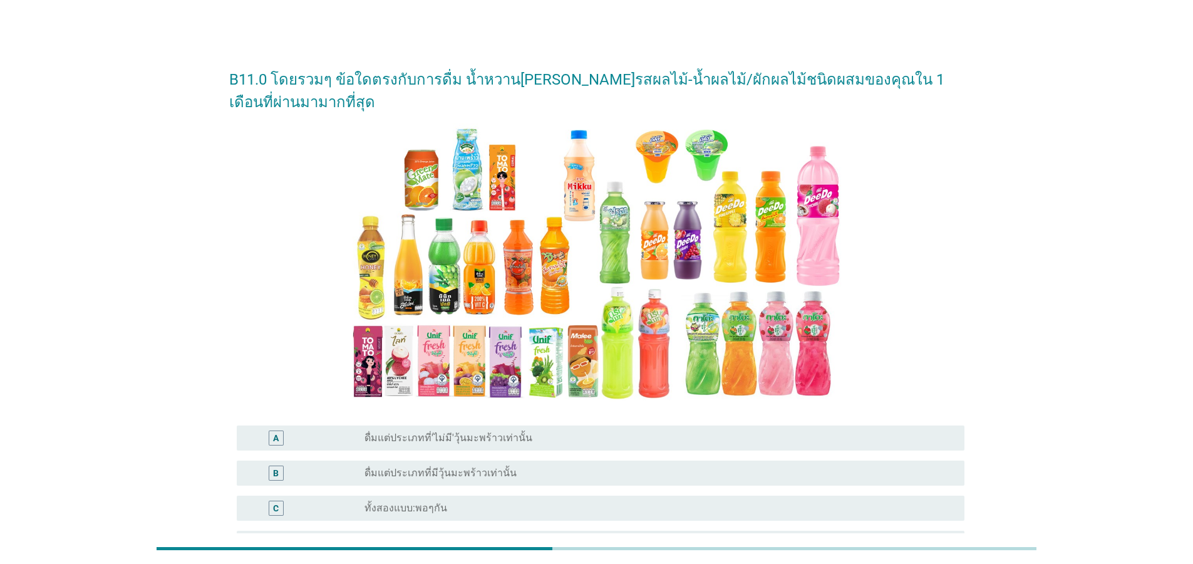
click at [462, 467] on label "ดื่มแต่ประเภทที่มีวุ้นมะพร้าวเท่านั้น" at bounding box center [440, 473] width 152 height 13
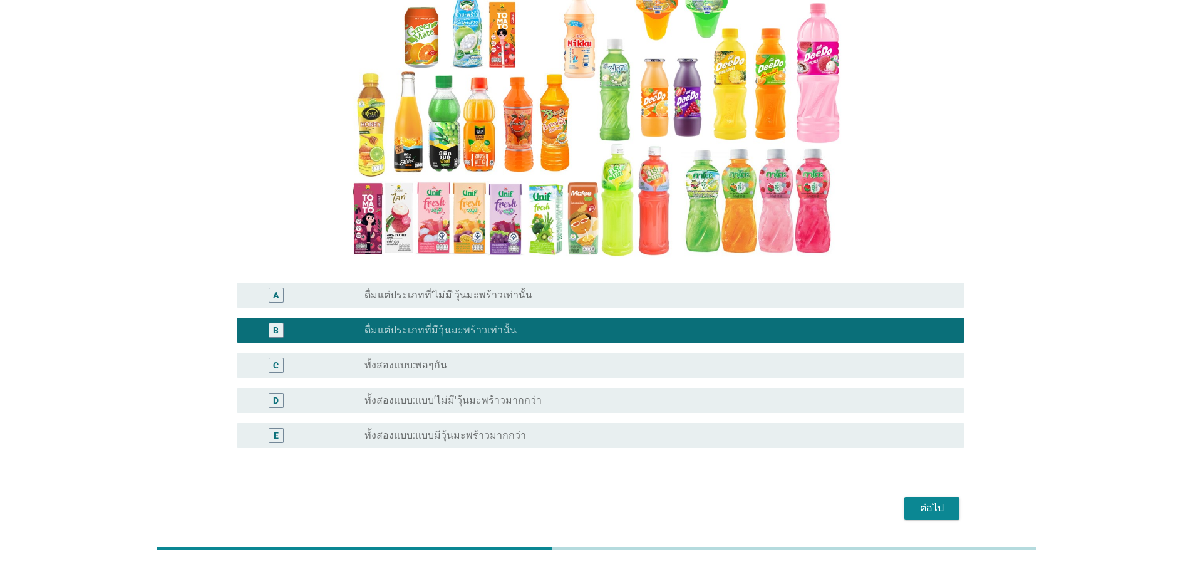
scroll to position [165, 0]
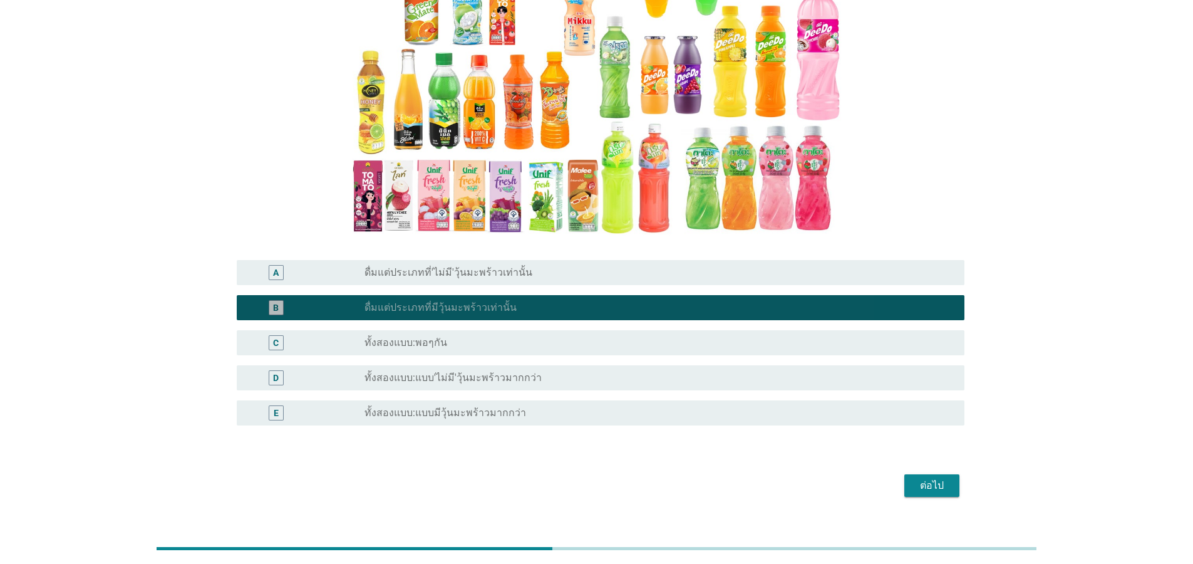
click at [514, 300] on div "radio_button_checked ดื่มแต่ประเภทที่มีวุ้นมะพร้าวเท่านั้น" at bounding box center [659, 307] width 590 height 15
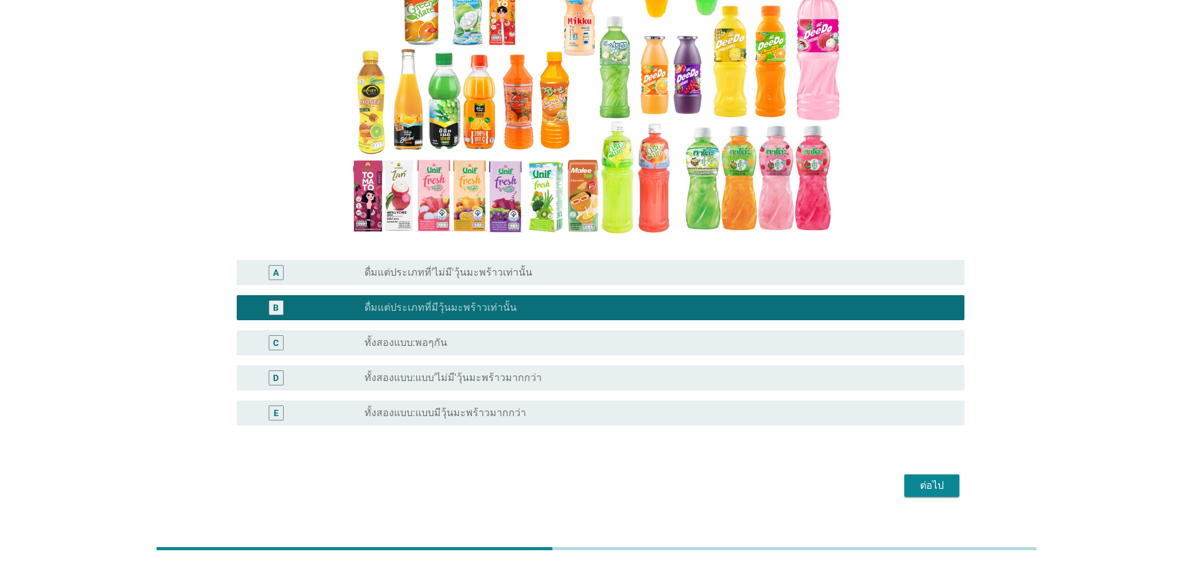
click at [472, 336] on div "radio_button_unchecked ทั้งสองแบบ:พอๆกัน" at bounding box center [654, 342] width 580 height 13
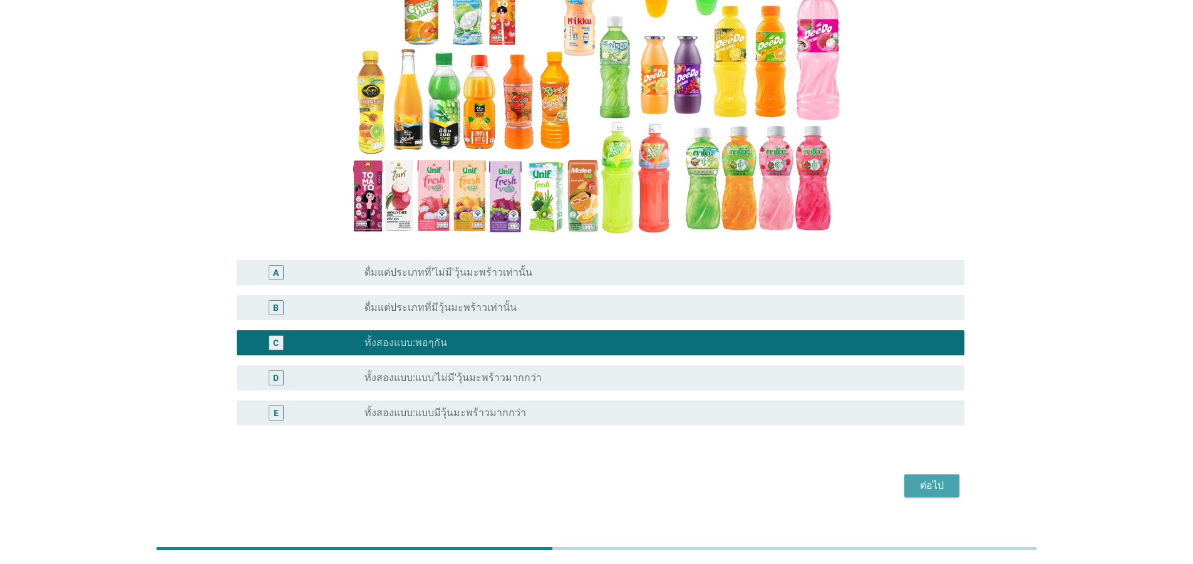
click at [925, 474] on button "ต่อไป" at bounding box center [931, 485] width 55 height 23
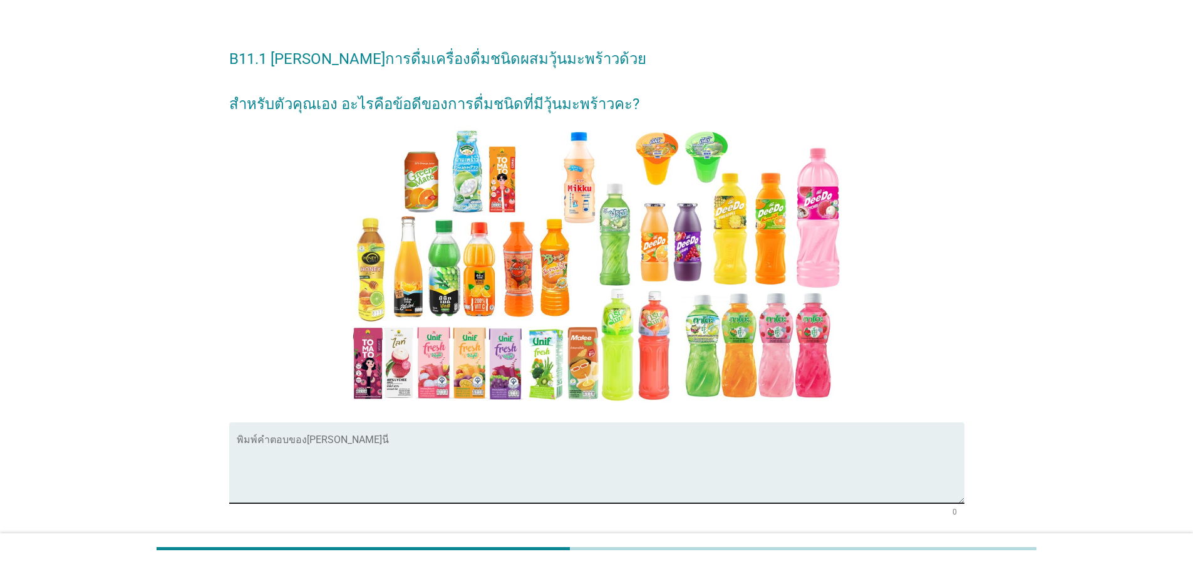
scroll to position [118, 0]
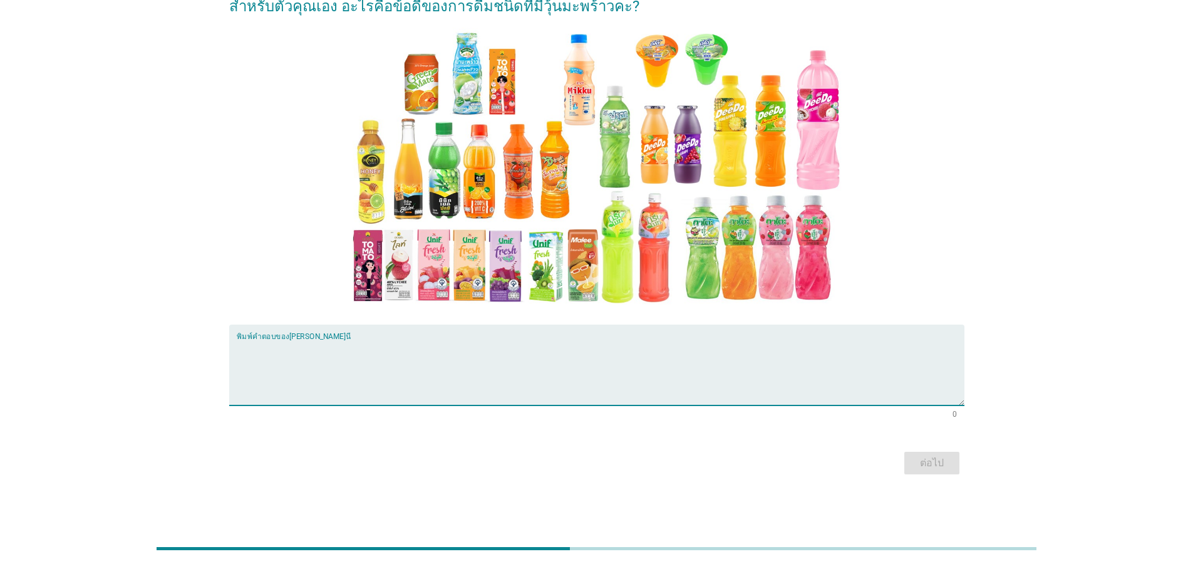
click at [549, 375] on textarea "พิมพ์คำตอบของคุณ ที่นี่" at bounding box center [601, 372] width 728 height 66
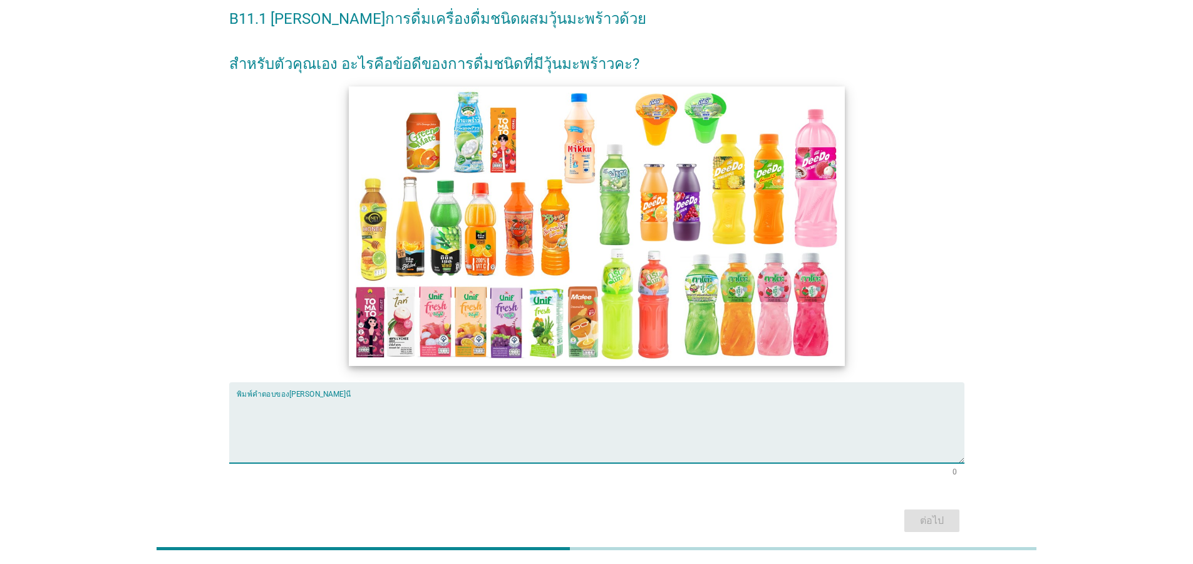
scroll to position [0, 0]
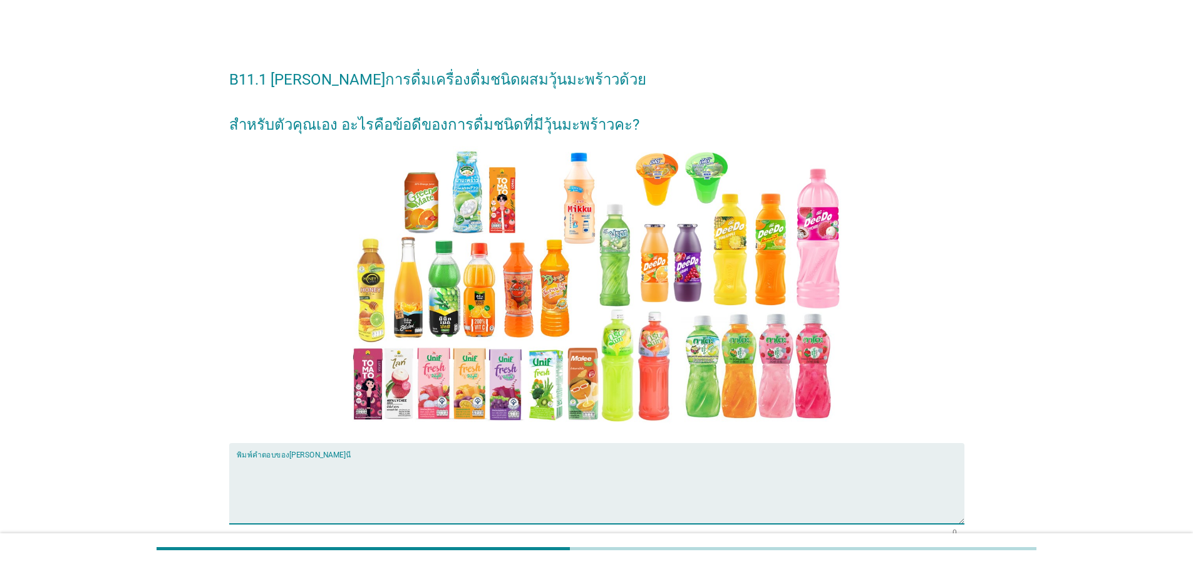
click at [729, 501] on textarea "พิมพ์คำตอบของคุณ ที่นี่" at bounding box center [601, 491] width 728 height 66
click at [730, 501] on textarea "พิมพ์คำตอบของคุณ ที่นี่" at bounding box center [601, 491] width 728 height 66
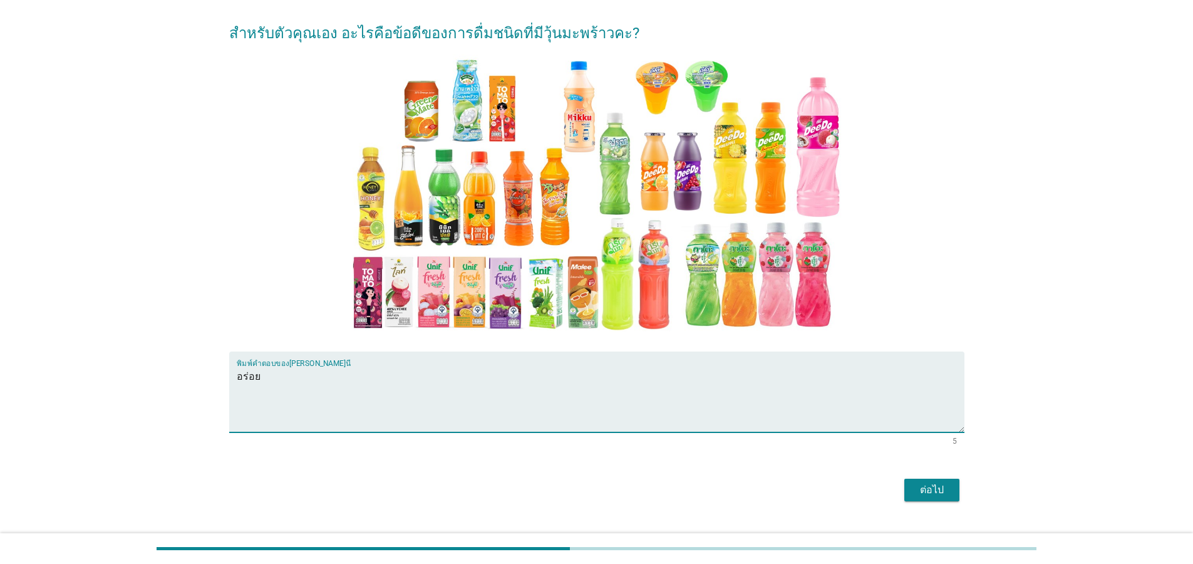
scroll to position [118, 0]
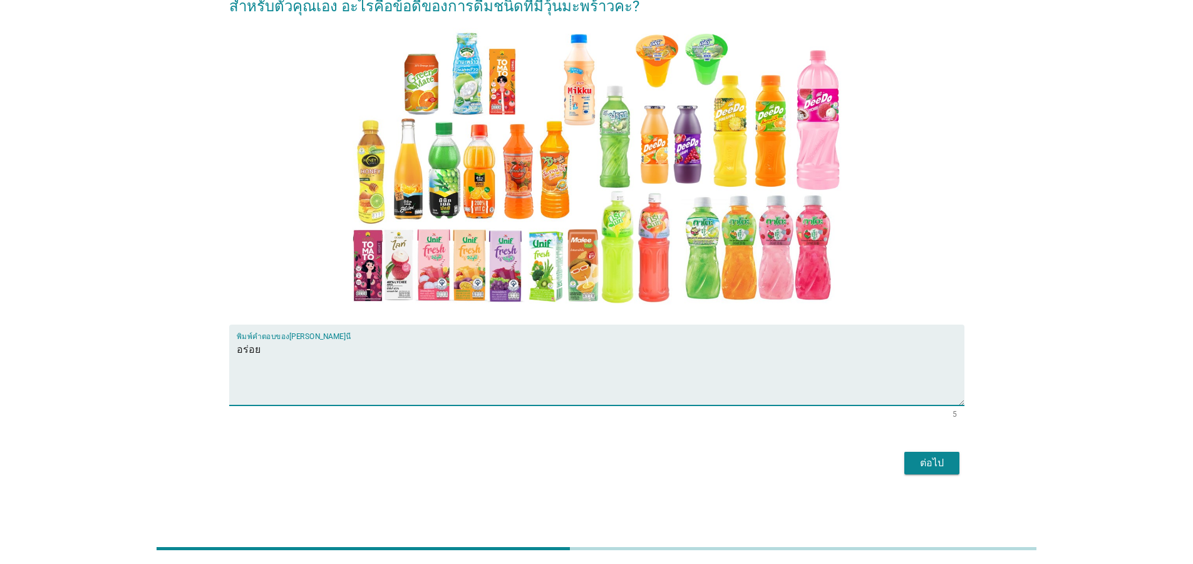
type textarea "อร่อย"
click at [912, 467] on button "ต่อไป" at bounding box center [931, 463] width 55 height 23
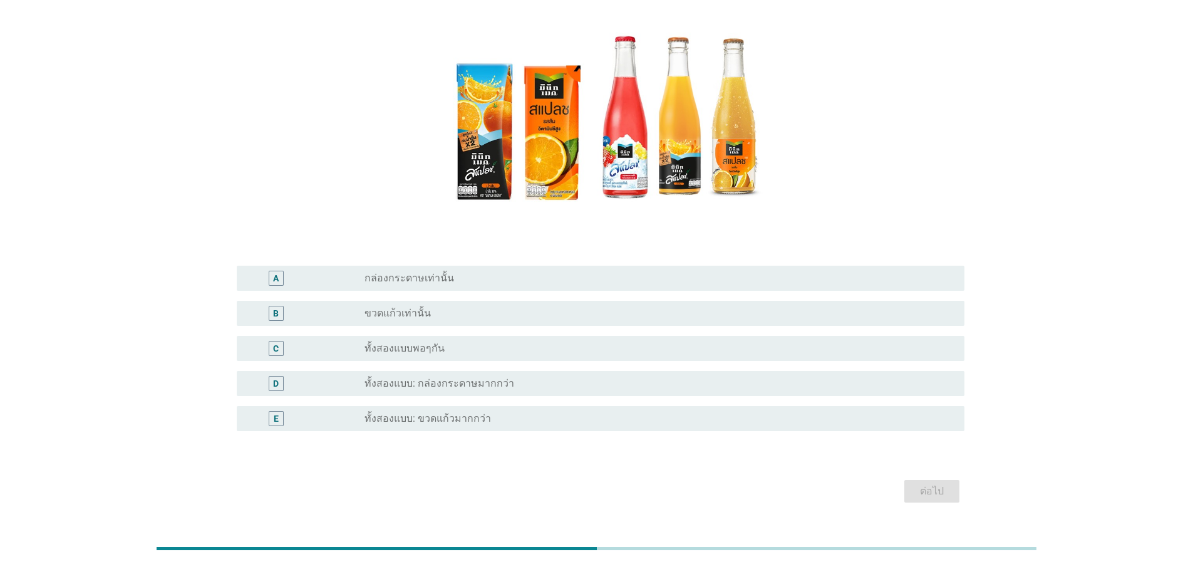
scroll to position [150, 0]
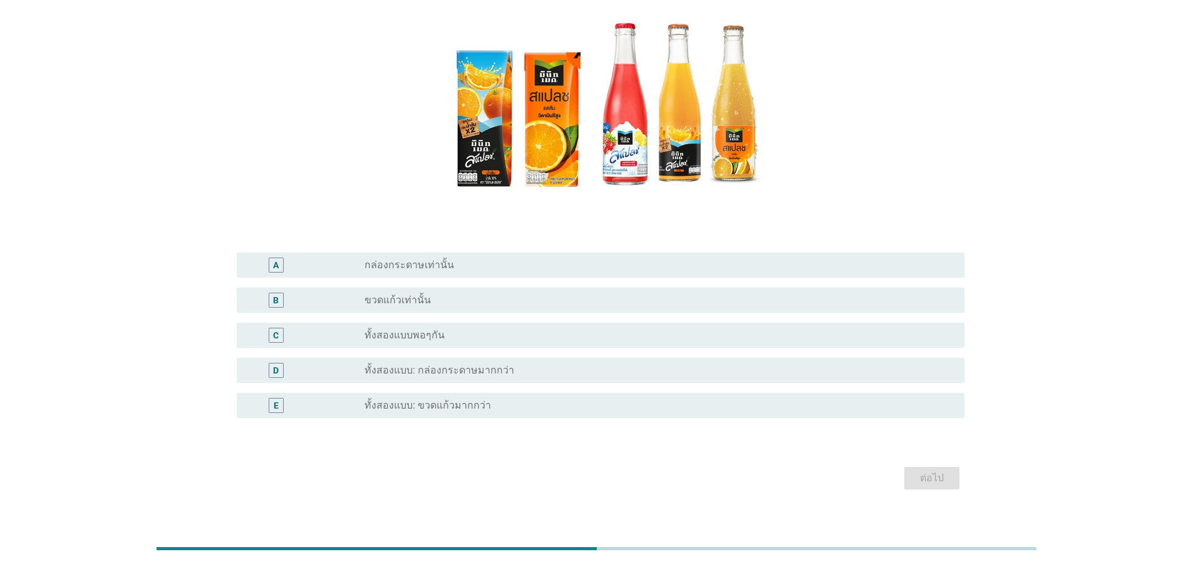
click at [431, 337] on label "ทั้งสองแบบพอๆกัน" at bounding box center [404, 335] width 80 height 13
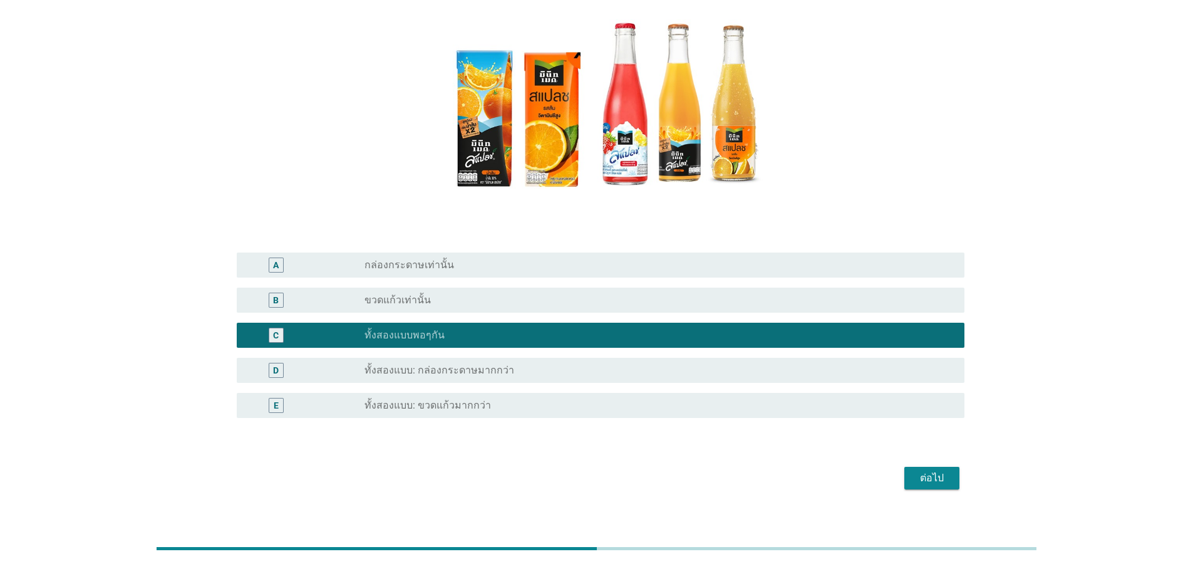
click at [941, 483] on div "ต่อไป" at bounding box center [931, 477] width 35 height 15
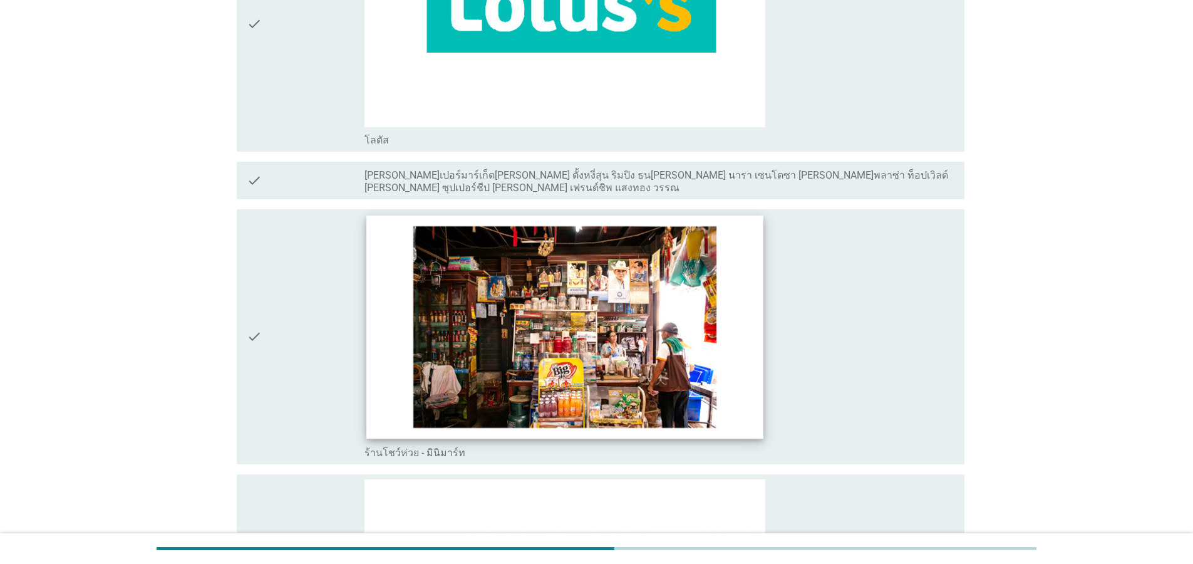
scroll to position [3081, 0]
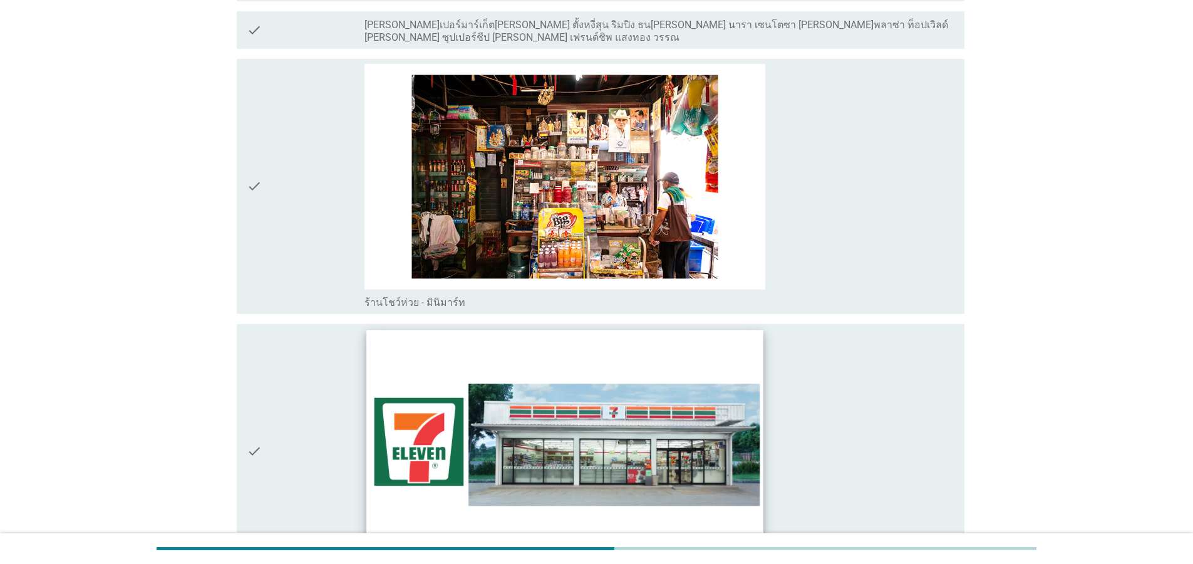
drag, startPoint x: 262, startPoint y: 423, endPoint x: 522, endPoint y: 443, distance: 260.7
click at [263, 424] on div "check" at bounding box center [306, 451] width 118 height 245
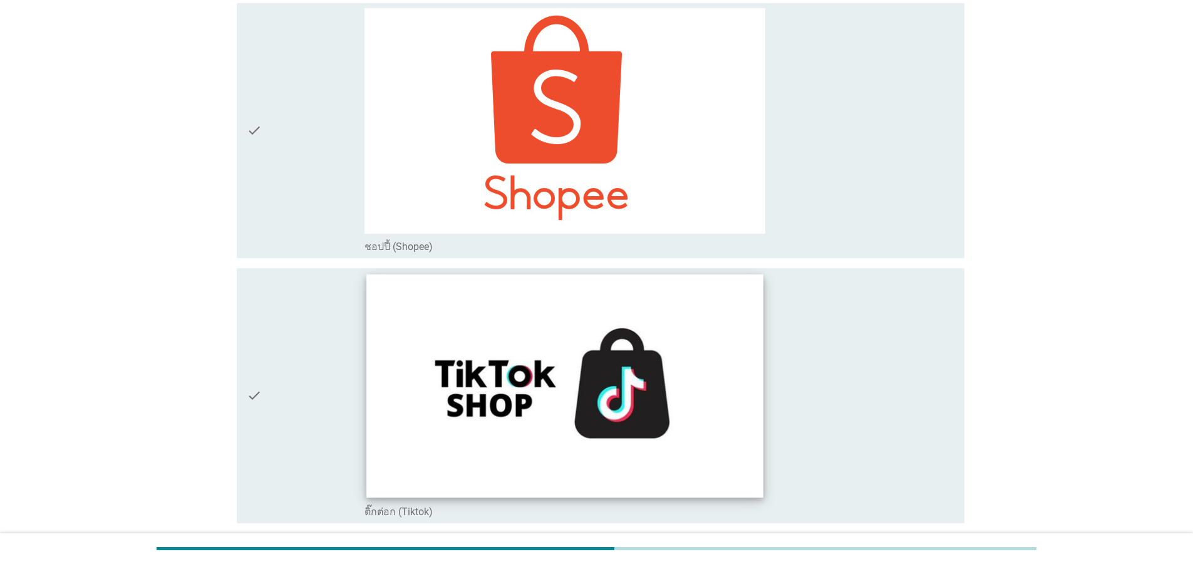
scroll to position [4815, 0]
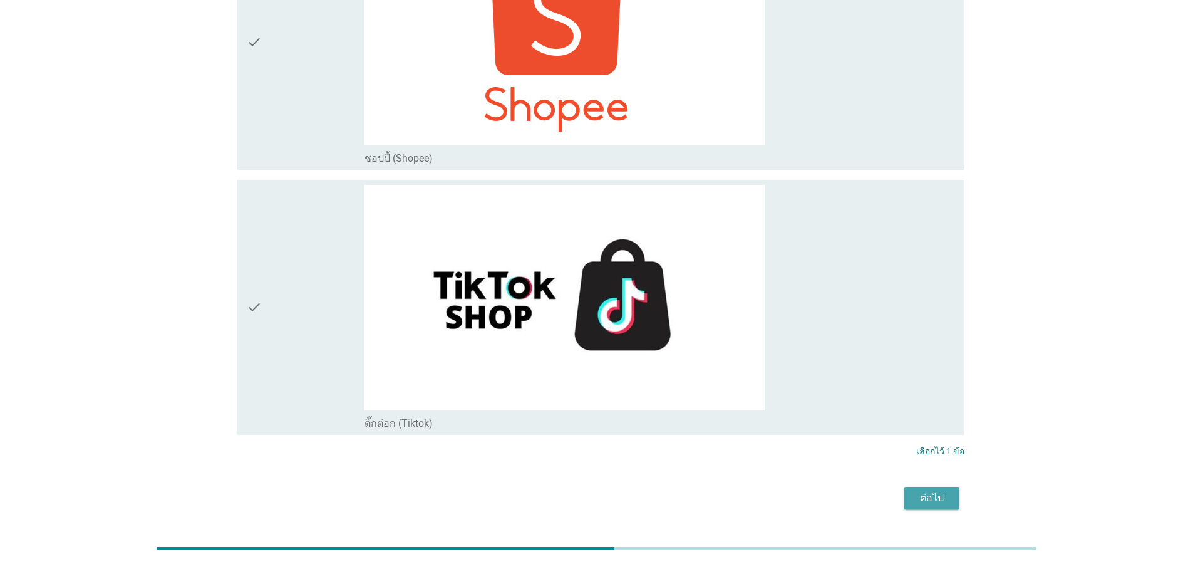
click at [929, 490] on div "ต่อไป" at bounding box center [931, 497] width 35 height 15
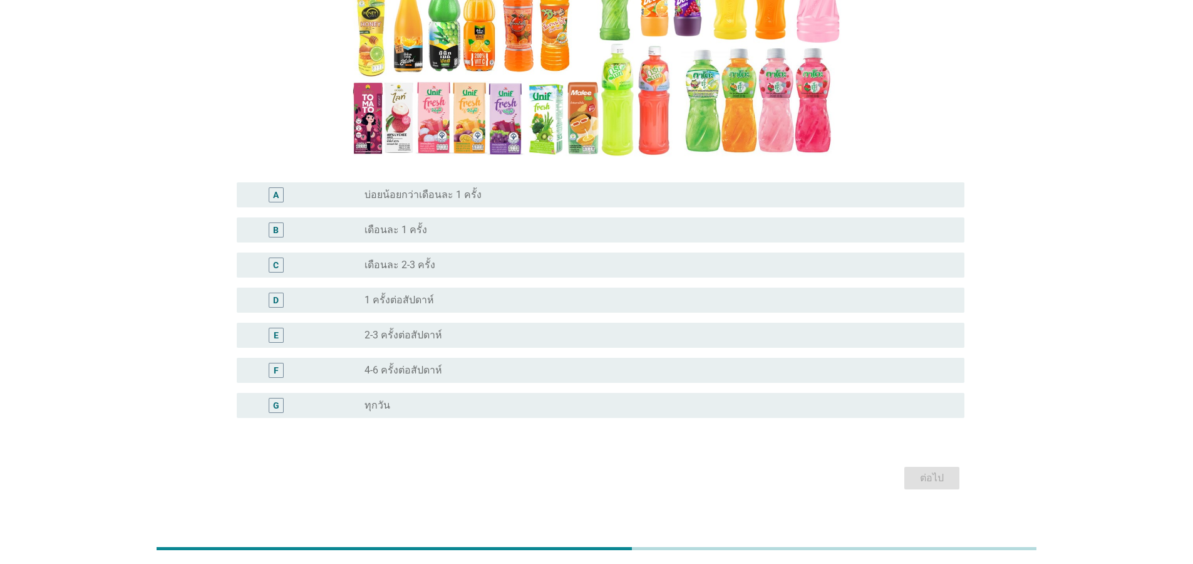
scroll to position [225, 0]
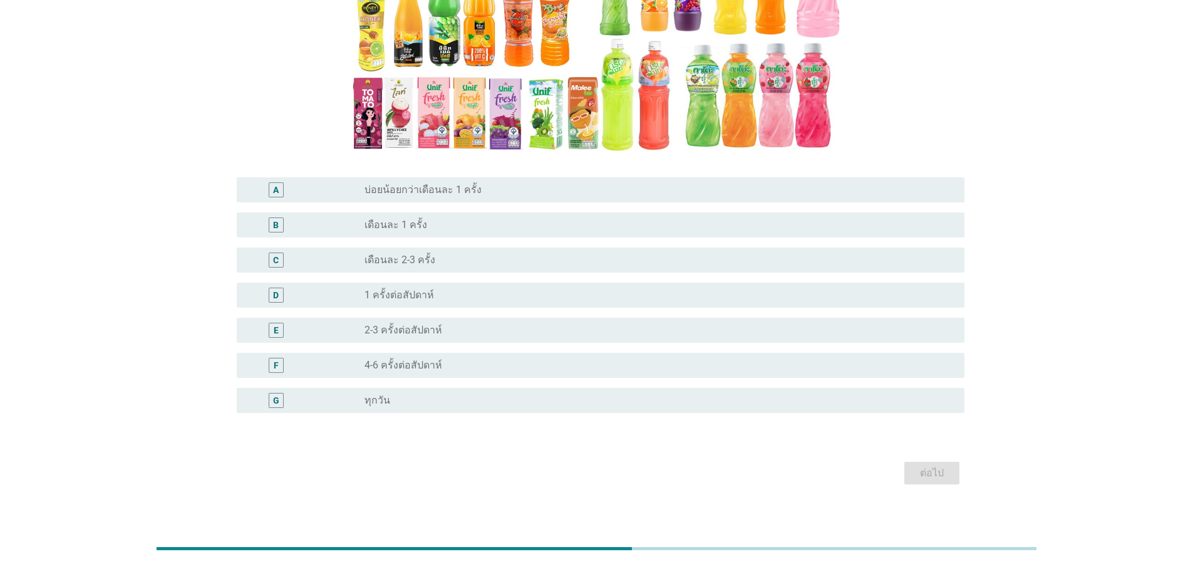
drag, startPoint x: 520, startPoint y: 399, endPoint x: 613, endPoint y: 425, distance: 95.7
click at [524, 401] on div "radio_button_unchecked ทุกวัน" at bounding box center [654, 400] width 580 height 13
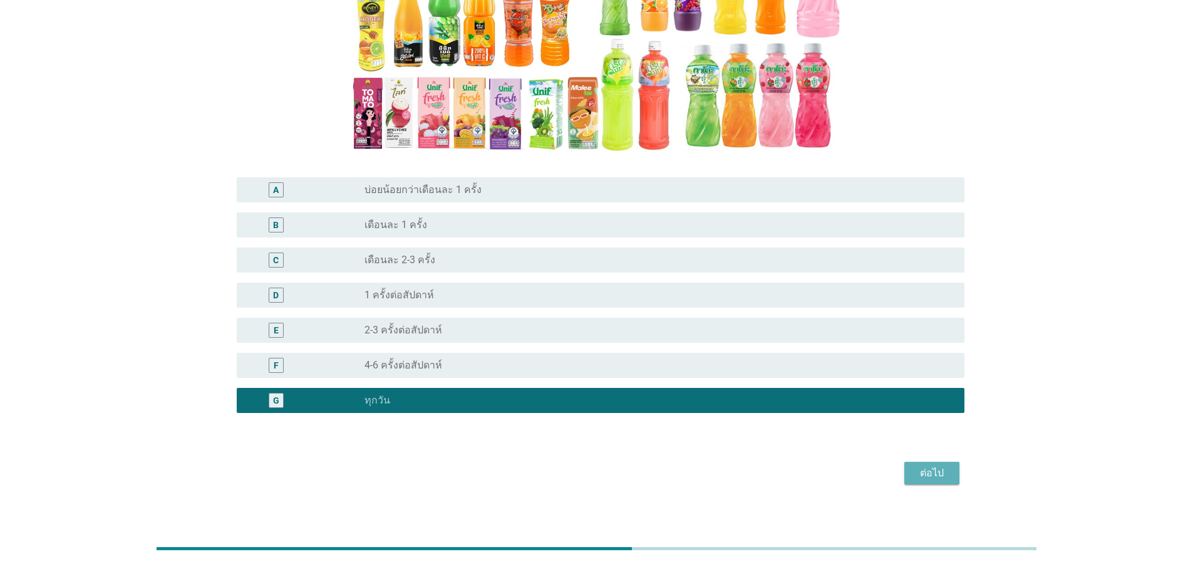
click at [910, 470] on button "ต่อไป" at bounding box center [931, 473] width 55 height 23
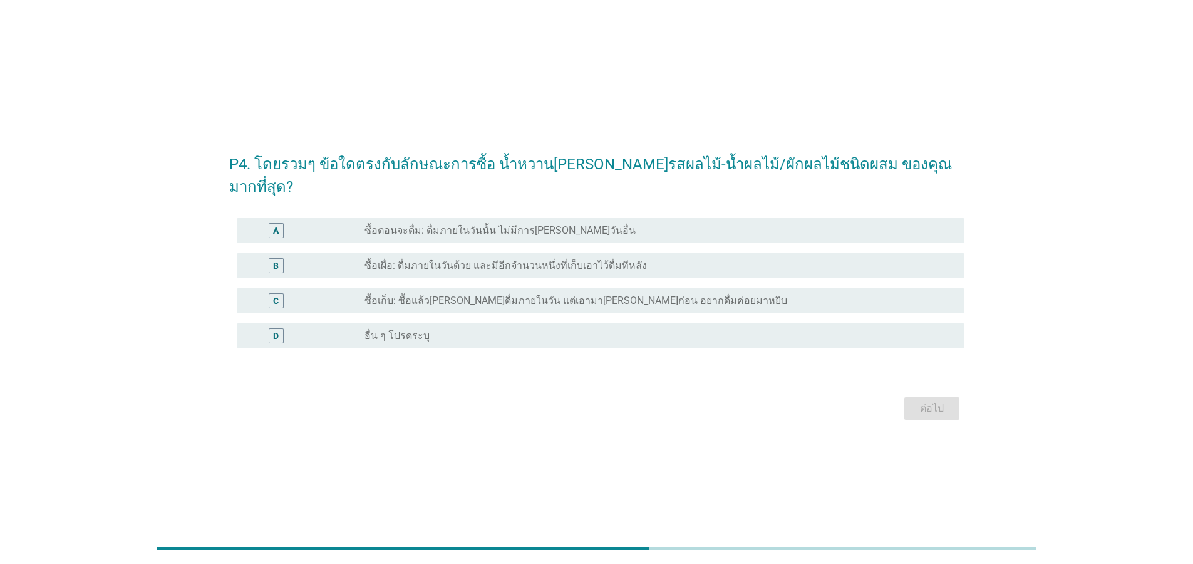
click at [570, 224] on div "radio_button_unchecked ซื้อตอนจะดื่ม: ดื่มภายในวันนั้น ไม่มีการ[PERSON_NAME]วัน…" at bounding box center [654, 230] width 580 height 13
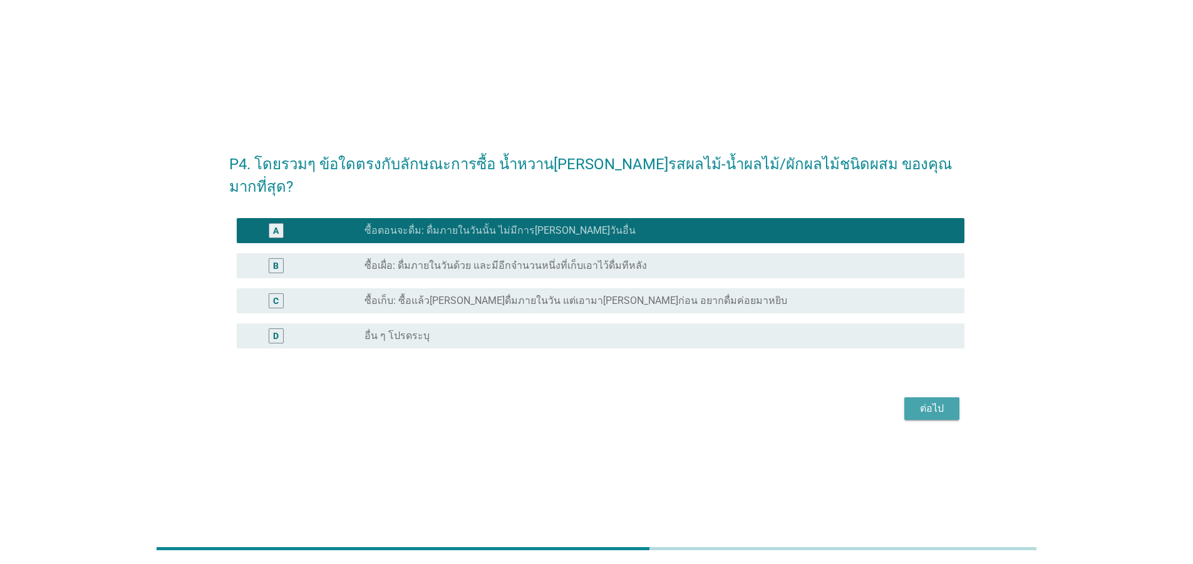
click at [938, 401] on div "ต่อไป" at bounding box center [931, 408] width 35 height 15
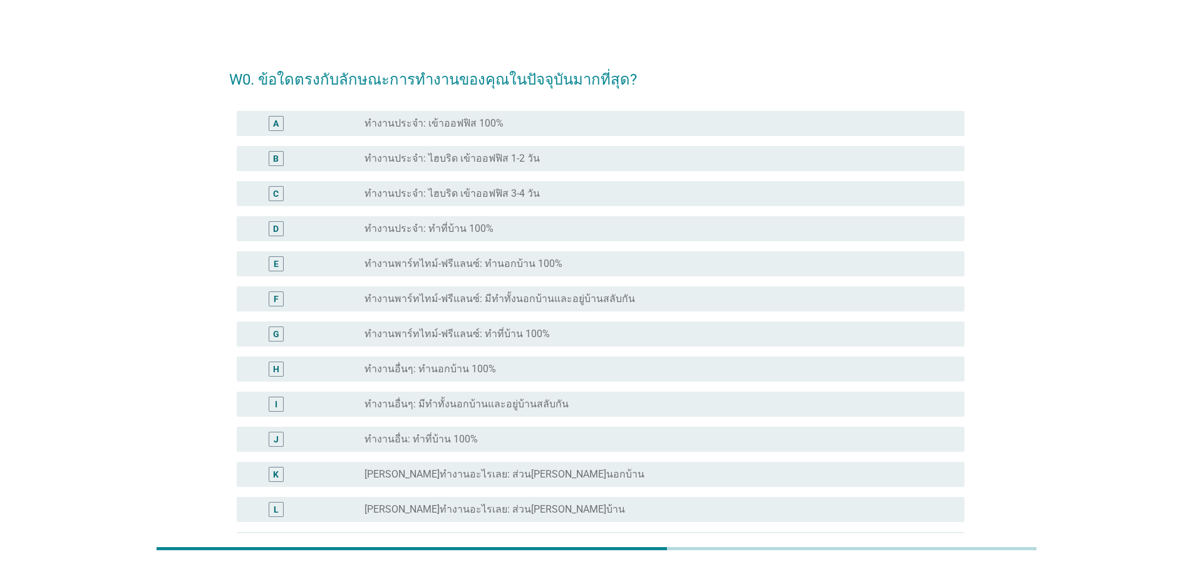
drag, startPoint x: 420, startPoint y: 130, endPoint x: 428, endPoint y: 130, distance: 8.8
click at [420, 130] on div "radio_button_unchecked ทำงานประจำ: เข้าออฟฟิส 100%" at bounding box center [659, 123] width 590 height 15
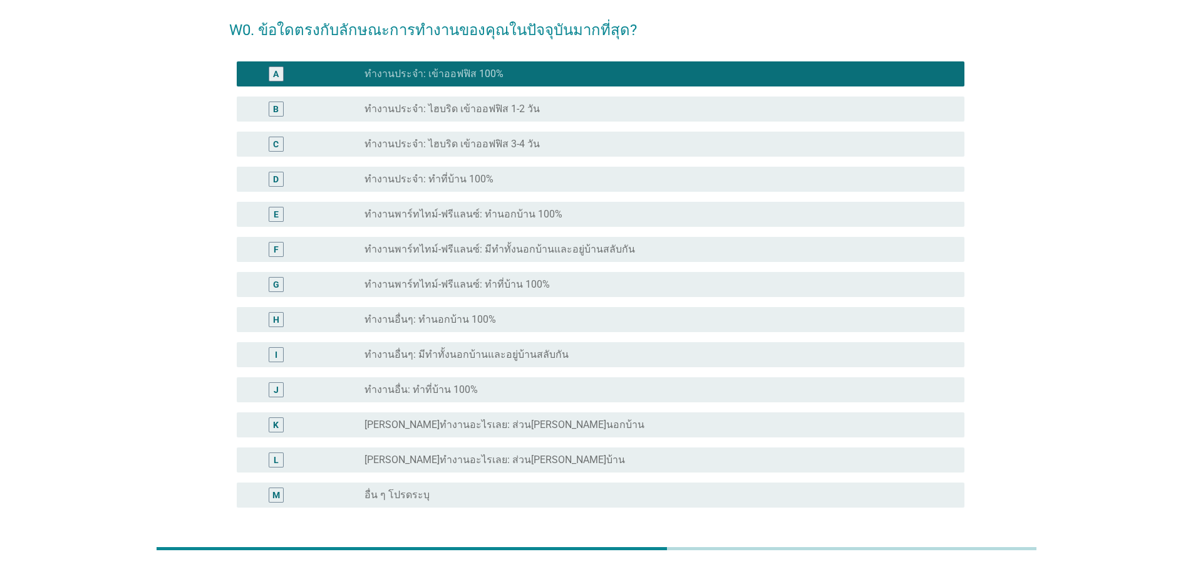
scroll to position [154, 0]
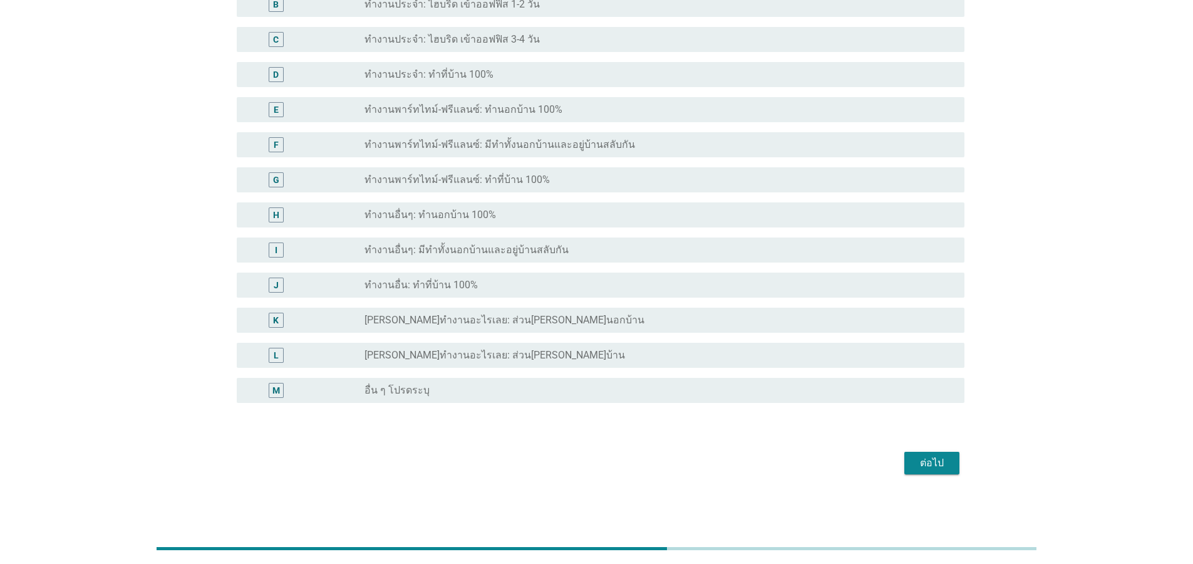
click at [943, 470] on button "ต่อไป" at bounding box center [931, 463] width 55 height 23
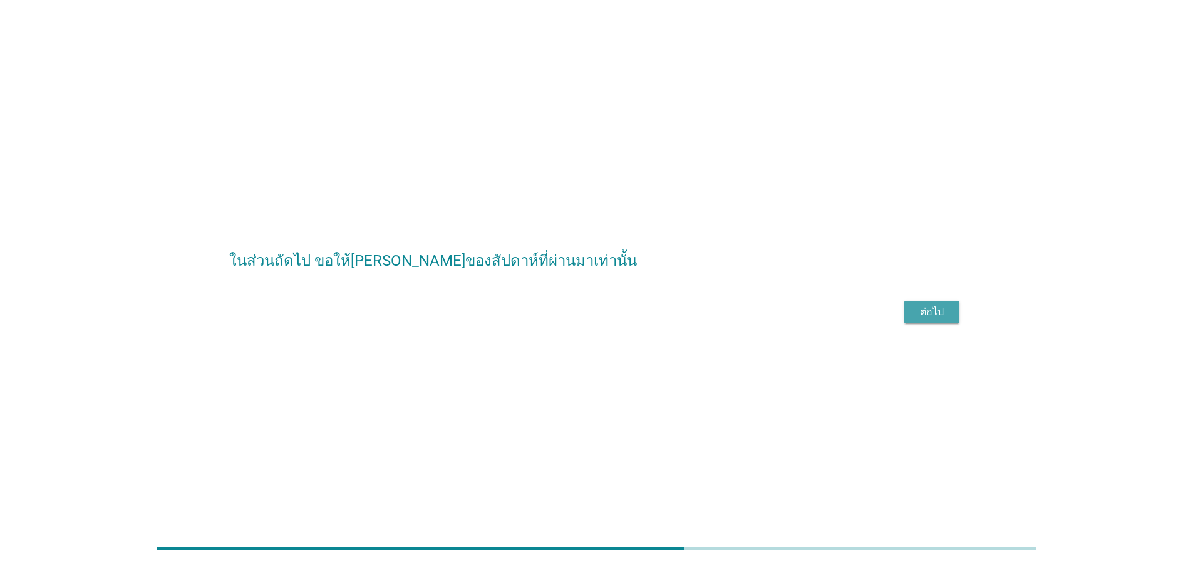
click at [922, 319] on div "ต่อไป" at bounding box center [931, 311] width 35 height 15
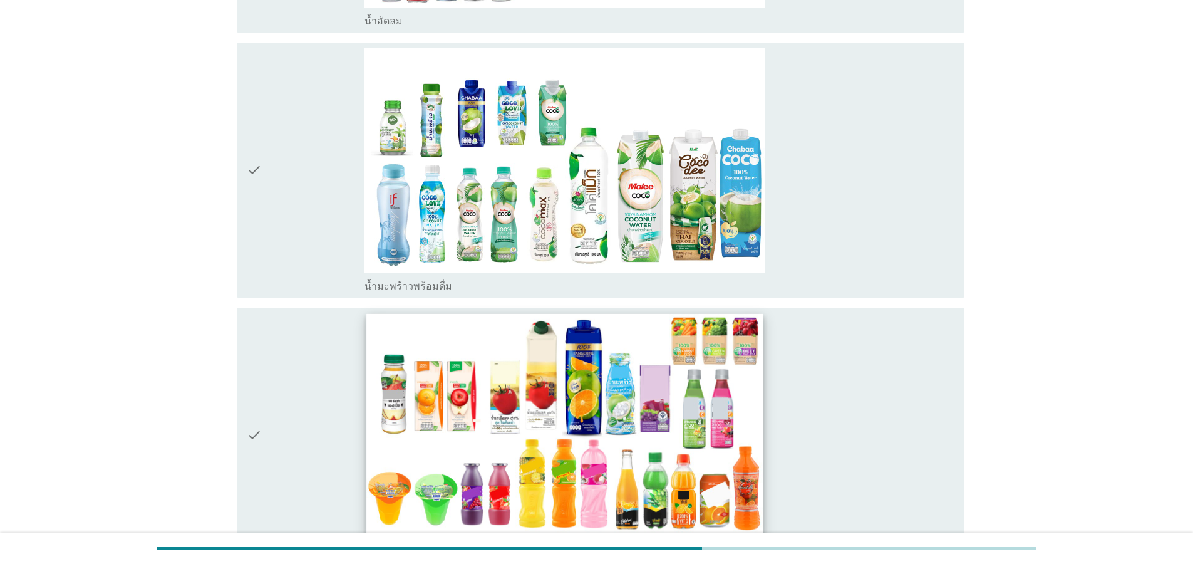
scroll to position [2555, 0]
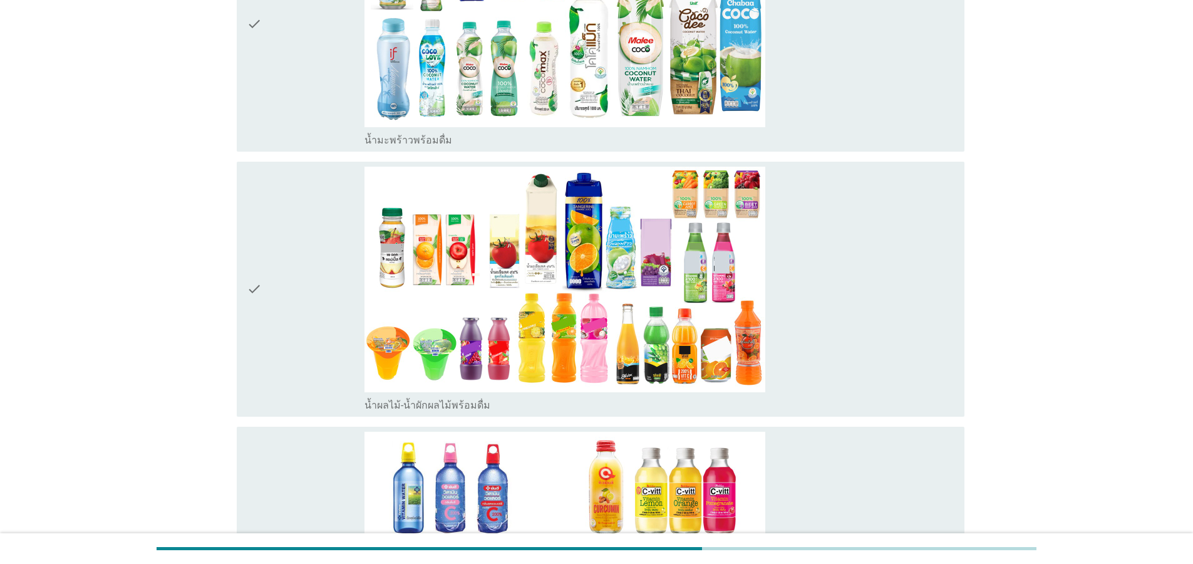
drag, startPoint x: 267, startPoint y: 277, endPoint x: 266, endPoint y: 283, distance: 6.5
click at [265, 279] on div "check" at bounding box center [306, 289] width 118 height 245
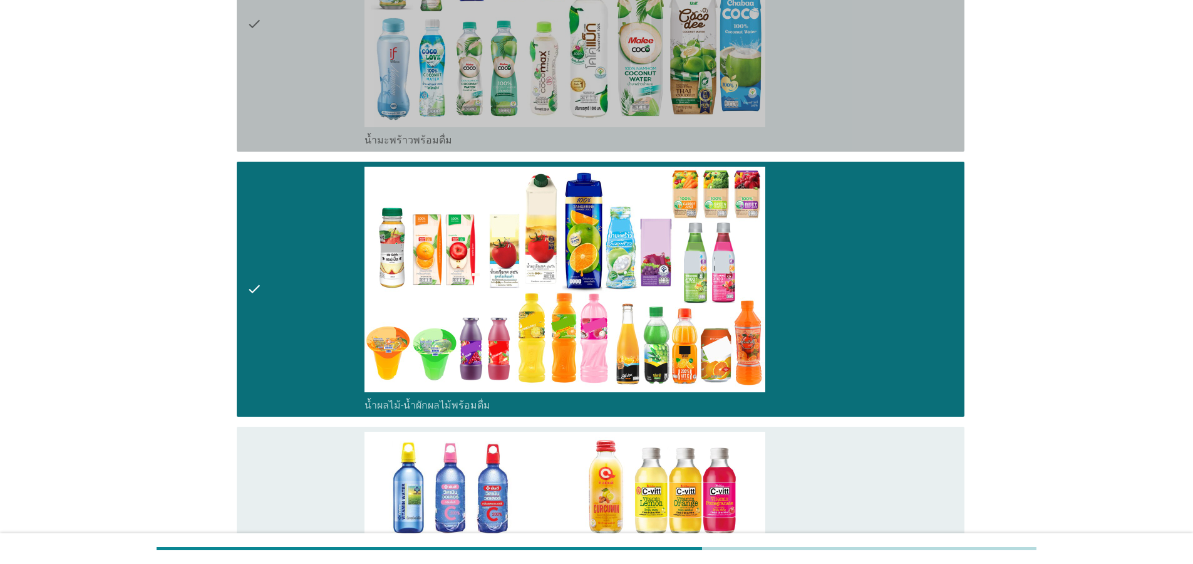
click at [276, 66] on div "check" at bounding box center [306, 24] width 118 height 245
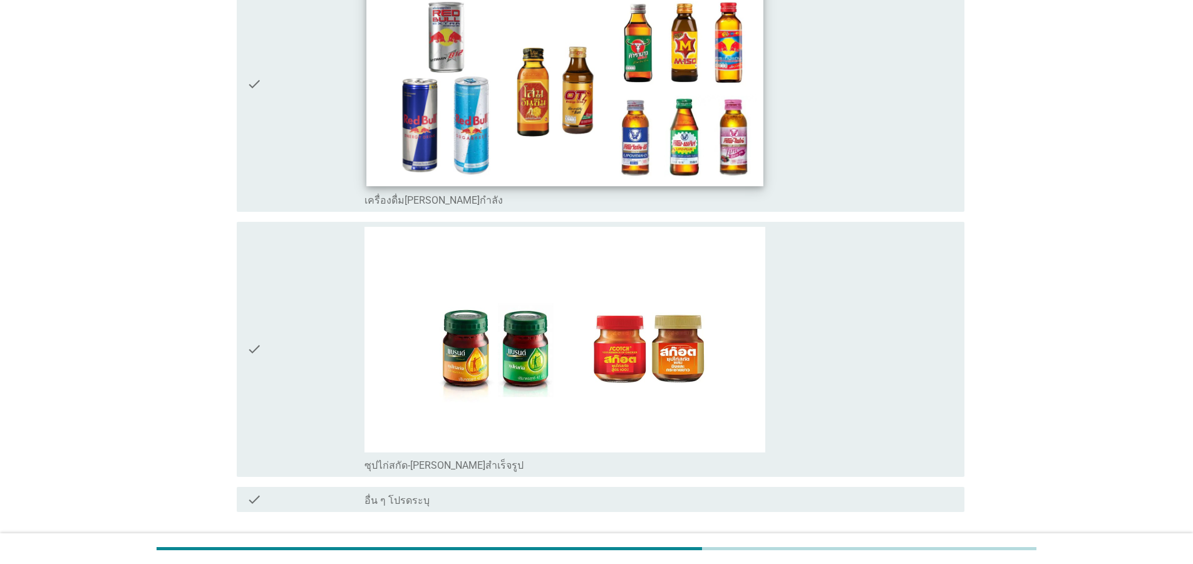
scroll to position [3901, 0]
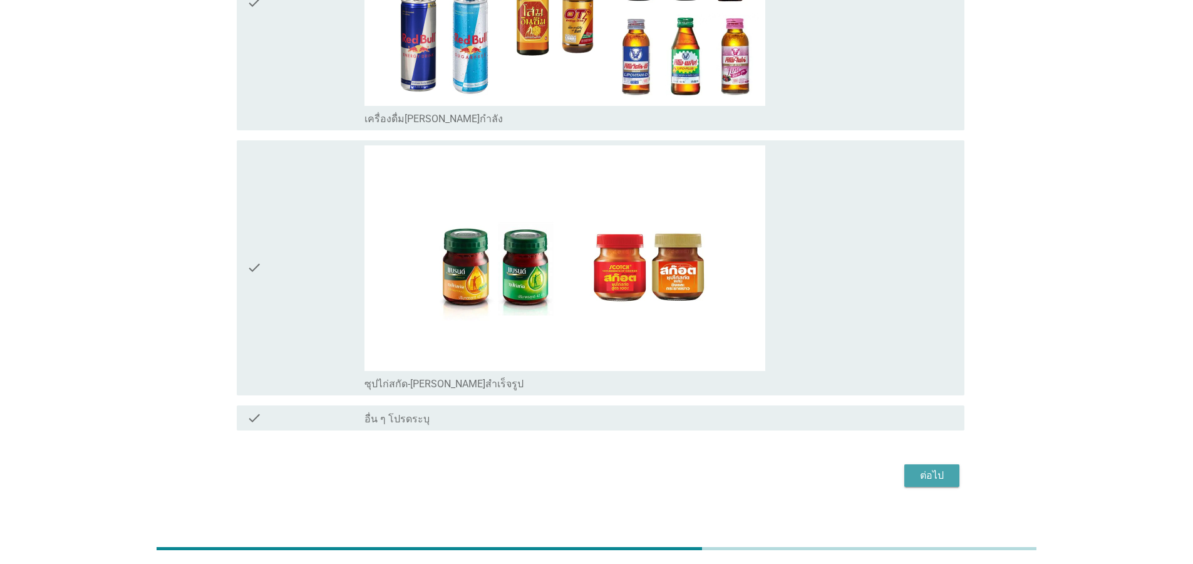
click at [932, 468] on div "ต่อไป" at bounding box center [931, 475] width 35 height 15
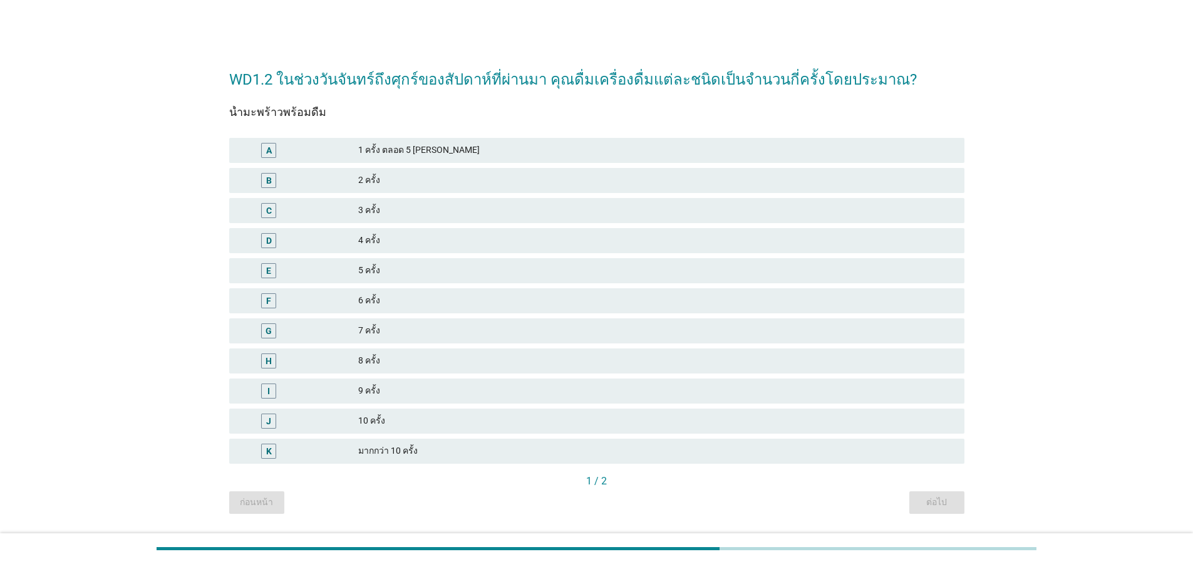
drag, startPoint x: 497, startPoint y: 148, endPoint x: 513, endPoint y: 157, distance: 18.5
click at [497, 148] on div "1 ครั้ง ตลอด 5 [PERSON_NAME]" at bounding box center [656, 150] width 596 height 15
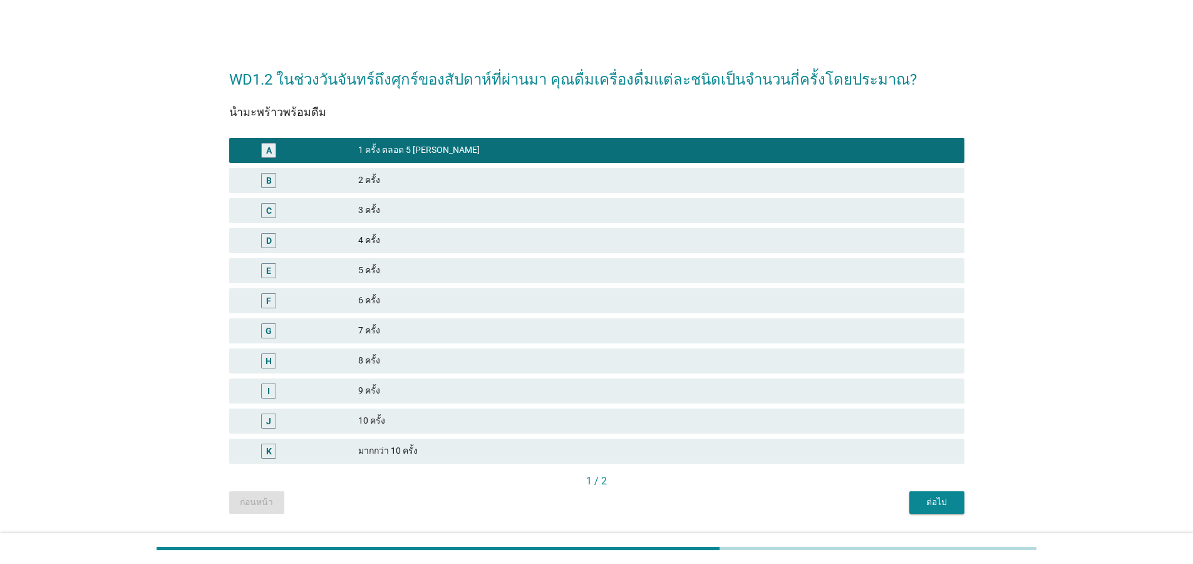
drag, startPoint x: 385, startPoint y: 274, endPoint x: 418, endPoint y: 288, distance: 36.5
click at [385, 274] on div "5 ครั้ง" at bounding box center [656, 270] width 596 height 15
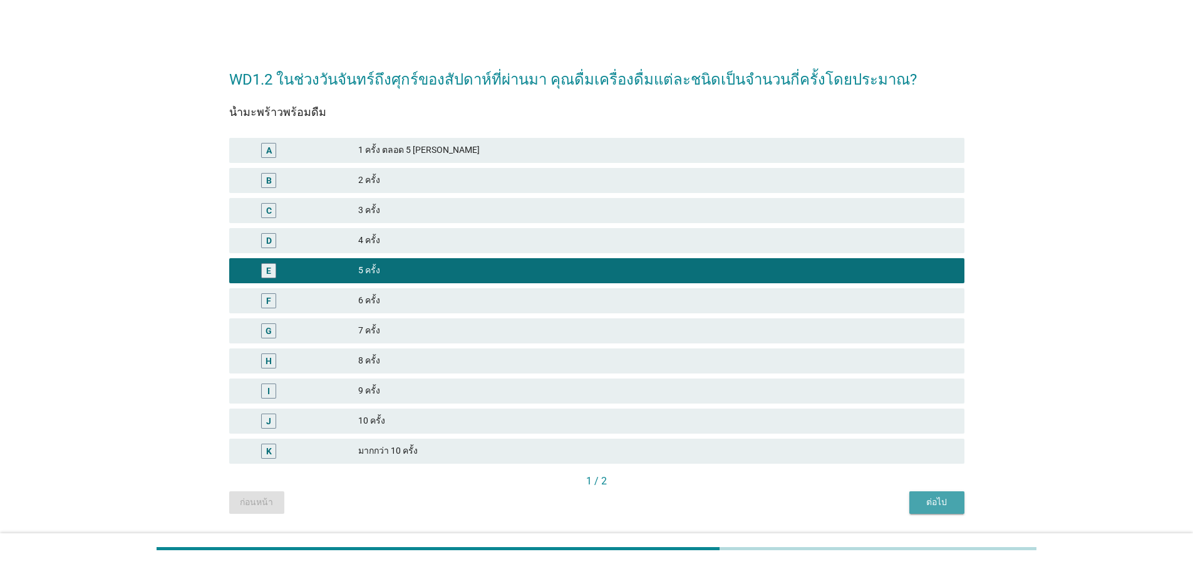
click at [936, 508] on div "ต่อไป" at bounding box center [936, 501] width 35 height 13
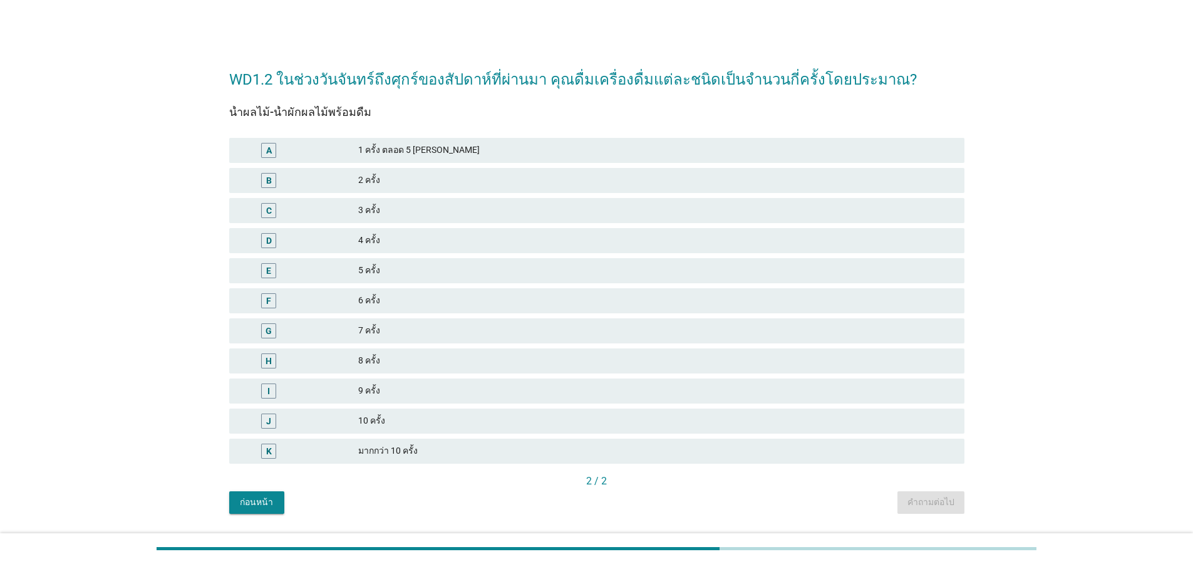
click at [406, 275] on div "5 ครั้ง" at bounding box center [656, 270] width 596 height 15
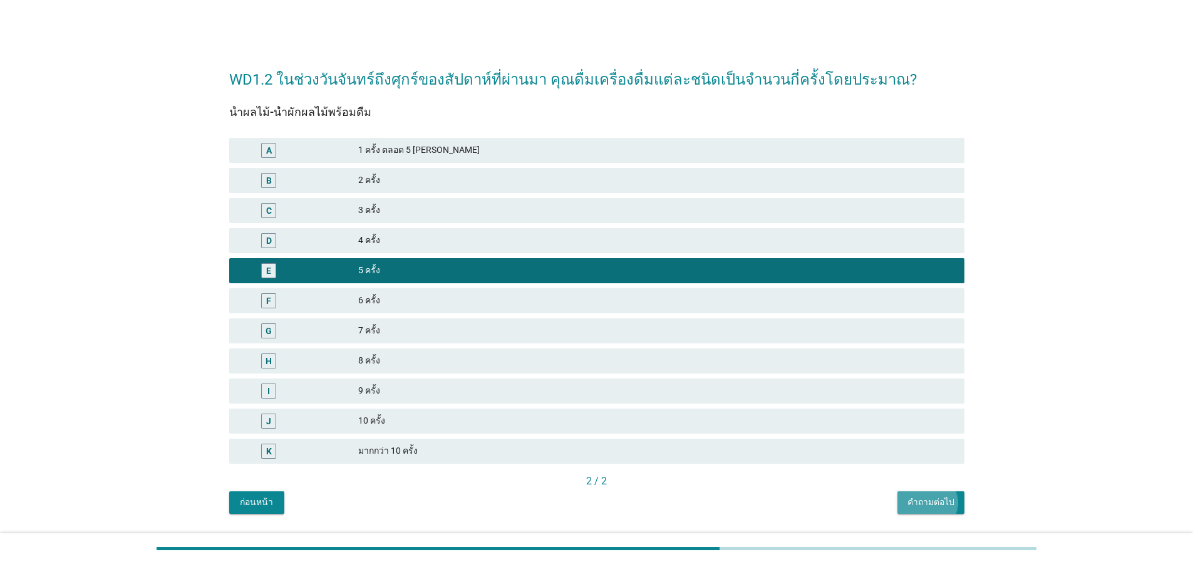
click at [944, 496] on div "คำถามต่อไป" at bounding box center [930, 501] width 47 height 13
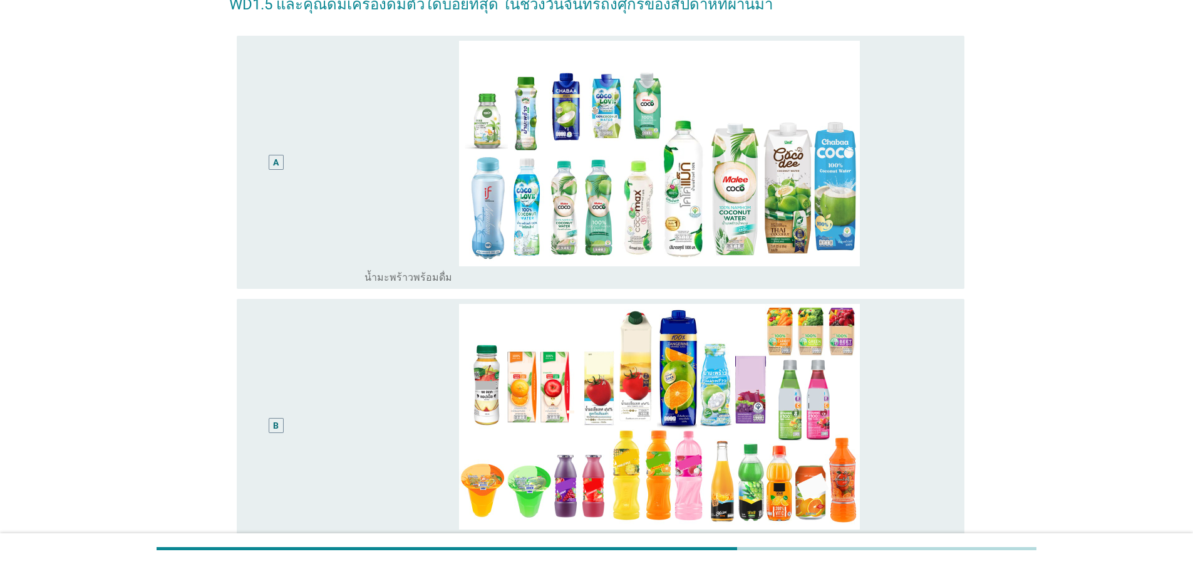
drag, startPoint x: 296, startPoint y: 409, endPoint x: 329, endPoint y: 411, distance: 33.9
click at [295, 410] on div "B" at bounding box center [276, 425] width 59 height 243
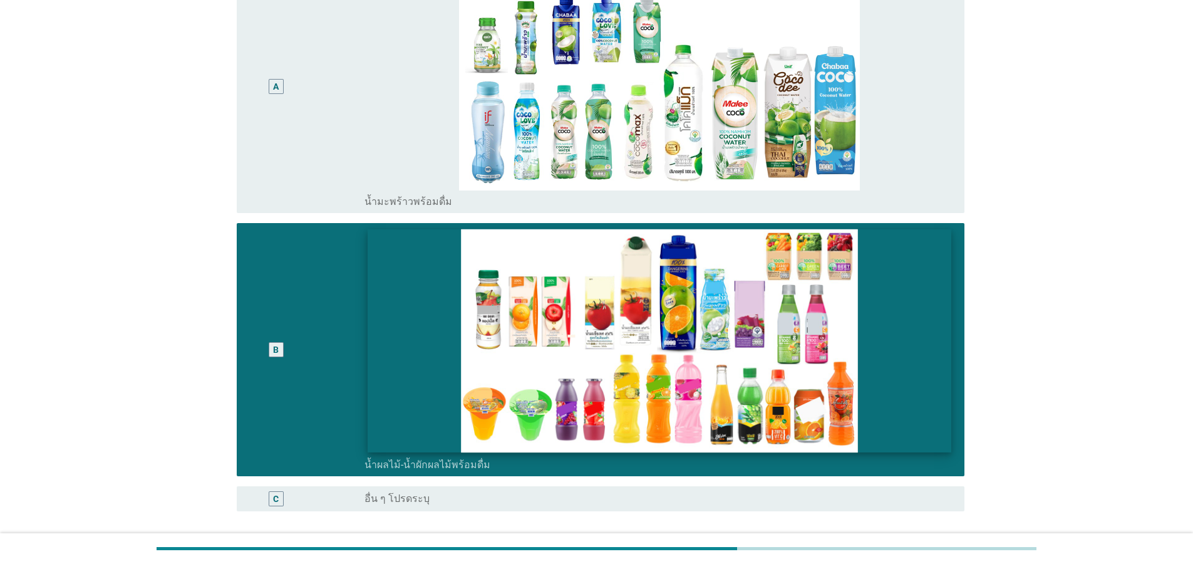
scroll to position [259, 0]
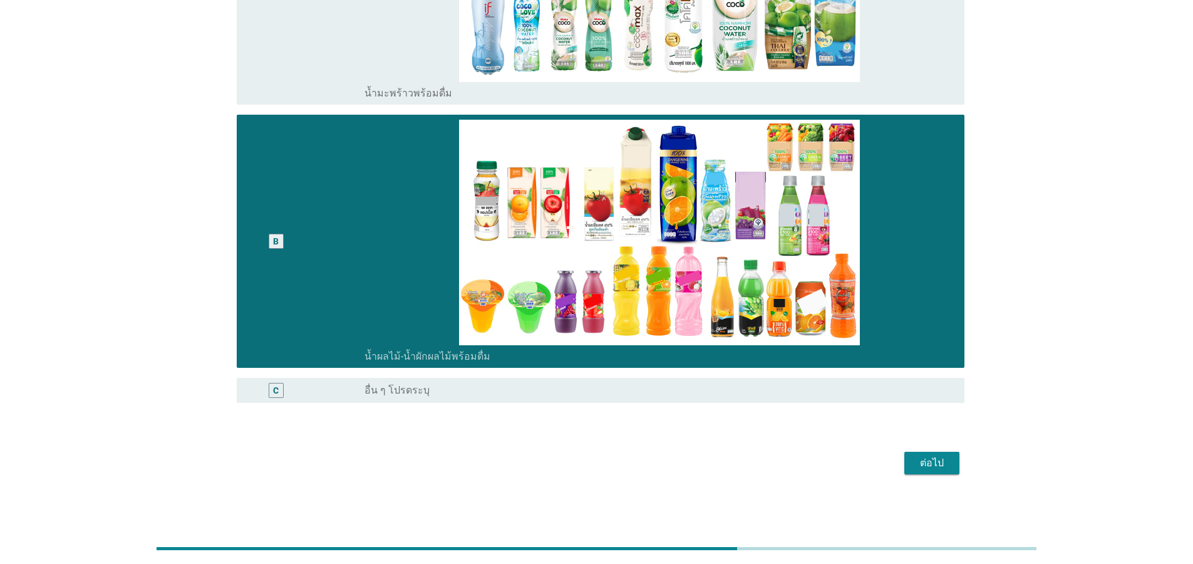
click at [933, 463] on div "ต่อไป" at bounding box center [931, 462] width 35 height 15
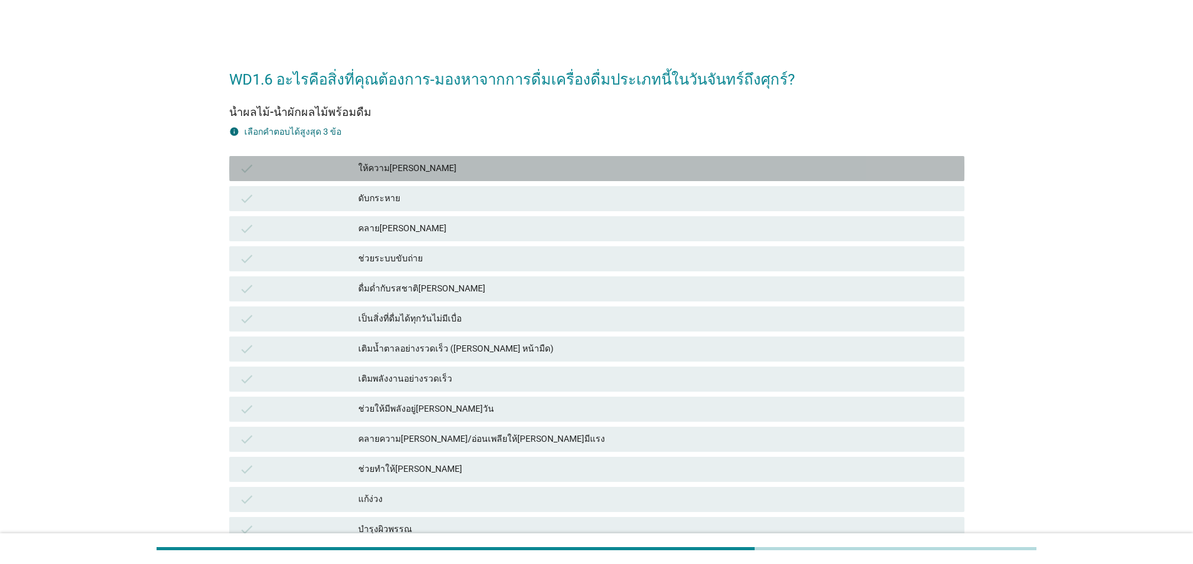
click at [427, 171] on div "ให้ความ[PERSON_NAME]" at bounding box center [656, 168] width 596 height 15
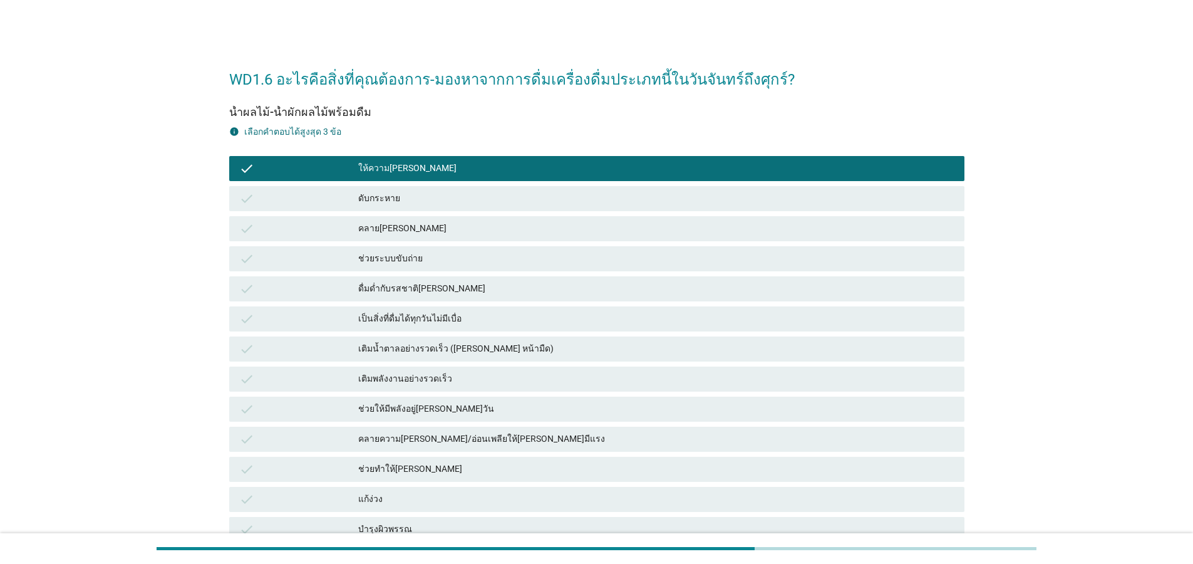
drag, startPoint x: 399, startPoint y: 323, endPoint x: 397, endPoint y: 448, distance: 124.6
click at [399, 324] on div "เป็นสิ่งที่ดื่มได้ทุกวันไม่มีเบื่อ" at bounding box center [656, 318] width 596 height 15
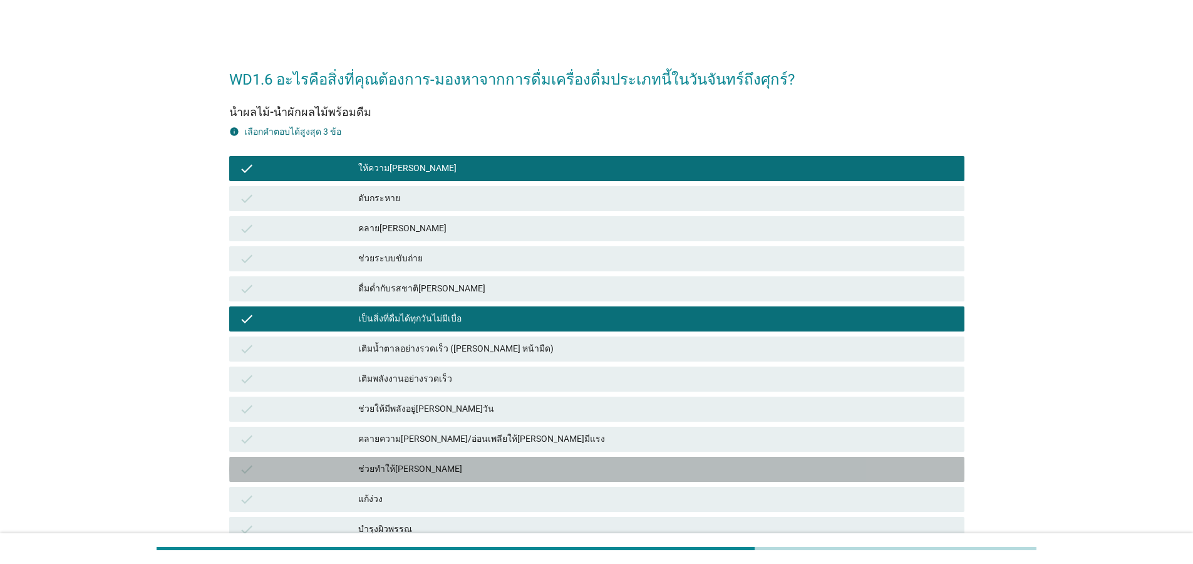
click at [395, 475] on div "ช่วยทำให้[PERSON_NAME]" at bounding box center [656, 469] width 596 height 15
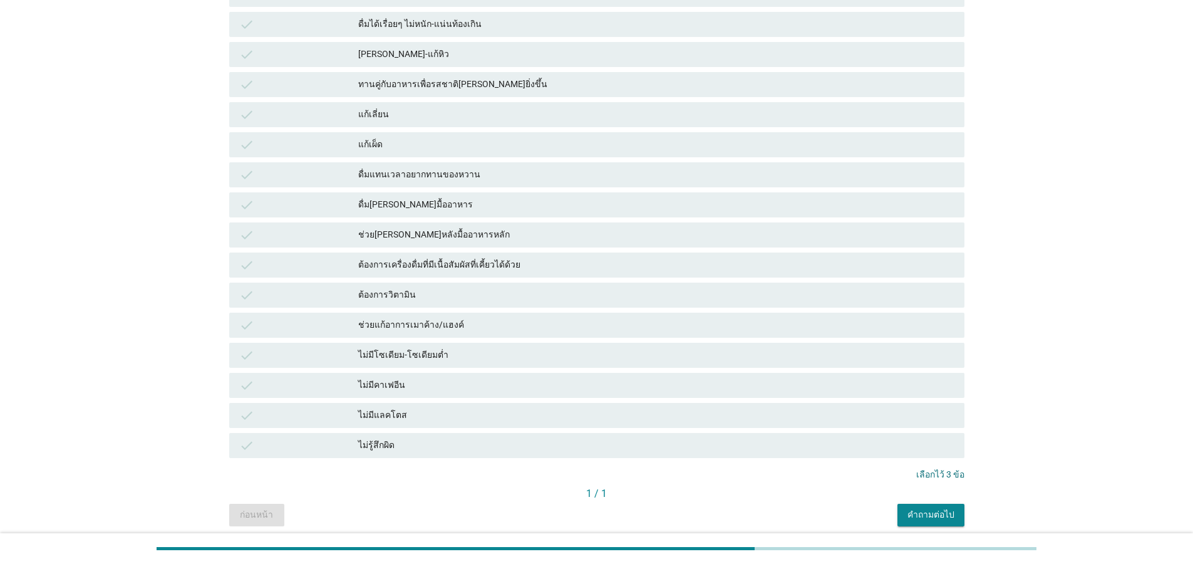
scroll to position [733, 0]
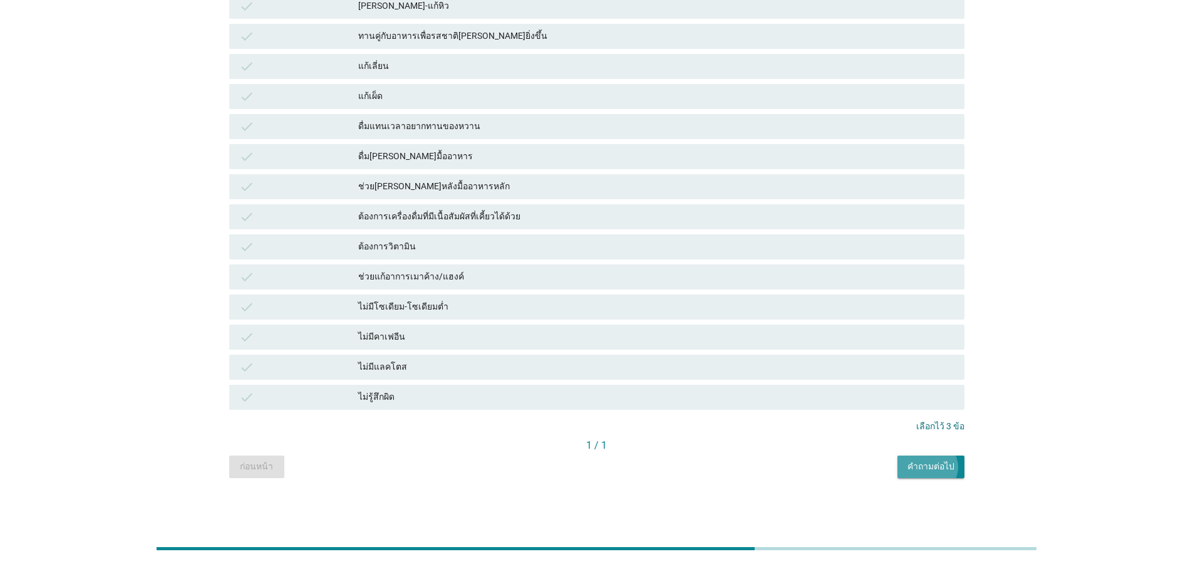
click at [926, 460] on div "คำถามต่อไป" at bounding box center [930, 466] width 47 height 13
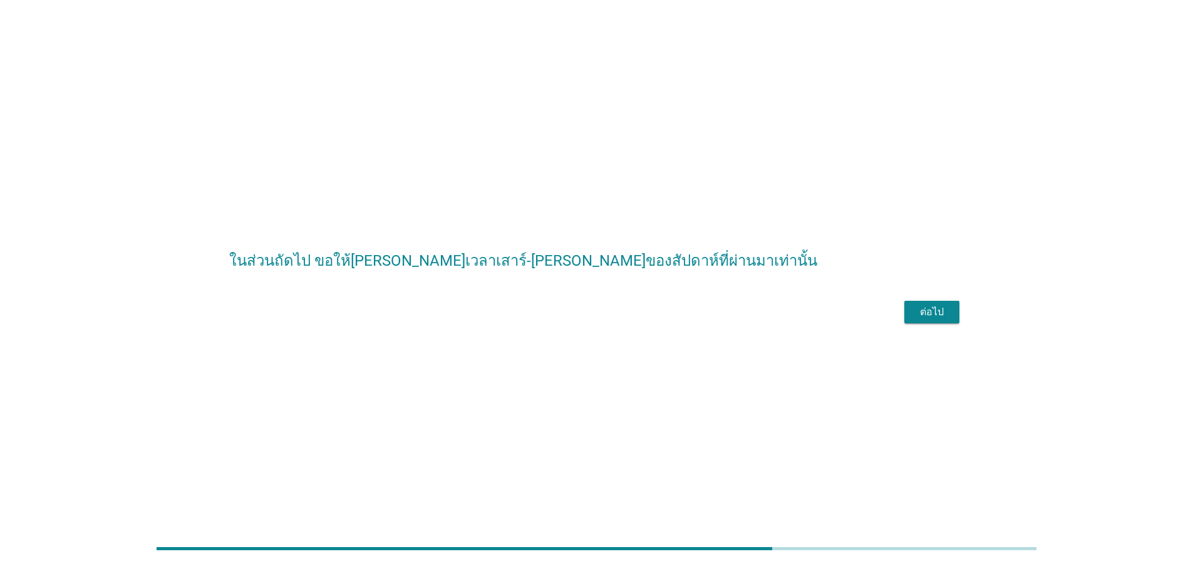
click at [939, 319] on div "ต่อไป" at bounding box center [931, 311] width 35 height 15
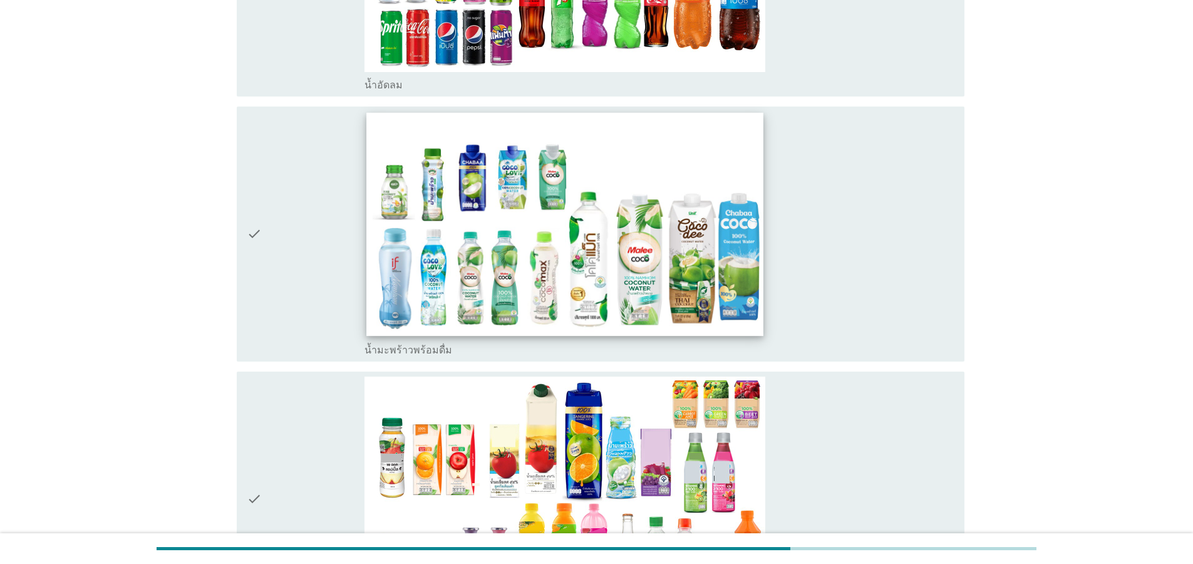
scroll to position [2405, 0]
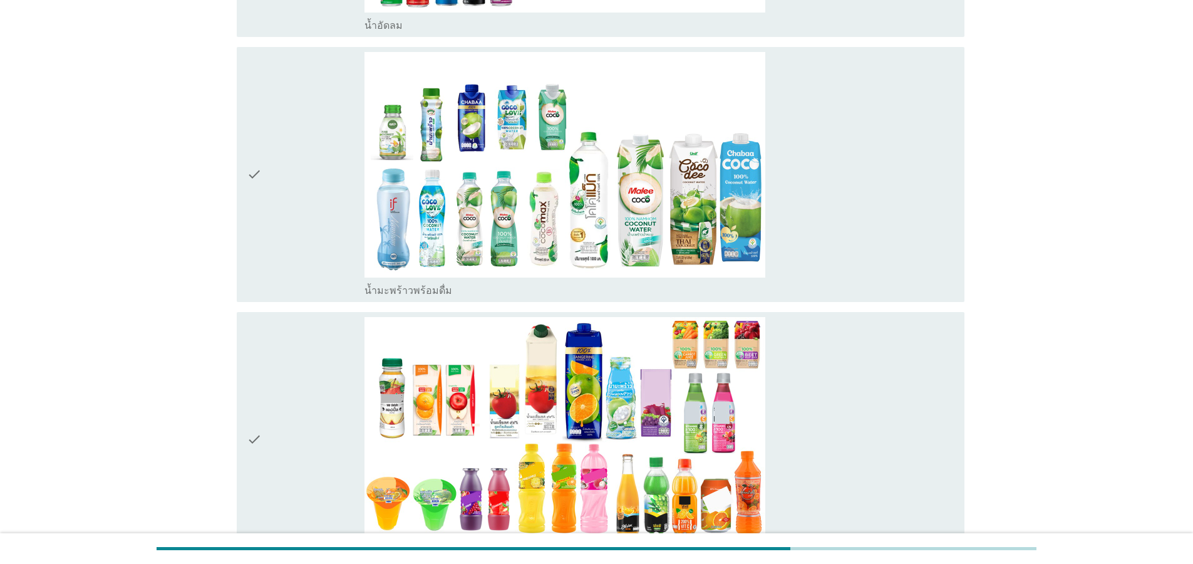
click at [288, 215] on div "check" at bounding box center [306, 174] width 118 height 245
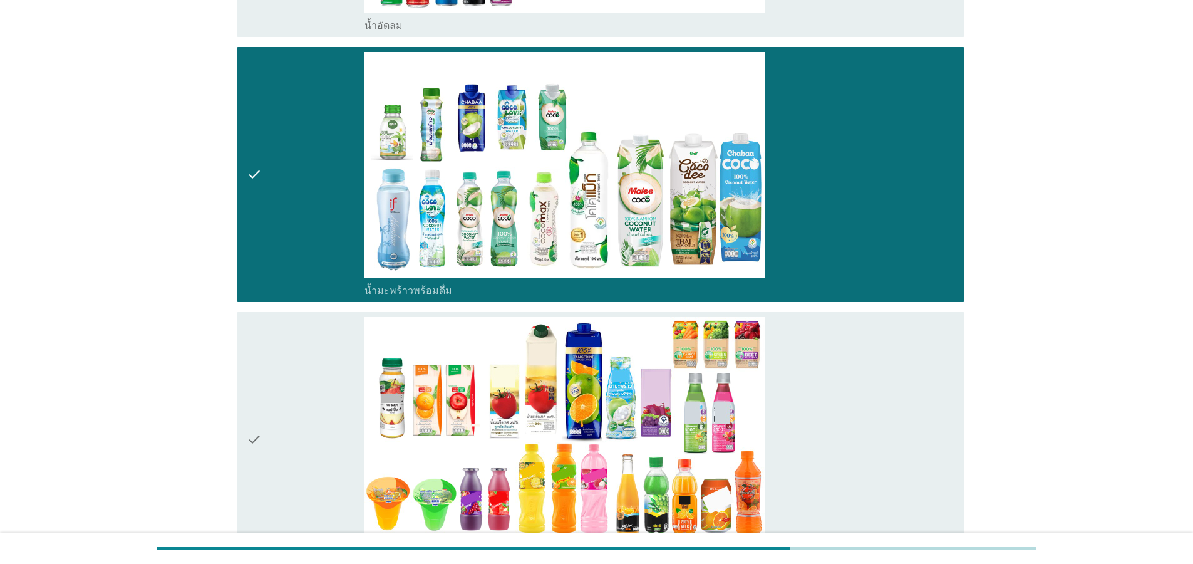
click at [254, 409] on icon "check" at bounding box center [254, 439] width 15 height 245
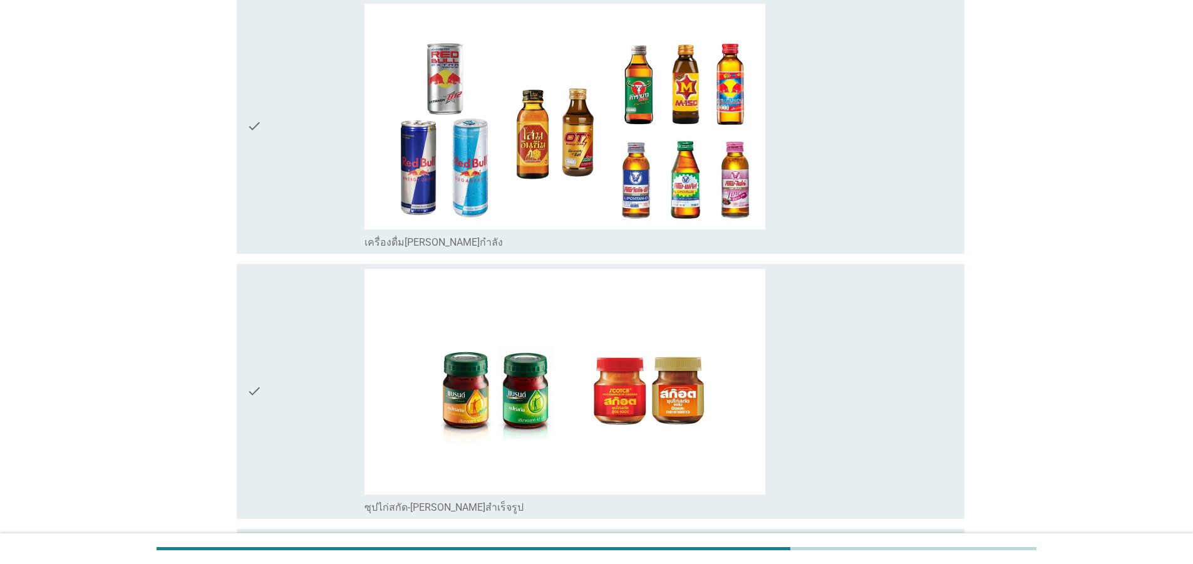
scroll to position [3901, 0]
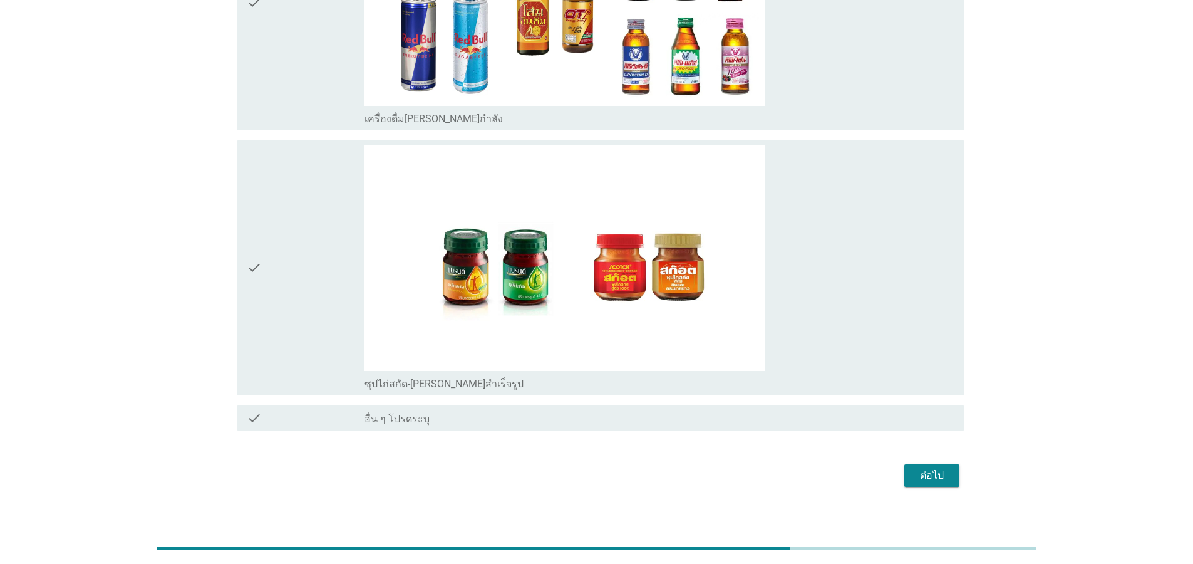
click at [945, 468] on div "ต่อไป" at bounding box center [931, 475] width 35 height 15
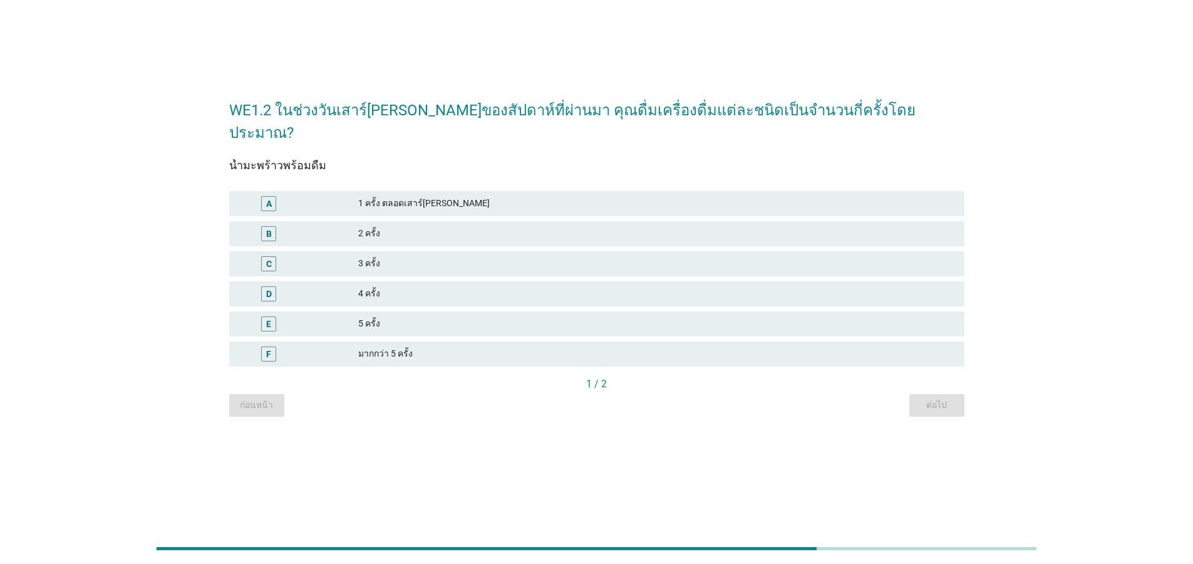
scroll to position [0, 0]
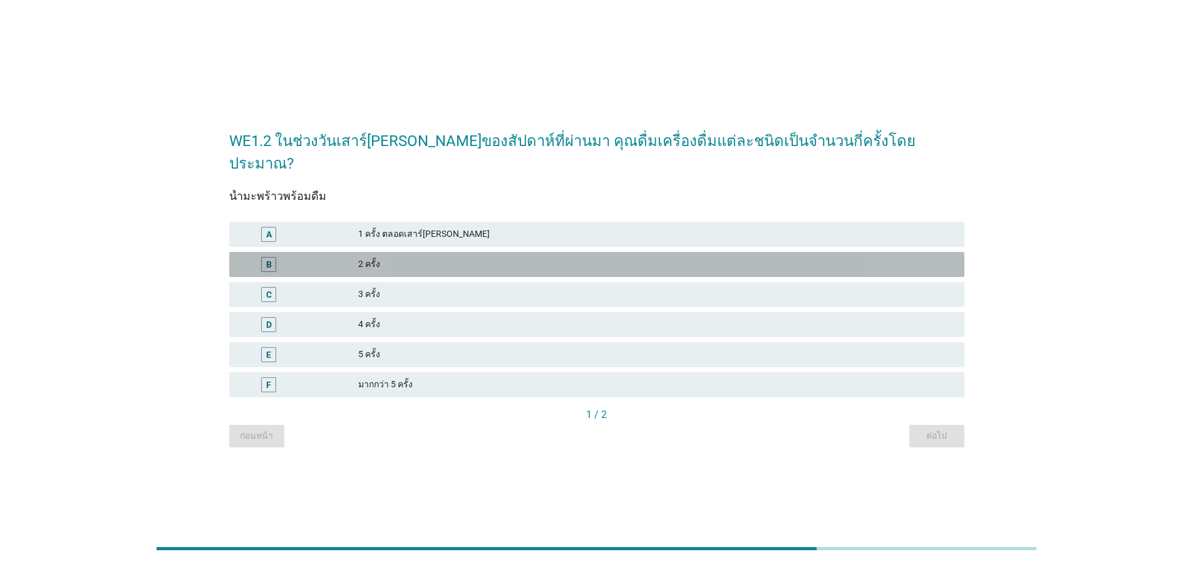
drag, startPoint x: 350, startPoint y: 259, endPoint x: 551, endPoint y: 347, distance: 219.6
click at [353, 260] on div "B" at bounding box center [298, 264] width 119 height 15
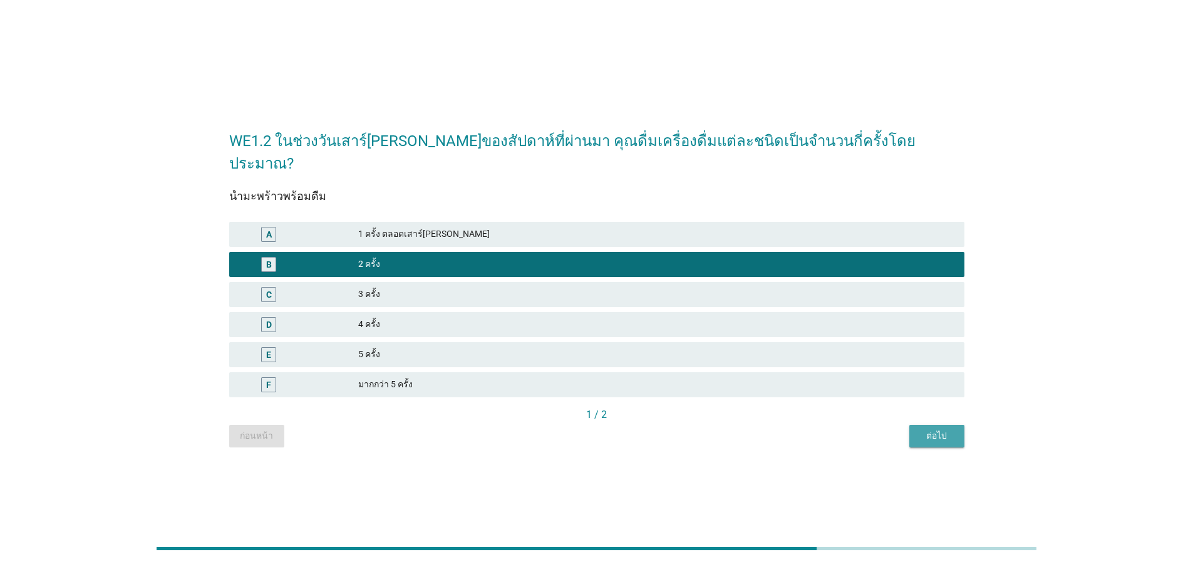
drag, startPoint x: 949, startPoint y: 425, endPoint x: 594, endPoint y: 321, distance: 369.2
click at [949, 429] on div "ต่อไป" at bounding box center [936, 435] width 35 height 13
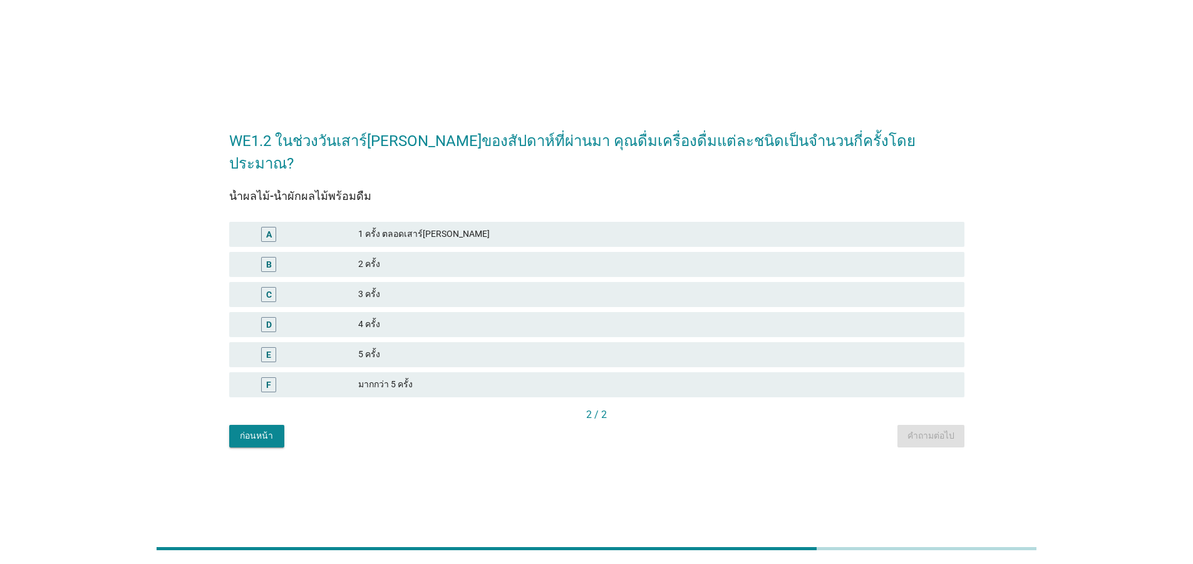
click at [457, 257] on div "2 ครั้ง" at bounding box center [656, 264] width 596 height 15
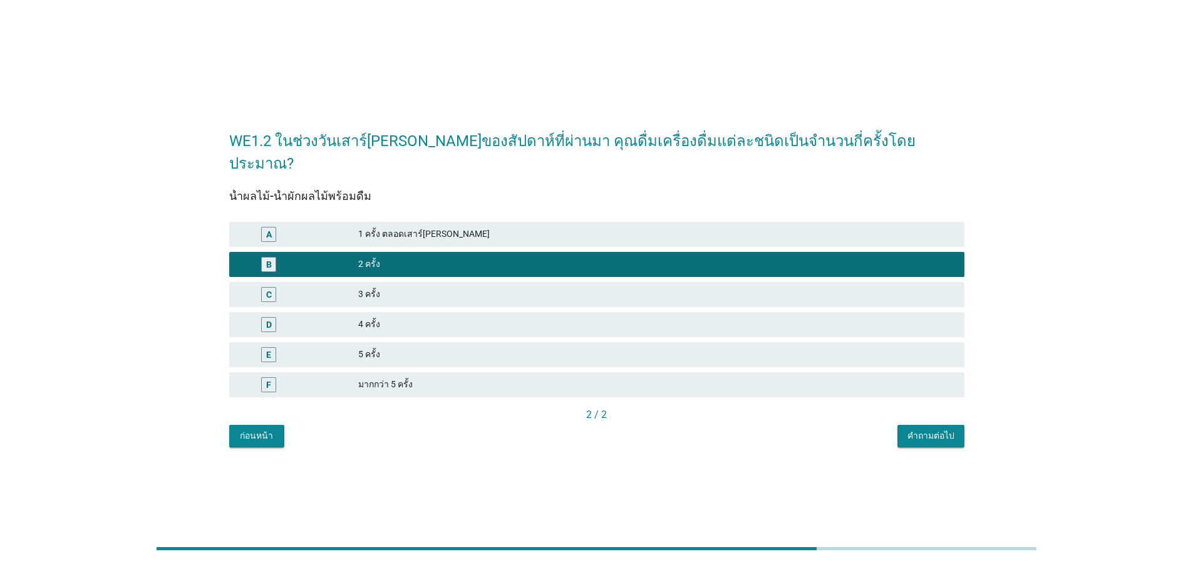
click at [946, 429] on div "คำถามต่อไป" at bounding box center [930, 435] width 47 height 13
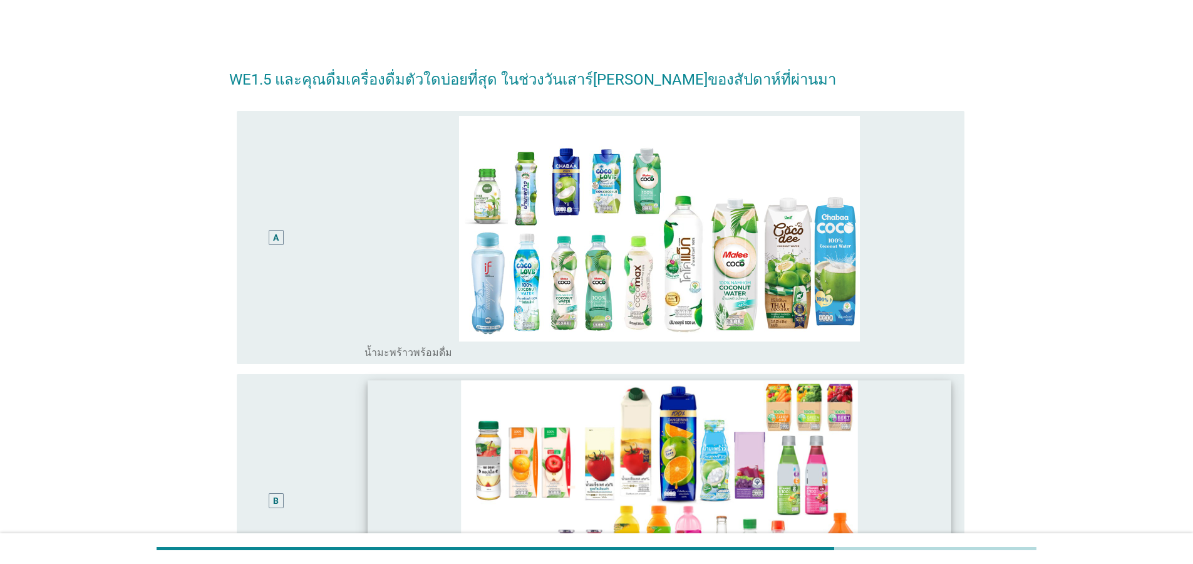
drag, startPoint x: 284, startPoint y: 493, endPoint x: 456, endPoint y: 498, distance: 172.3
click at [286, 495] on div "B" at bounding box center [276, 500] width 59 height 243
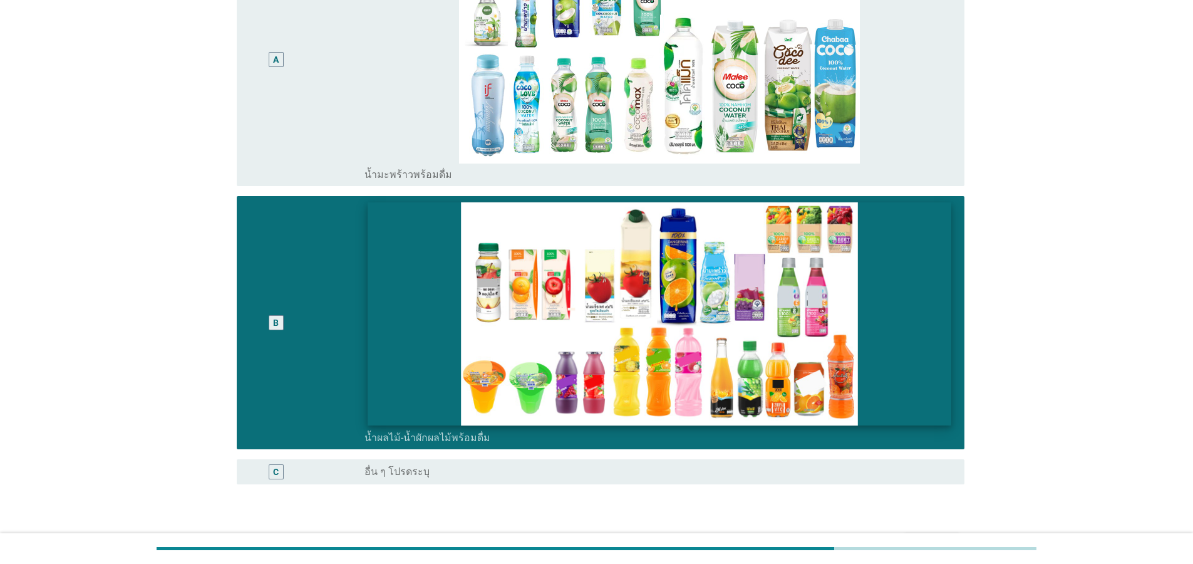
scroll to position [259, 0]
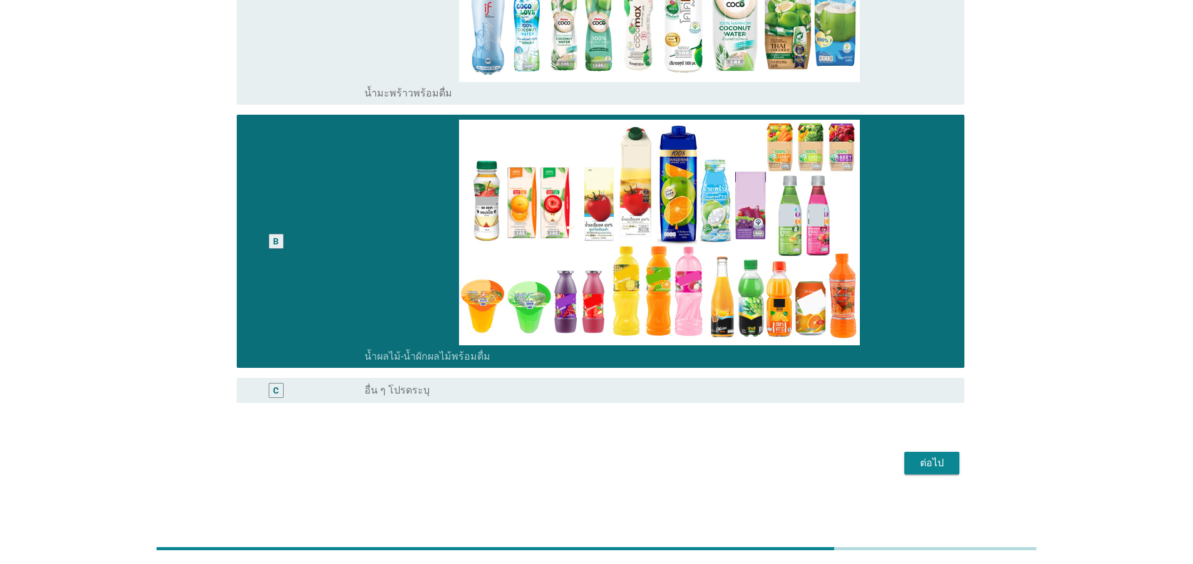
click at [914, 463] on div "ต่อไป" at bounding box center [931, 462] width 35 height 15
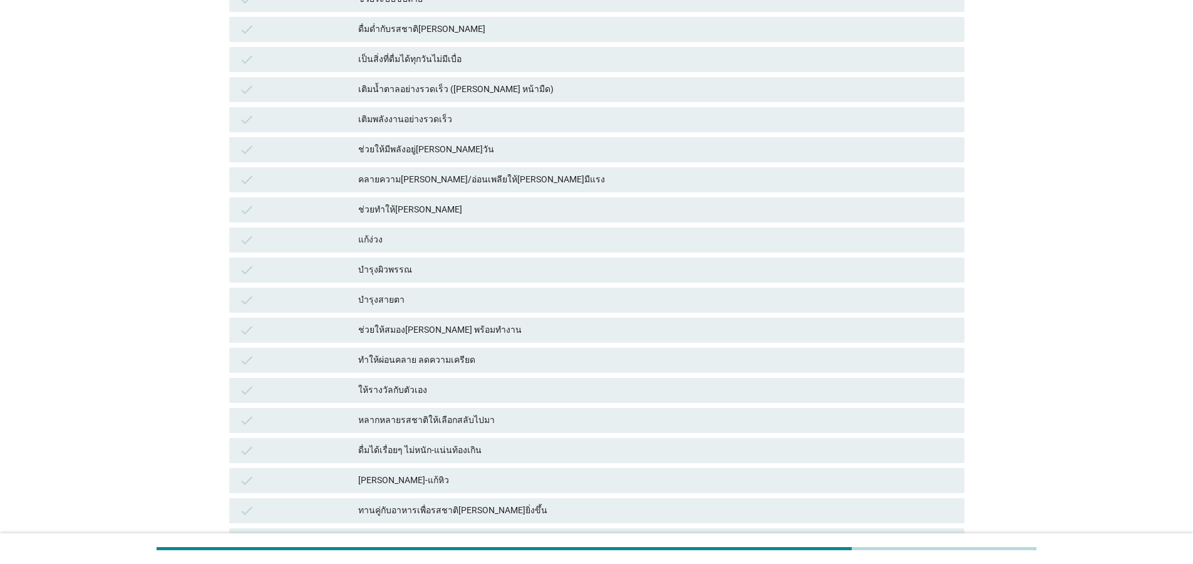
scroll to position [0, 0]
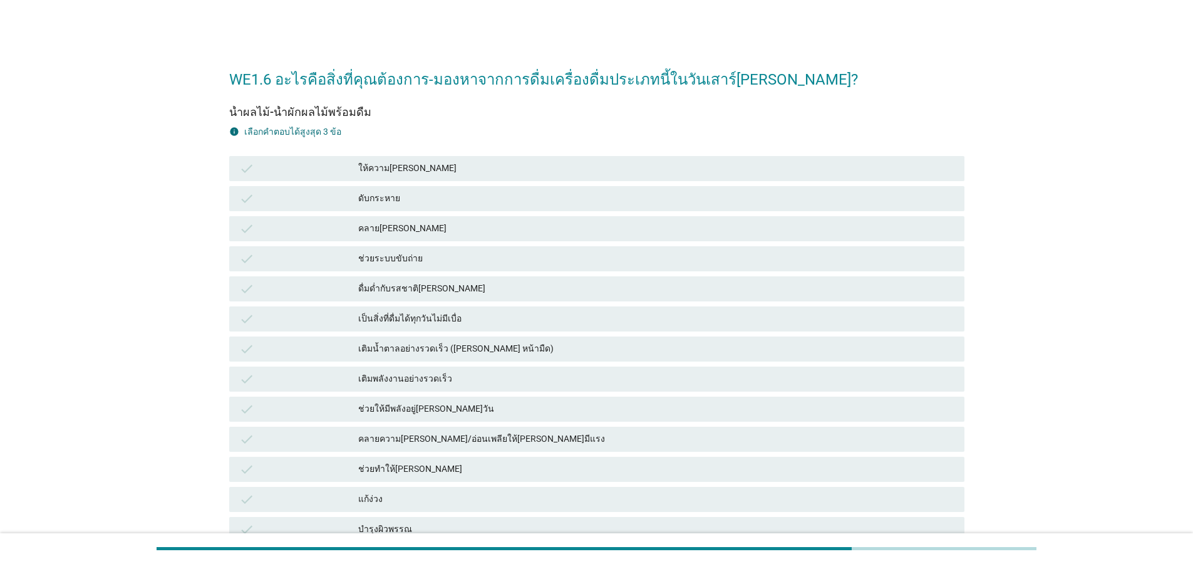
click at [395, 328] on div "check เป็นสิ่งที่ดื่มได้ทุกวันไม่มีเบื่อ" at bounding box center [596, 318] width 735 height 25
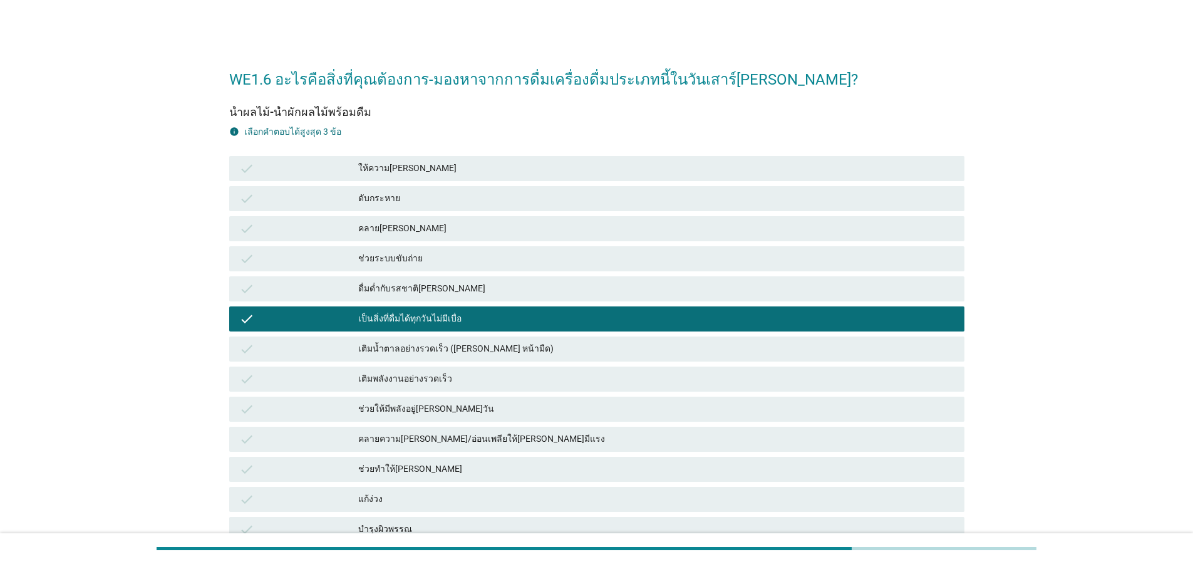
click at [532, 510] on div "check แก้ง่วง" at bounding box center [596, 499] width 735 height 25
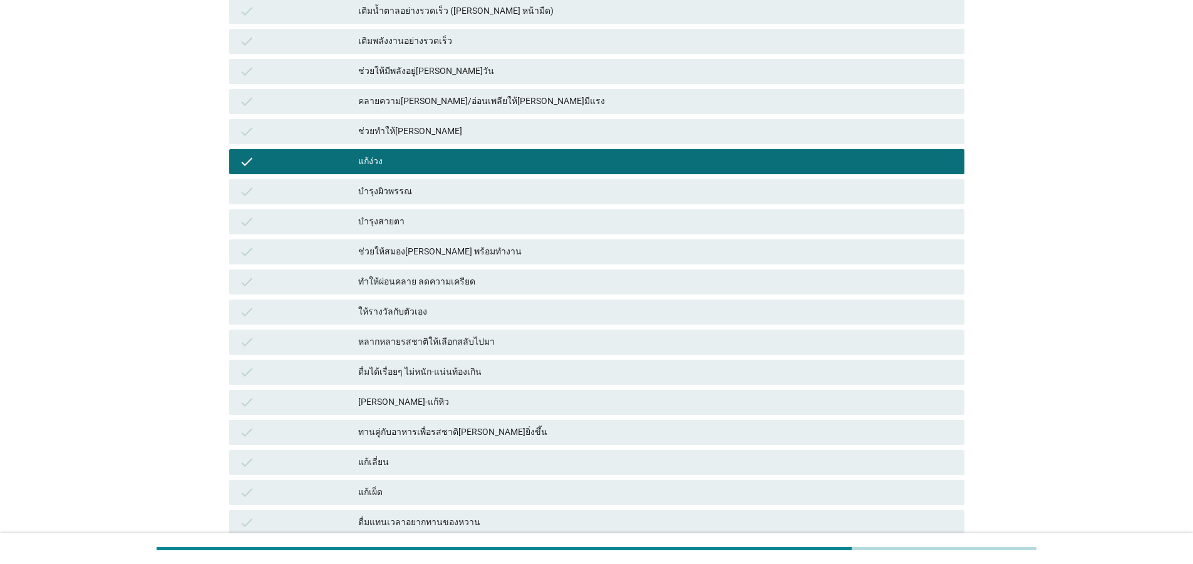
scroll to position [451, 0]
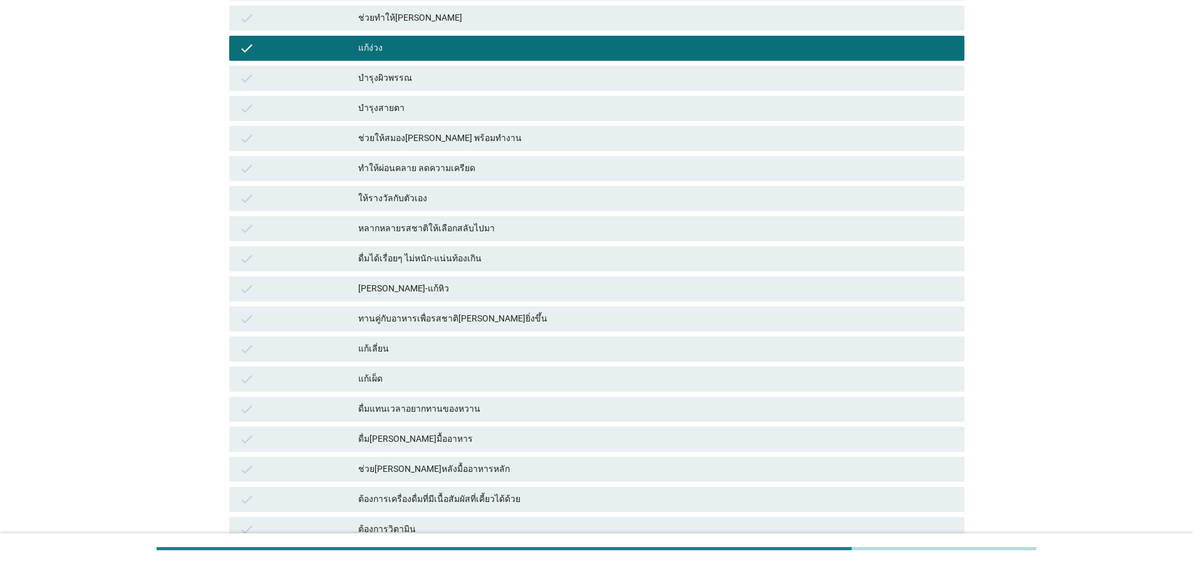
click at [562, 351] on div "แก้เลี่ยน" at bounding box center [656, 348] width 596 height 15
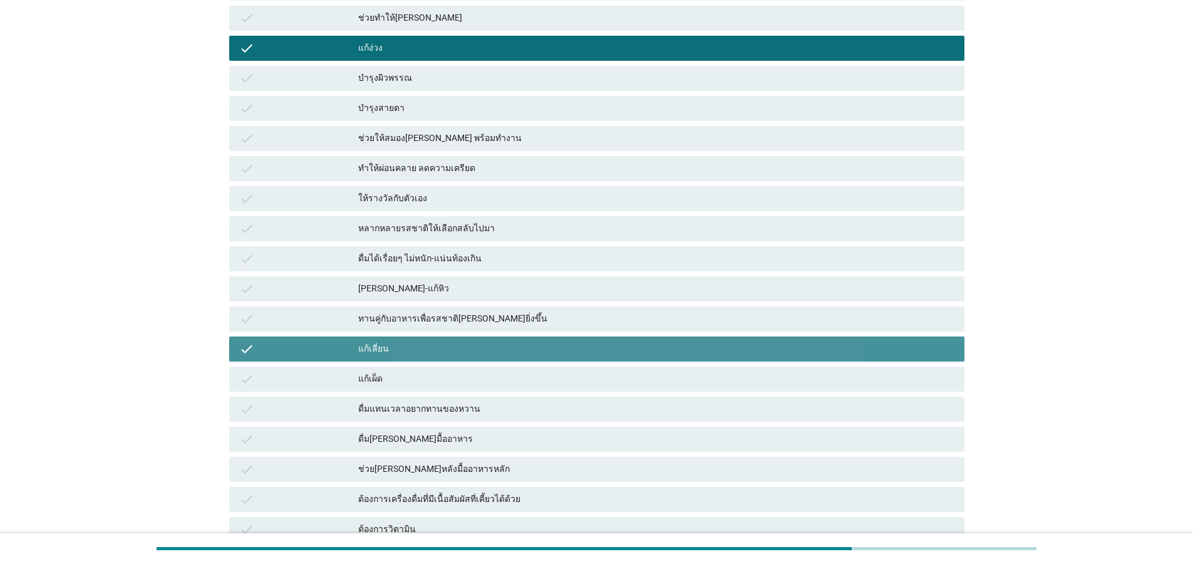
click at [531, 480] on div "check ช่วย[PERSON_NAME]หลังมื้ออาหารหลัก" at bounding box center [596, 469] width 735 height 25
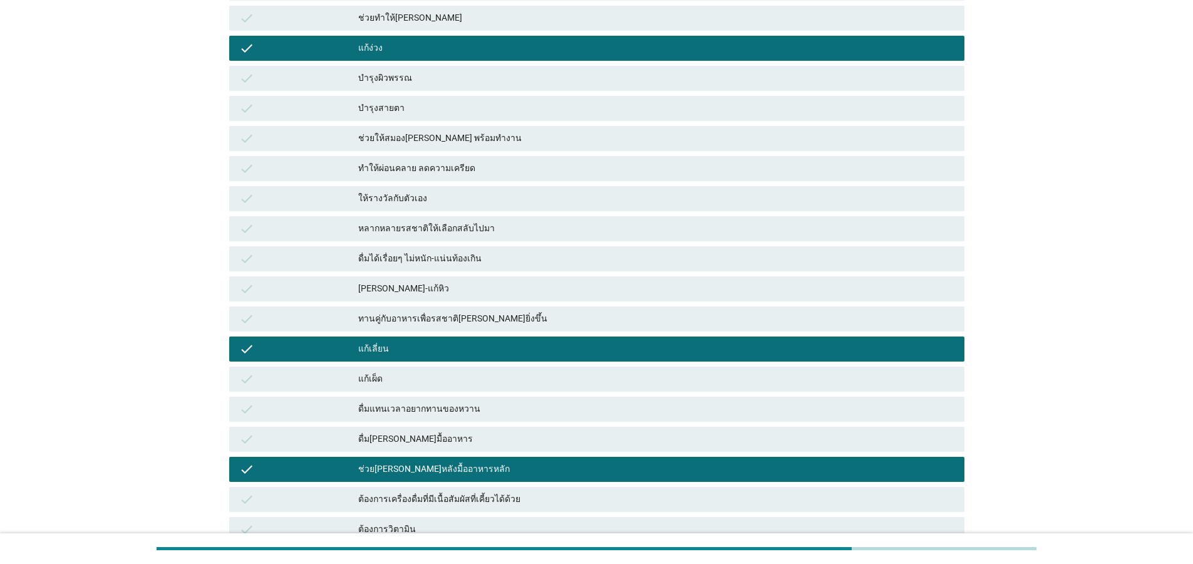
click at [544, 224] on div "หลากหลายรสชาติให้เลือกสลับไปมา" at bounding box center [656, 228] width 596 height 15
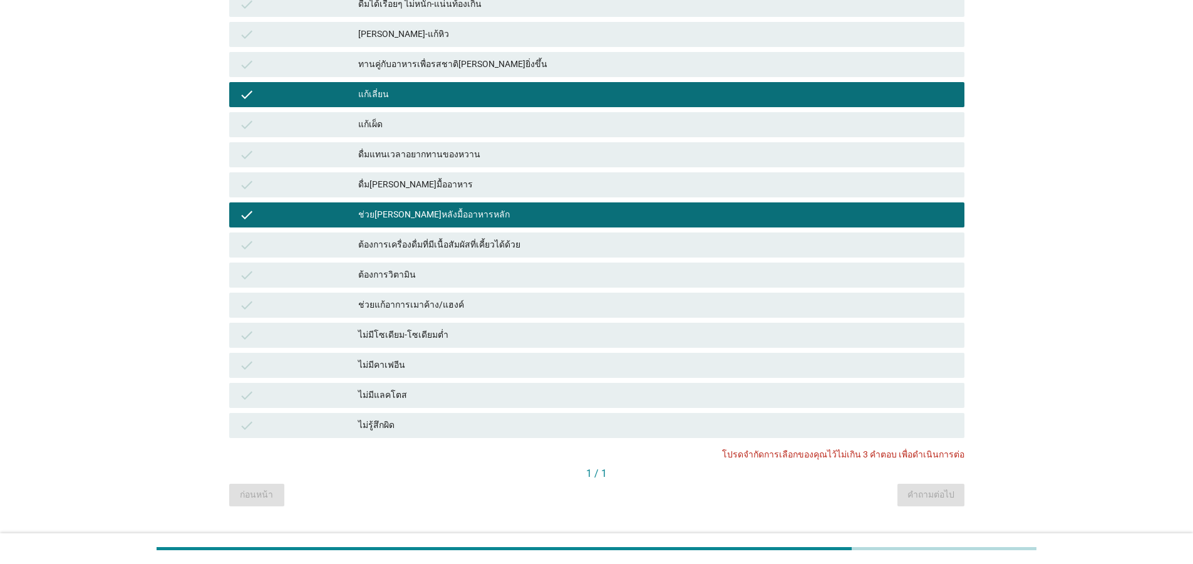
scroll to position [733, 0]
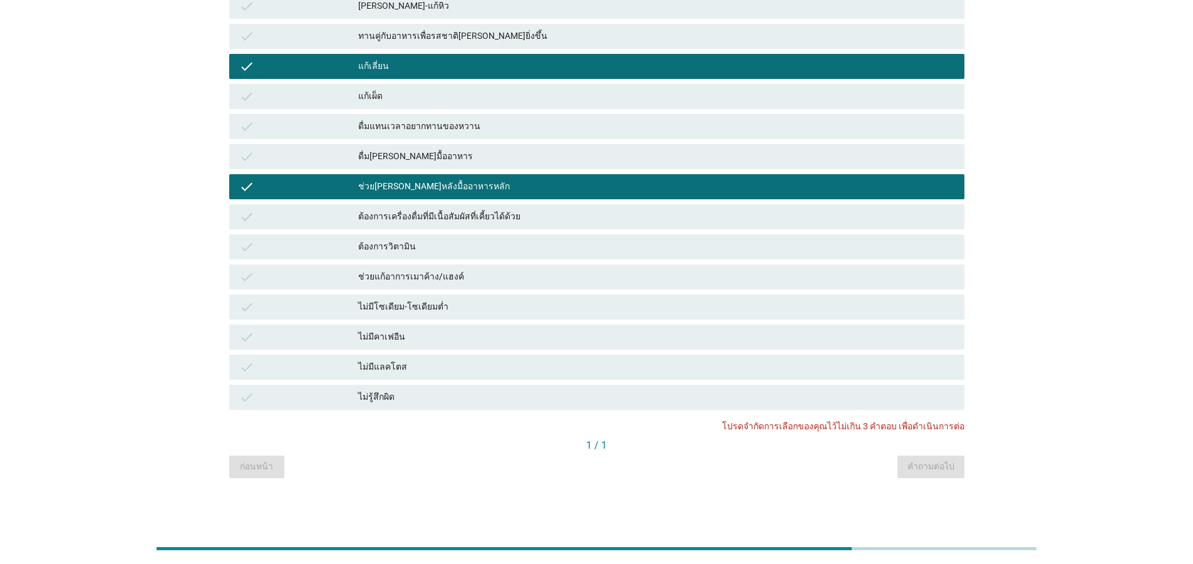
click at [443, 182] on div "ช่วย[PERSON_NAME]หลังมื้ออาหารหลัก" at bounding box center [656, 186] width 596 height 15
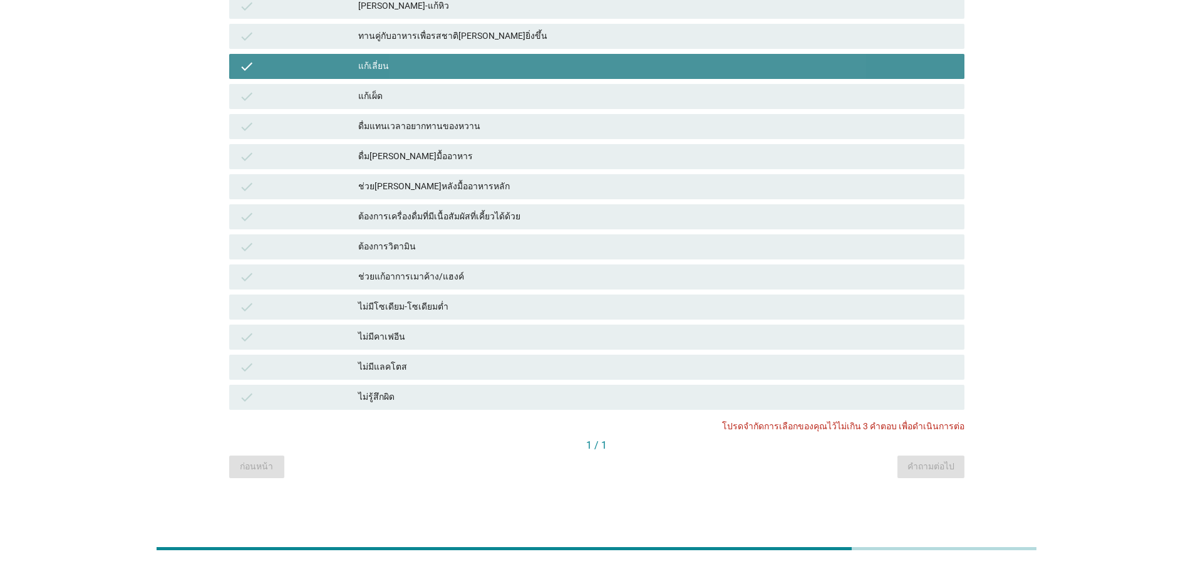
drag, startPoint x: 406, startPoint y: 68, endPoint x: 437, endPoint y: 98, distance: 42.5
click at [406, 68] on div "แก้เลี่ยน" at bounding box center [656, 66] width 596 height 15
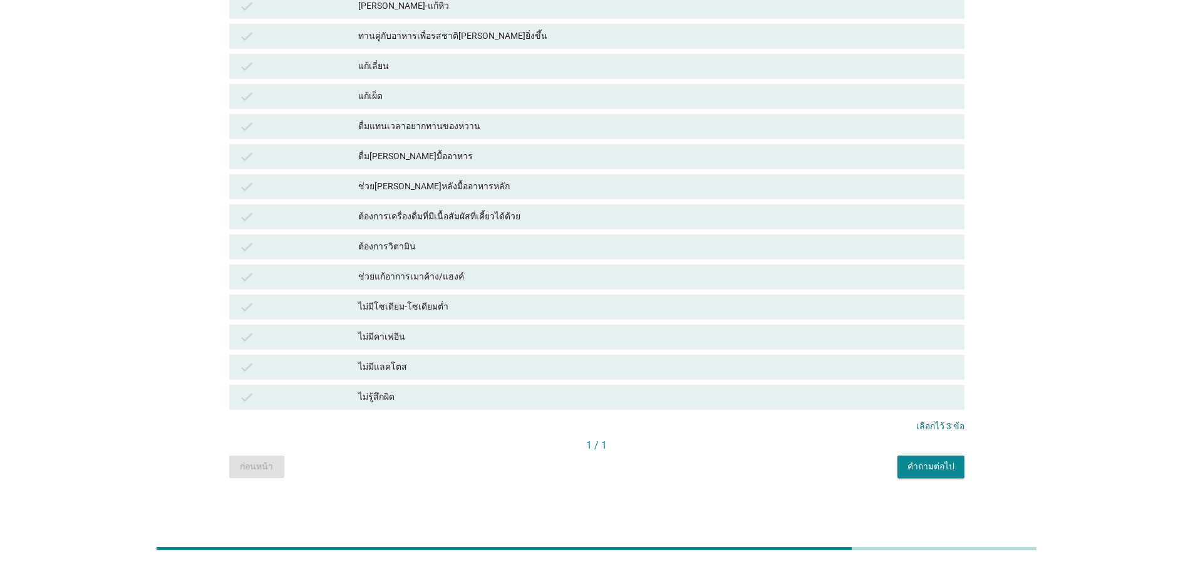
click at [953, 475] on button "คำถามต่อไป" at bounding box center [930, 466] width 67 height 23
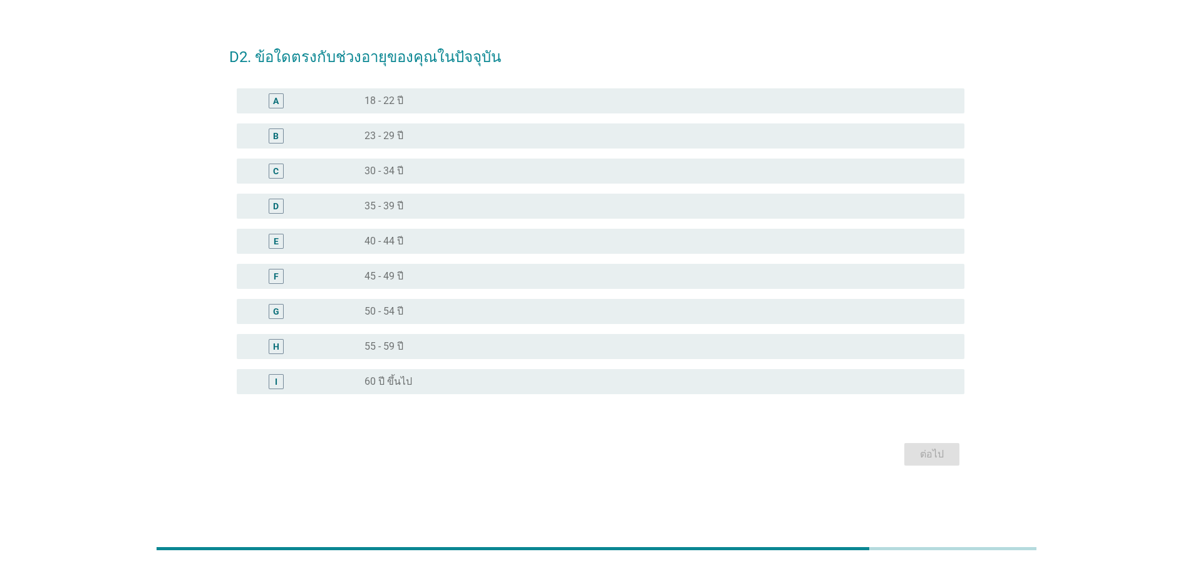
scroll to position [0, 0]
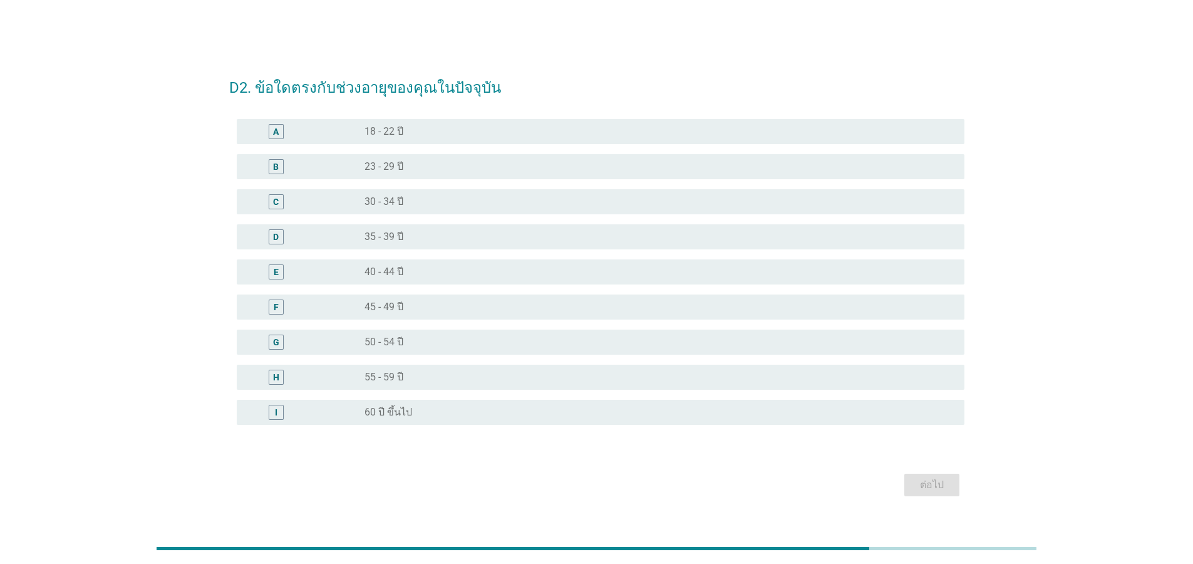
click at [391, 269] on label "40 - 44 ปี" at bounding box center [383, 272] width 39 height 13
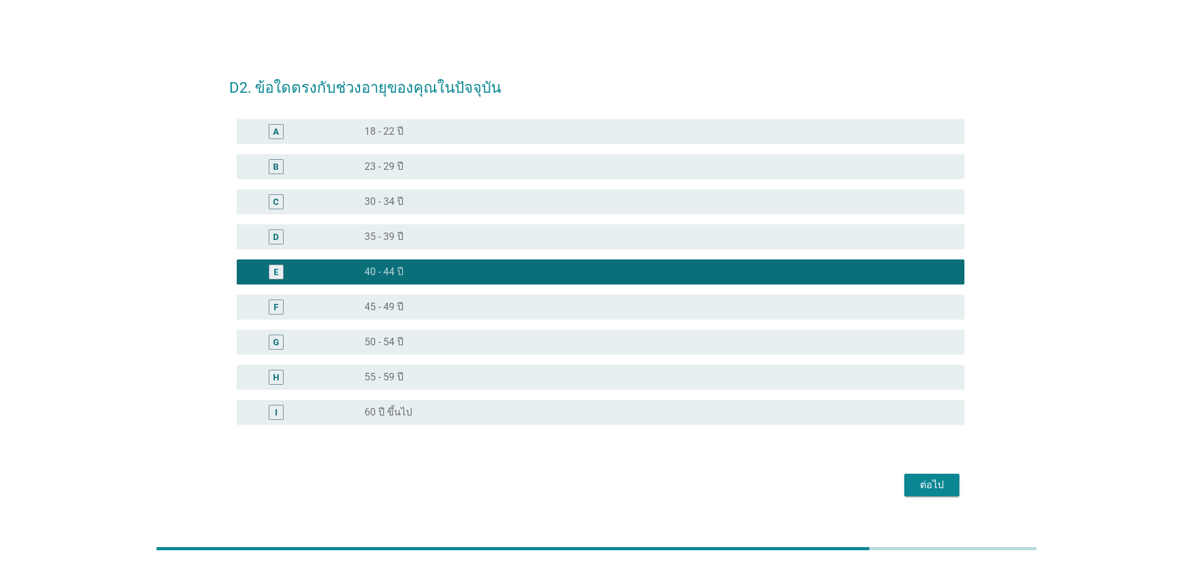
click at [943, 488] on div "ต่อไป" at bounding box center [931, 484] width 35 height 15
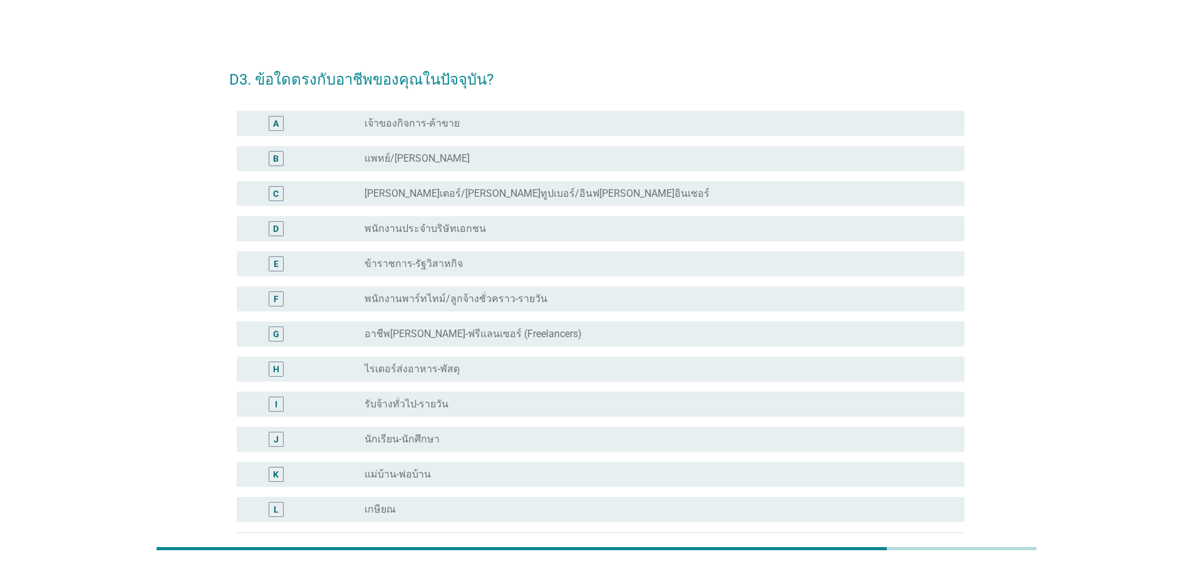
drag, startPoint x: 429, startPoint y: 228, endPoint x: 556, endPoint y: 291, distance: 141.2
click at [432, 229] on label "พนักงานประจำบริษัทเอกชน" at bounding box center [424, 228] width 121 height 13
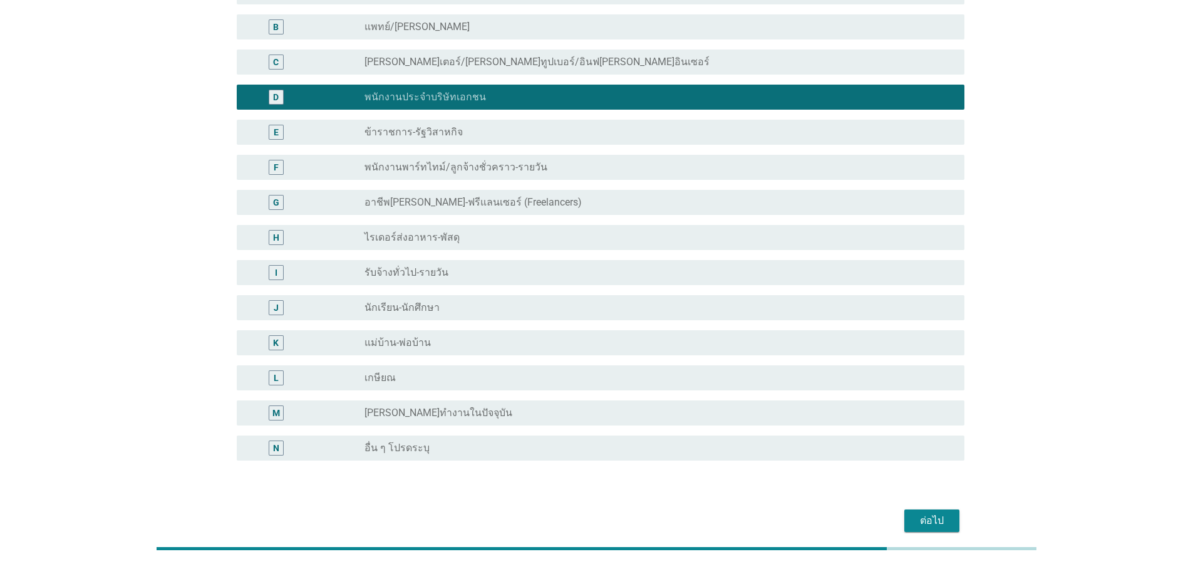
scroll to position [189, 0]
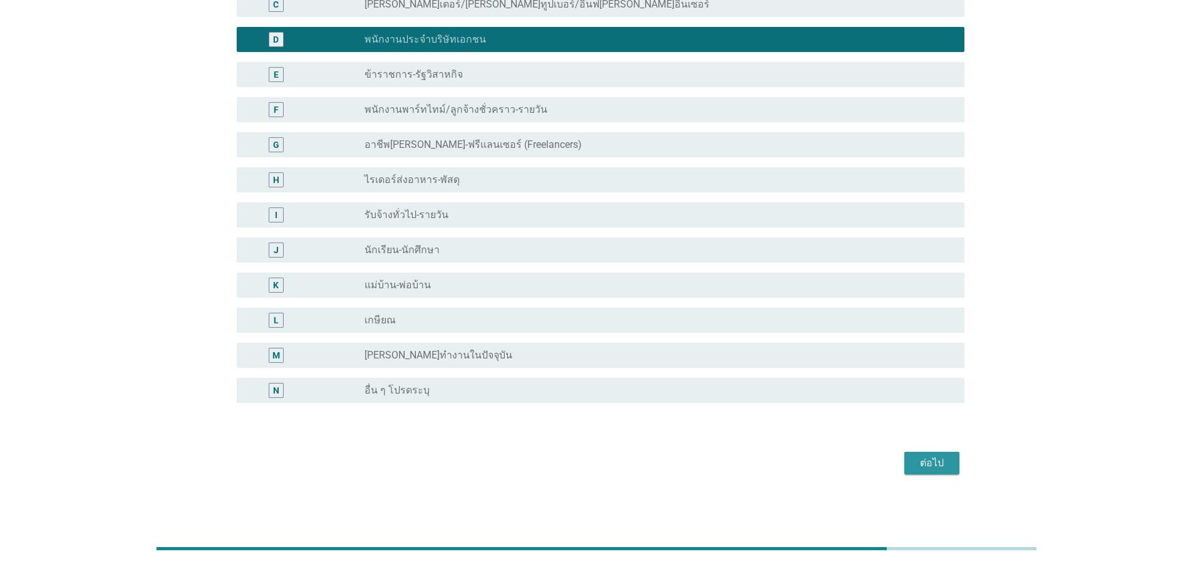
click at [934, 458] on div "ต่อไป" at bounding box center [931, 462] width 35 height 15
